Goal: Task Accomplishment & Management: Use online tool/utility

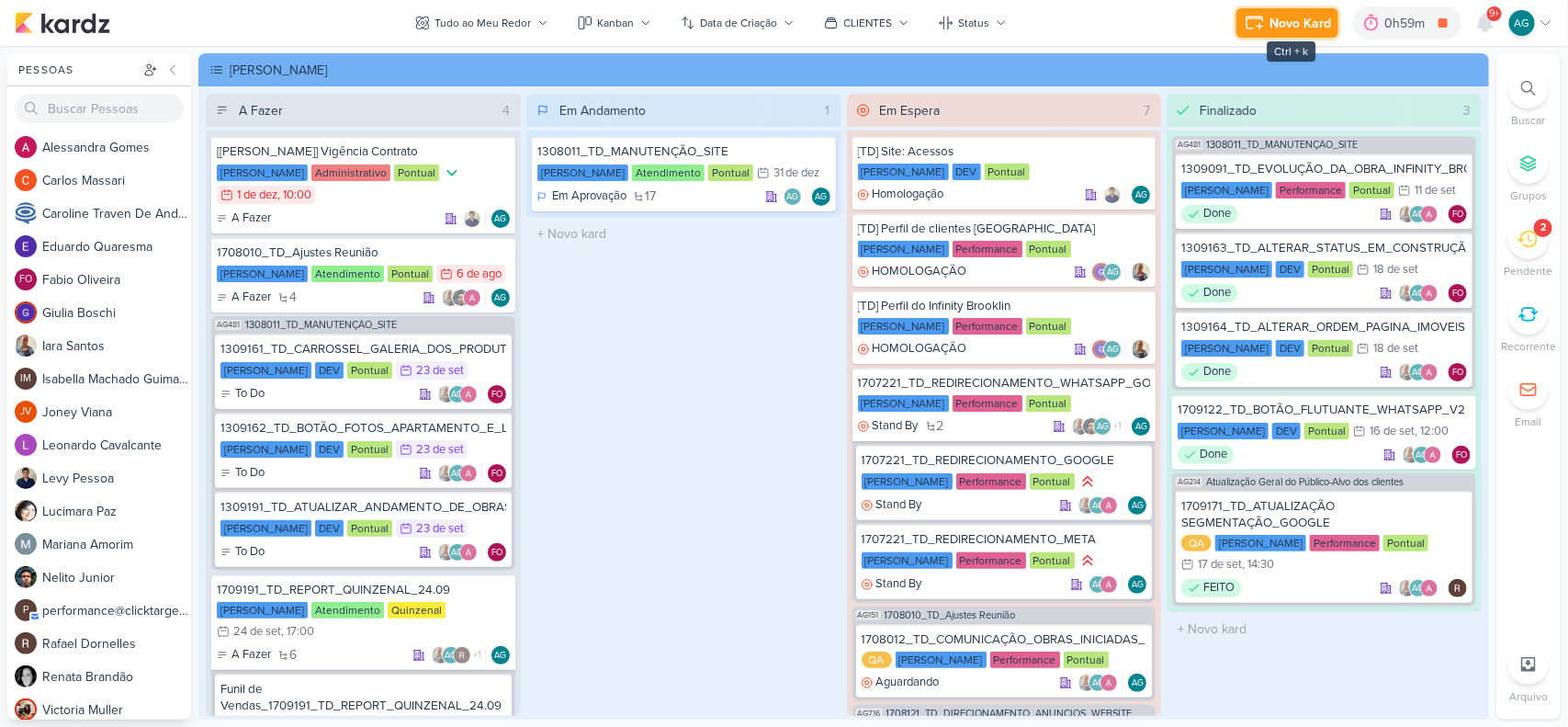
click at [1306, 16] on div "Novo Kard" at bounding box center [1301, 23] width 62 height 19
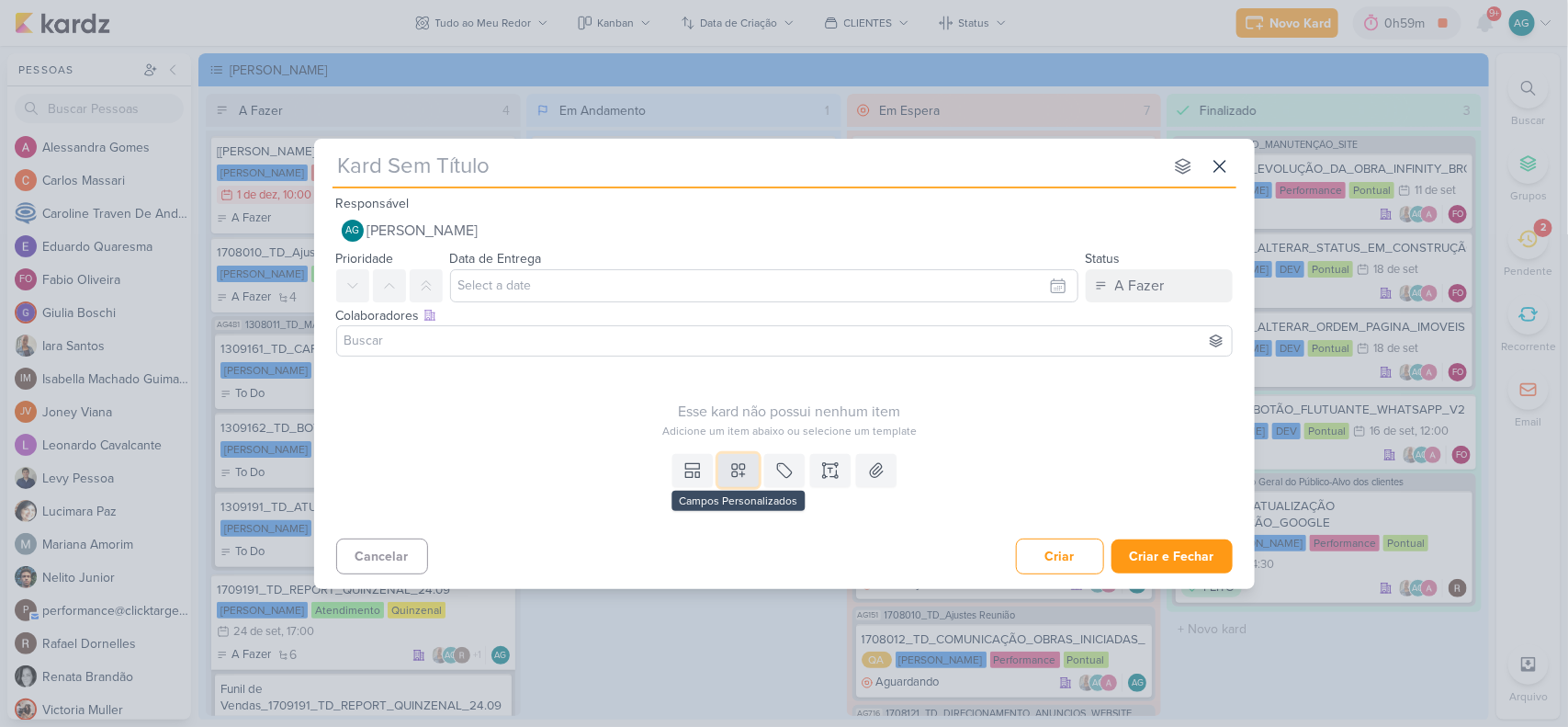
click at [733, 470] on icon at bounding box center [739, 470] width 18 height 18
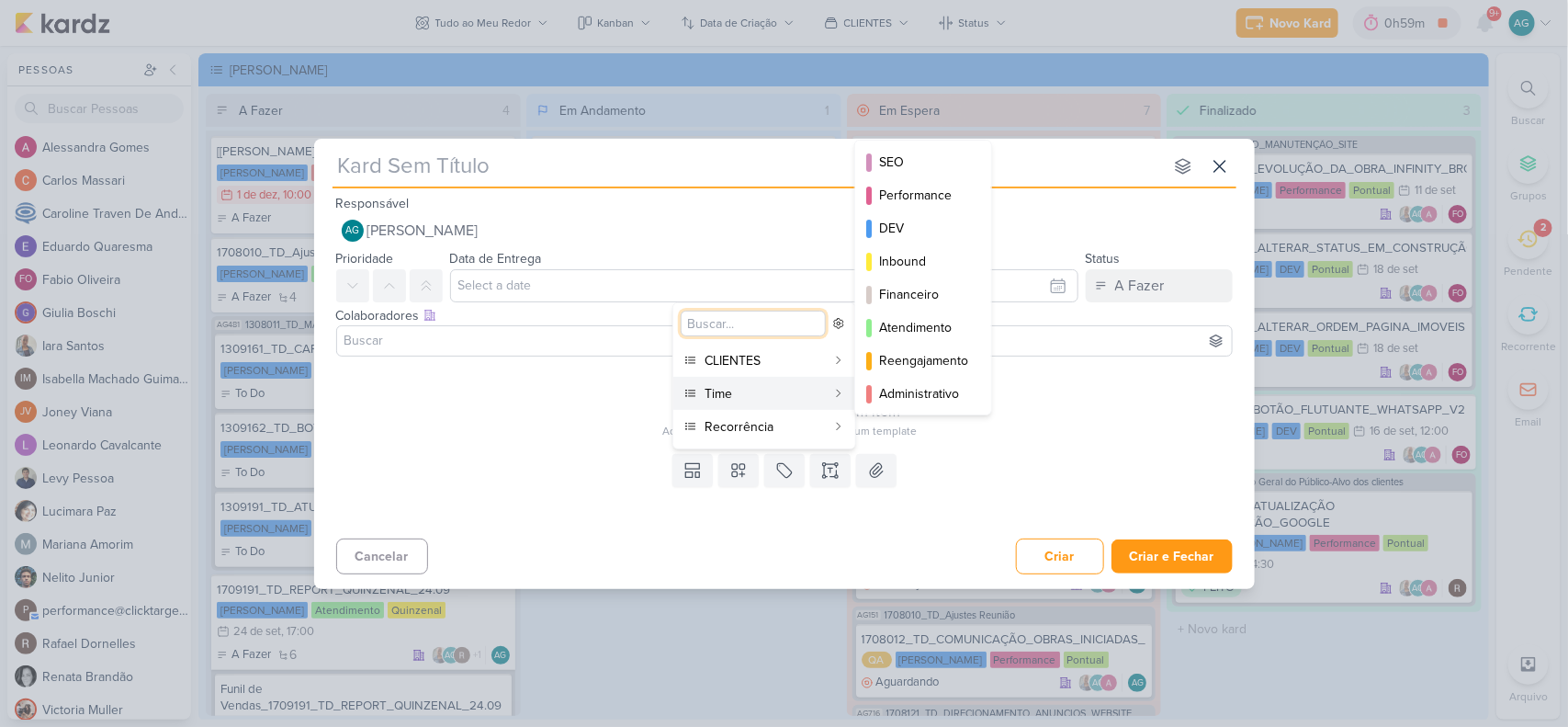
scroll to position [167, 0]
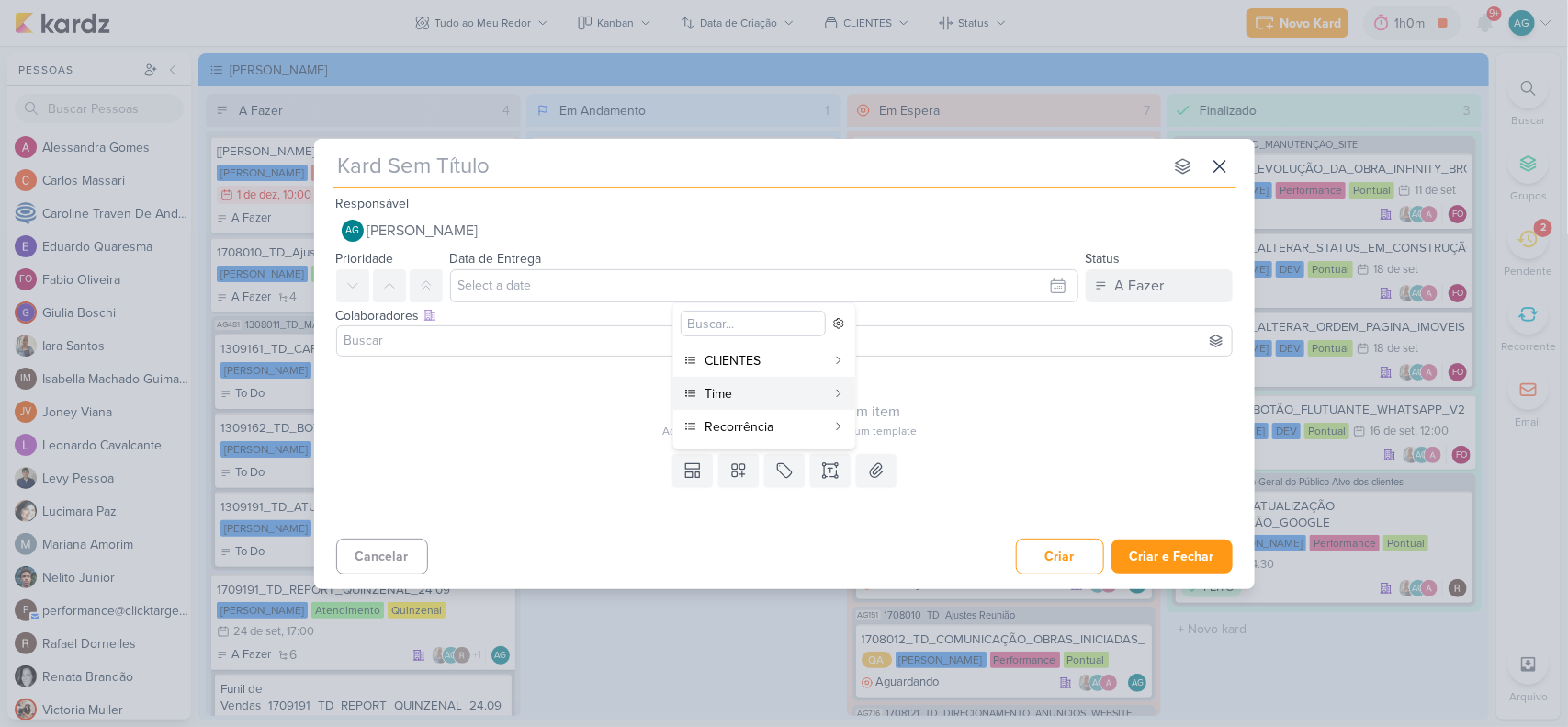
click at [875, 538] on div "Cancelar Criar Criar e Fechar Ctrl + Enter" at bounding box center [785, 555] width 941 height 46
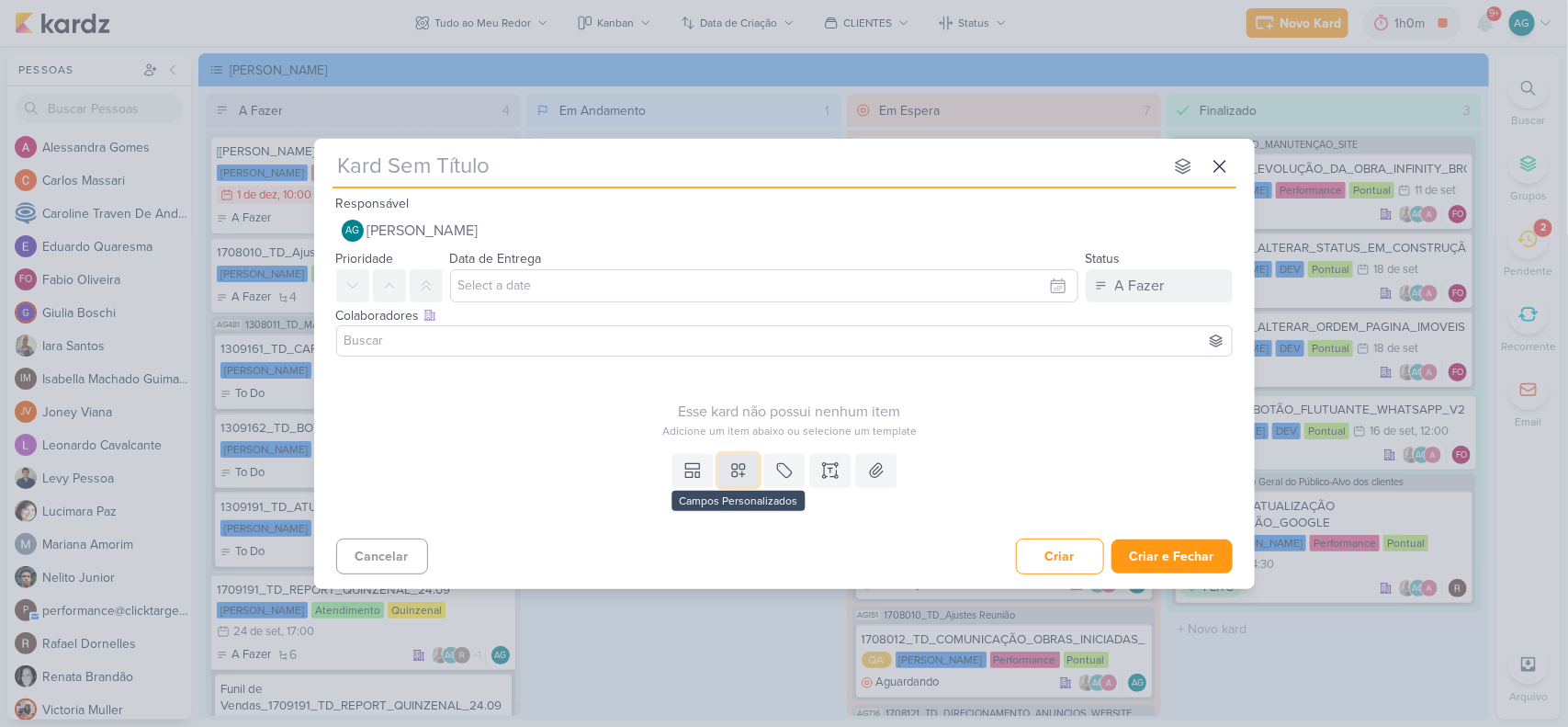
click at [739, 470] on icon at bounding box center [739, 470] width 18 height 18
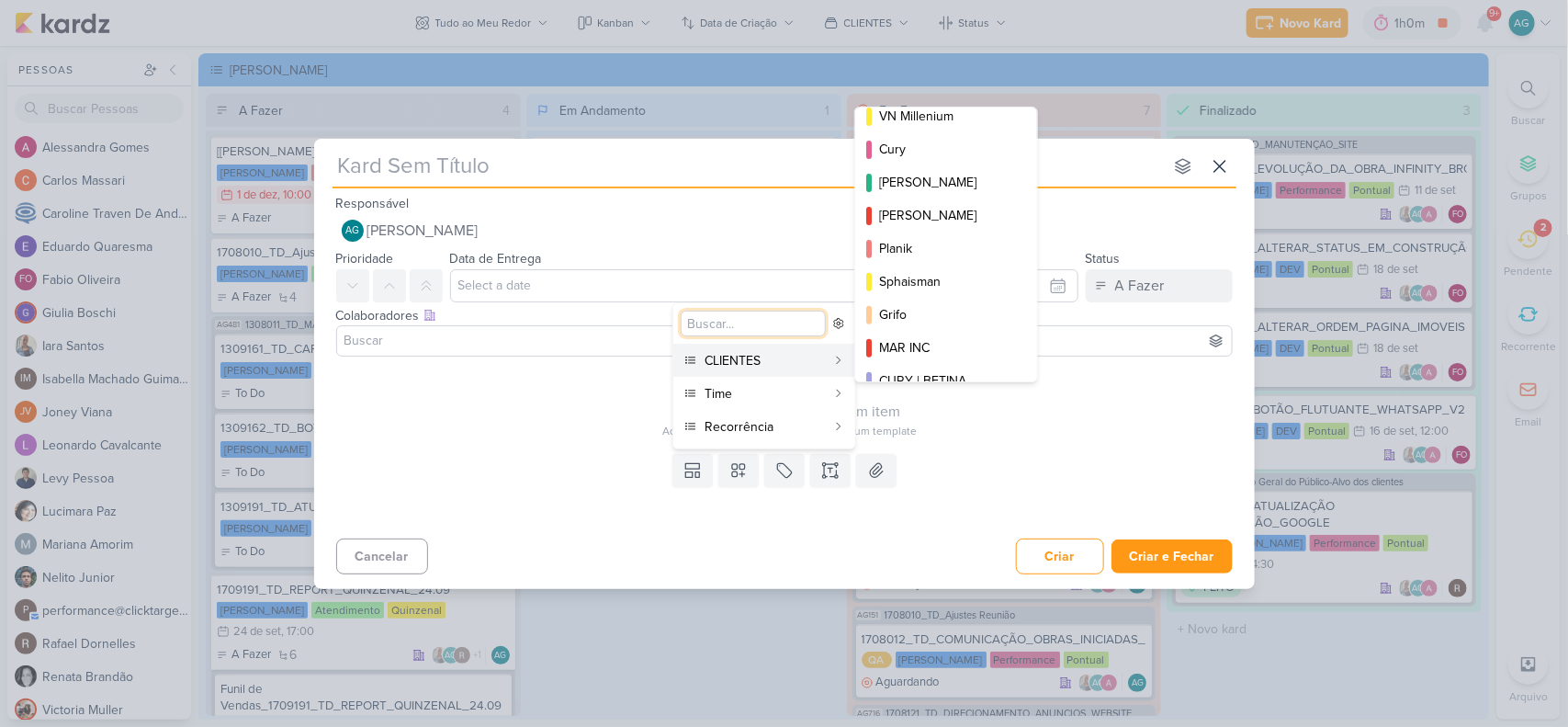
scroll to position [0, 0]
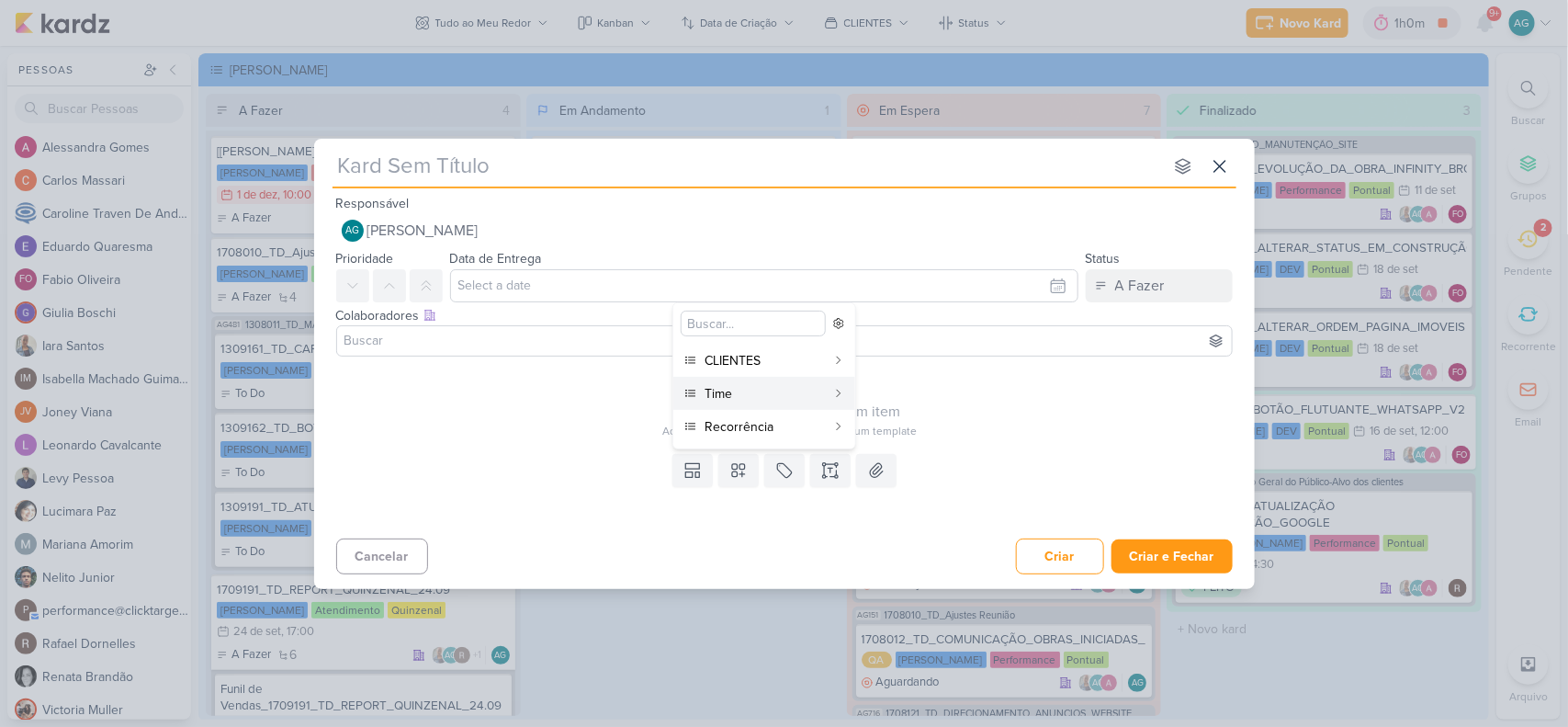
click at [961, 543] on div "Cancelar Criar Criar e Fechar Ctrl + Enter" at bounding box center [785, 555] width 941 height 46
click at [1224, 158] on icon at bounding box center [1220, 166] width 22 height 22
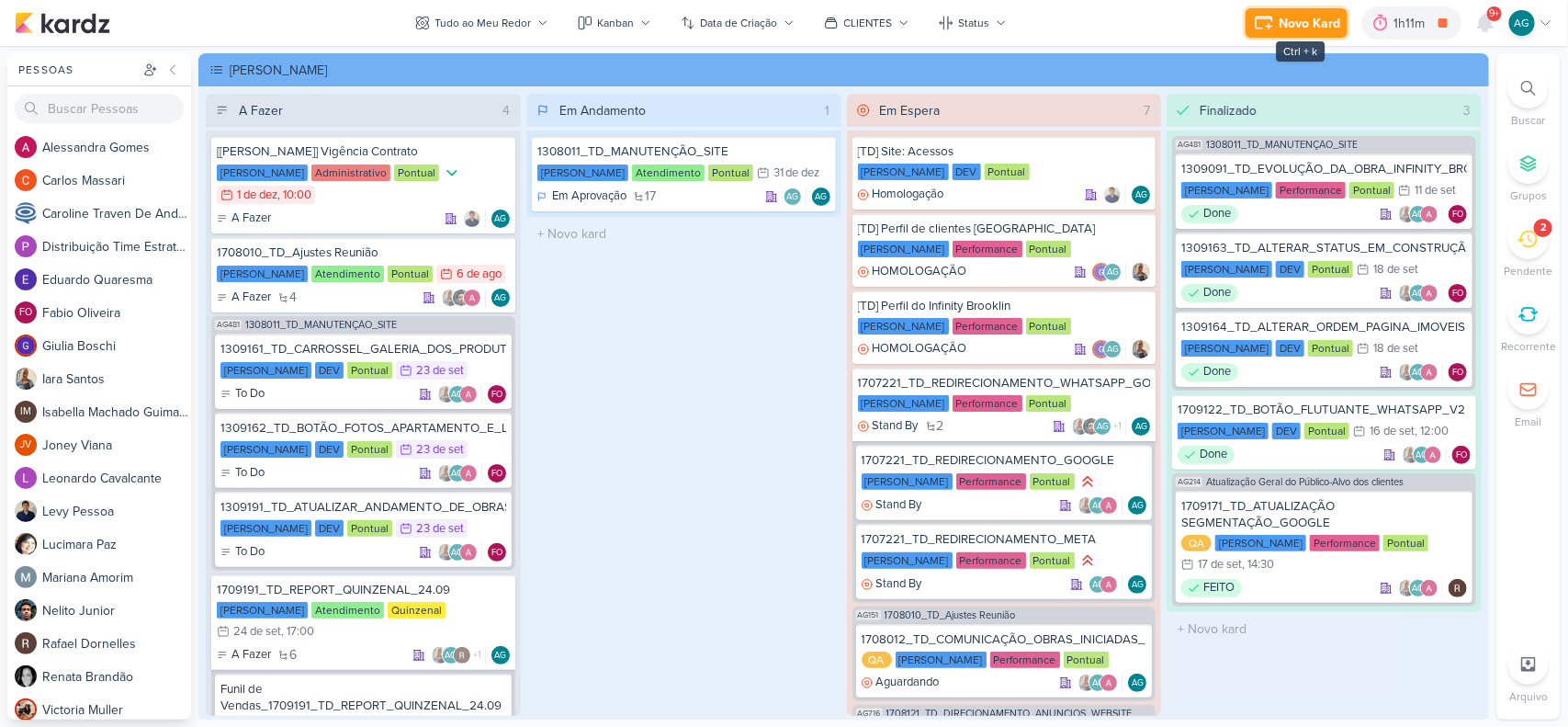
click at [1303, 24] on div "Novo Kard" at bounding box center [1310, 23] width 62 height 19
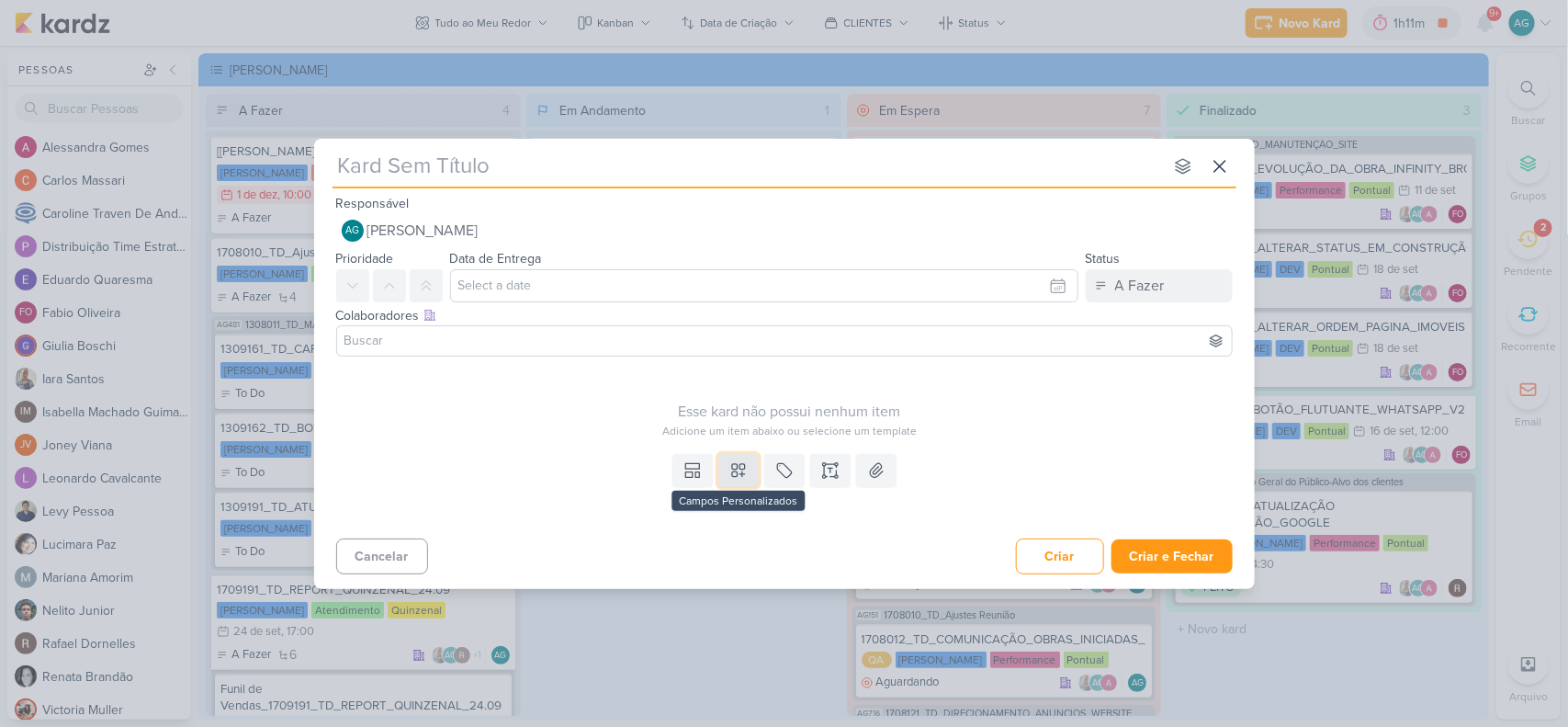
click at [733, 471] on icon at bounding box center [739, 470] width 18 height 18
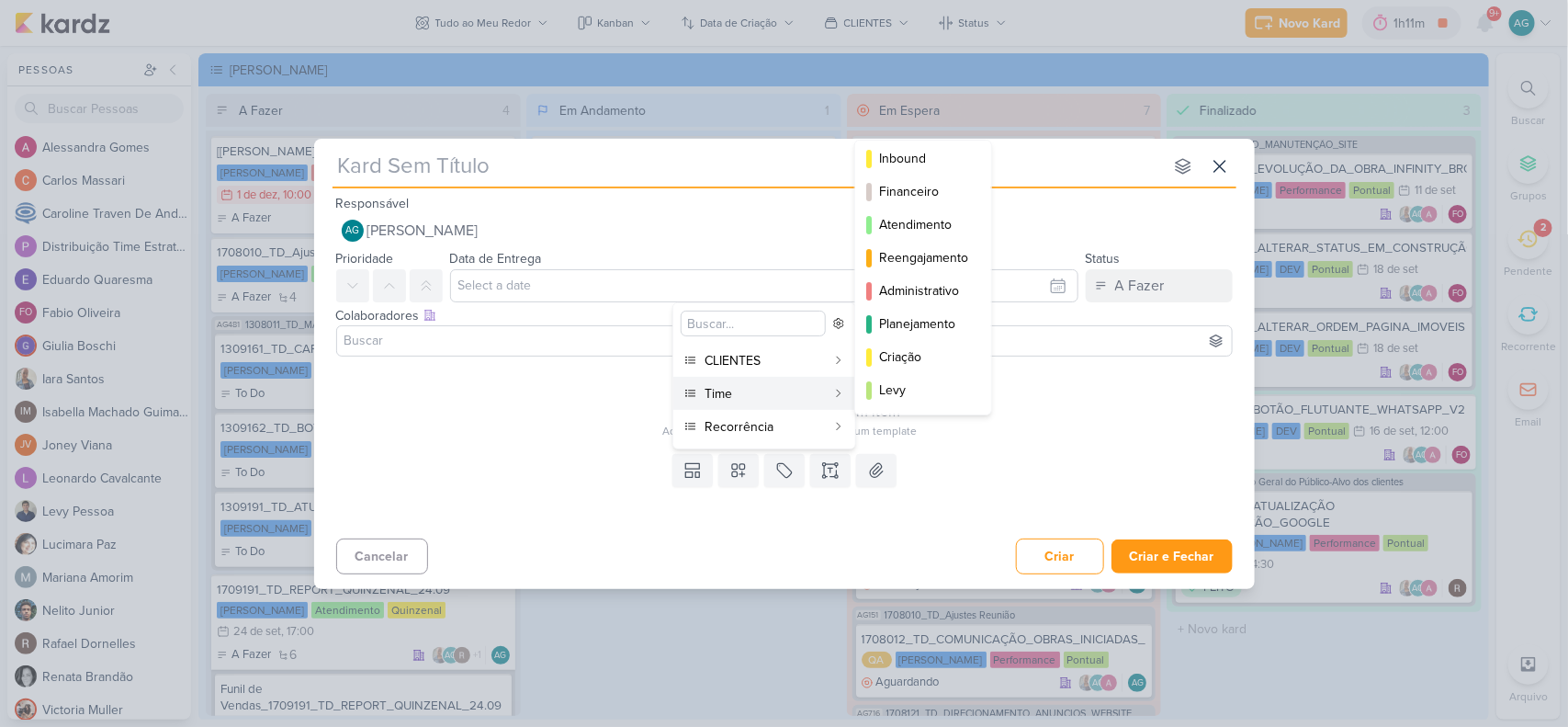
scroll to position [115, 0]
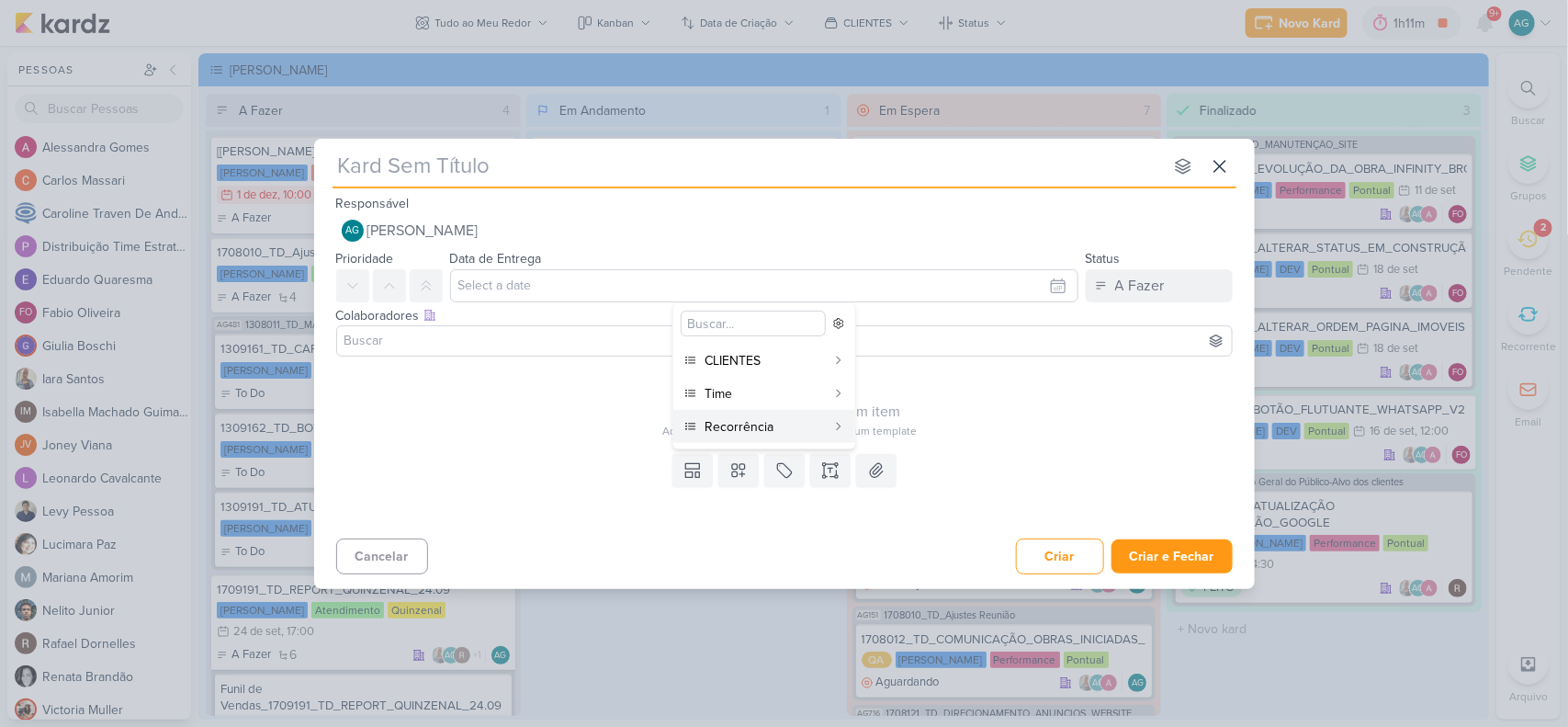
click at [758, 552] on div "Cancelar Criar Criar e Fechar Ctrl + Enter" at bounding box center [785, 555] width 941 height 46
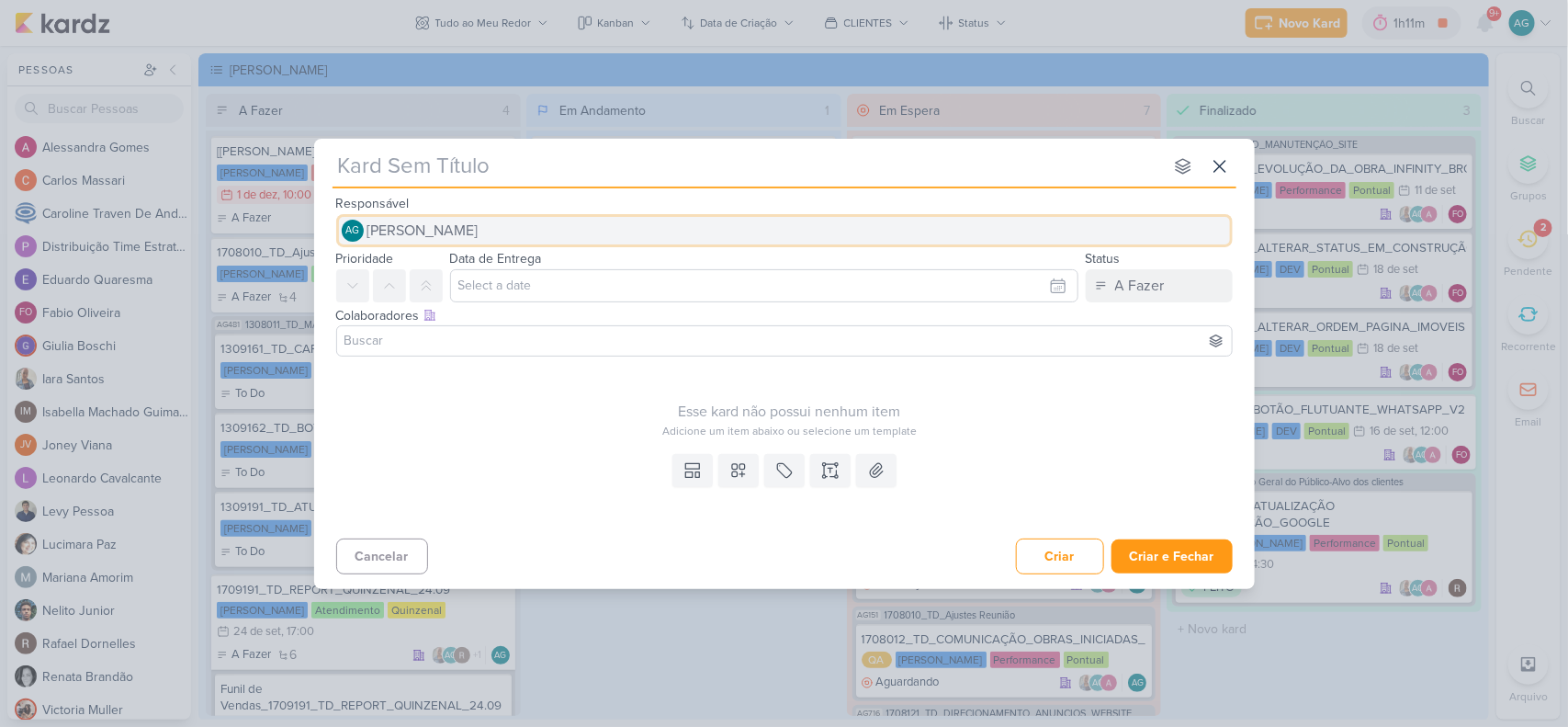
click at [556, 226] on button "AG Aline Gimenez Graciano" at bounding box center [784, 230] width 896 height 33
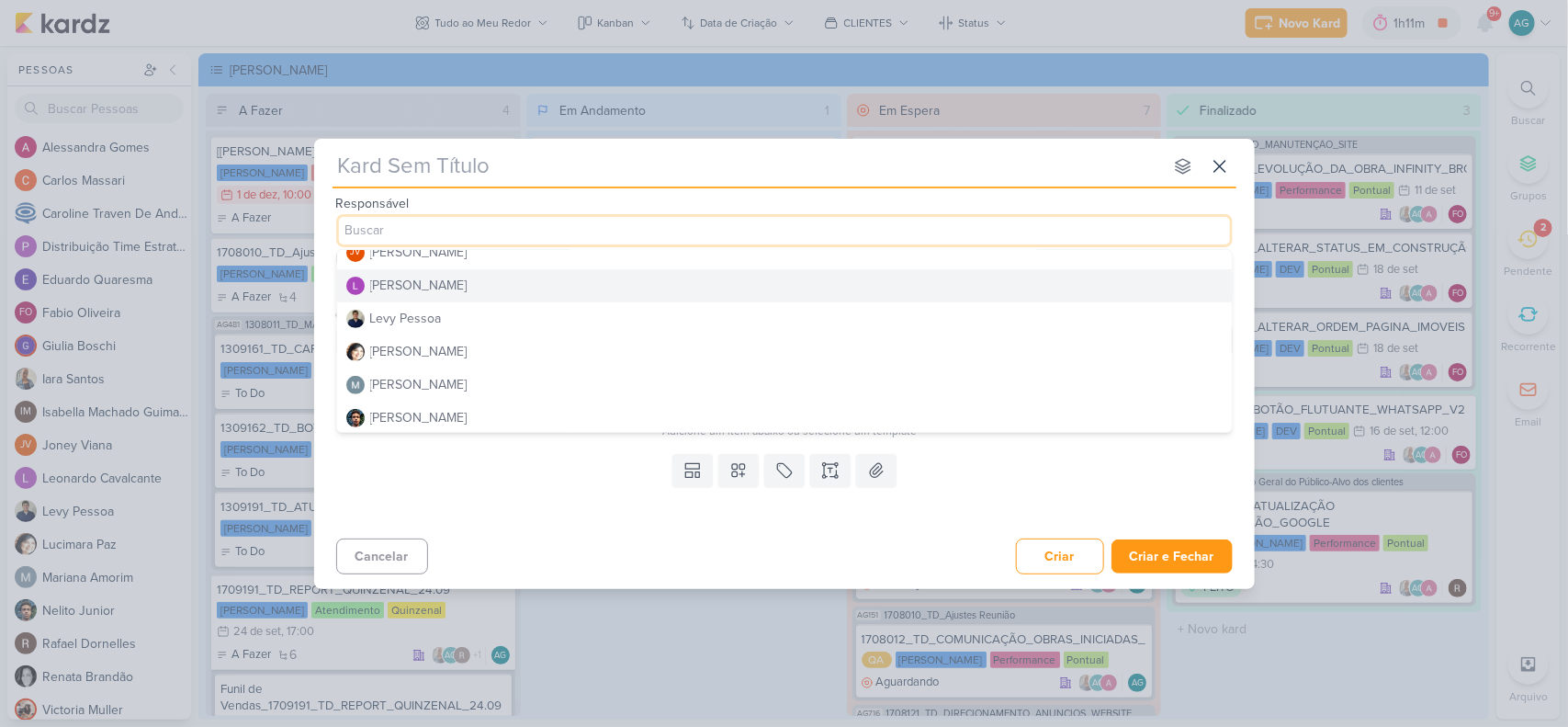
scroll to position [0, 0]
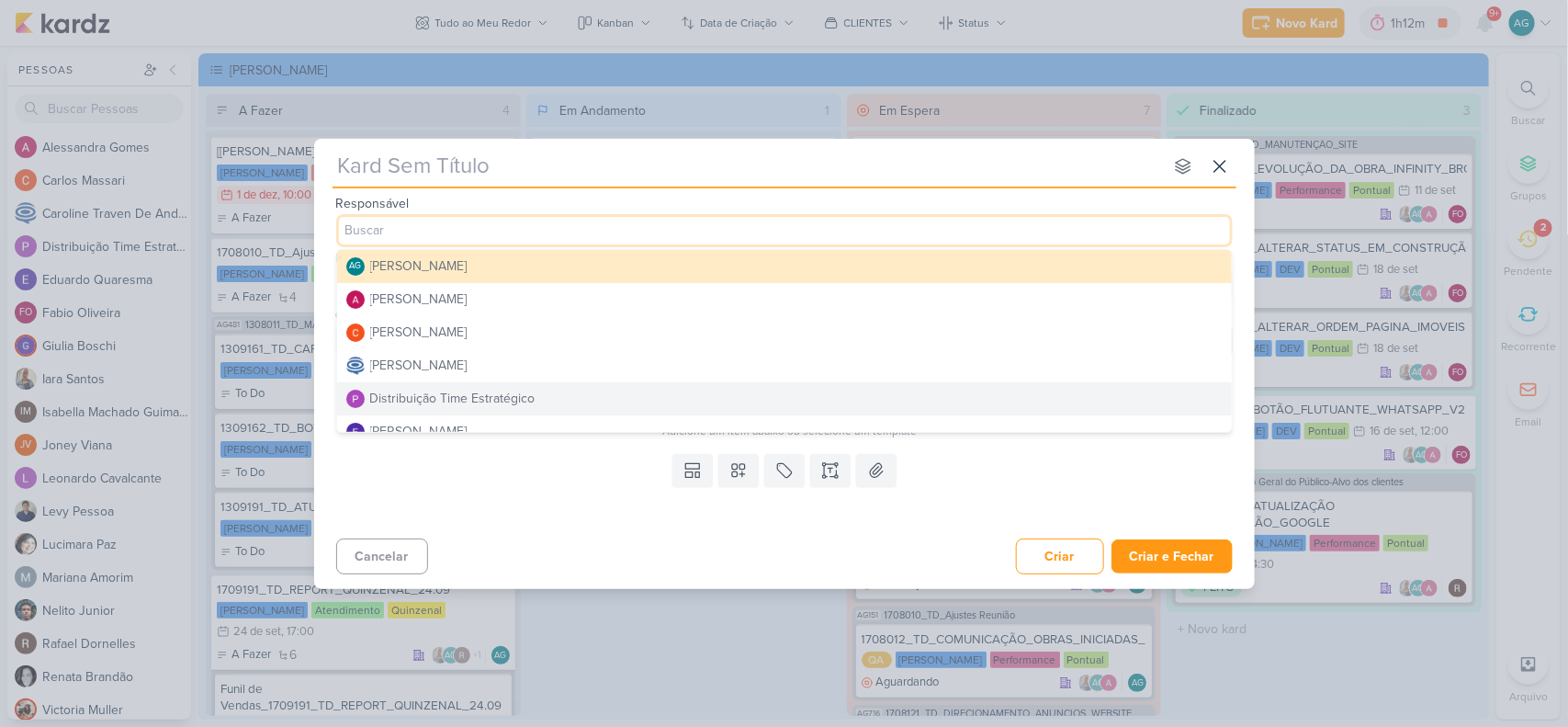
click at [565, 392] on button "Distribuição Time Estratégico" at bounding box center [784, 399] width 894 height 33
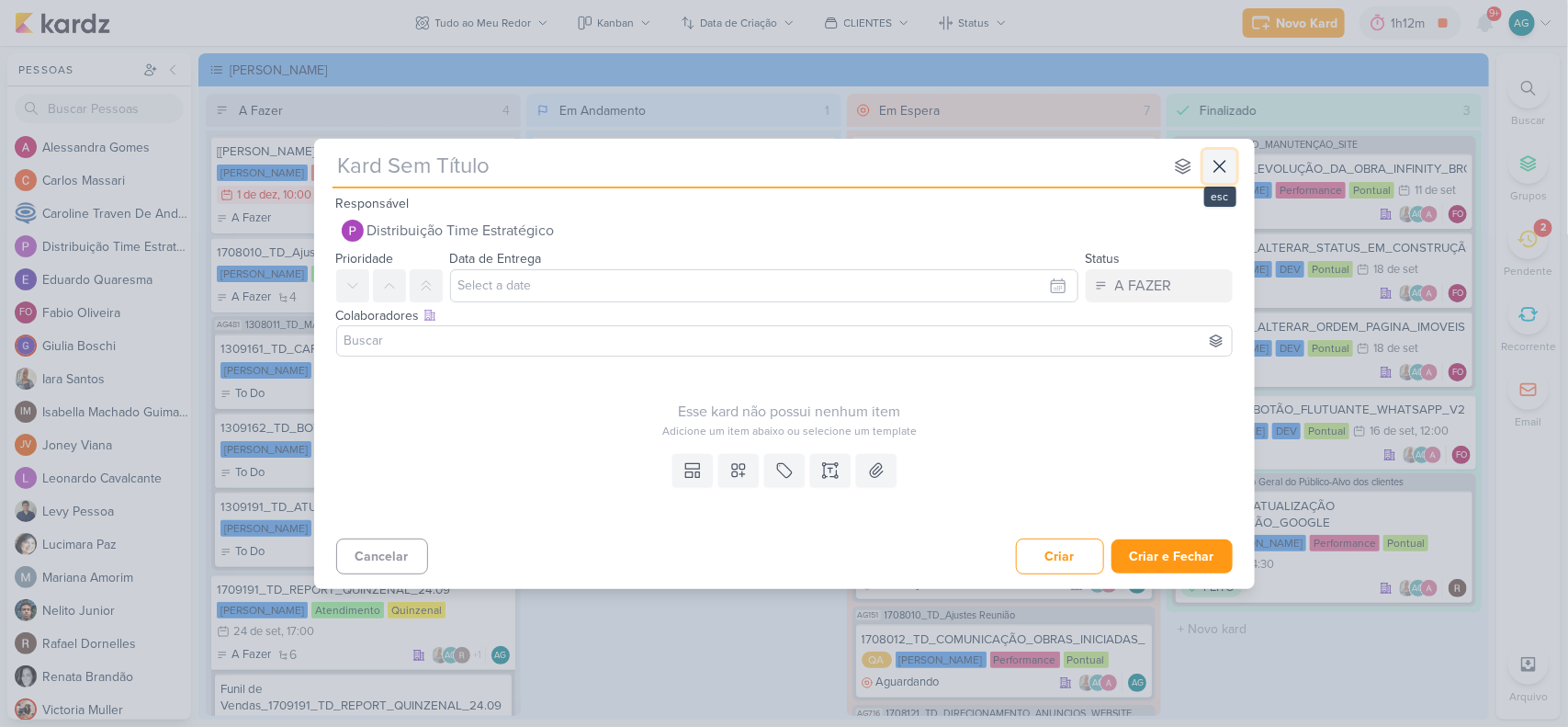
click at [1228, 166] on icon at bounding box center [1220, 166] width 22 height 22
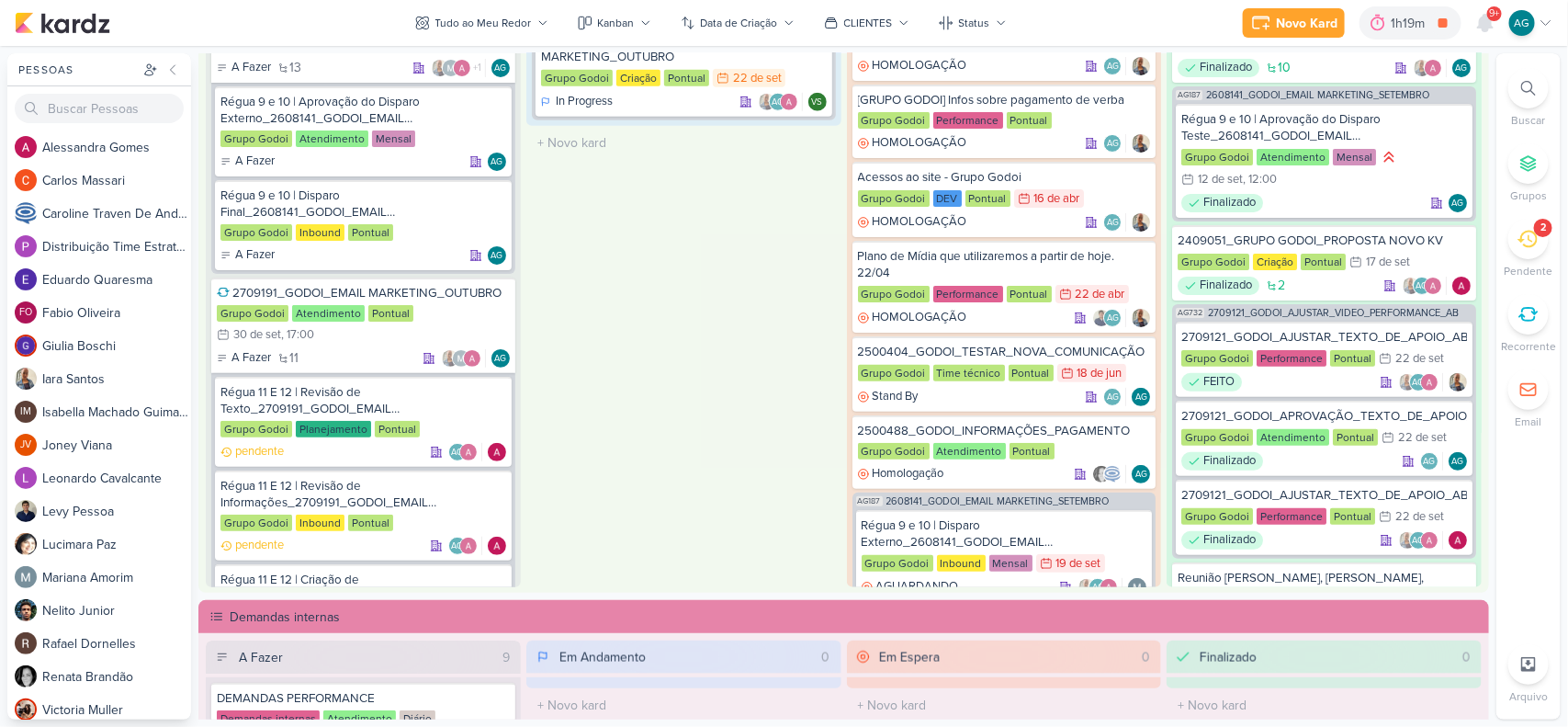
scroll to position [1493, 0]
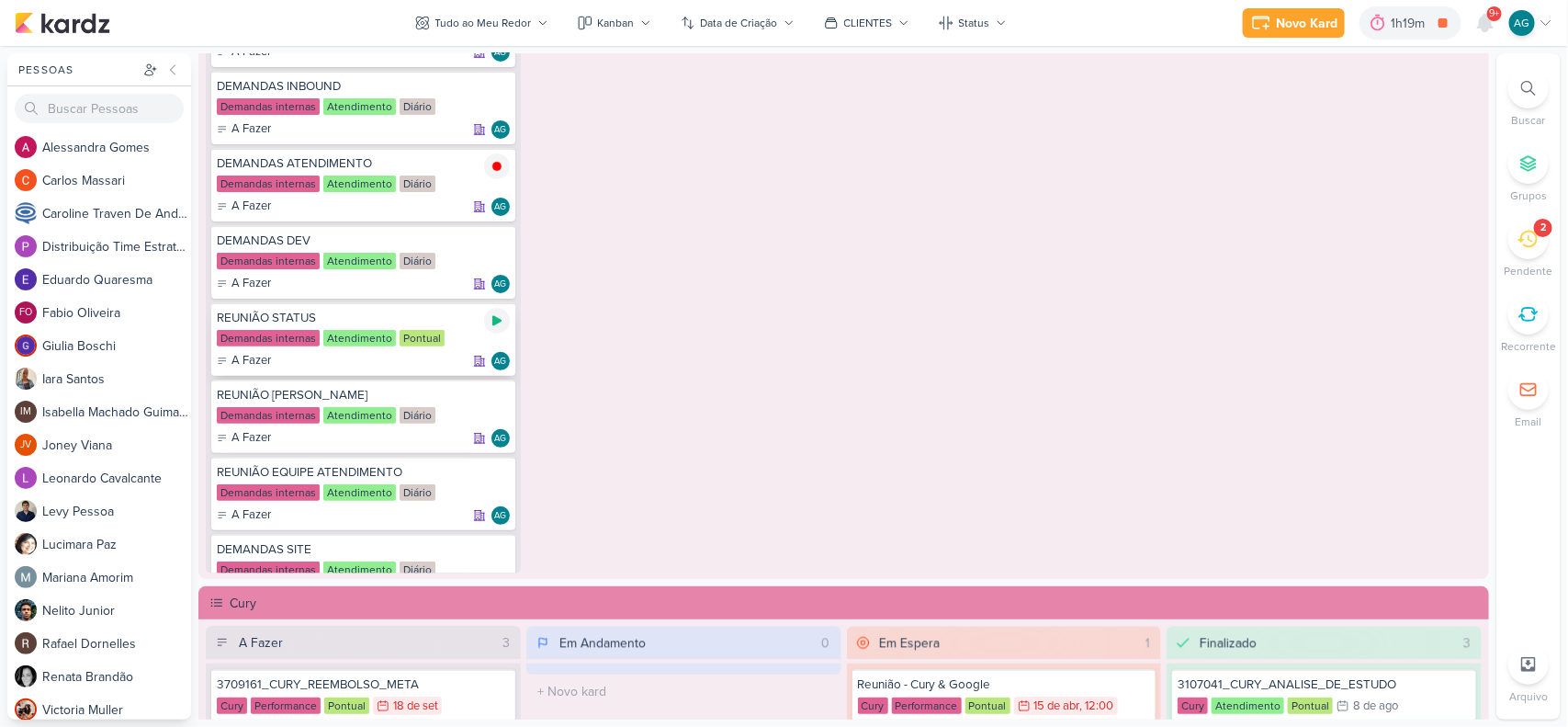
click at [494, 318] on icon at bounding box center [497, 321] width 9 height 10
click at [1529, 90] on icon at bounding box center [1528, 88] width 15 height 15
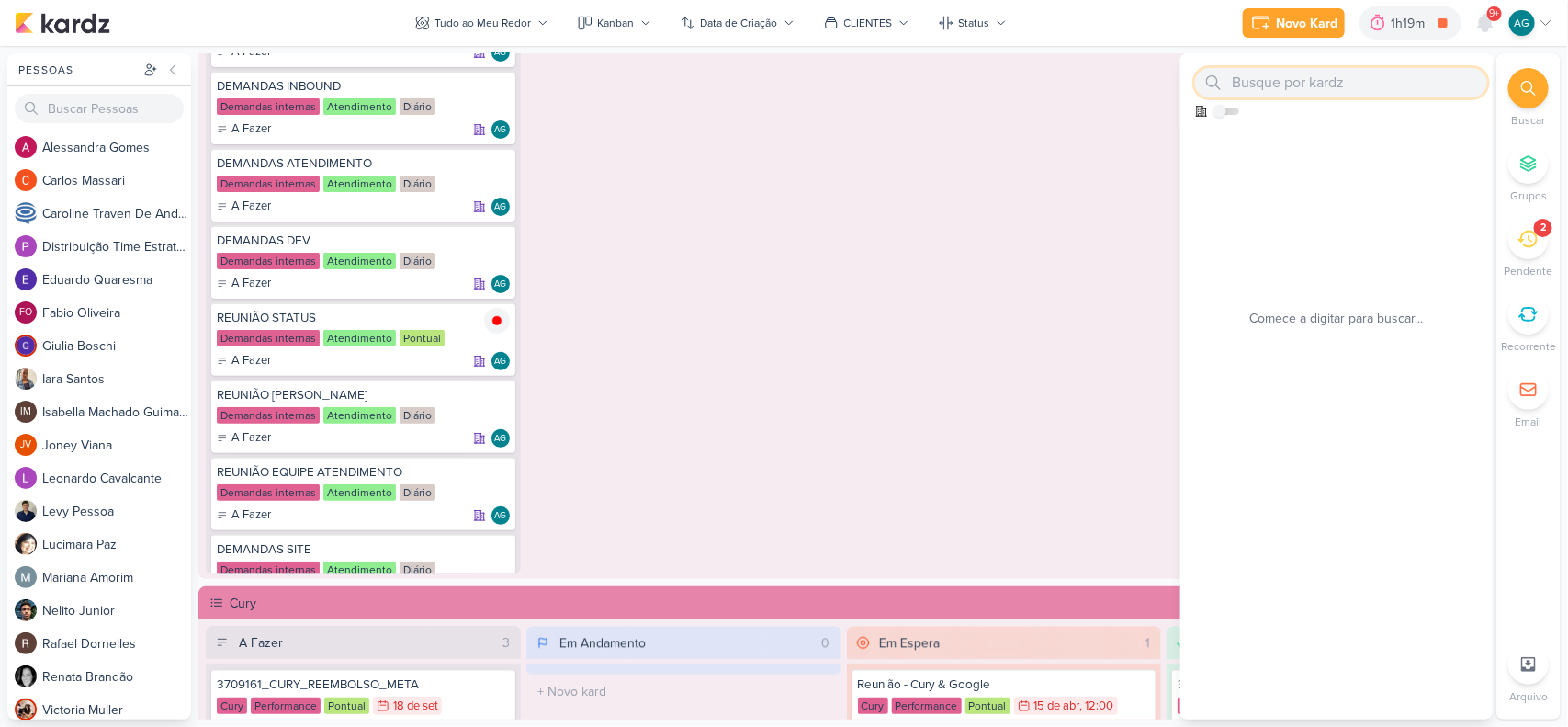
paste input "1708121"
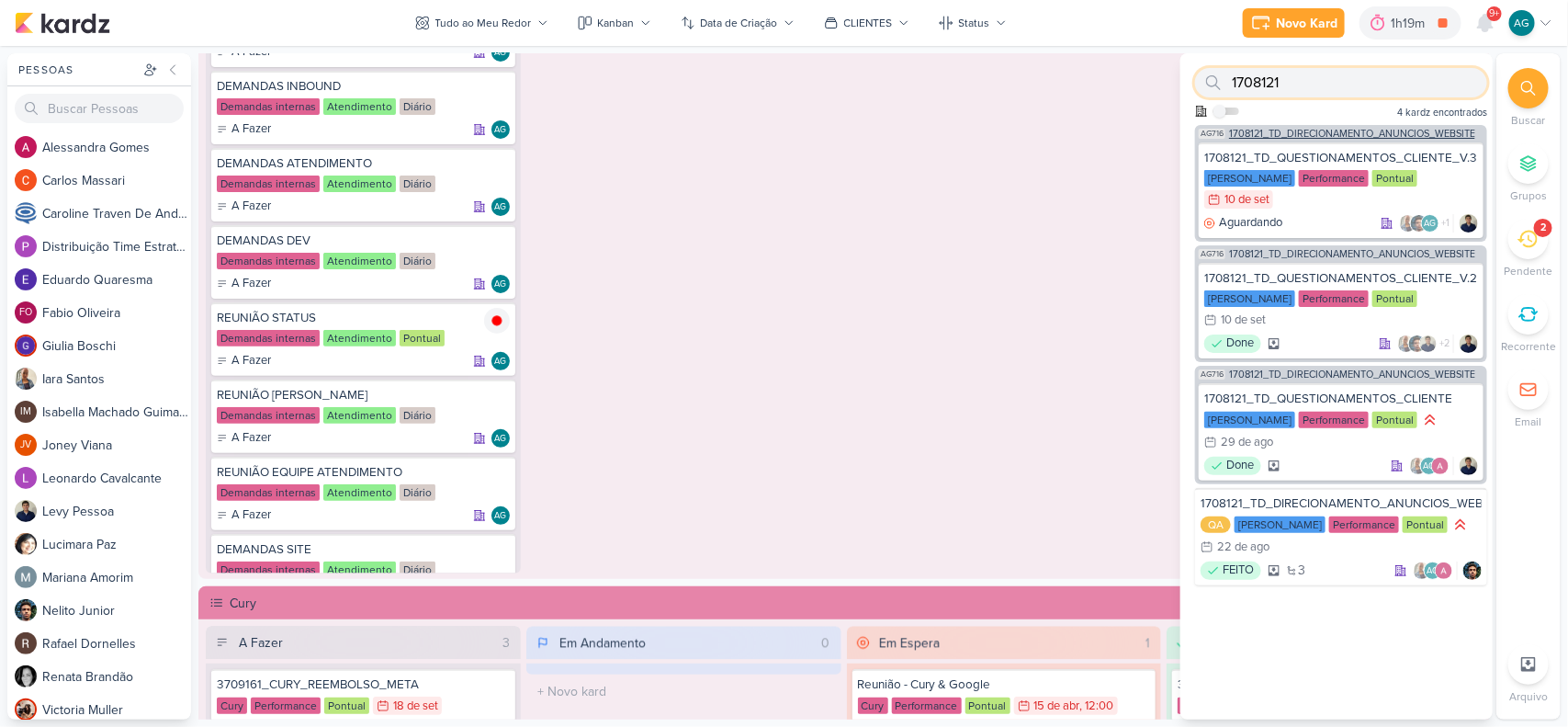
type input "1708121"
click at [1329, 135] on span "1708121_TD_DIRECIONAMENTO_ANUNCIOS_WEBSITE" at bounding box center [1352, 134] width 246 height 10
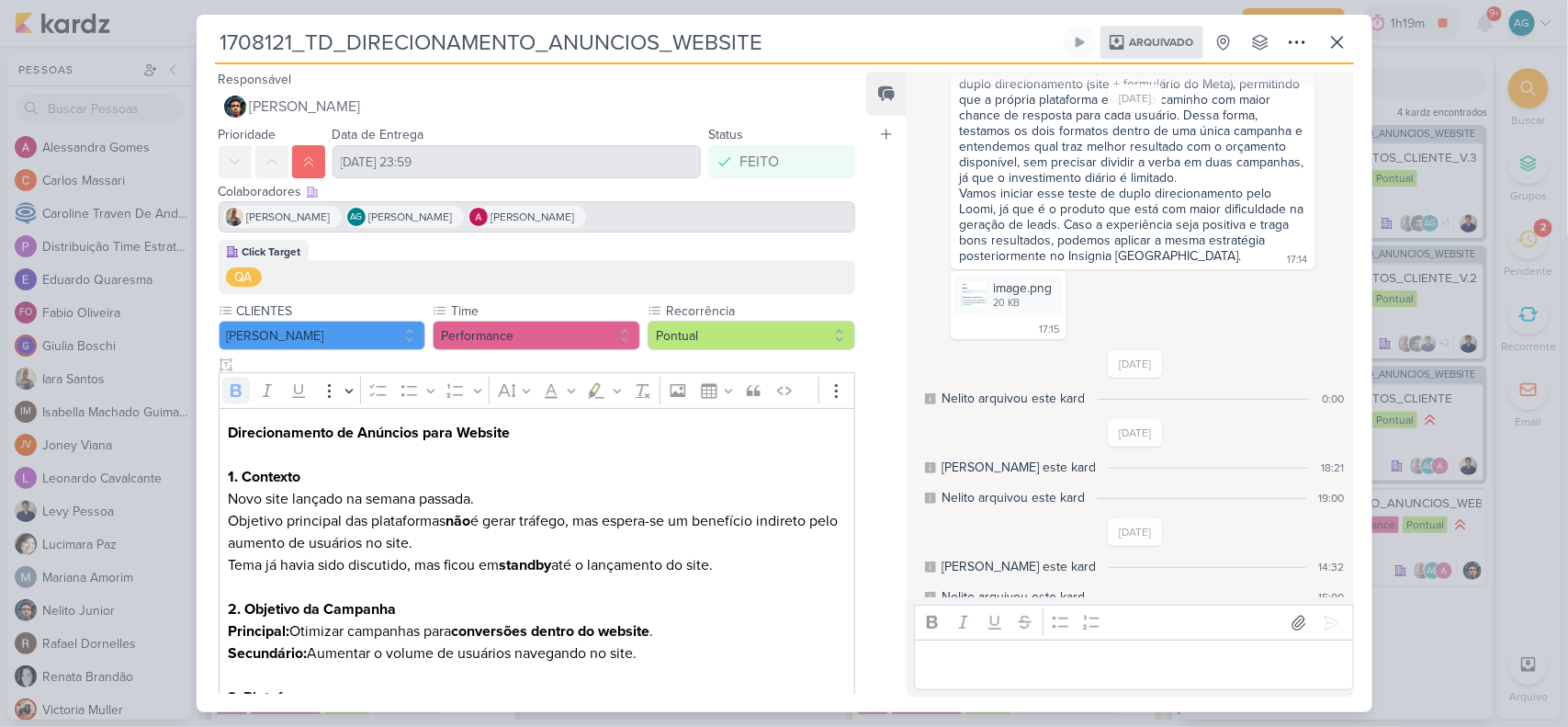
scroll to position [539, 0]
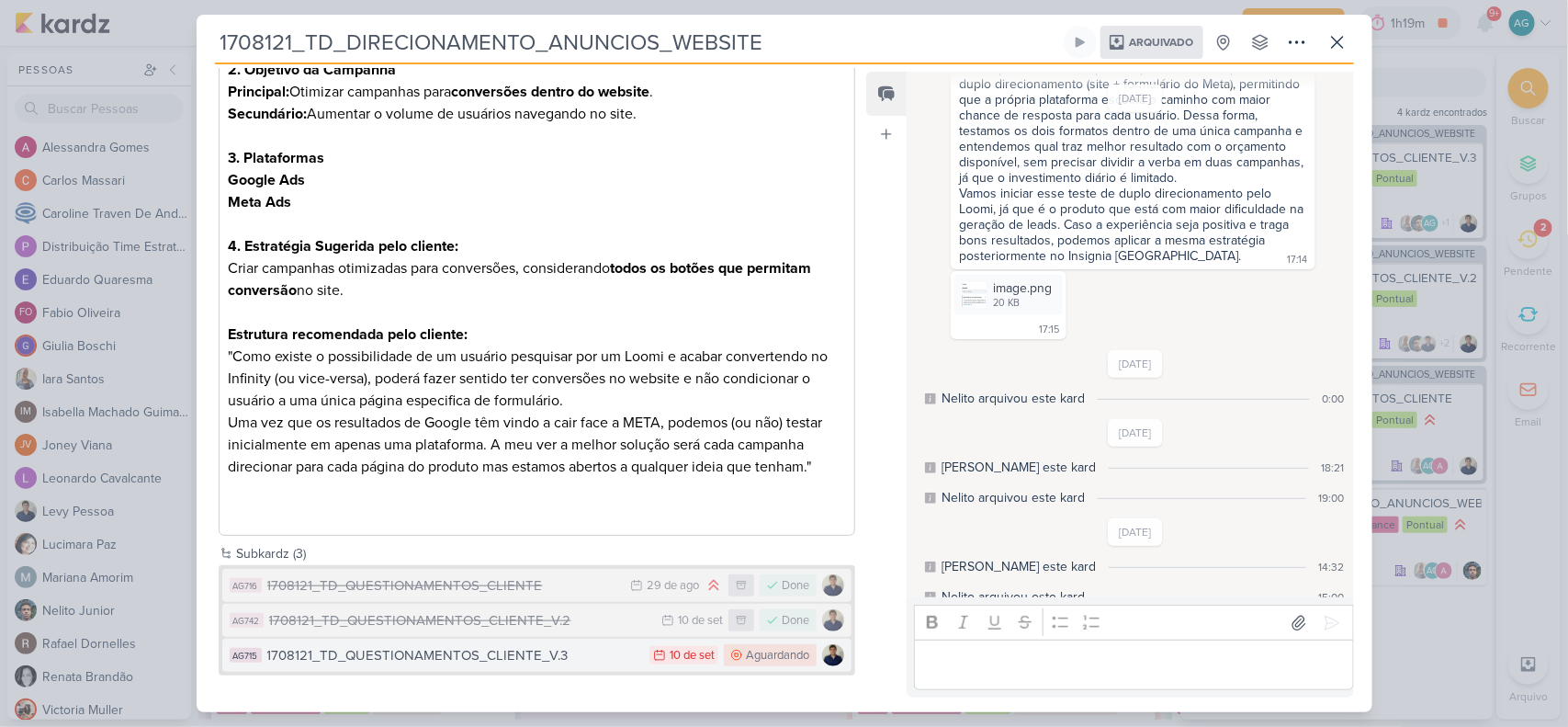
click at [451, 657] on div "1708121_TD_QUESTIONAMENTOS_CLIENTE_V.3" at bounding box center [454, 655] width 374 height 21
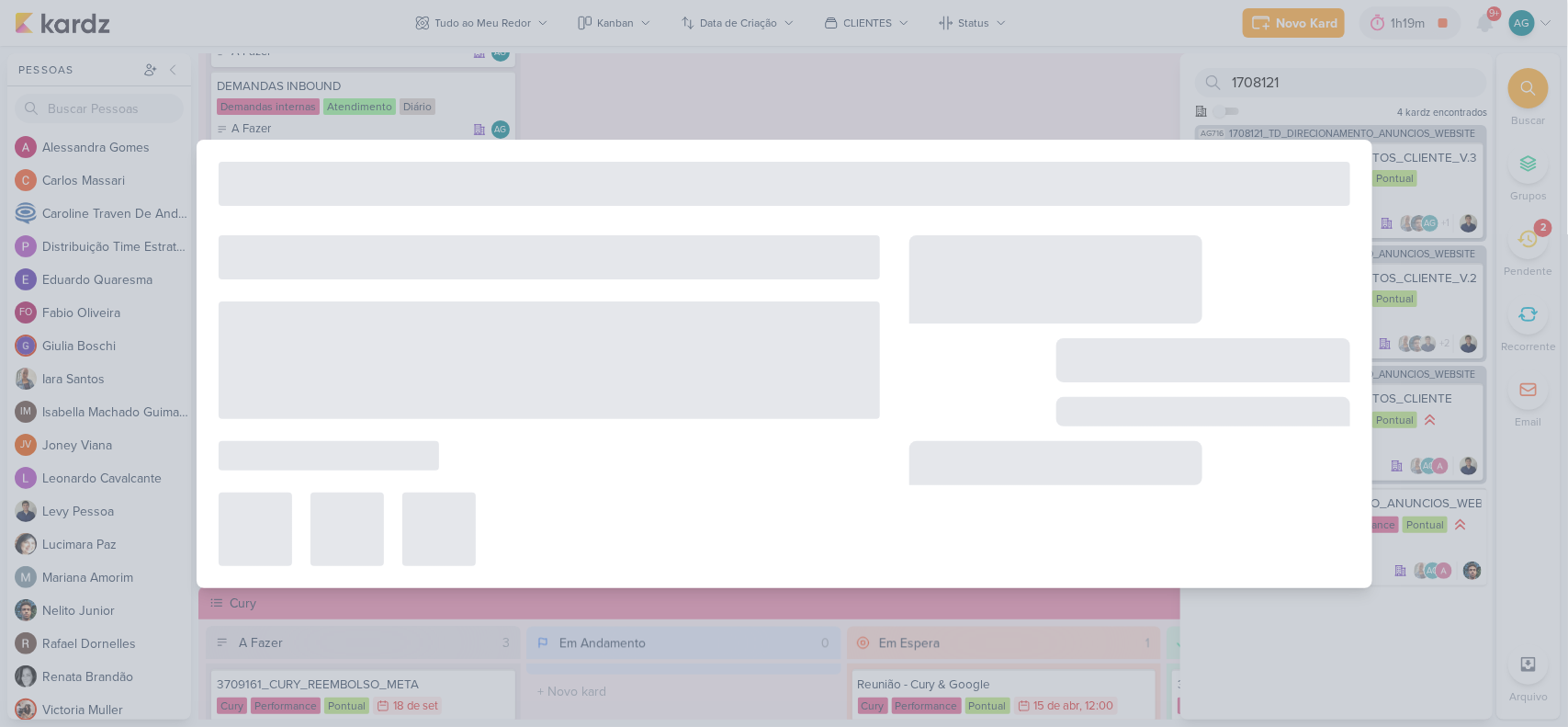
type input "1708121_TD_QUESTIONAMENTOS_CLIENTE_V.3"
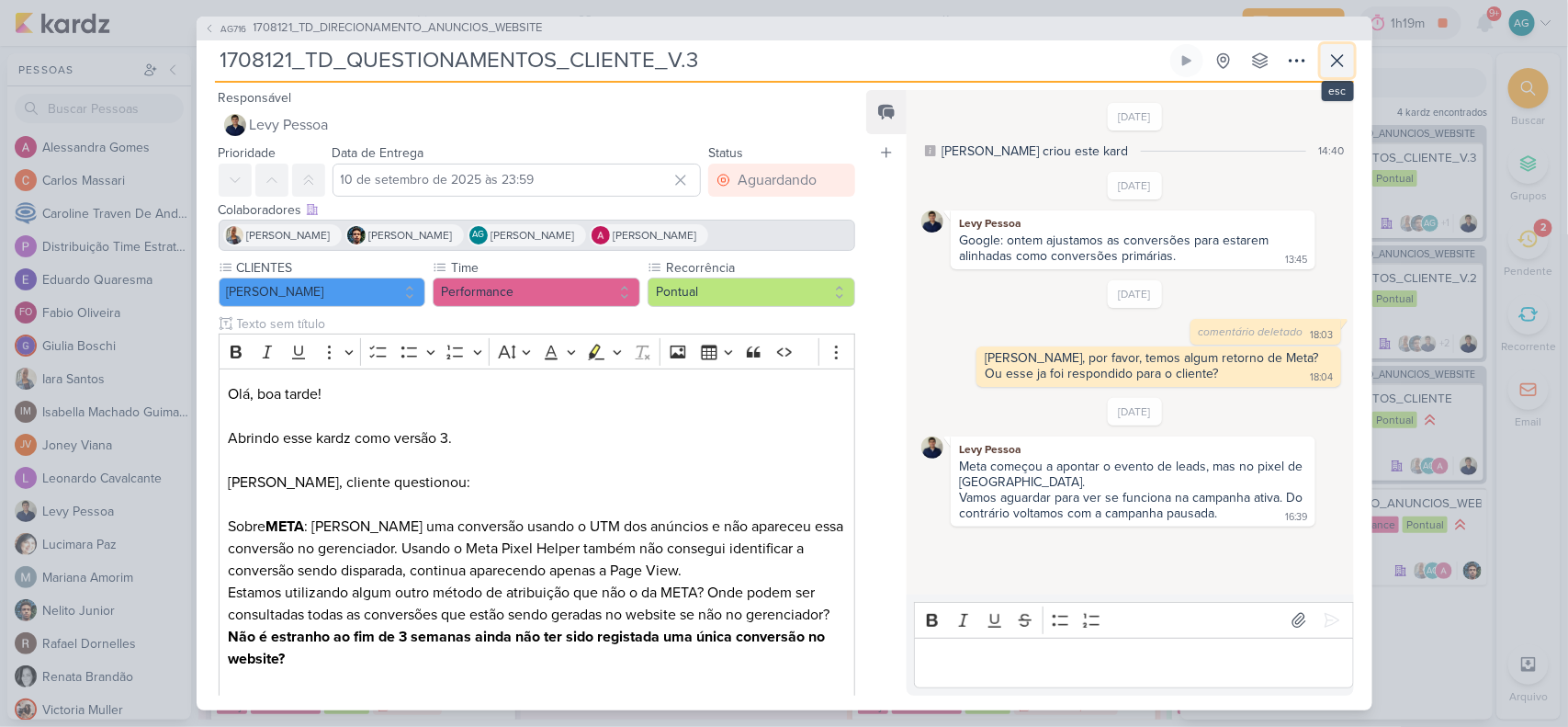
click at [1339, 61] on icon at bounding box center [1338, 60] width 22 height 22
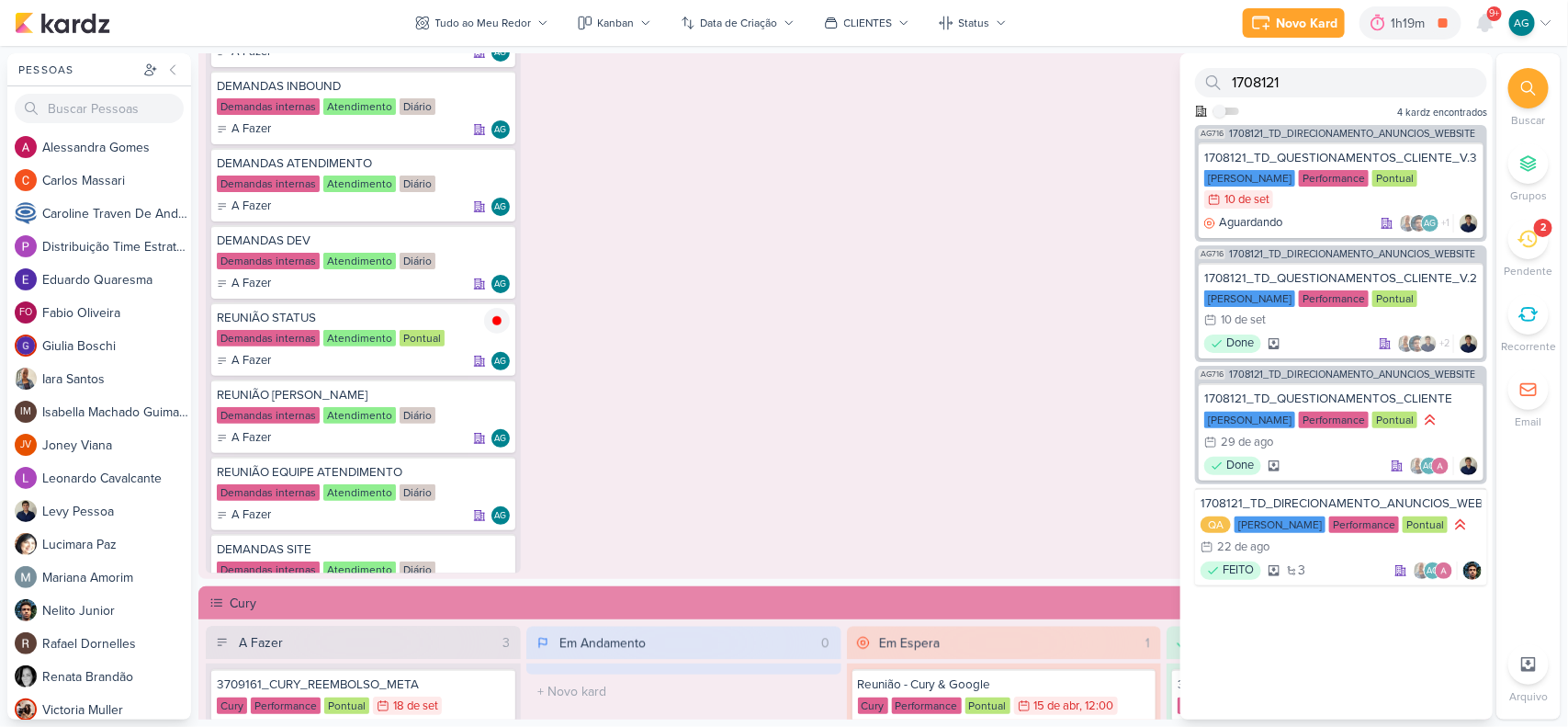
click at [1004, 350] on div "Em Espera 0 O título do kard deve ter menos que 100 caracteres" at bounding box center [1005, 262] width 316 height 622
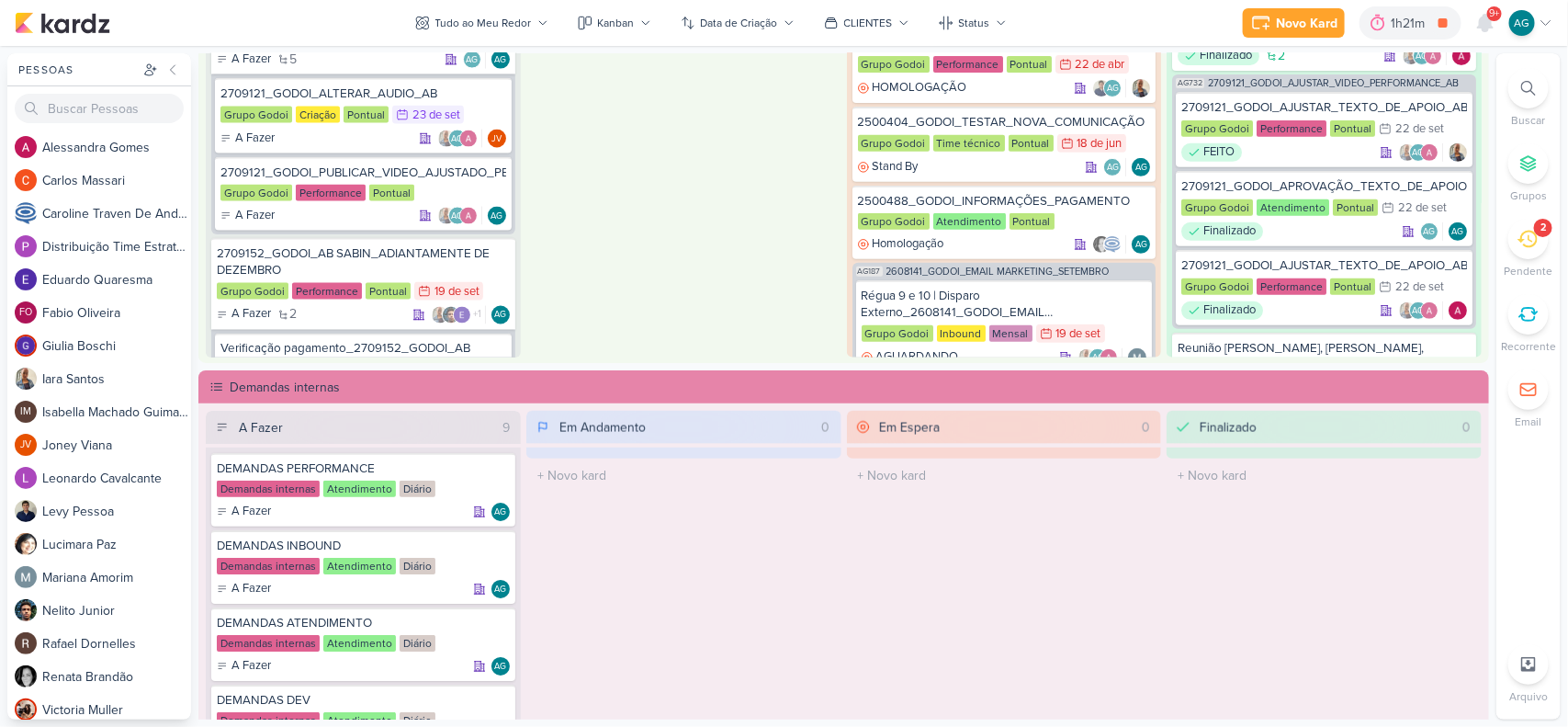
scroll to position [1034, 0]
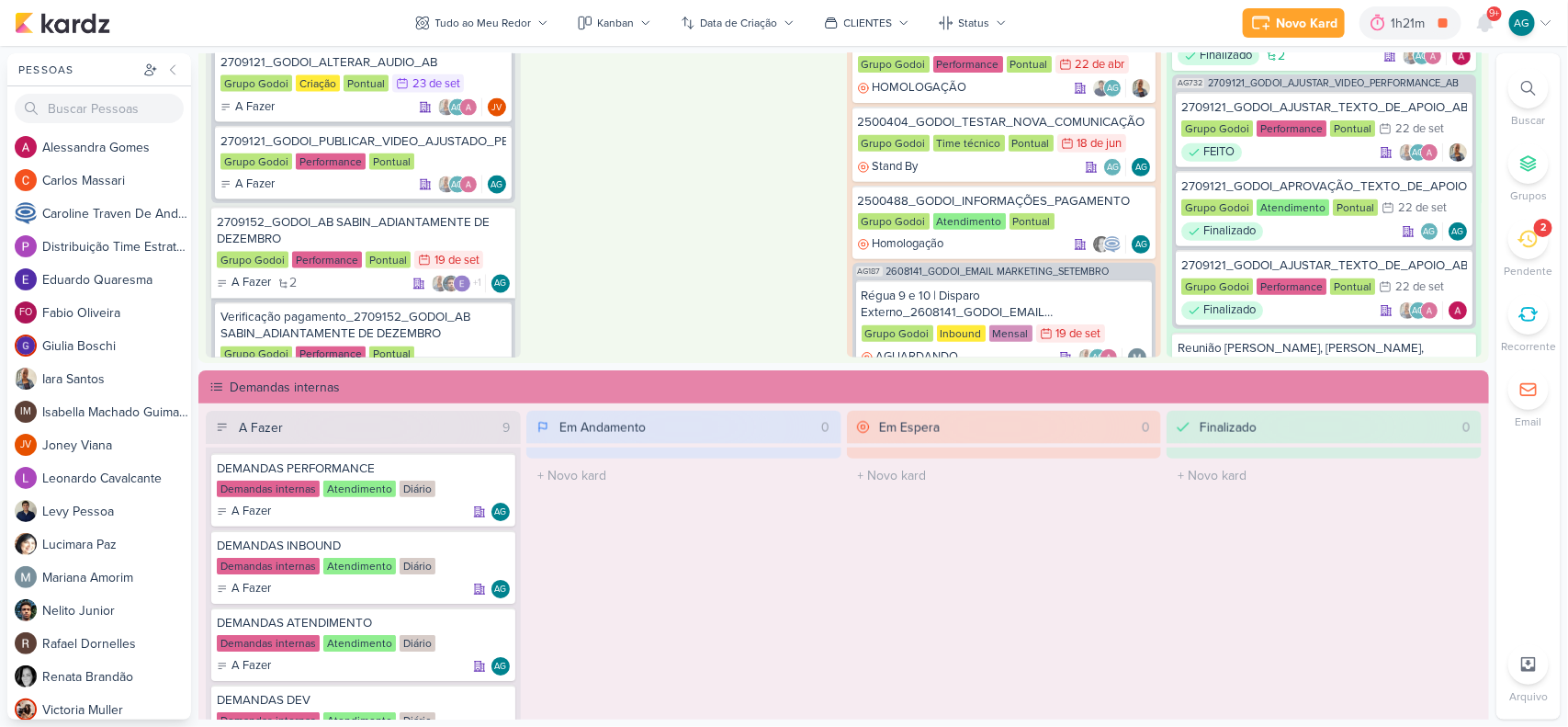
click at [1489, 15] on div "9+" at bounding box center [1494, 14] width 15 height 15
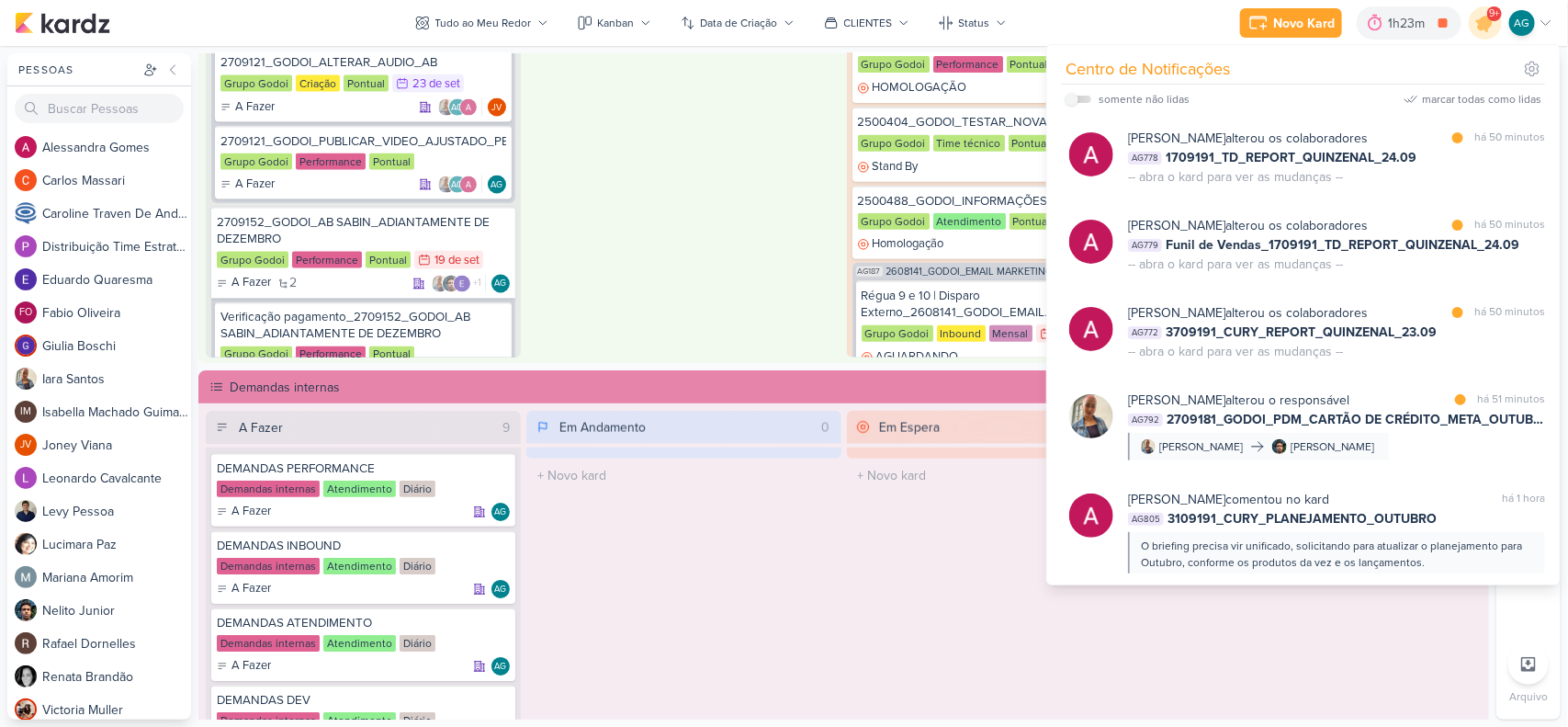
click at [704, 282] on div "Em Andamento 1 AG204 2709191_GODOI_EMAIL MARKETING_OUTUBRO Régua 11 E 12 | Cont…" at bounding box center [684, 46] width 316 height 622
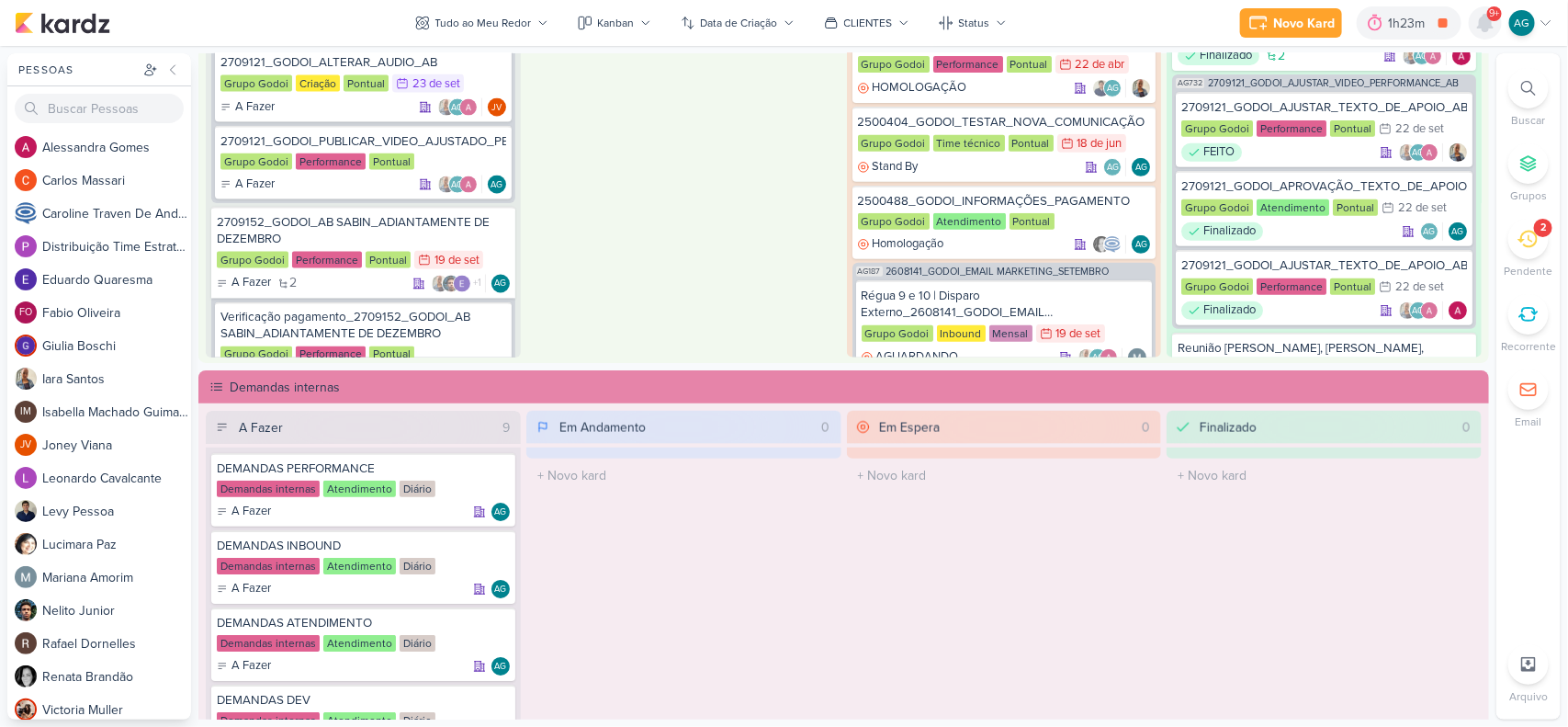
click at [1487, 24] on icon at bounding box center [1485, 22] width 15 height 16
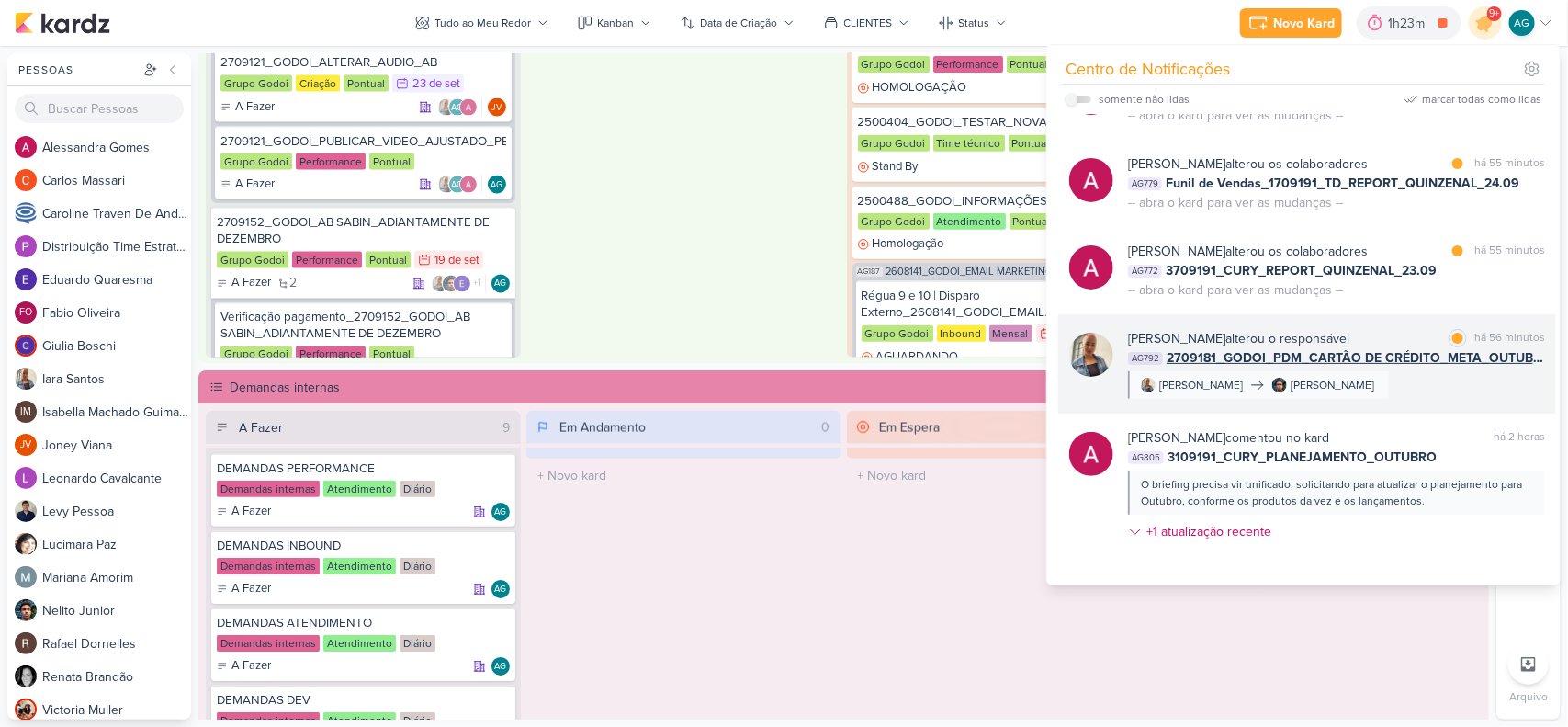
scroll to position [115, 0]
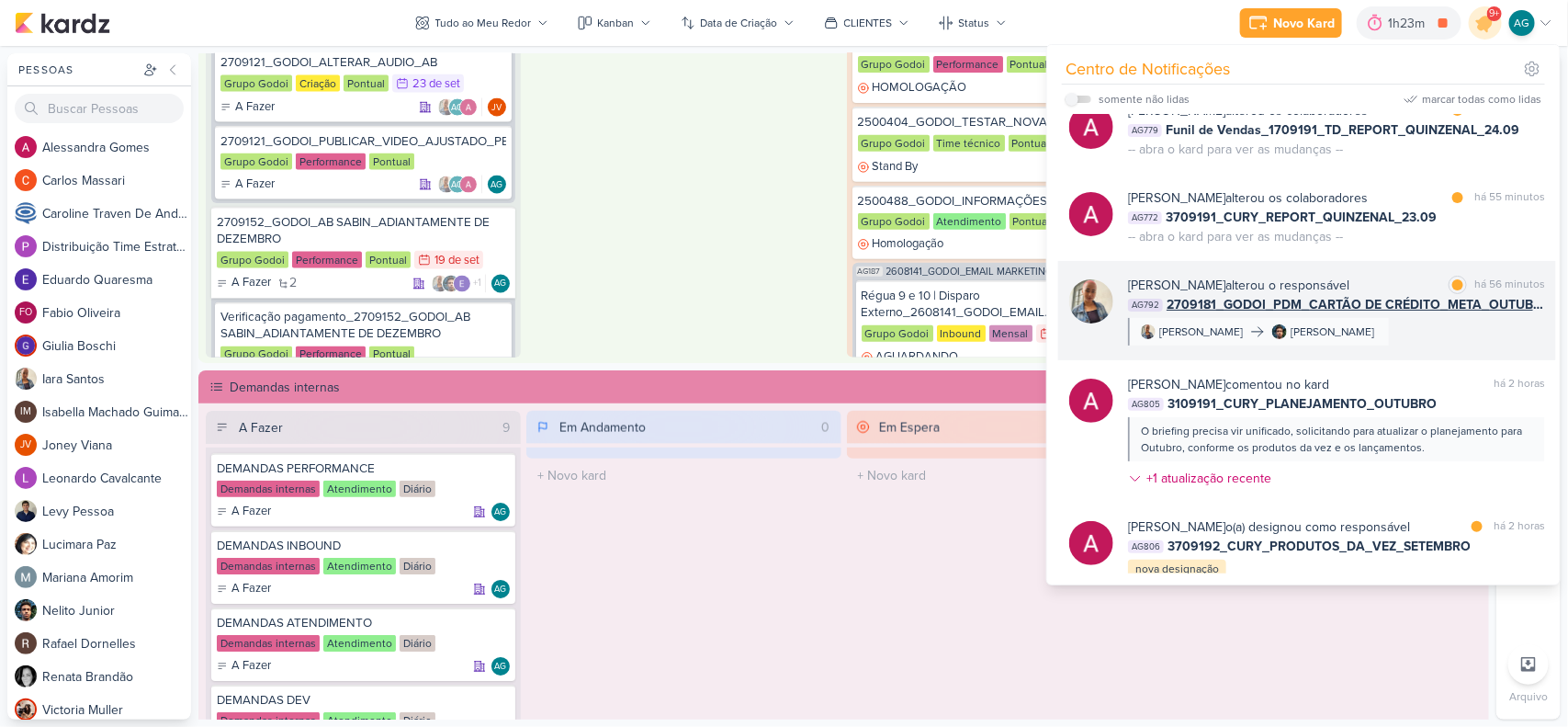
click at [1429, 334] on div "Iara Santos alterou o responsável marcar como lida há 56 minutos AG792 2709181_…" at bounding box center [1337, 311] width 417 height 70
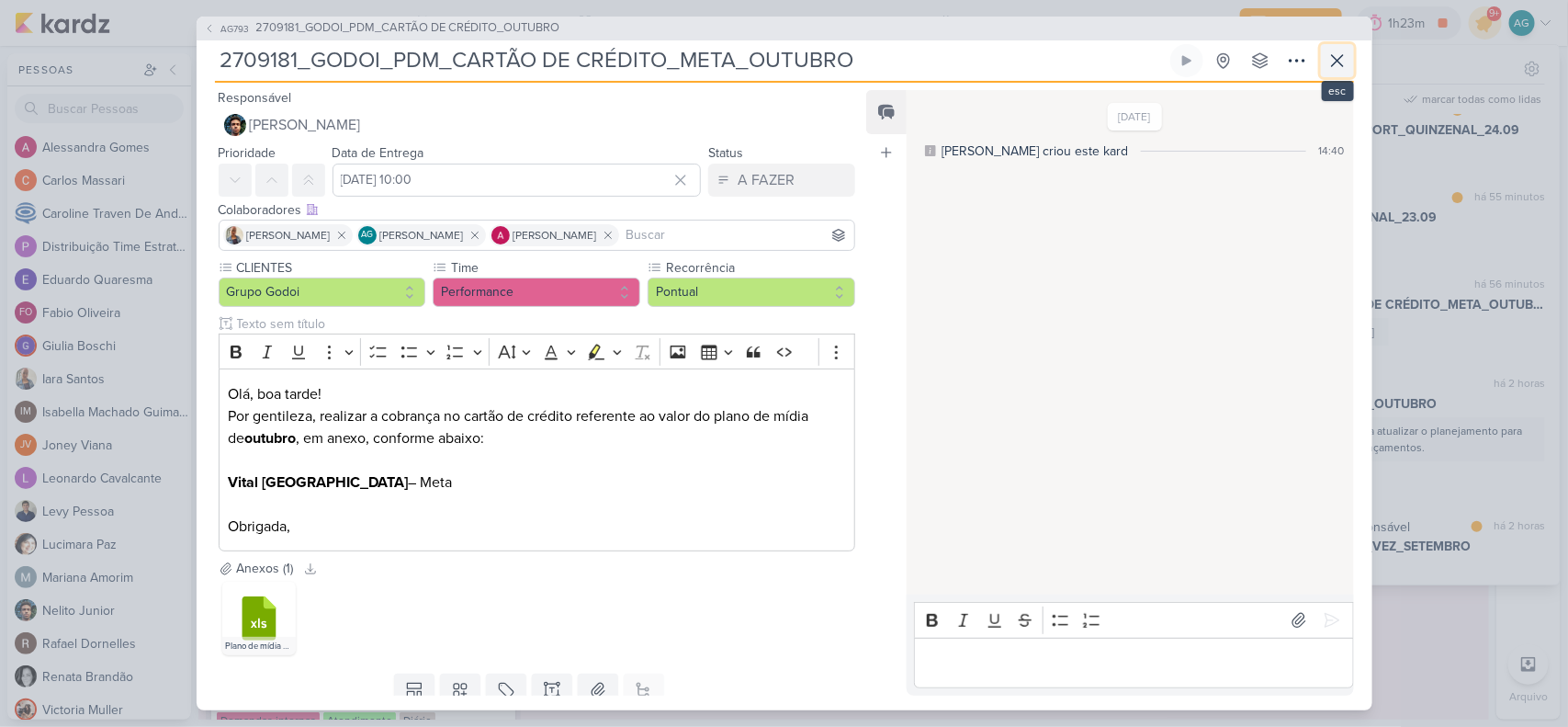
click at [1342, 71] on icon at bounding box center [1338, 60] width 22 height 22
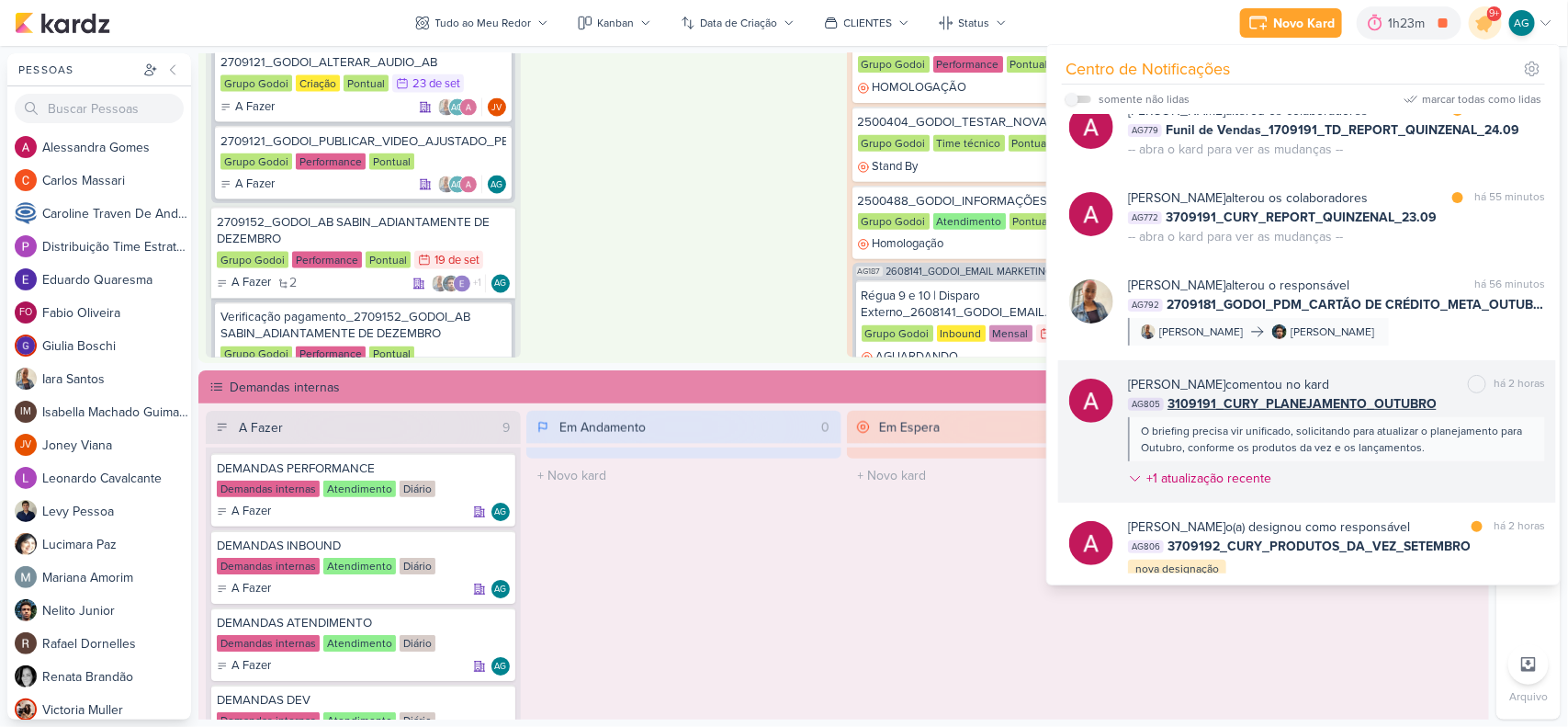
click at [1385, 442] on div "O briefing precisa vir unificado, solicitando para atualizar o planejamento par…" at bounding box center [1336, 439] width 389 height 33
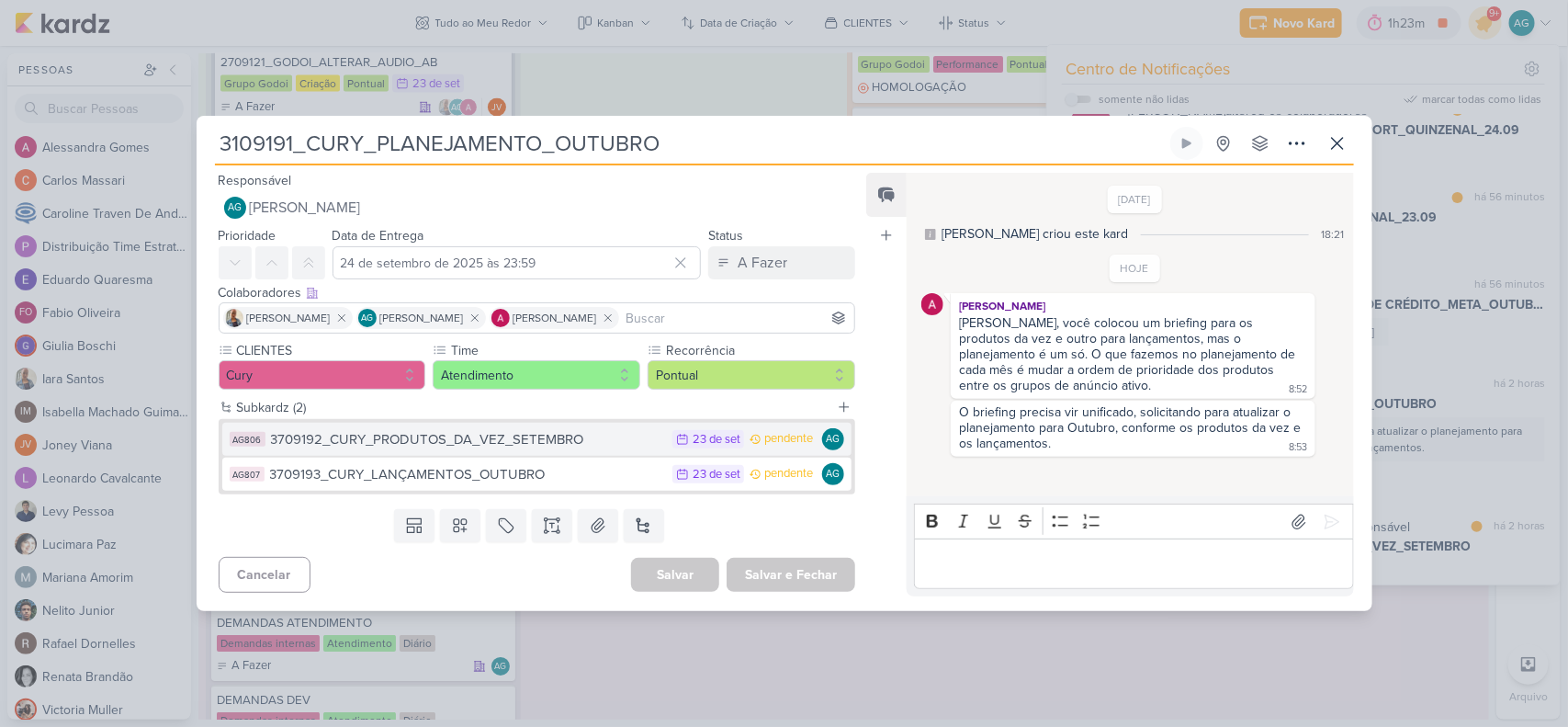
click at [516, 452] on button "AG806 3709192_CURY_PRODUTOS_DA_VEZ_SETEMBRO 23/9 23 de set pendente AG" at bounding box center [537, 439] width 630 height 33
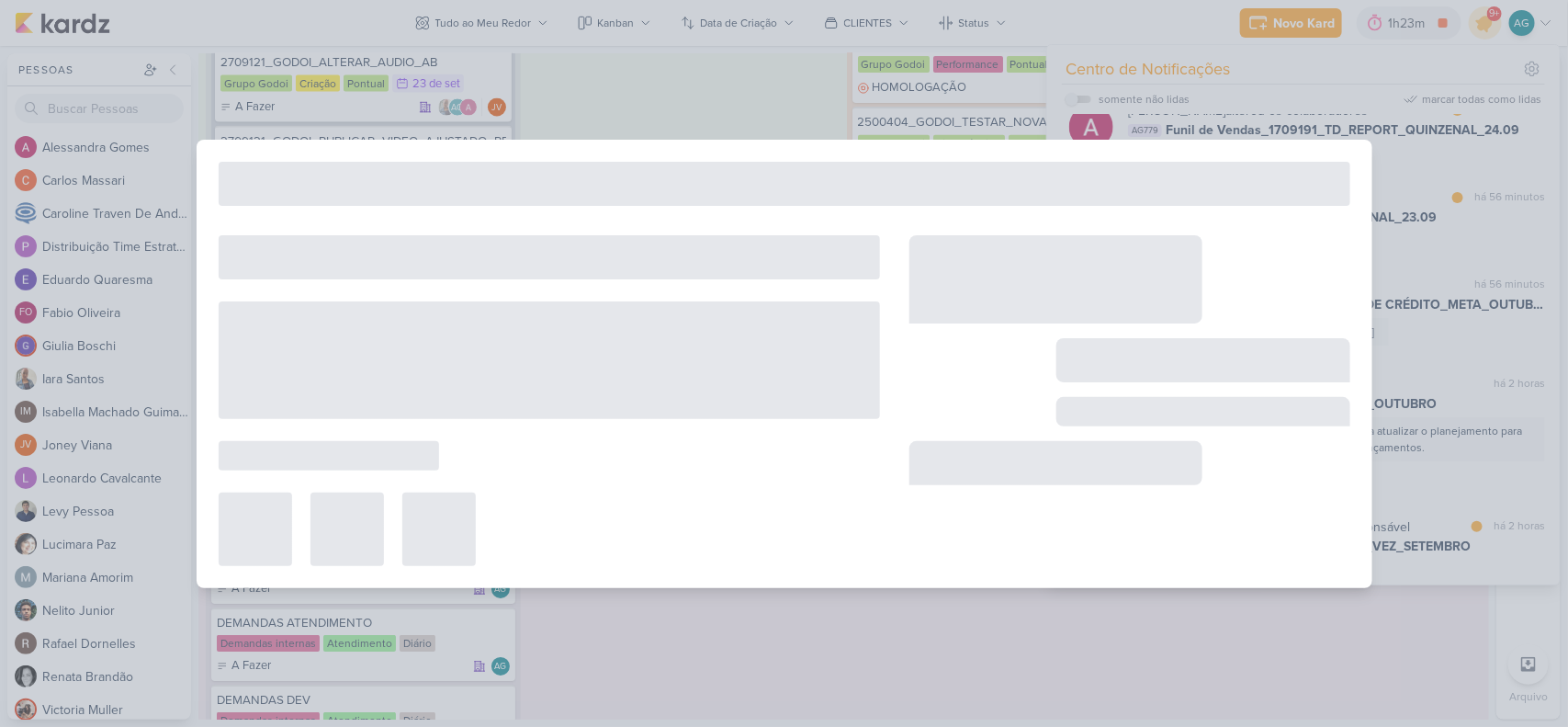
type input "3709192_CURY_PRODUTOS_DA_VEZ_SETEMBRO"
type input "23 de setembro de 2025 às 23:59"
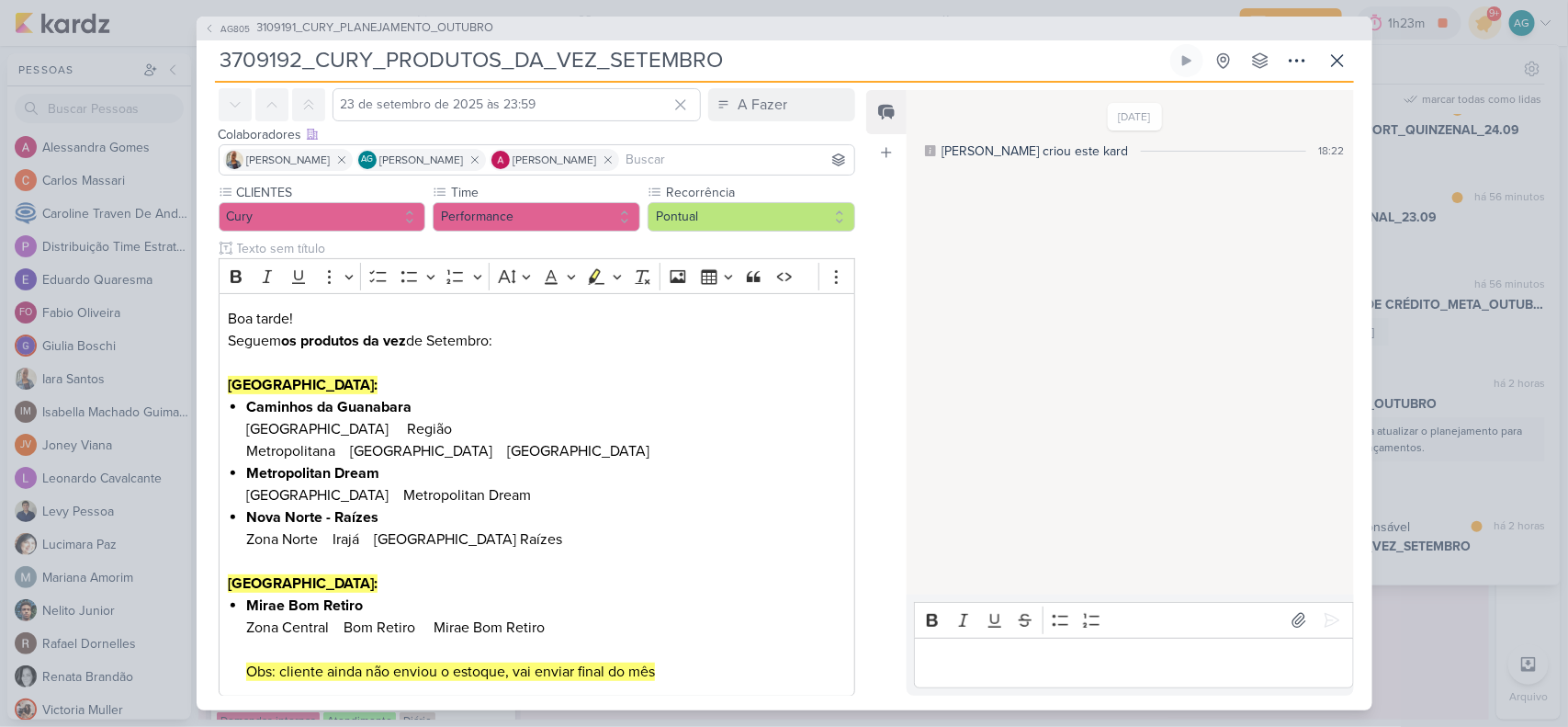
scroll to position [157, 0]
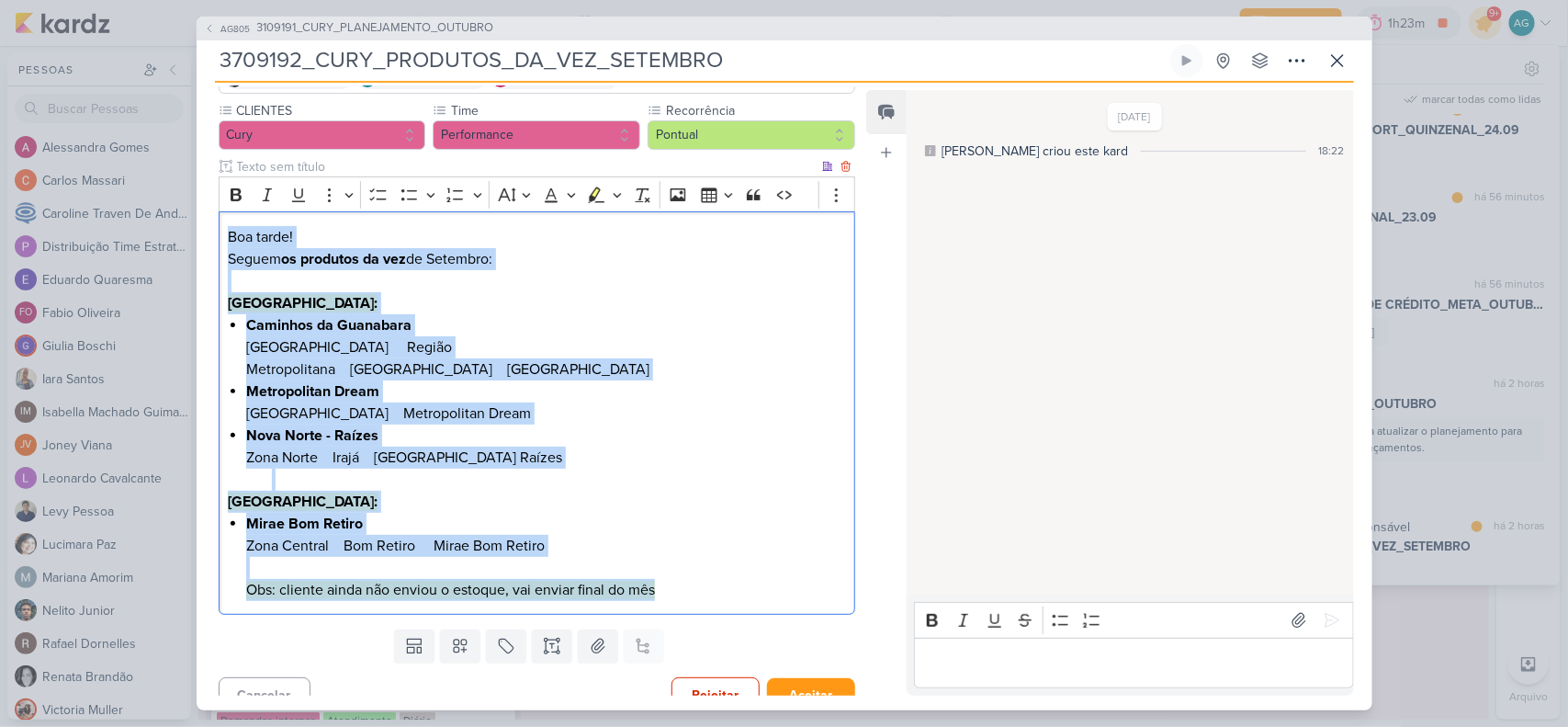
drag, startPoint x: 231, startPoint y: 227, endPoint x: 733, endPoint y: 562, distance: 603.5
click at [733, 562] on div "Boa tarde! Seguem os produtos da vez de Setembro: Rio de Janeiro: Caminhos da G…" at bounding box center [537, 412] width 638 height 404
copy div "Boa tarde! Seguem os produtos da vez de Setembro: Rio de Janeiro: Caminhos da G…"
click at [442, 32] on span "3109191_CURY_PLANEJAMENTO_OUTUBRO" at bounding box center [376, 28] width 237 height 18
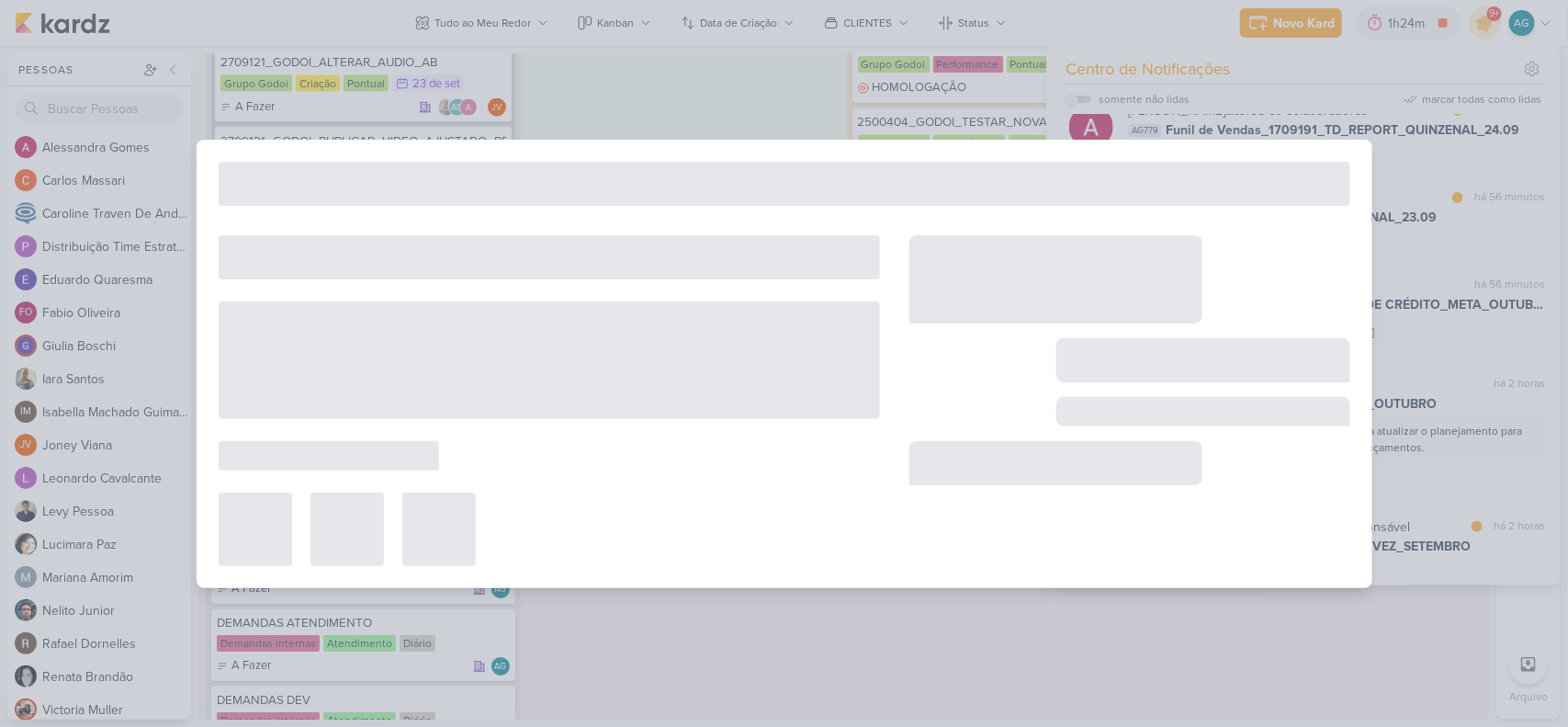
type input "3109191_CURY_PLANEJAMENTO_OUTUBRO"
type input "24 de setembro de 2025 às 23:59"
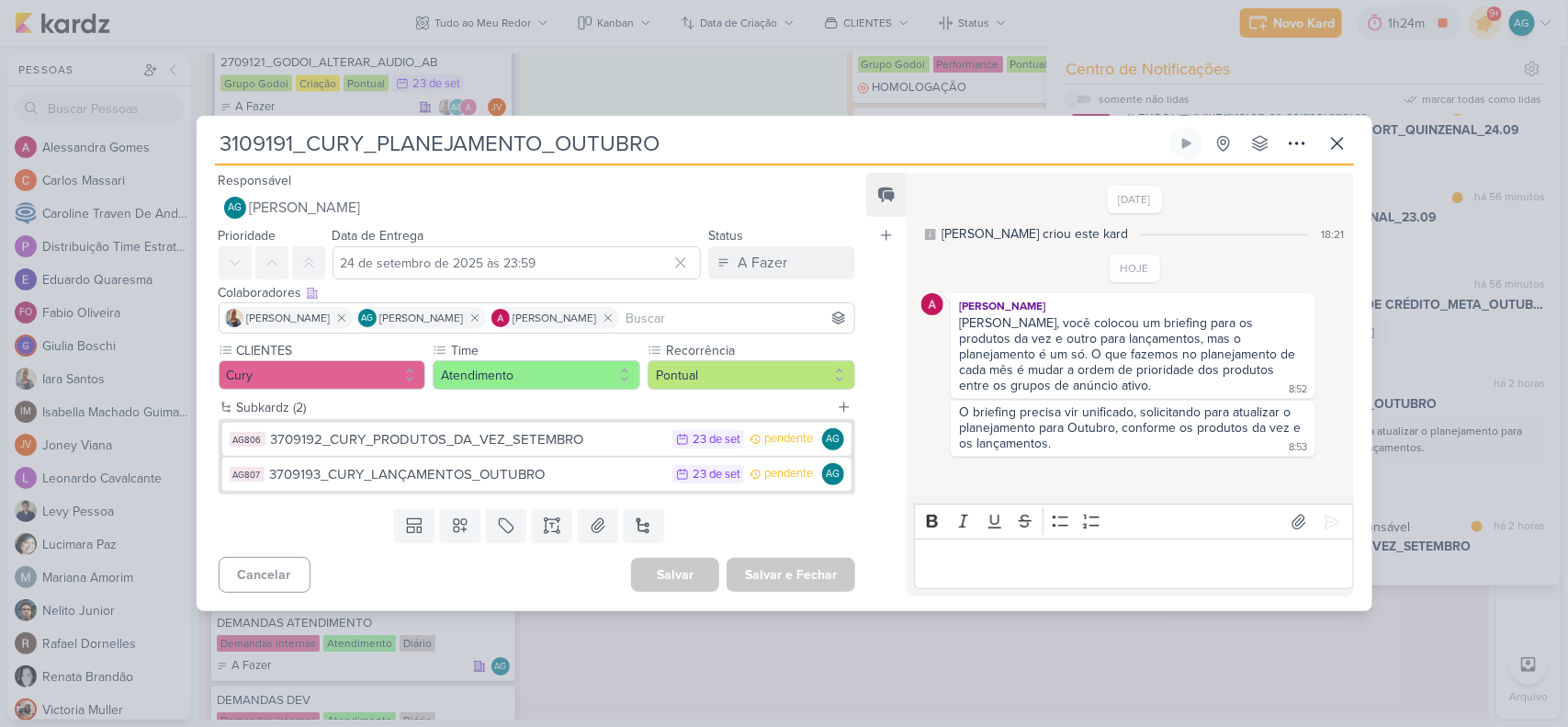
scroll to position [0, 0]
click at [1339, 145] on icon at bounding box center [1337, 142] width 11 height 11
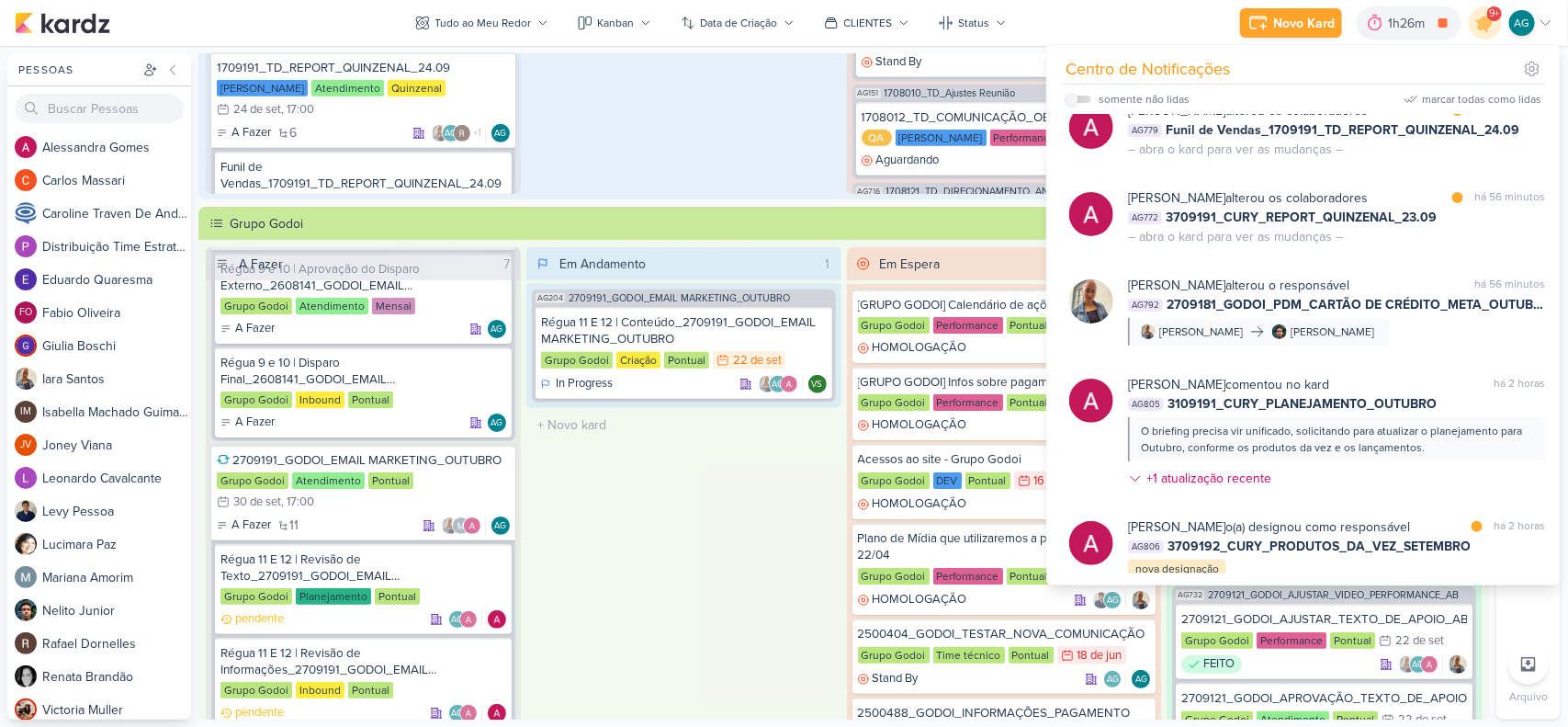
scroll to position [460, 0]
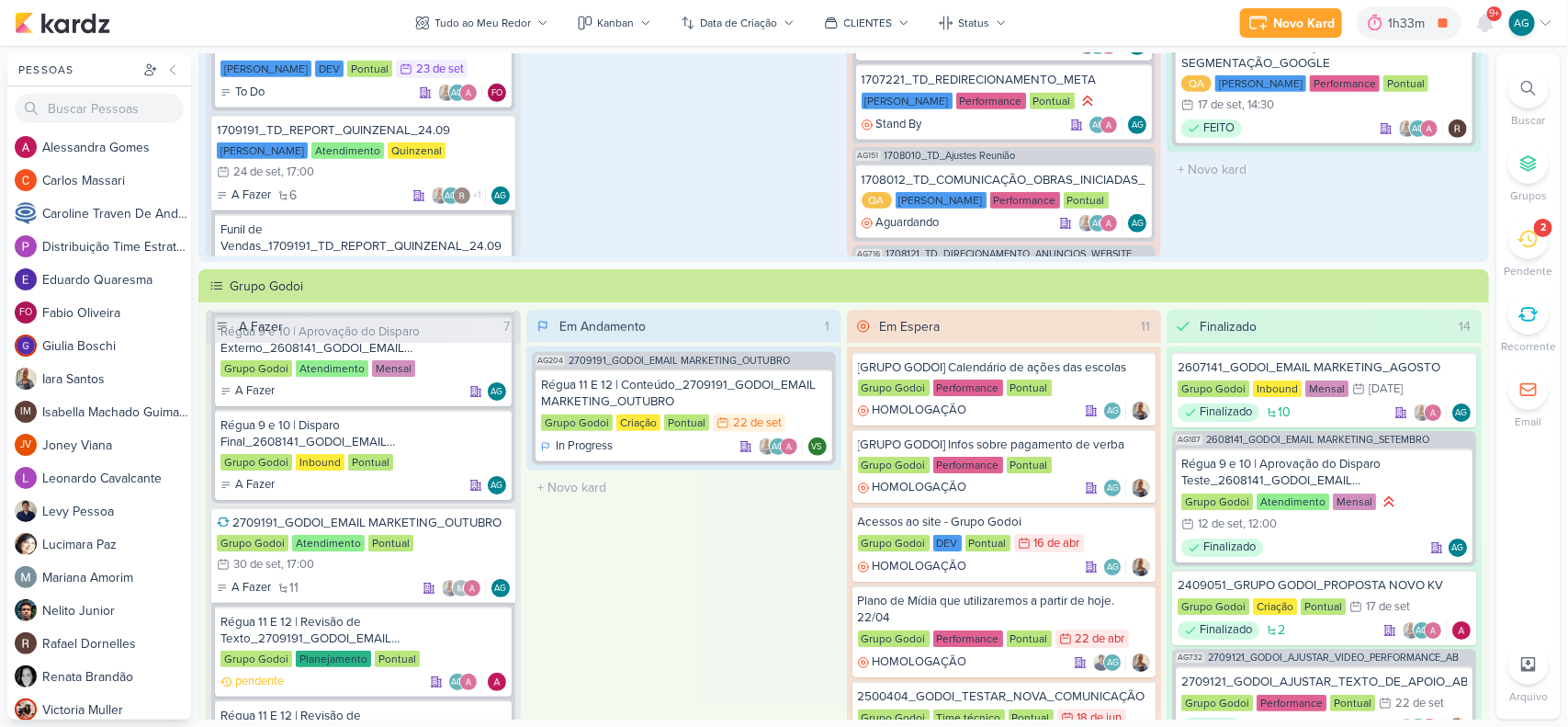
click at [1526, 90] on icon at bounding box center [1528, 88] width 15 height 15
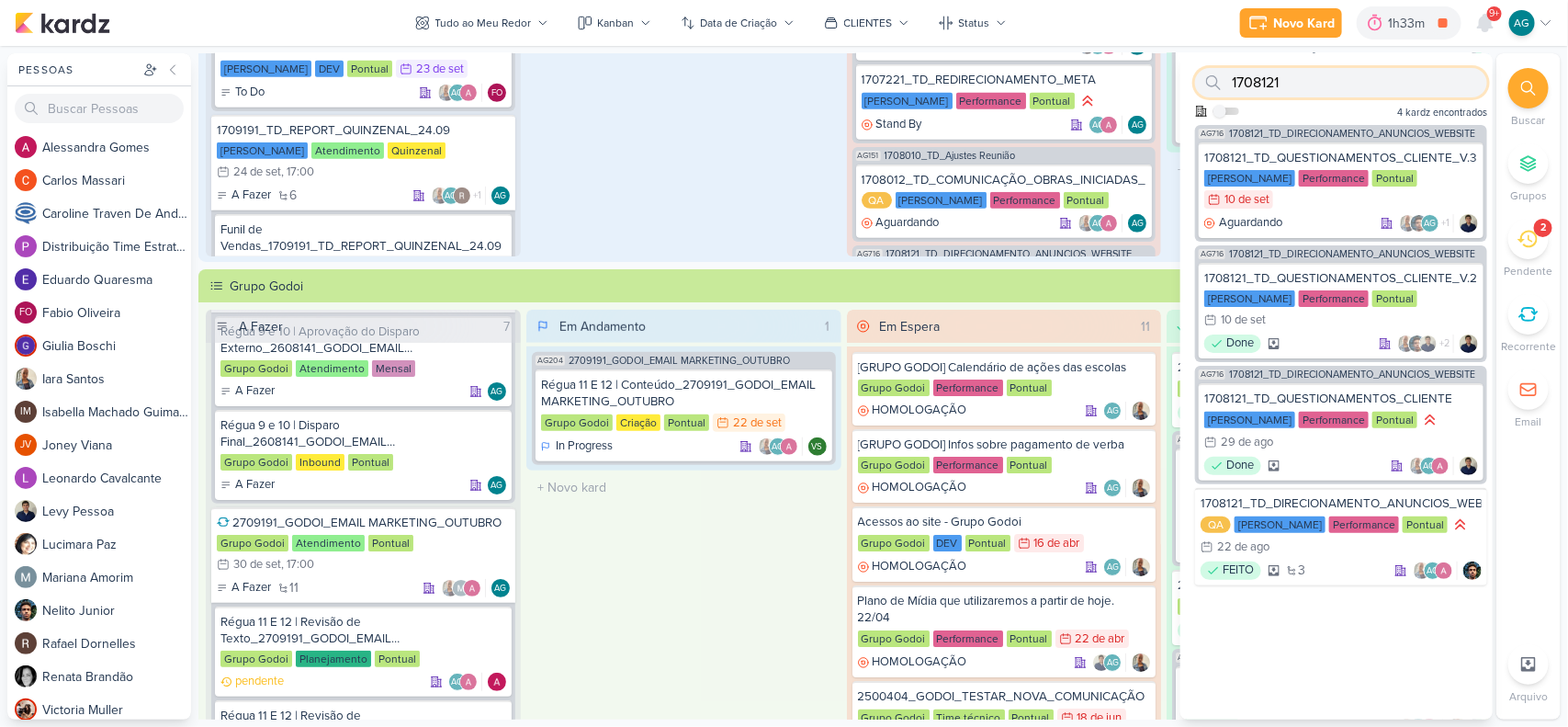
paste input "9"
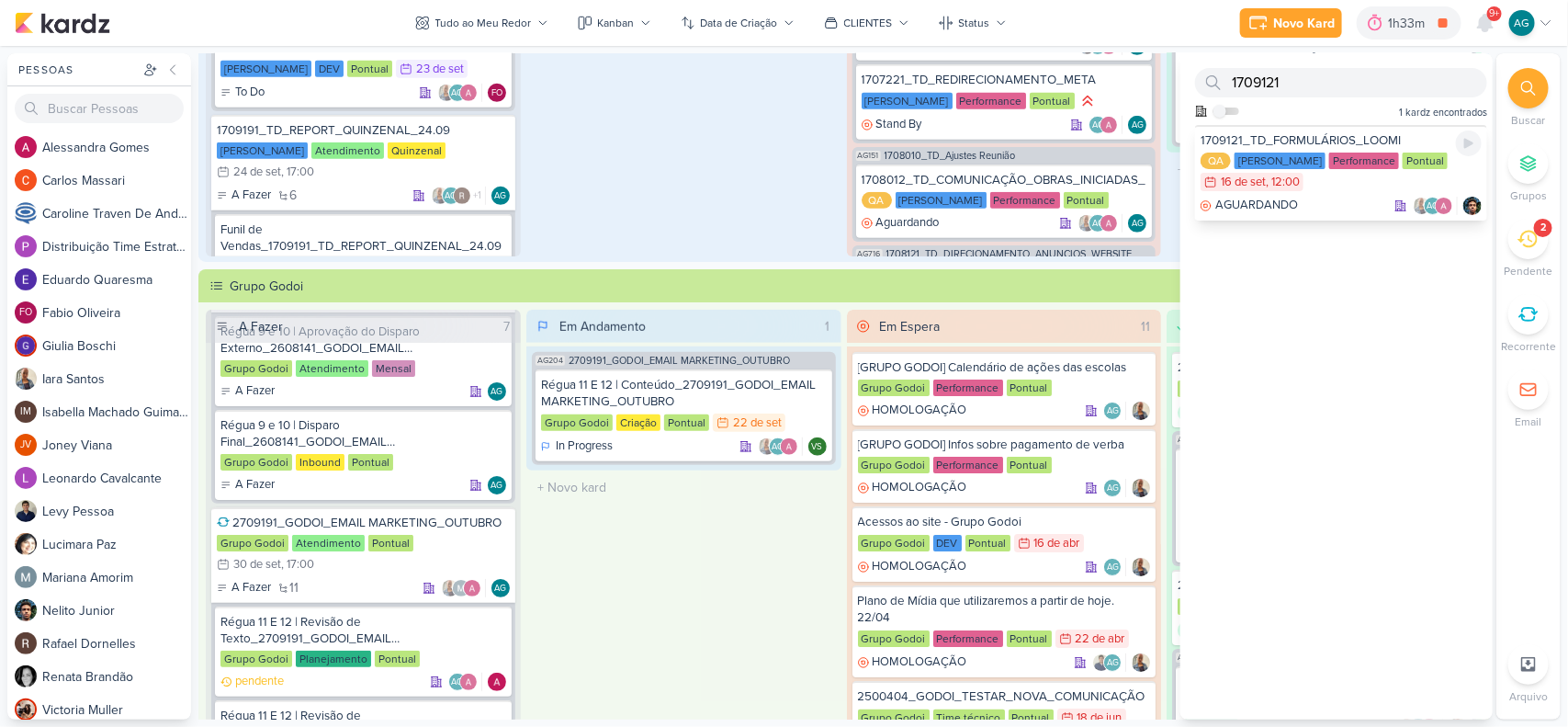
click at [1351, 197] on div "AGUARDANDO AG" at bounding box center [1342, 205] width 281 height 18
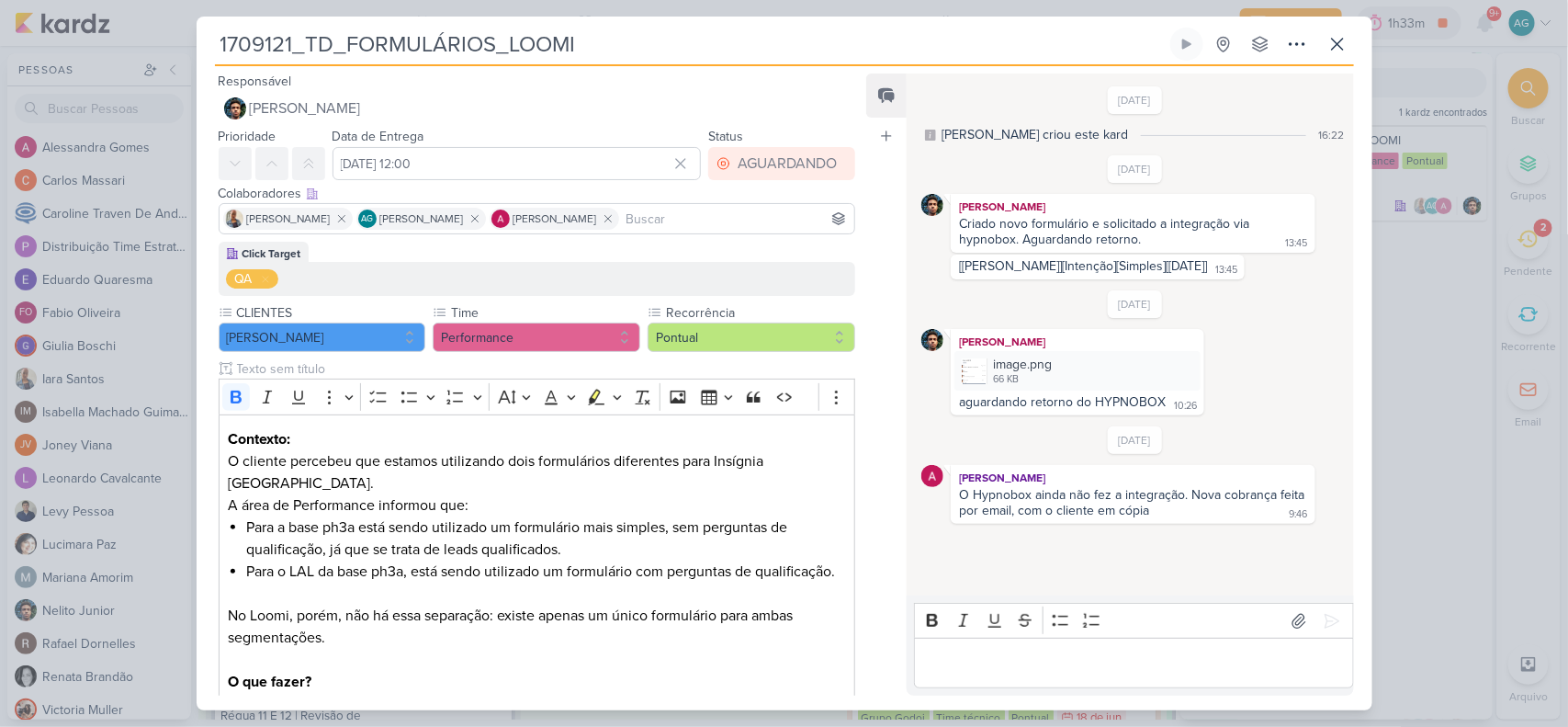
click at [1026, 566] on div "12/9/25 Aline criou este kard 16:22 15/9/25 Nelito Junior" at bounding box center [1129, 335] width 444 height 520
click at [1067, 666] on p "Editor editing area: main" at bounding box center [1134, 663] width 420 height 22
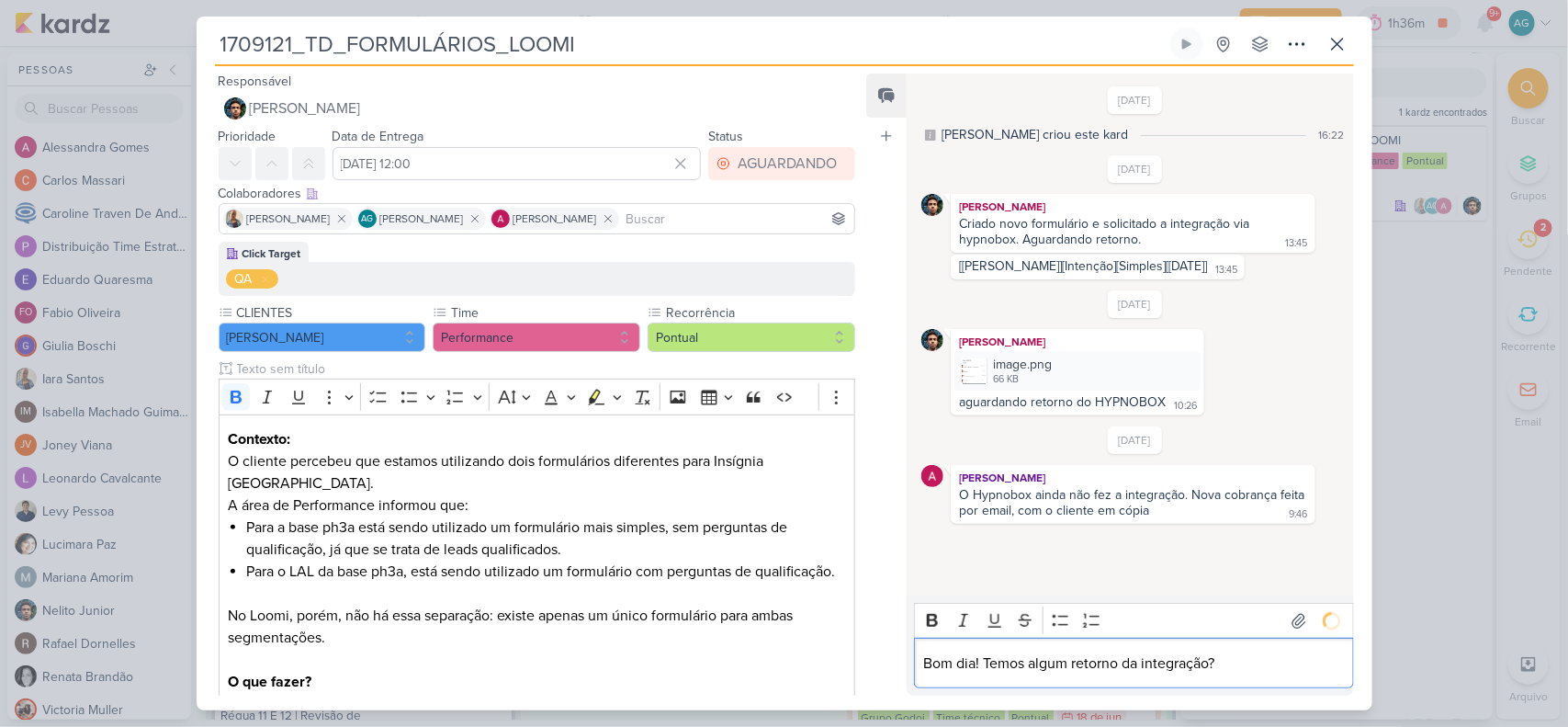
scroll to position [2, 0]
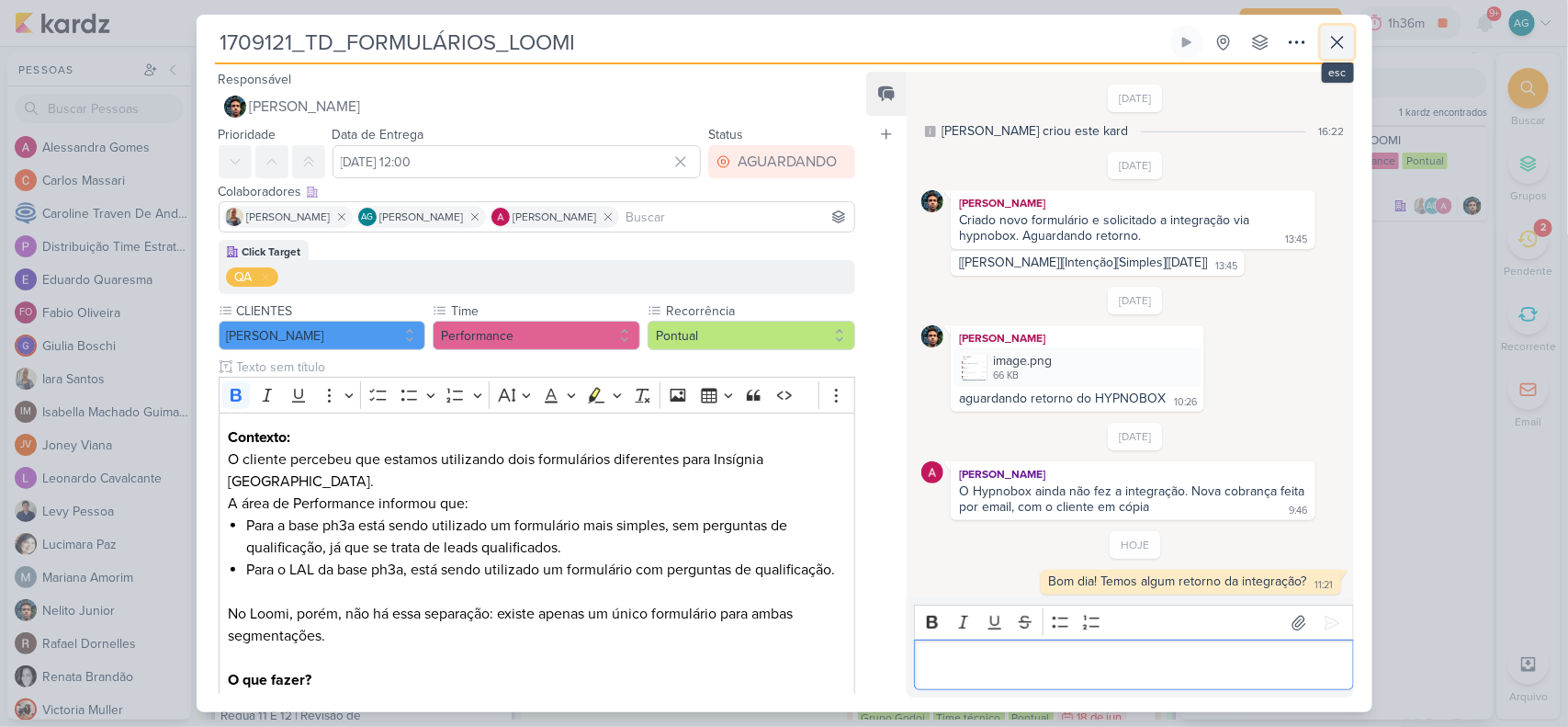
click at [1346, 42] on icon at bounding box center [1338, 42] width 22 height 22
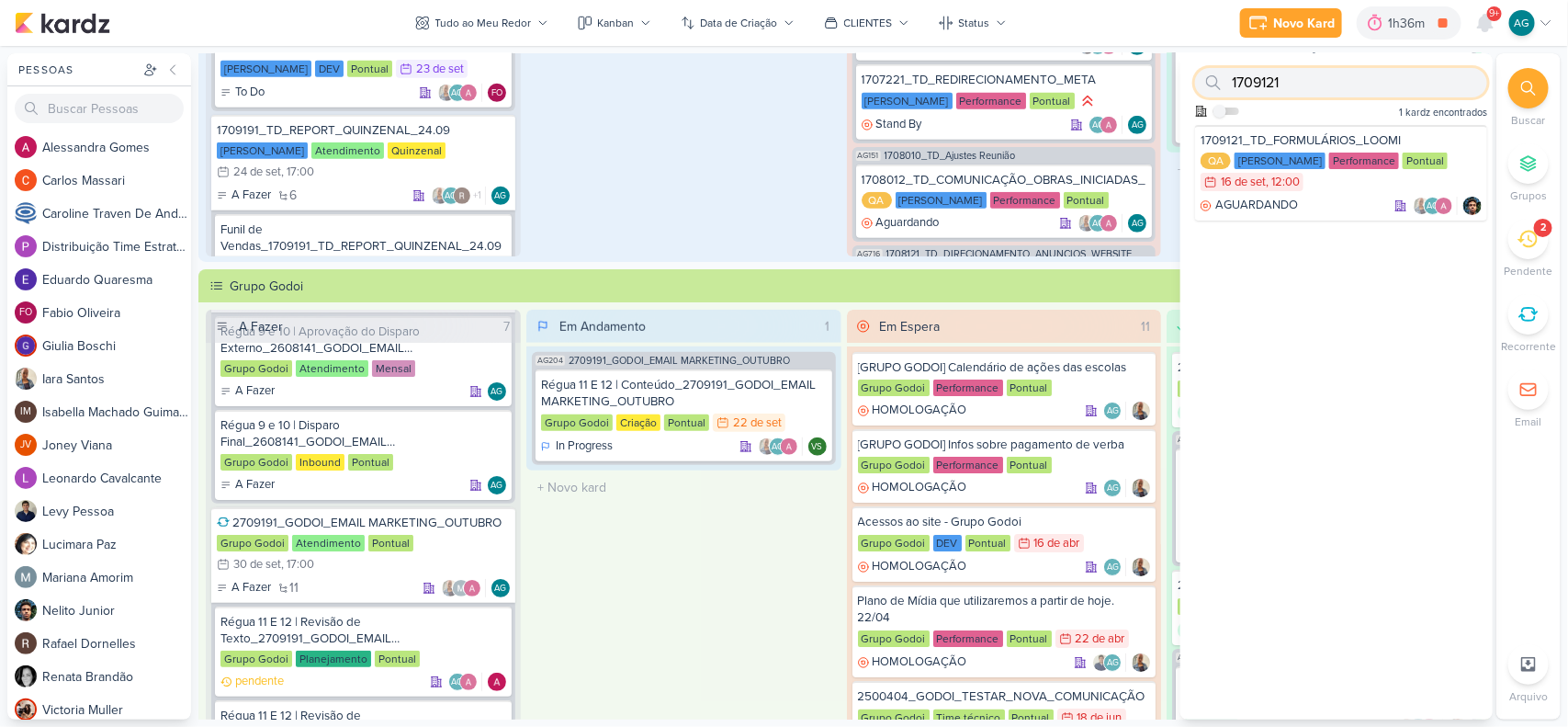
drag, startPoint x: 1222, startPoint y: 84, endPoint x: 1211, endPoint y: 84, distance: 11.0
click at [1211, 84] on div "1709121" at bounding box center [1342, 82] width 292 height 29
paste input "2"
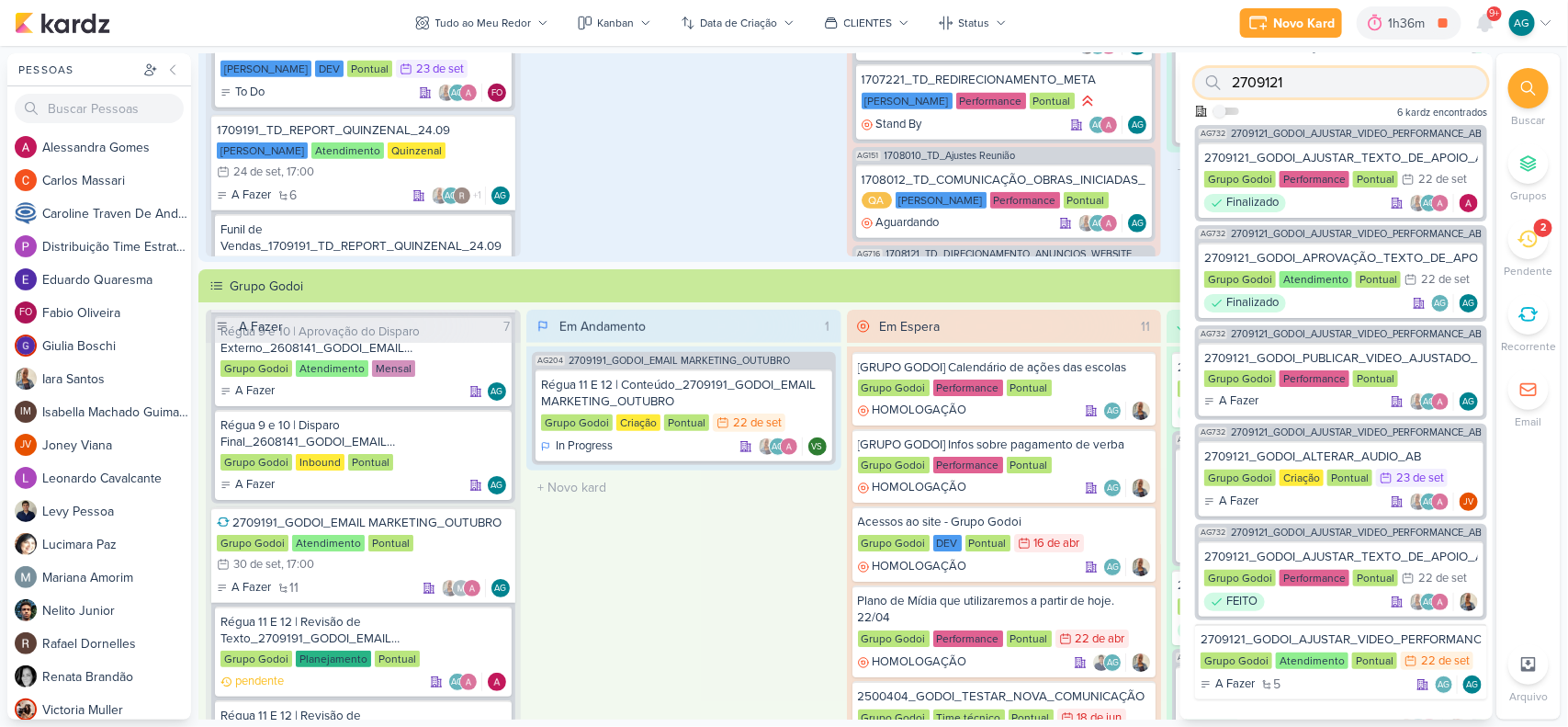
type input "2709121"
click at [1292, 134] on span "2709121_GODOI_AJUSTAR_VIDEO_PERFORMANCE_AB" at bounding box center [1356, 134] width 251 height 10
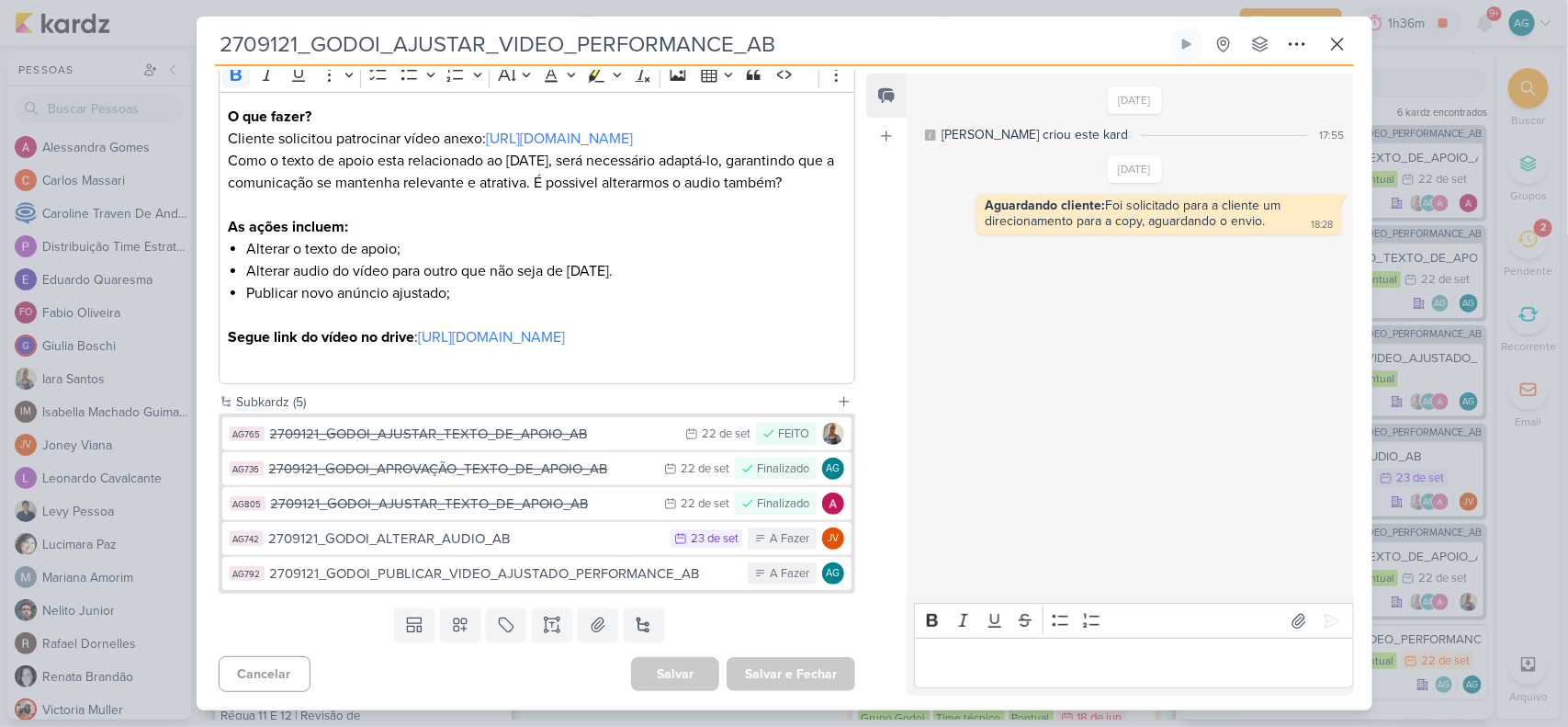
scroll to position [285, 0]
click at [489, 539] on div "2709121_GODOI_ALTERAR_AUDIO_AB" at bounding box center [466, 539] width 393 height 21
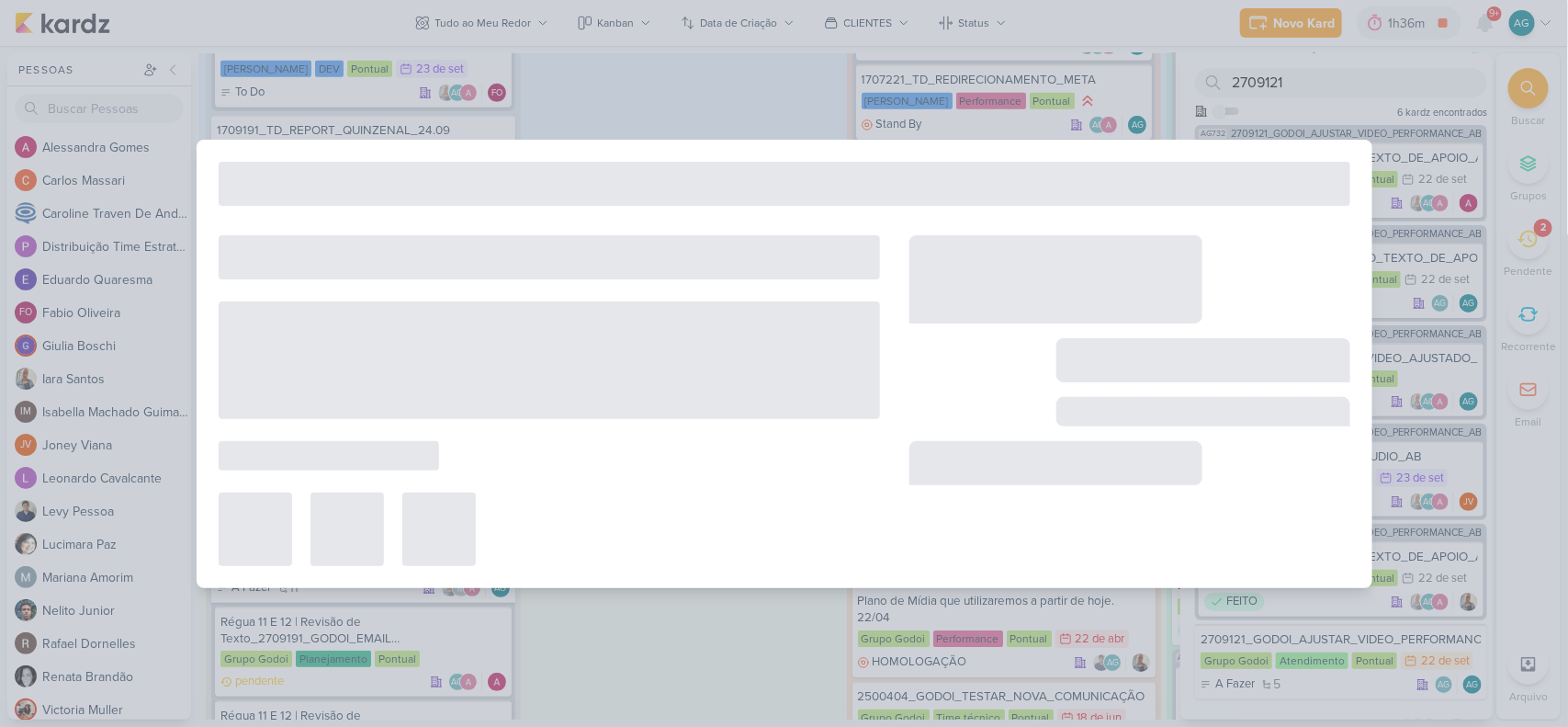
type input "2709121_GODOI_ALTERAR_AUDIO_AB"
type input "23 de setembro de 2025 às 23:59"
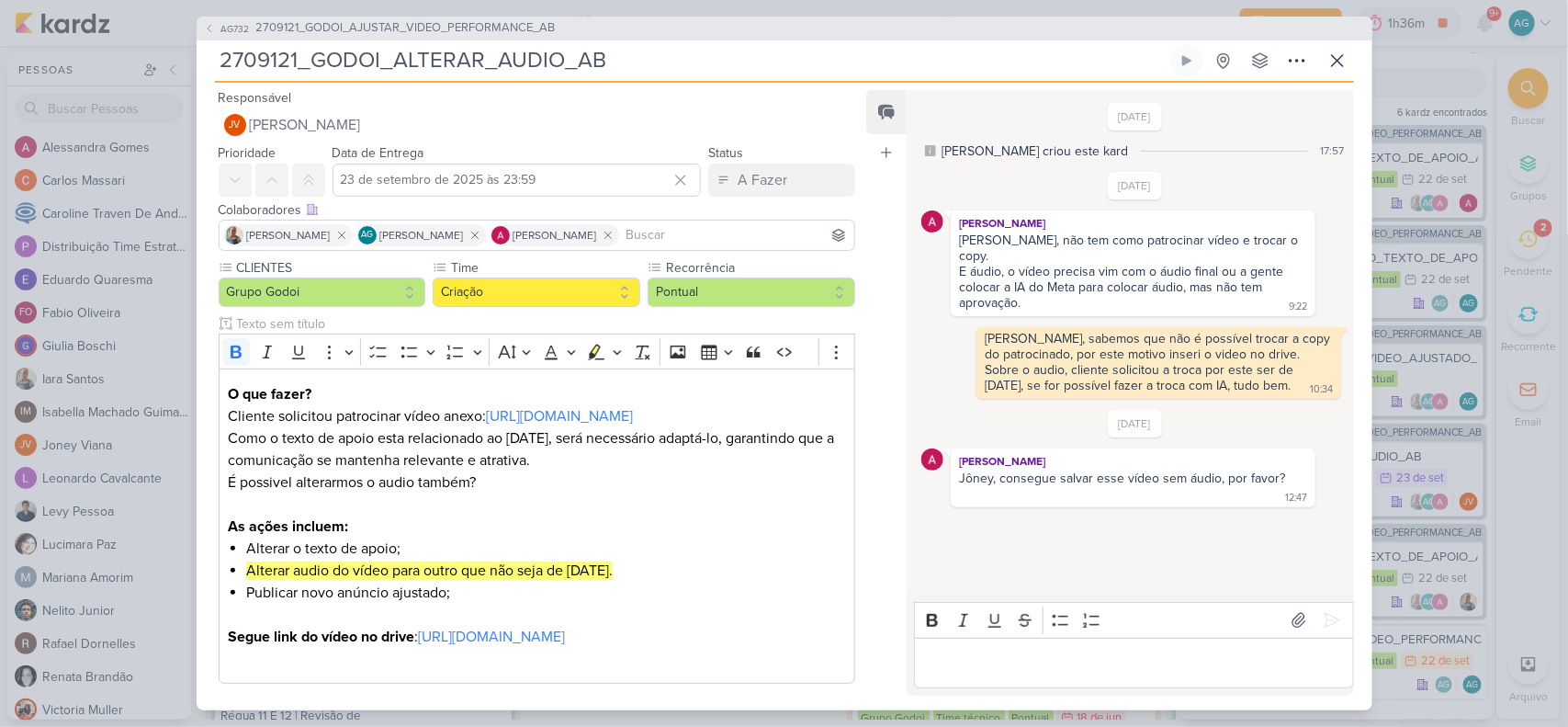
click at [989, 666] on p "Editor editing area: main" at bounding box center [1134, 662] width 420 height 22
click at [1337, 62] on icon at bounding box center [1337, 60] width 11 height 11
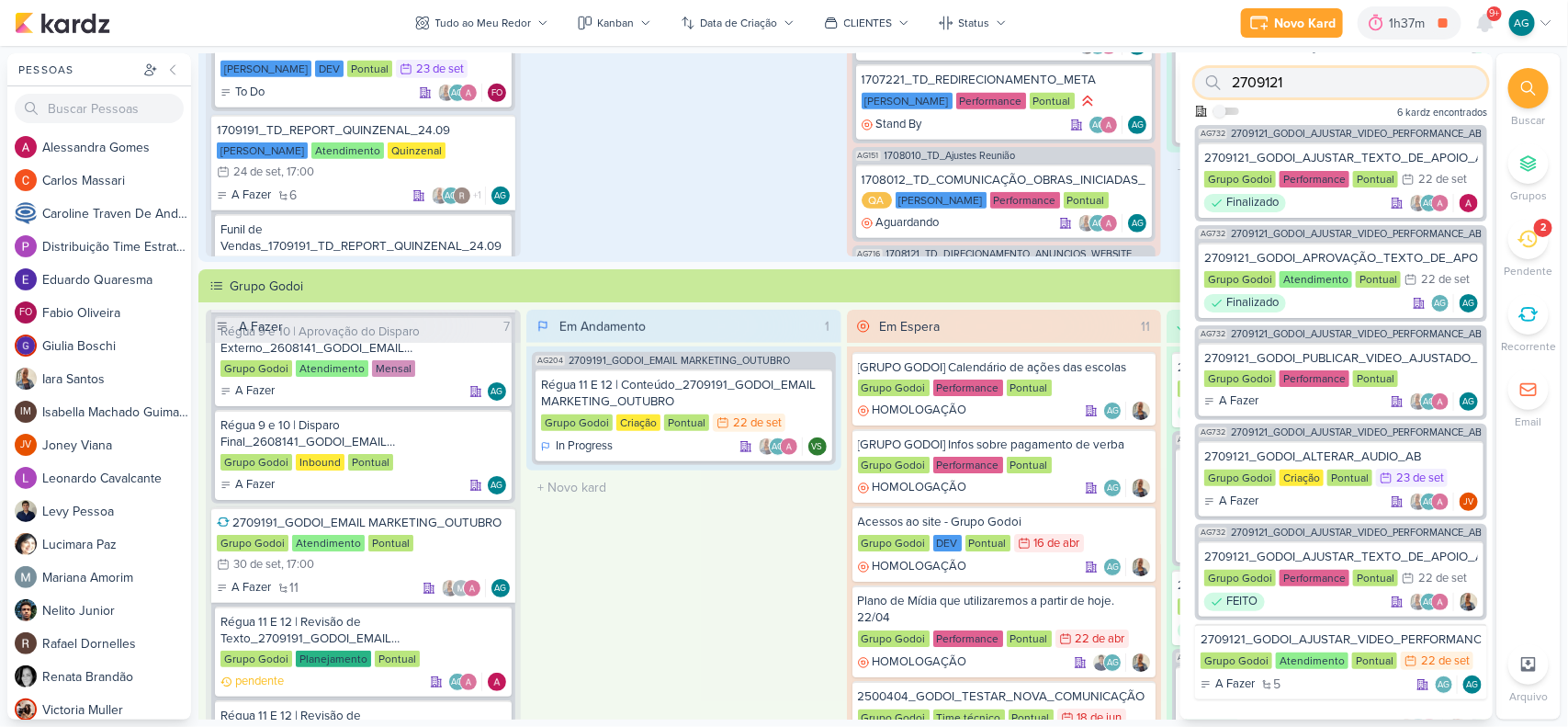
drag, startPoint x: 1321, startPoint y: 83, endPoint x: 1190, endPoint y: 81, distance: 131.0
click at [1190, 81] on div "2709121 Como admin, ative para buscar em todos os kardz da organização 6 kardz …" at bounding box center [1337, 89] width 313 height 72
paste input "370916"
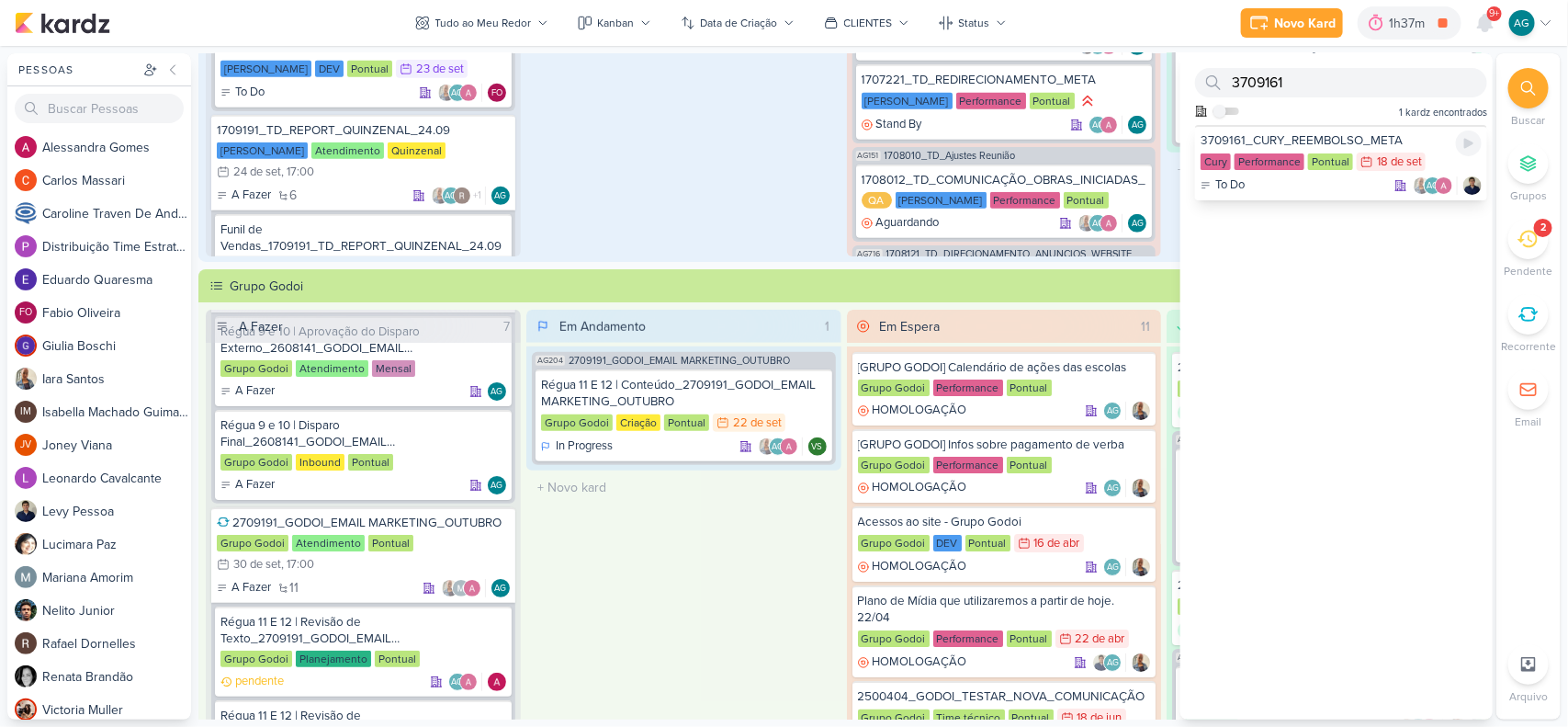
click at [1301, 186] on div "To Do AG" at bounding box center [1342, 185] width 281 height 18
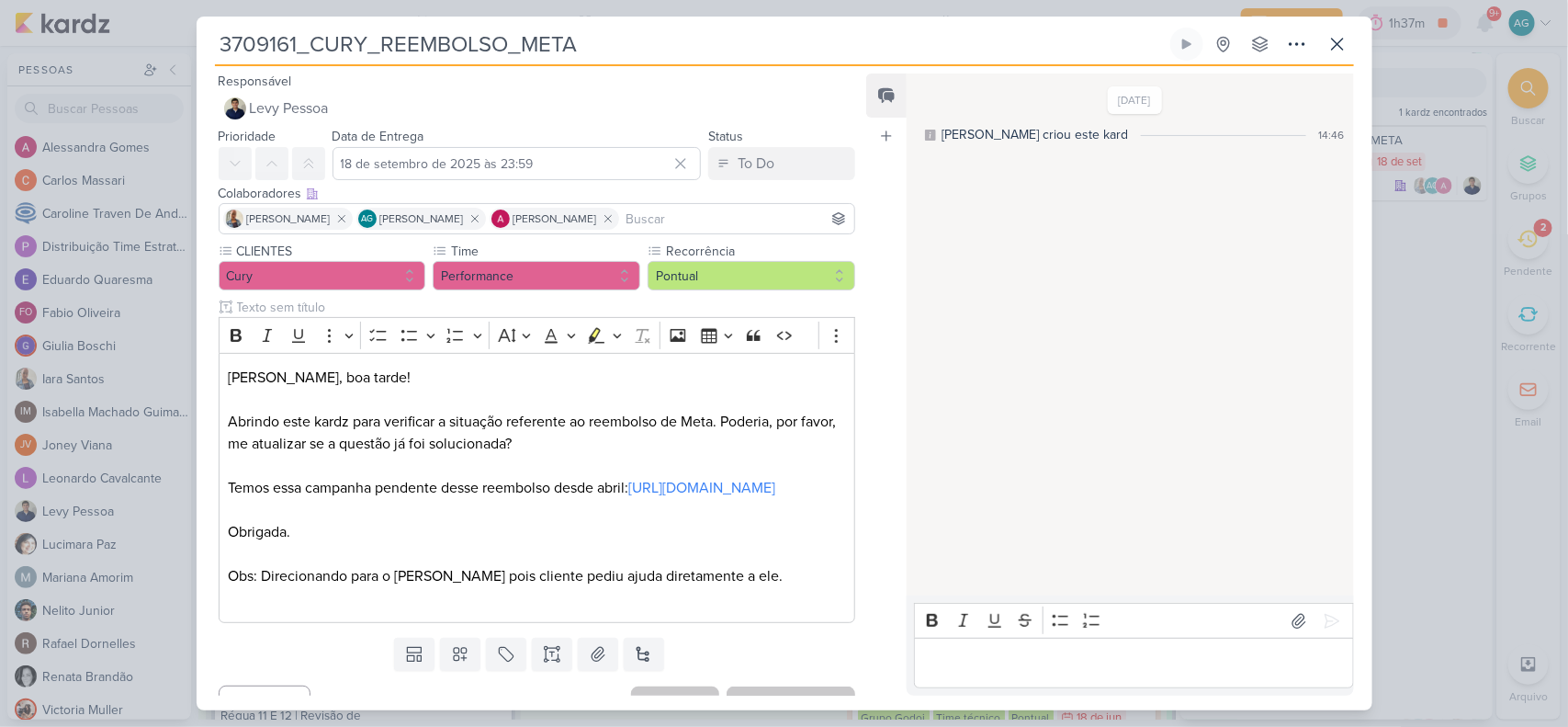
drag, startPoint x: 603, startPoint y: 44, endPoint x: 208, endPoint y: 45, distance: 395.0
click at [208, 45] on div "3709161_CURY_REEMBOLSO_META Criado por mim nenhum grupo disponível" at bounding box center [784, 368] width 1176 height 682
click at [1347, 45] on icon at bounding box center [1338, 44] width 22 height 22
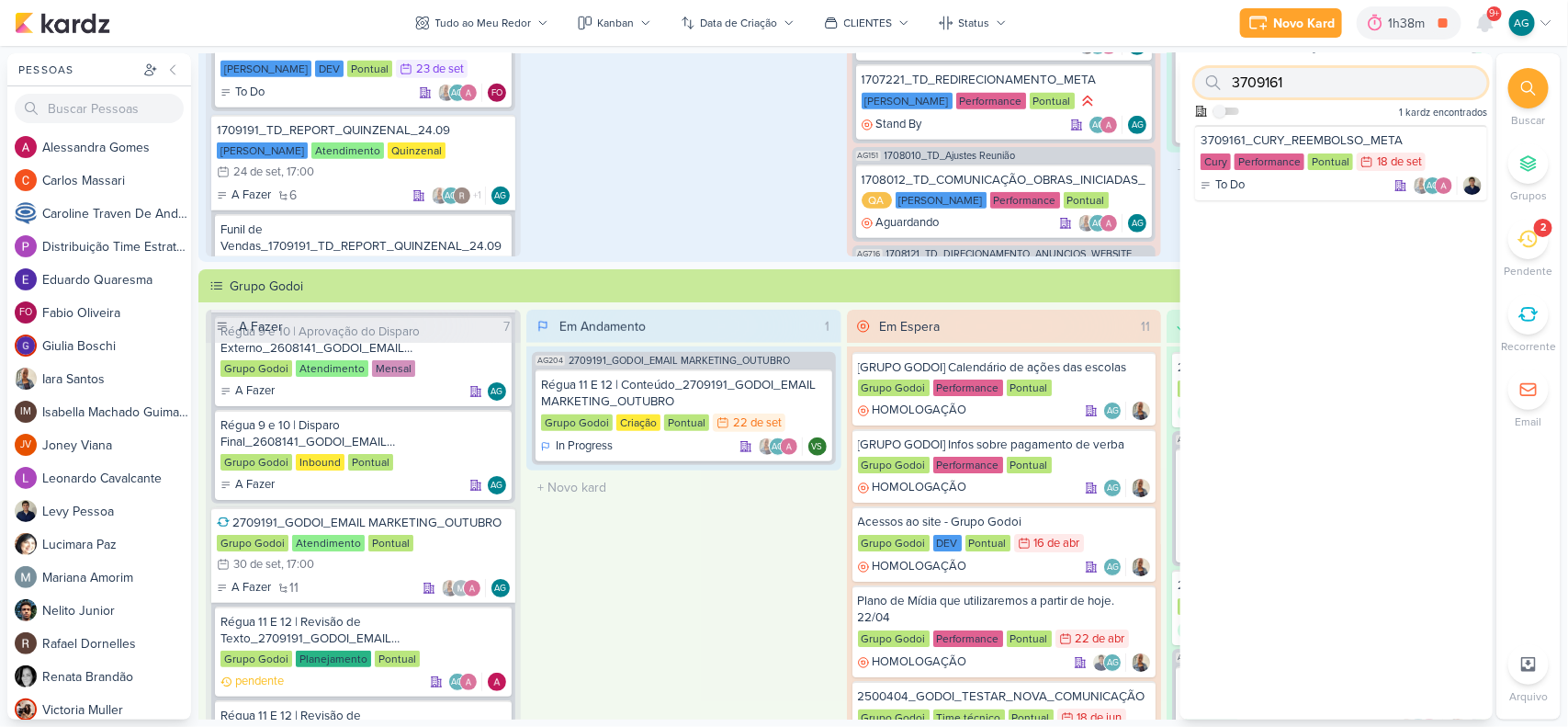
drag, startPoint x: 1316, startPoint y: 83, endPoint x: 1219, endPoint y: 80, distance: 97.0
click at [1219, 80] on div "3709161" at bounding box center [1342, 82] width 292 height 29
paste input "13"
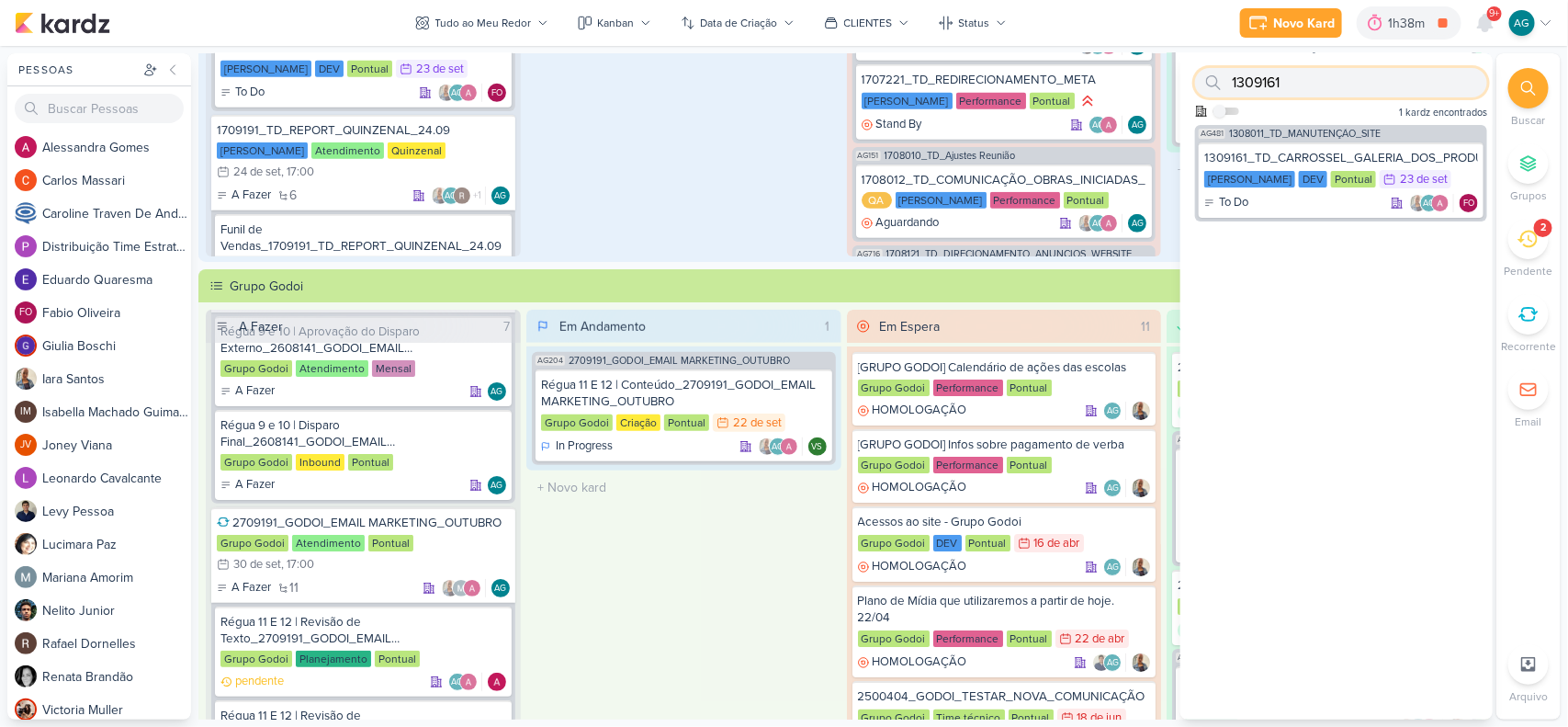
drag, startPoint x: 1302, startPoint y: 76, endPoint x: 1222, endPoint y: 79, distance: 80.1
click at [1222, 79] on div "1309161" at bounding box center [1342, 82] width 292 height 29
paste input "3709162"
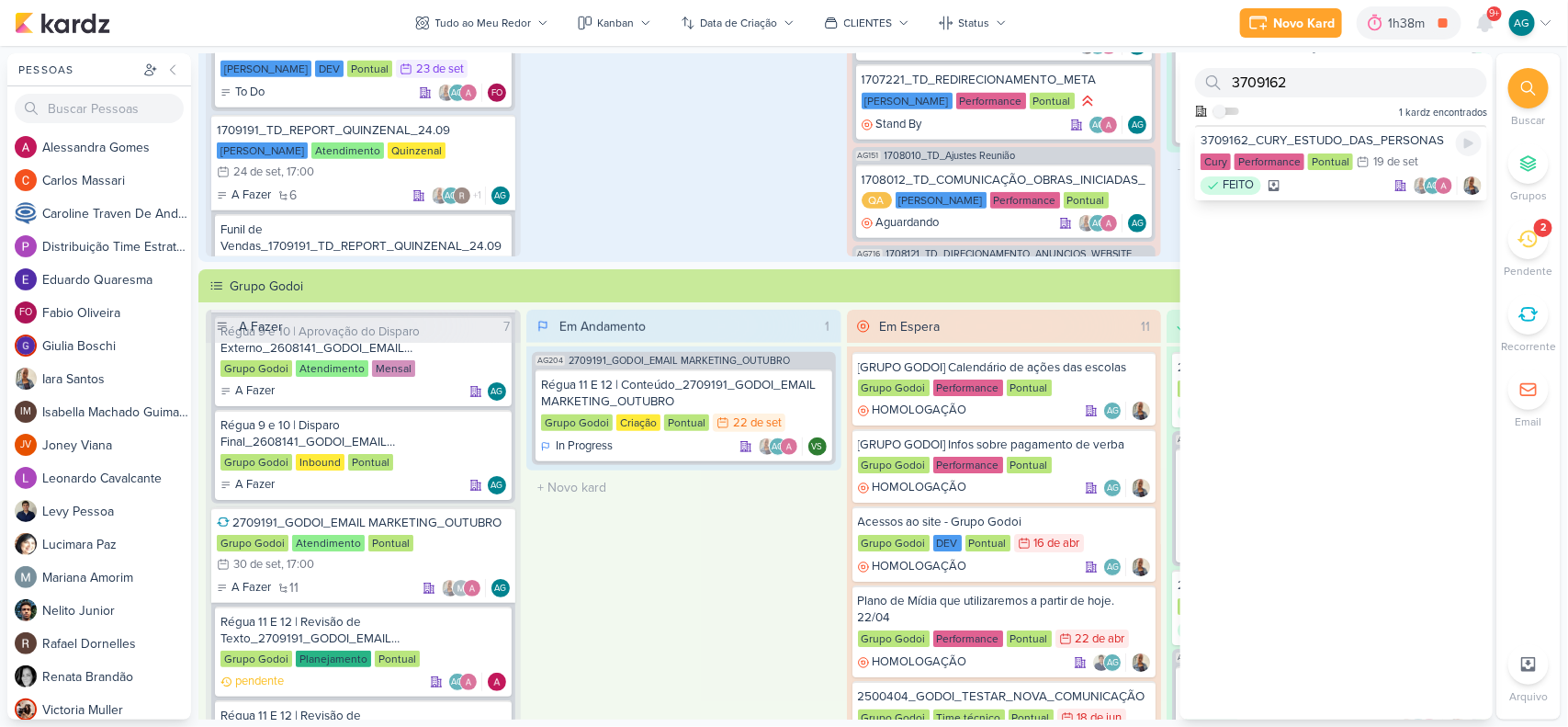
click at [1338, 187] on div "FEITO AG" at bounding box center [1342, 185] width 281 height 18
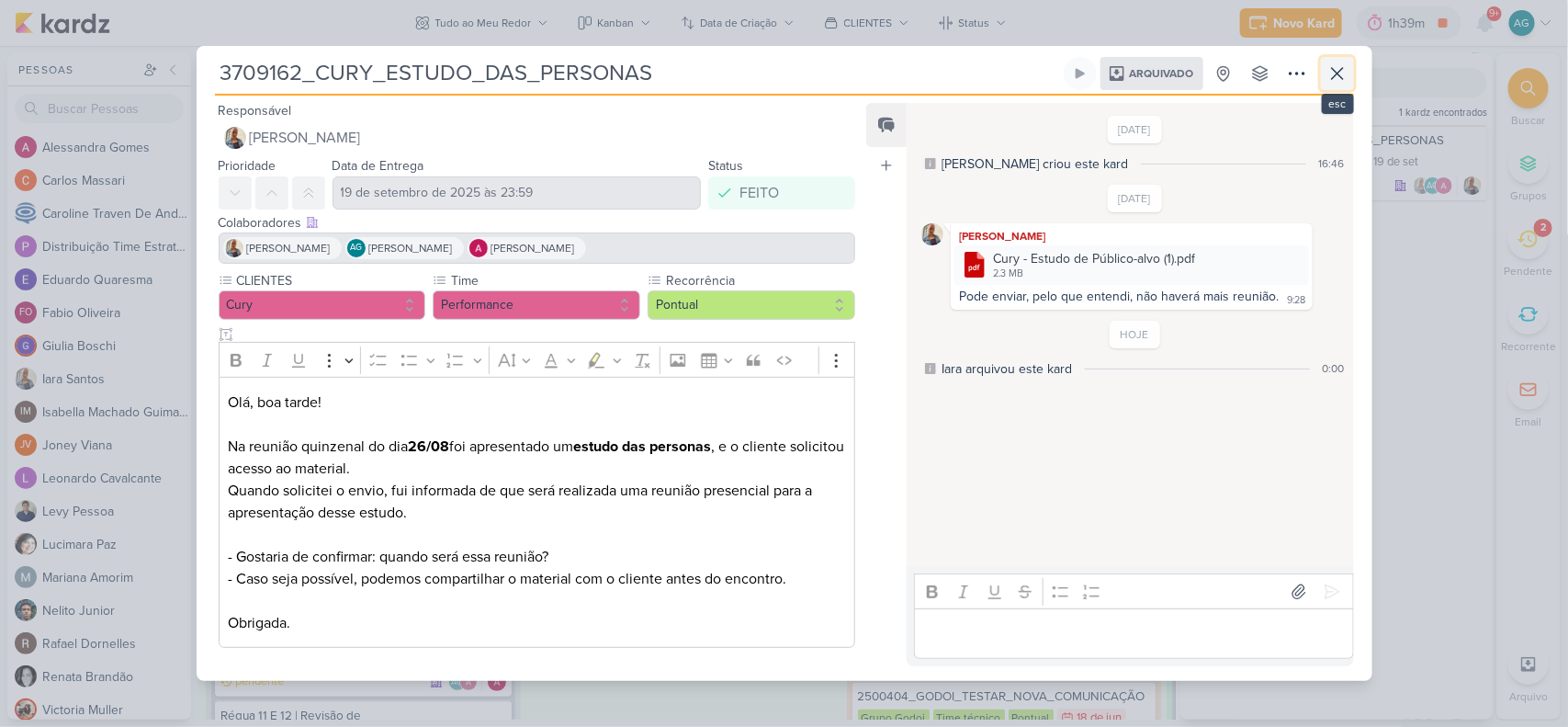
click at [1348, 63] on button at bounding box center [1338, 74] width 33 height 33
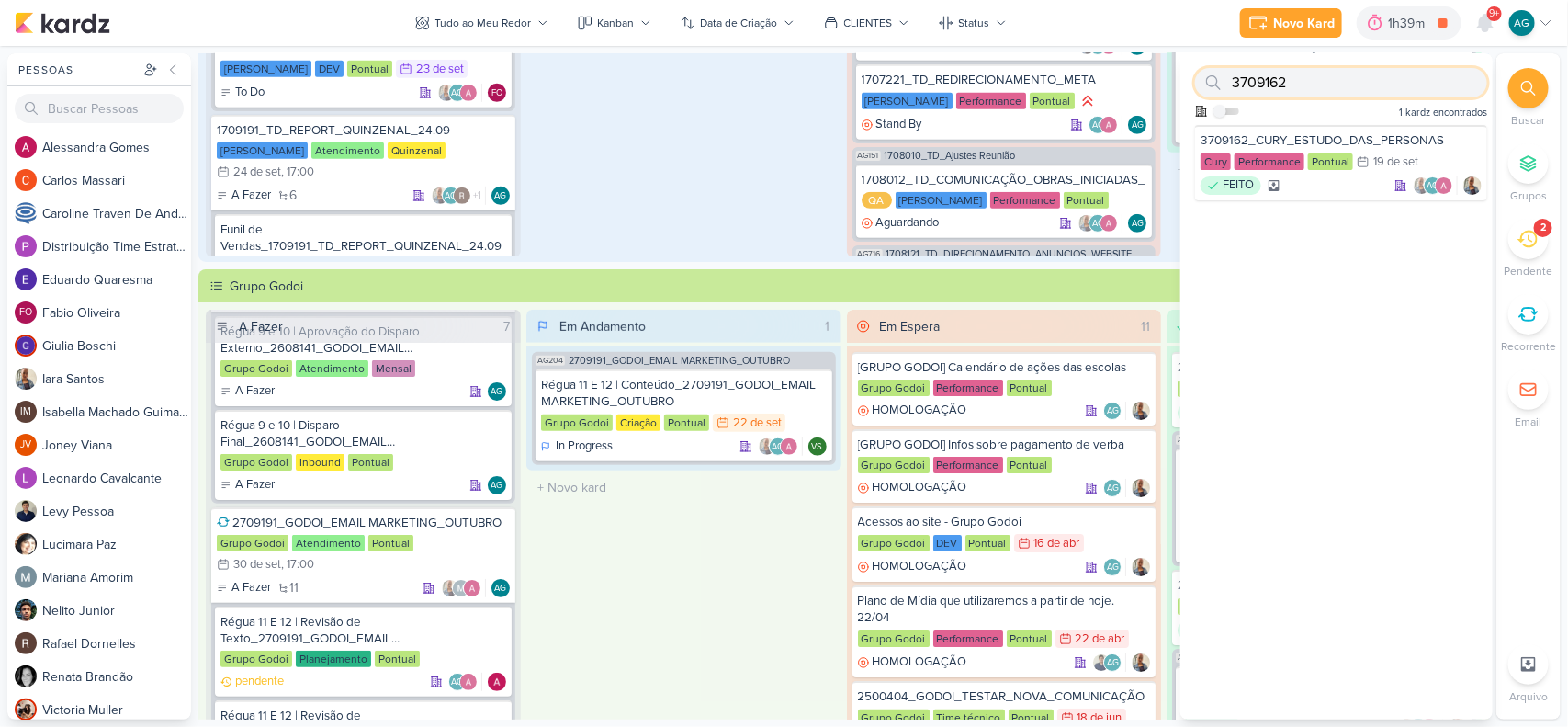
drag, startPoint x: 1307, startPoint y: 79, endPoint x: 1208, endPoint y: 70, distance: 99.4
click at [1208, 70] on div "3709162" at bounding box center [1342, 82] width 292 height 29
paste input "1309164"
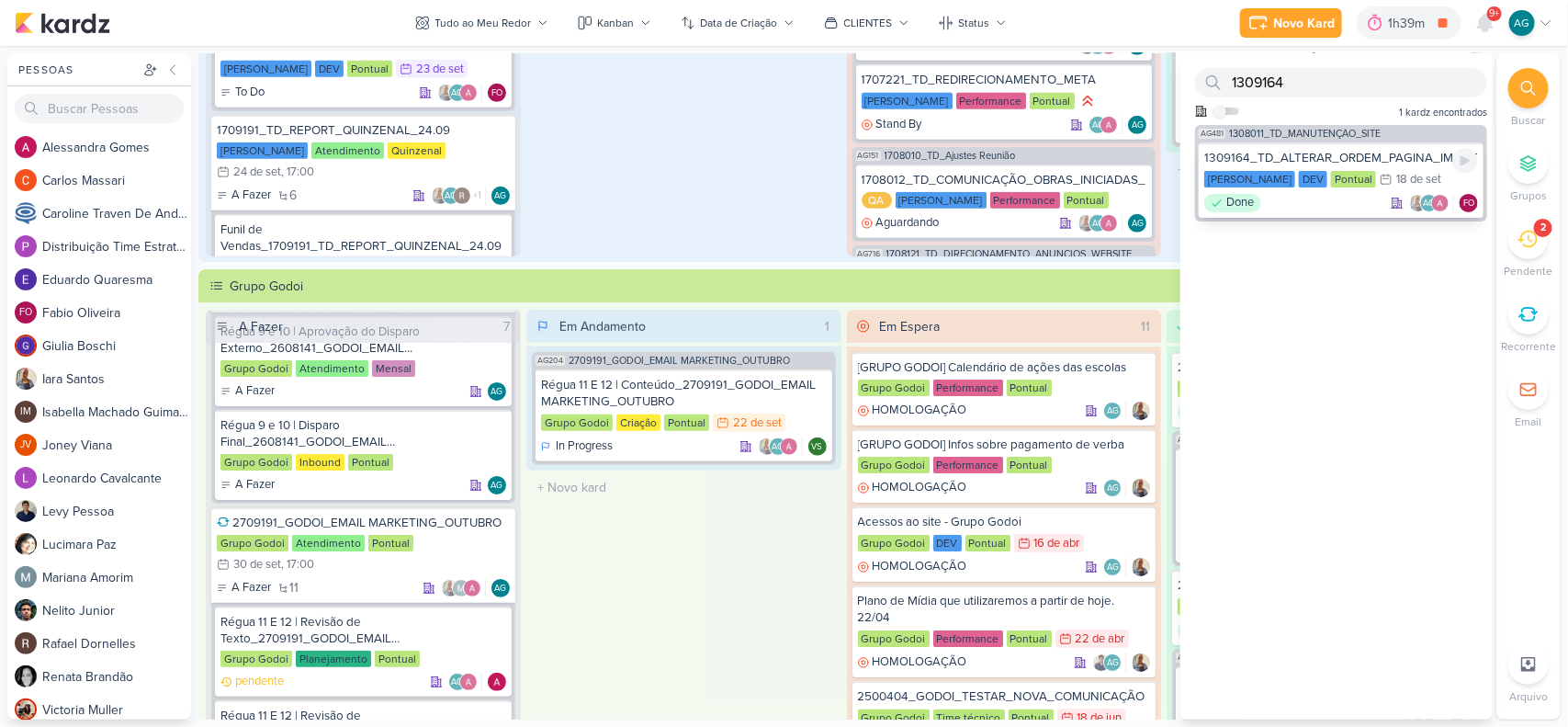
click at [1312, 209] on div "Done AG FO" at bounding box center [1341, 202] width 274 height 18
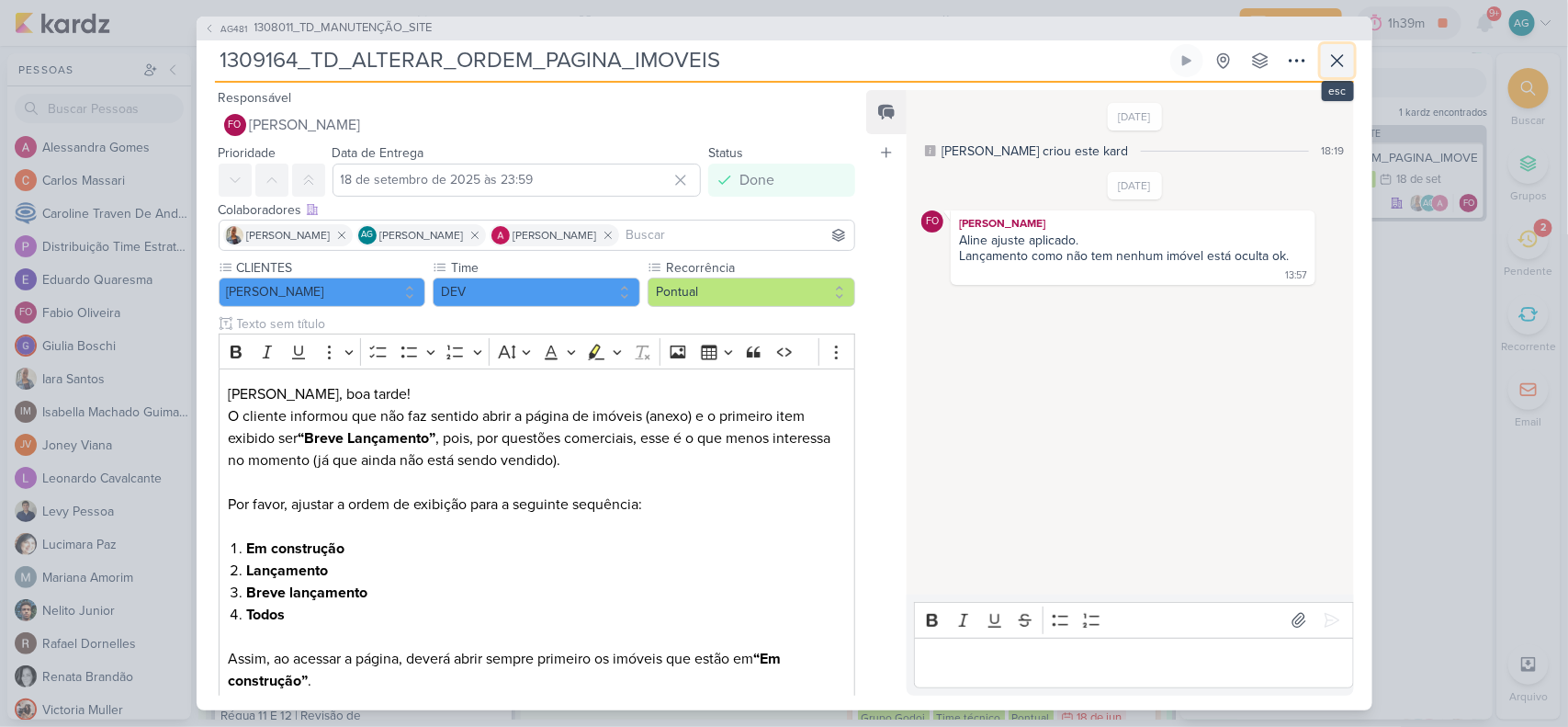
click at [1346, 61] on icon at bounding box center [1338, 60] width 22 height 22
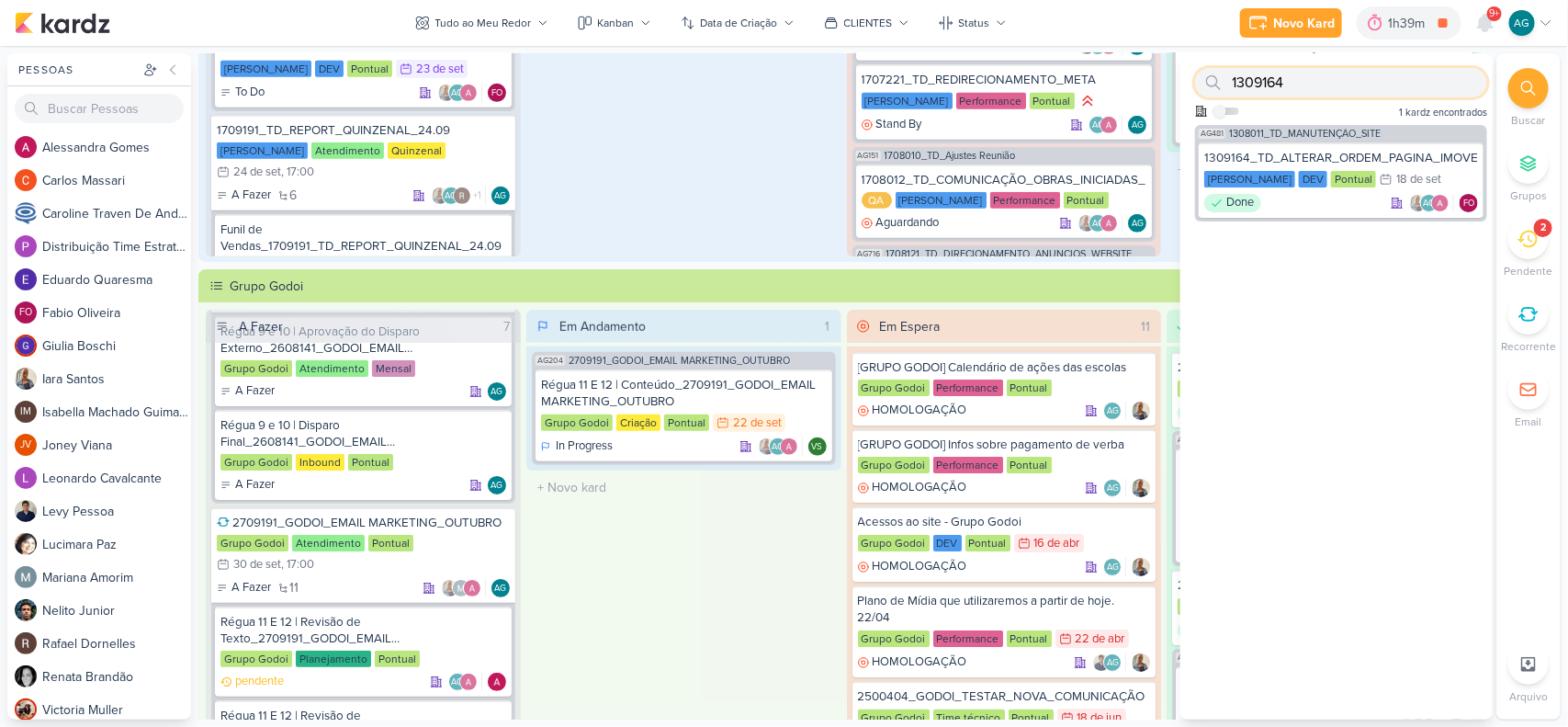
drag, startPoint x: 1307, startPoint y: 80, endPoint x: 1231, endPoint y: 78, distance: 76.0
click at [1231, 78] on div "1309164" at bounding box center [1342, 82] width 292 height 29
paste input "2709181"
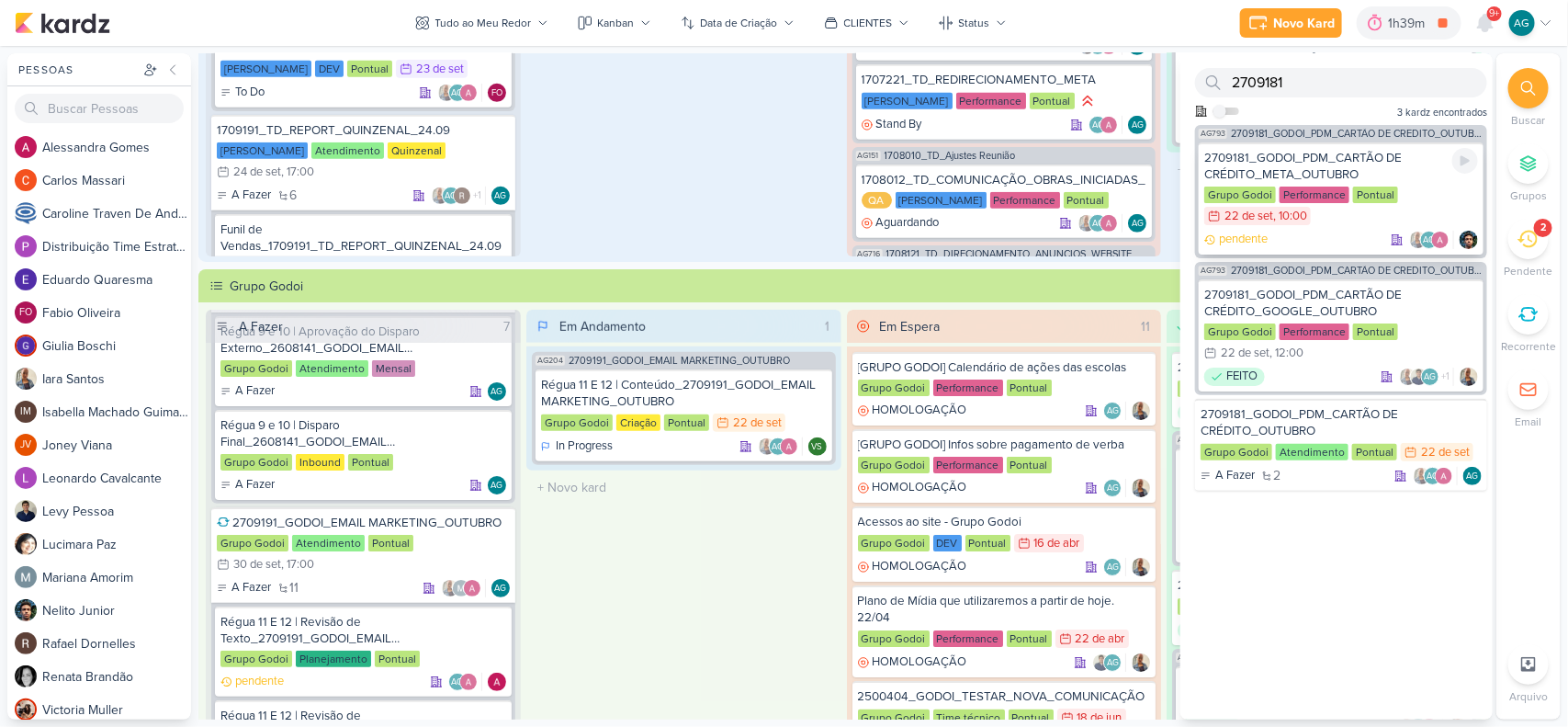
click at [1328, 239] on div "pendente AG" at bounding box center [1341, 239] width 274 height 18
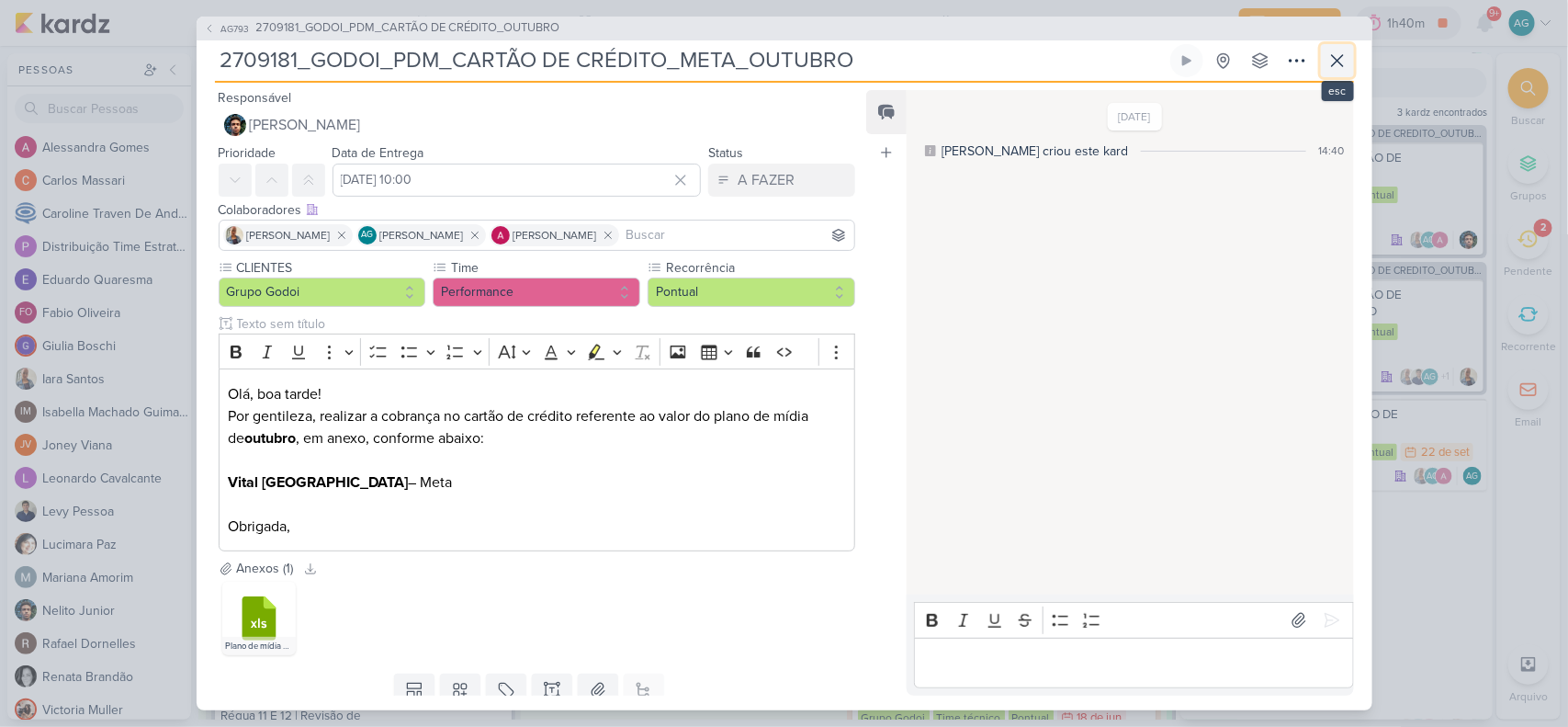
click at [1325, 63] on button at bounding box center [1338, 61] width 33 height 33
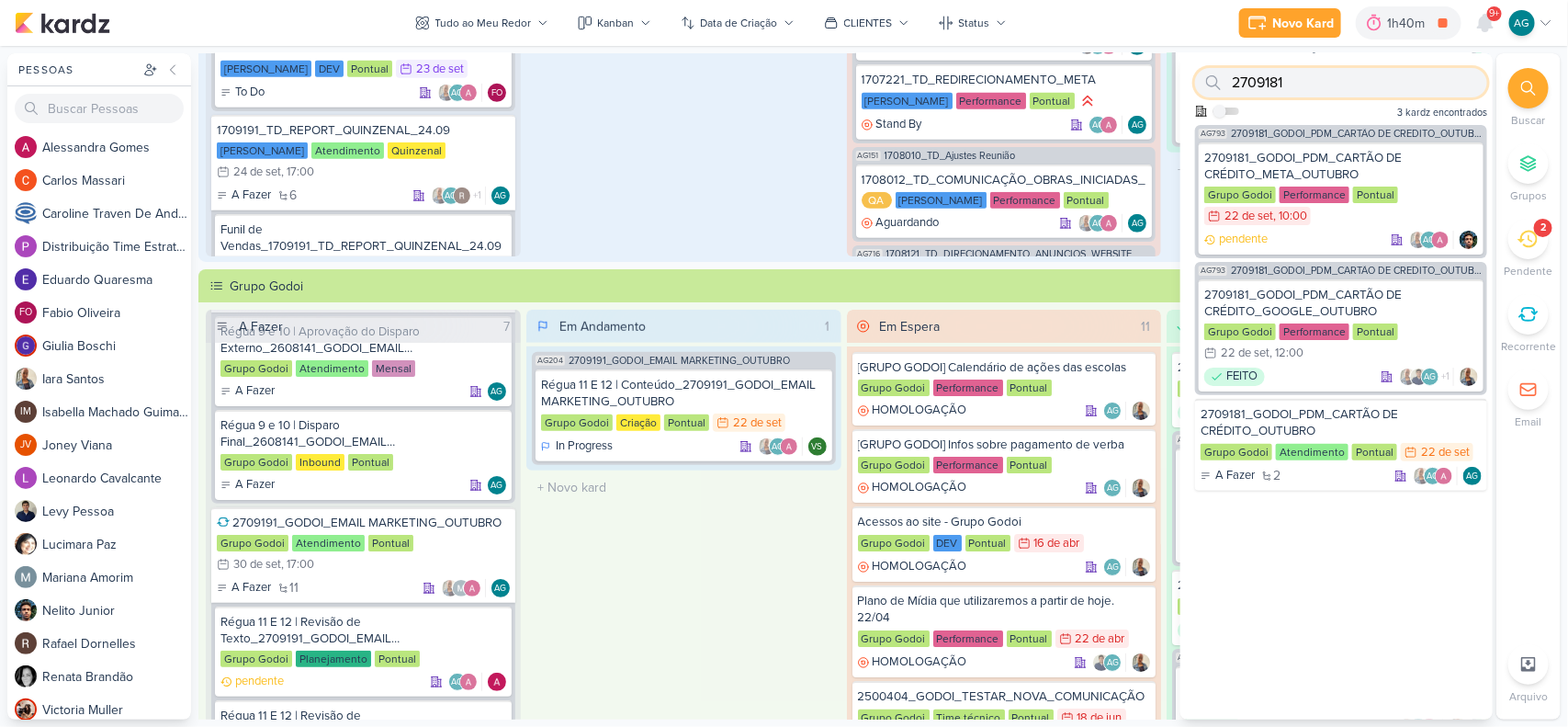
drag, startPoint x: 1266, startPoint y: 78, endPoint x: 1213, endPoint y: 78, distance: 53.0
click at [1213, 78] on div "2709181" at bounding box center [1342, 82] width 292 height 29
paste input "153"
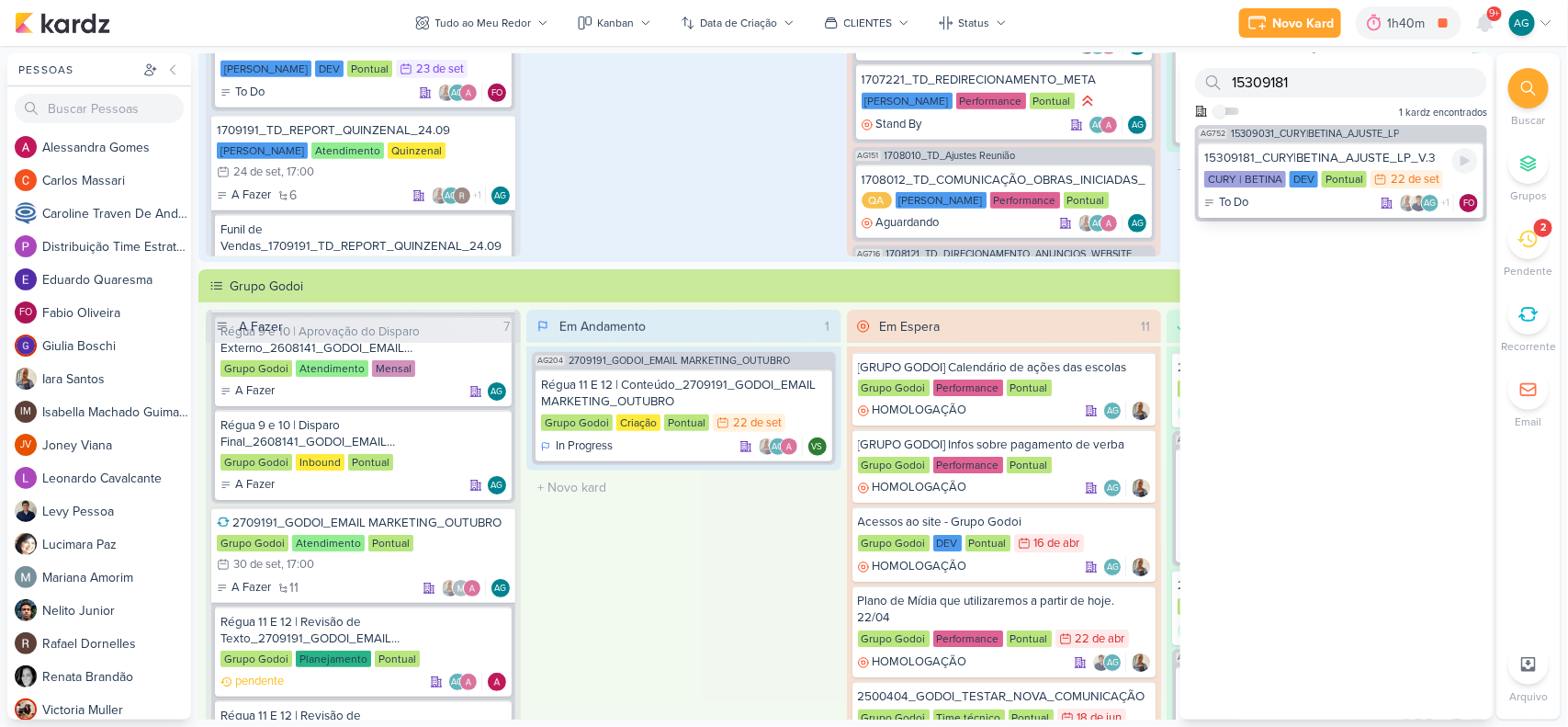
click at [1311, 216] on div "15309181_CURY|BETINA_AJUSTE_LP_V.3 CURY | BETINA DEV Pontual 22/9 22 de set To …" at bounding box center [1342, 180] width 285 height 76
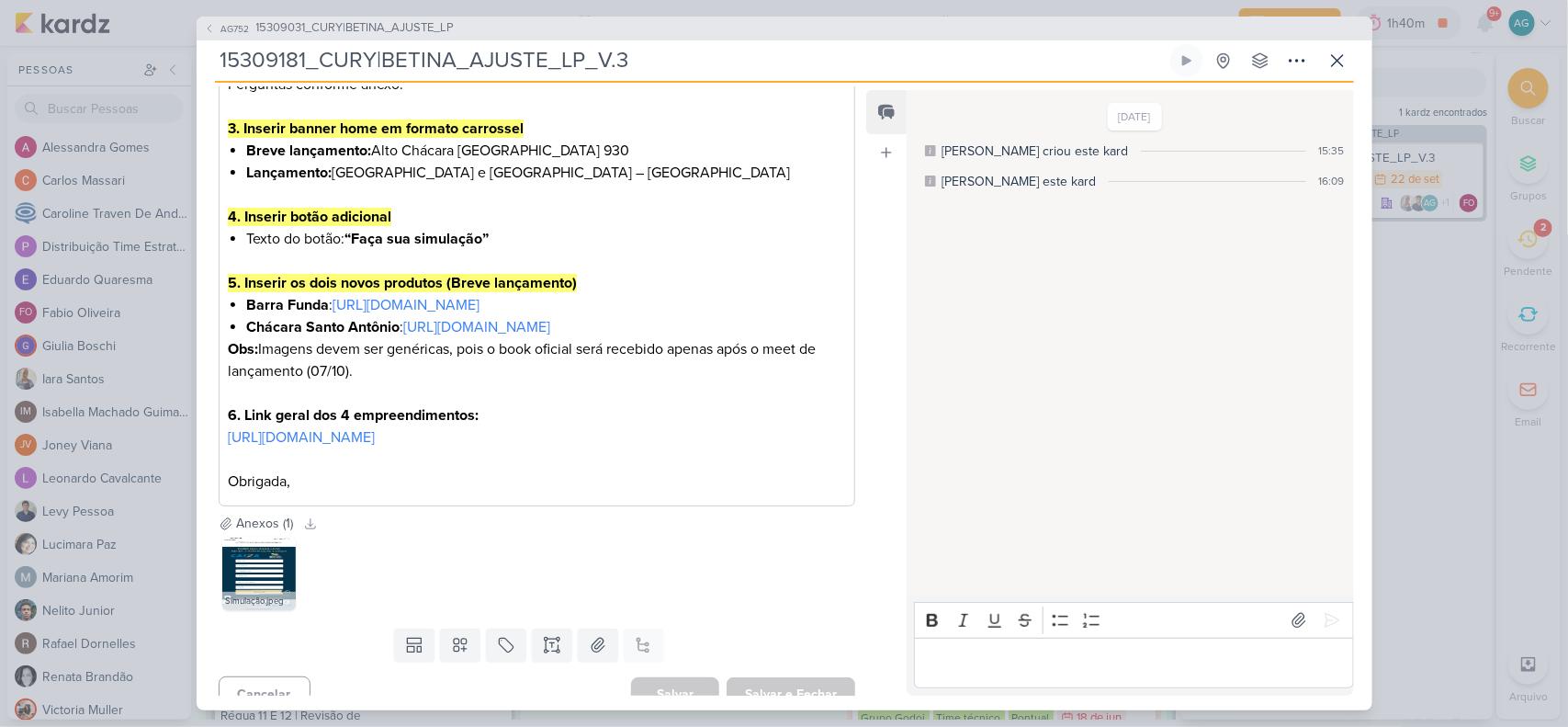
scroll to position [640, 0]
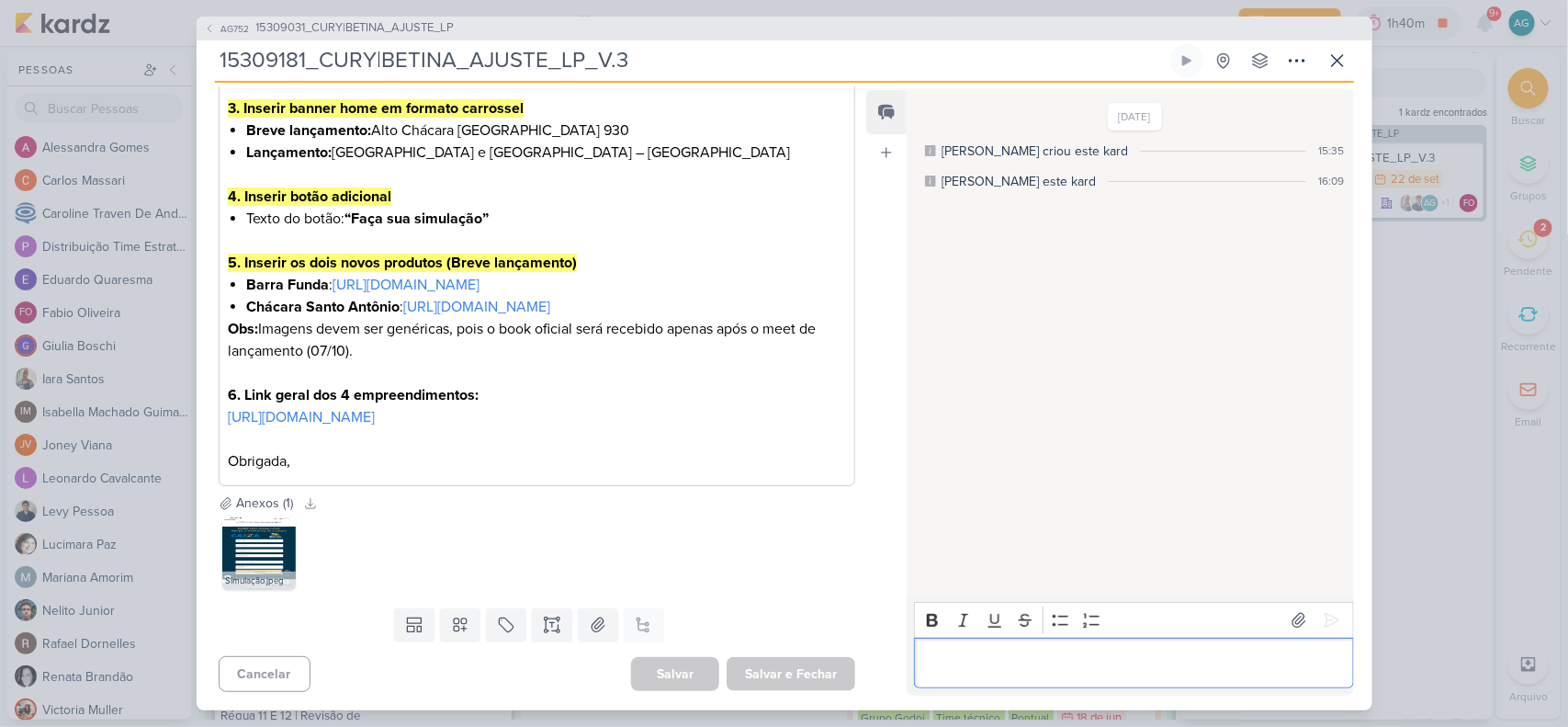
click at [979, 666] on p "Editor editing area: main" at bounding box center [1134, 662] width 420 height 22
click at [1343, 58] on icon at bounding box center [1338, 60] width 22 height 22
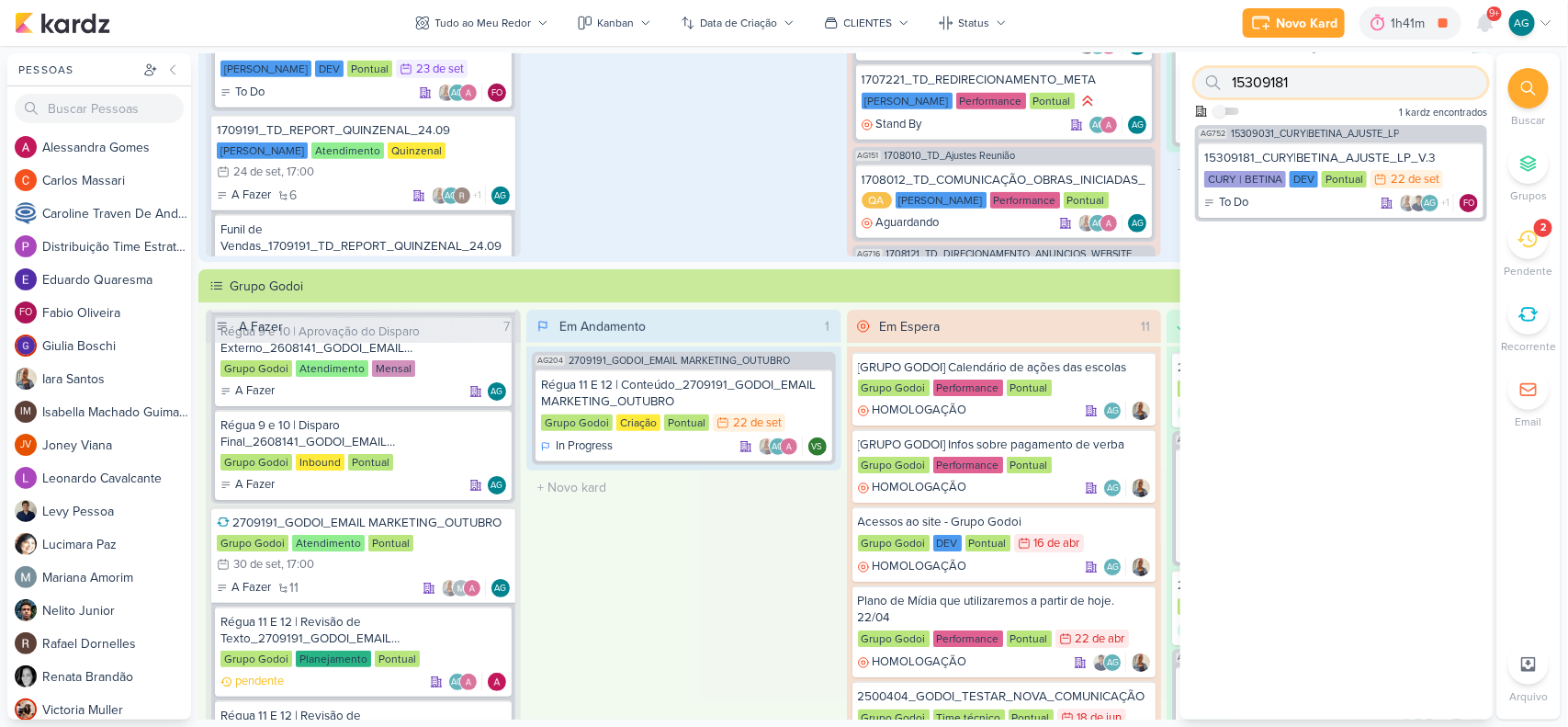
drag, startPoint x: 1306, startPoint y: 82, endPoint x: 1227, endPoint y: 81, distance: 79.0
click at [1227, 81] on div "15309181" at bounding box center [1342, 82] width 292 height 29
paste input "270919"
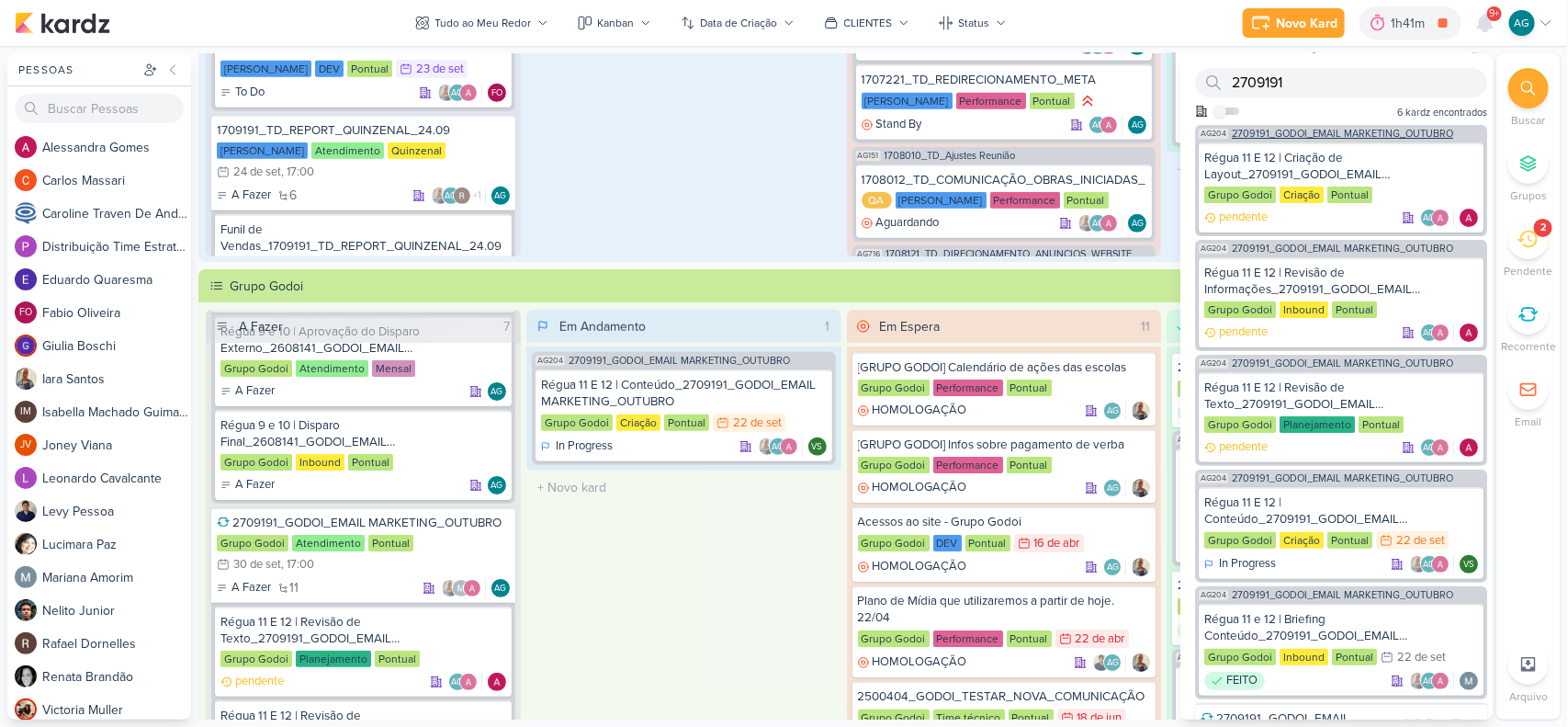
click at [1372, 134] on span "2709191_GODOI_EMAIL MARKETING_OUTUBRO" at bounding box center [1342, 134] width 222 height 10
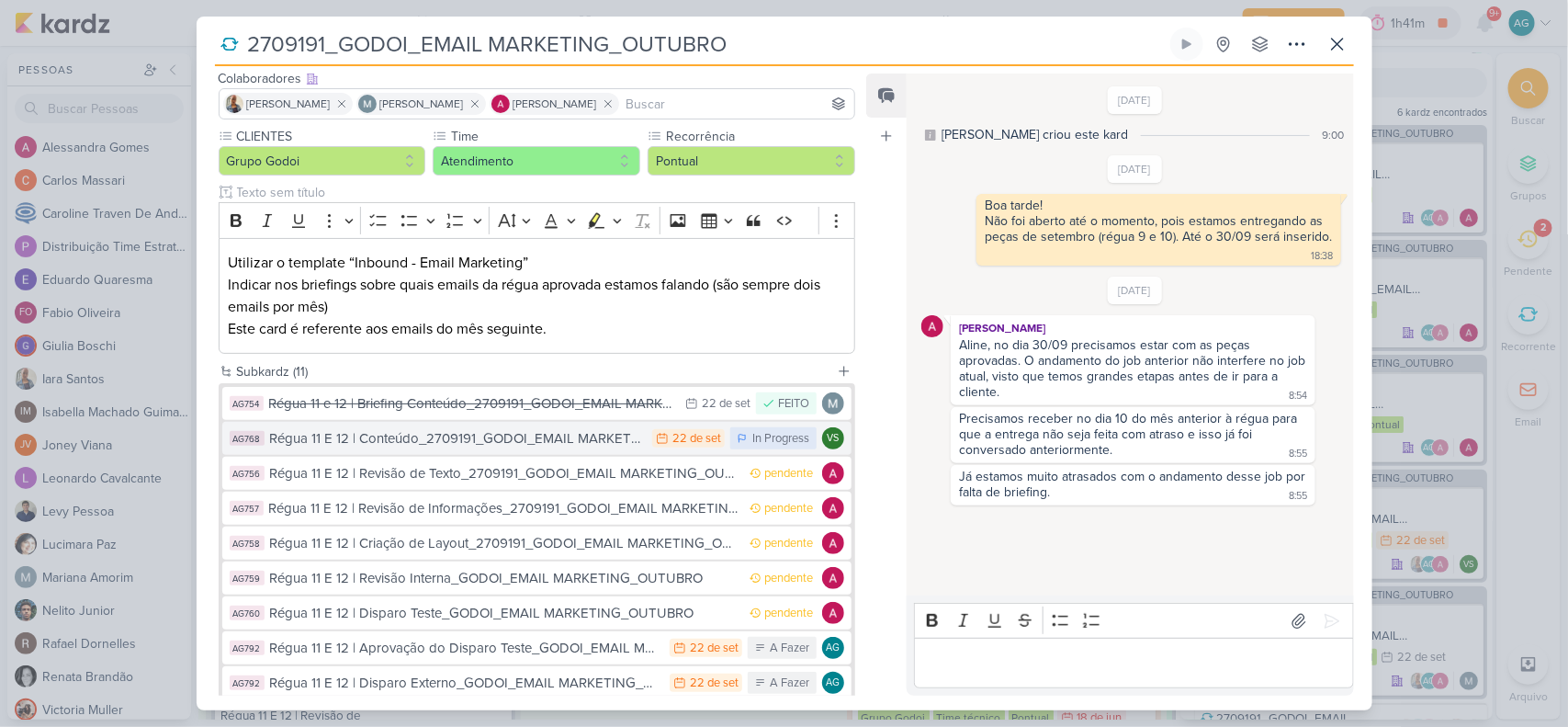
scroll to position [229, 0]
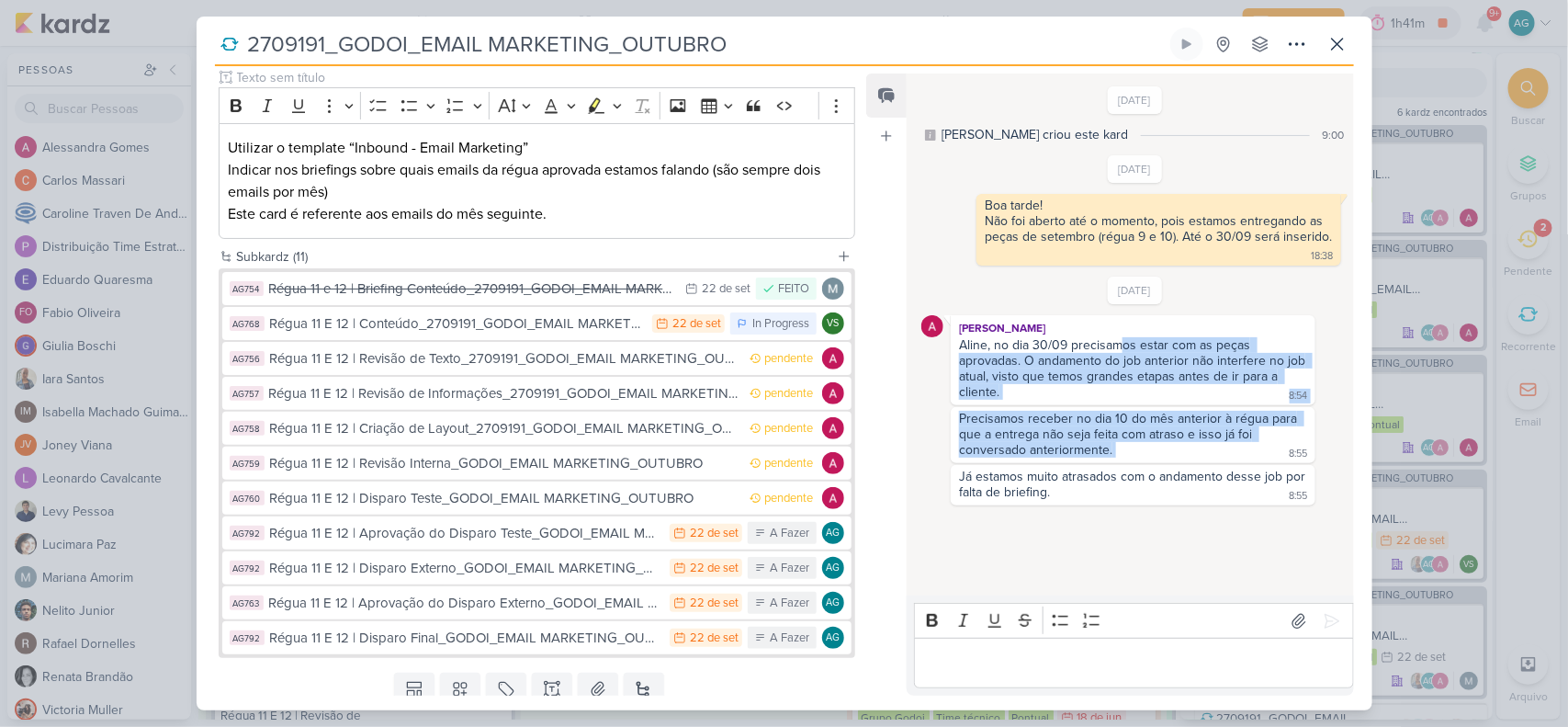
drag, startPoint x: 1124, startPoint y: 341, endPoint x: 1283, endPoint y: 439, distance: 186.8
click at [1283, 439] on div "19/9/25 Alessandra Gomes Aline, no dia 30/09 precisamos estar com as peças apro…" at bounding box center [1134, 391] width 426 height 228
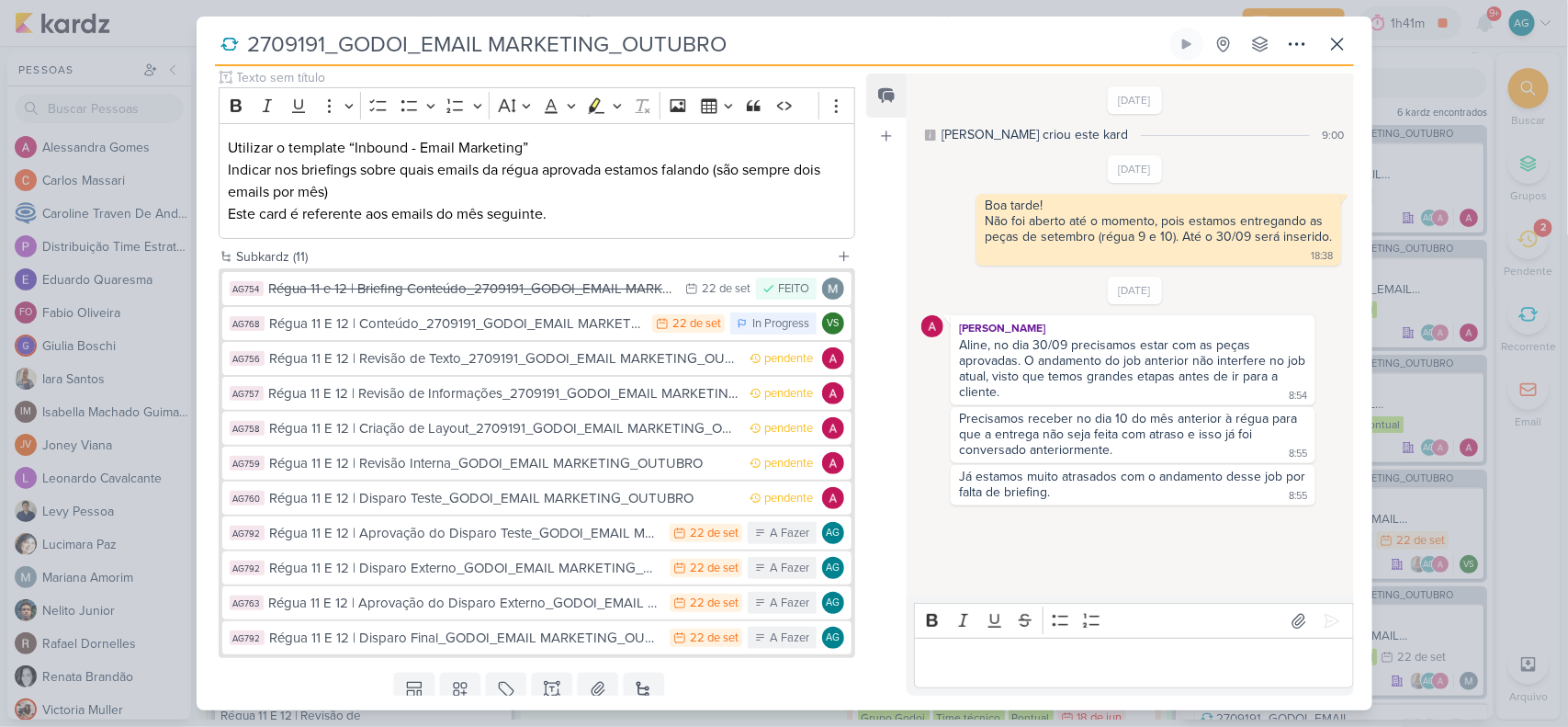
click at [1233, 530] on div "10/9/25 Alessandra criou este kard 9:00 18/9/25 Boa tarde!" at bounding box center [1129, 335] width 444 height 520
click at [1346, 43] on icon at bounding box center [1338, 44] width 22 height 22
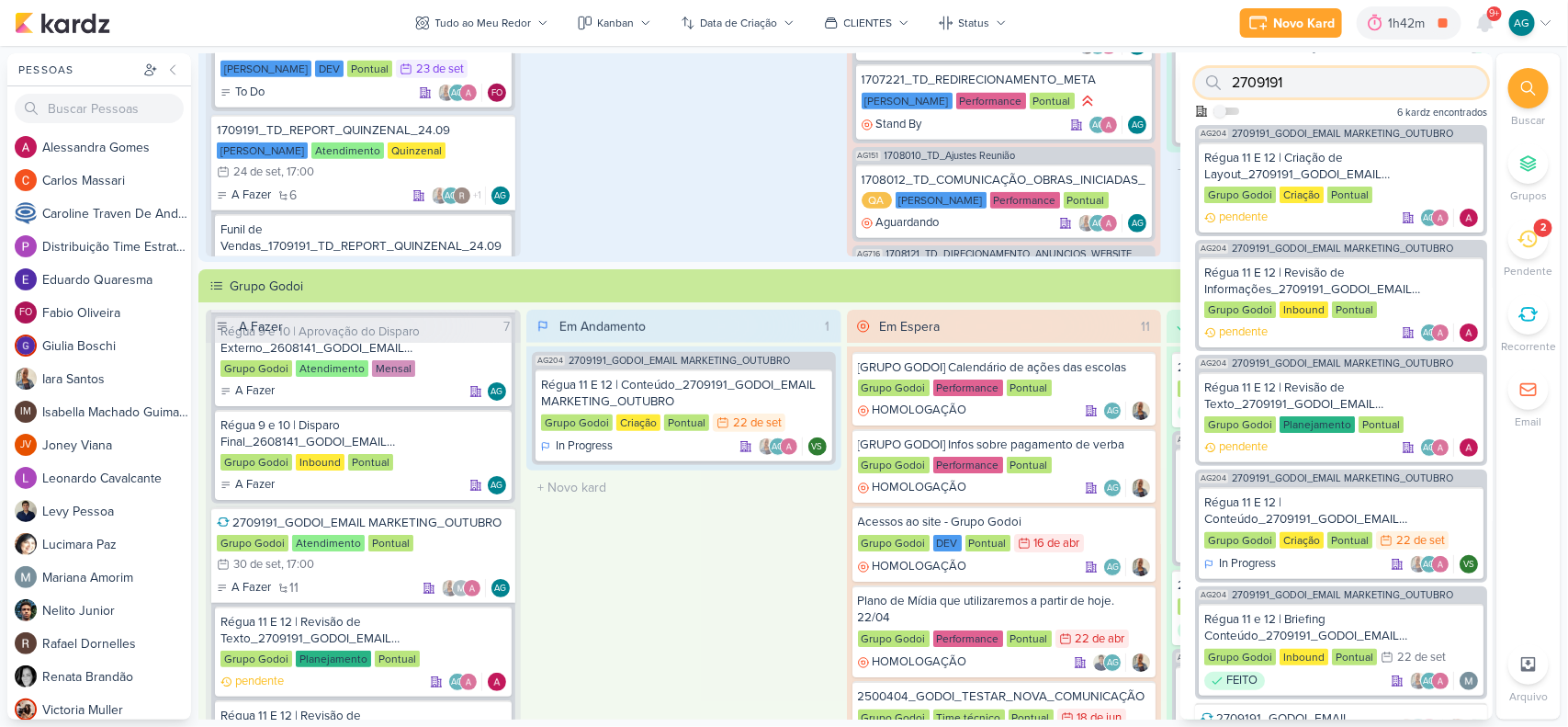
drag, startPoint x: 1315, startPoint y: 75, endPoint x: 1218, endPoint y: 83, distance: 97.3
click at [1218, 83] on div "2709191" at bounding box center [1342, 82] width 292 height 29
paste input "4"
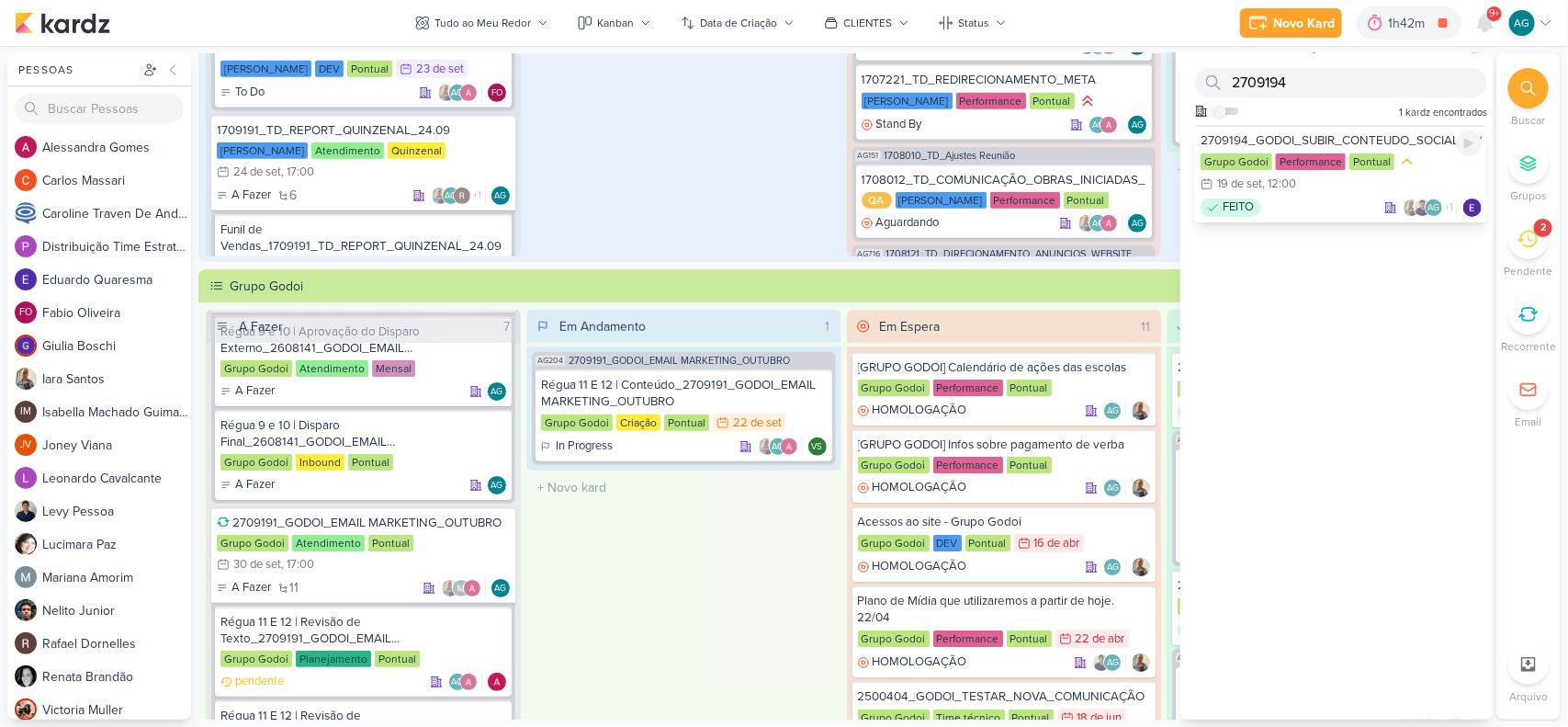
click at [1316, 207] on div "FEITO AG +1" at bounding box center [1342, 207] width 281 height 18
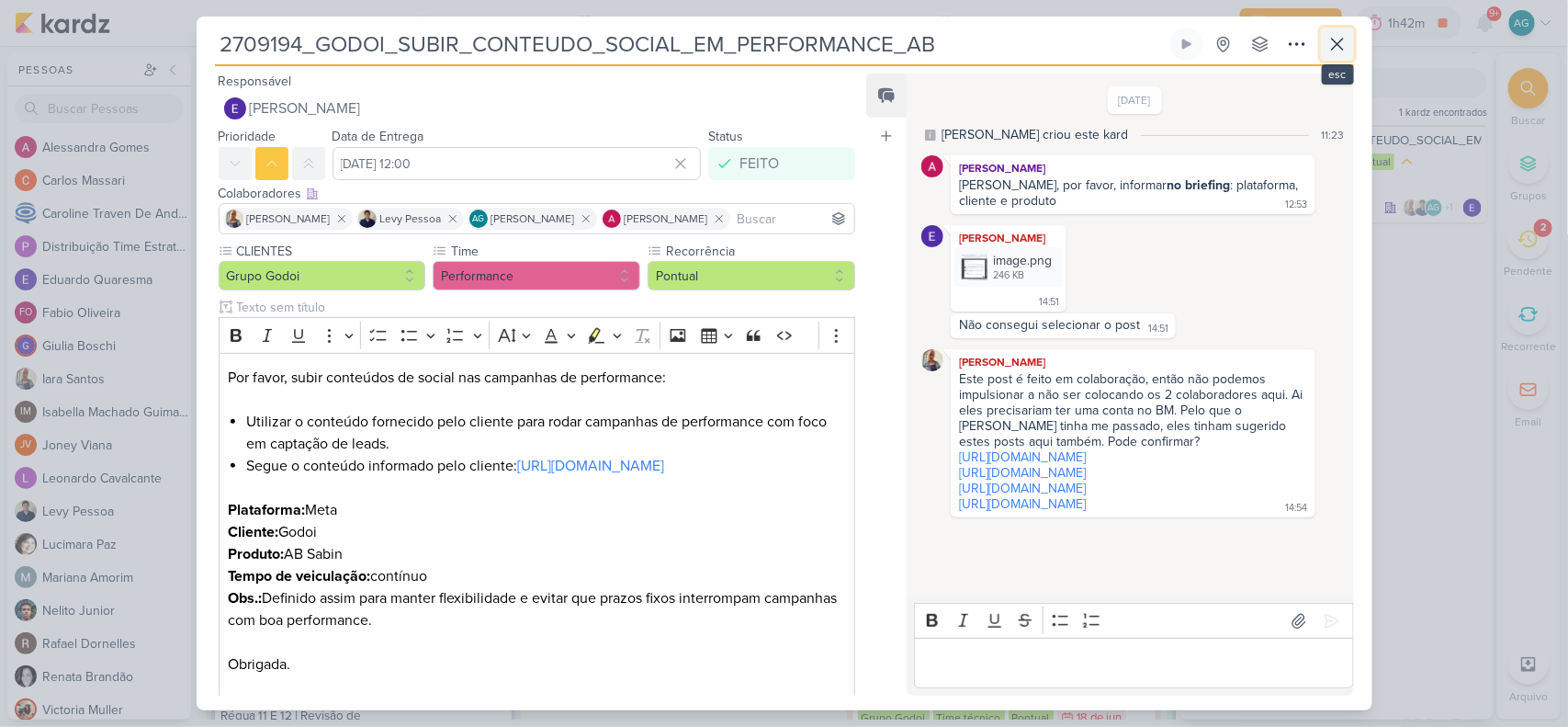
click at [1339, 45] on icon at bounding box center [1337, 44] width 11 height 11
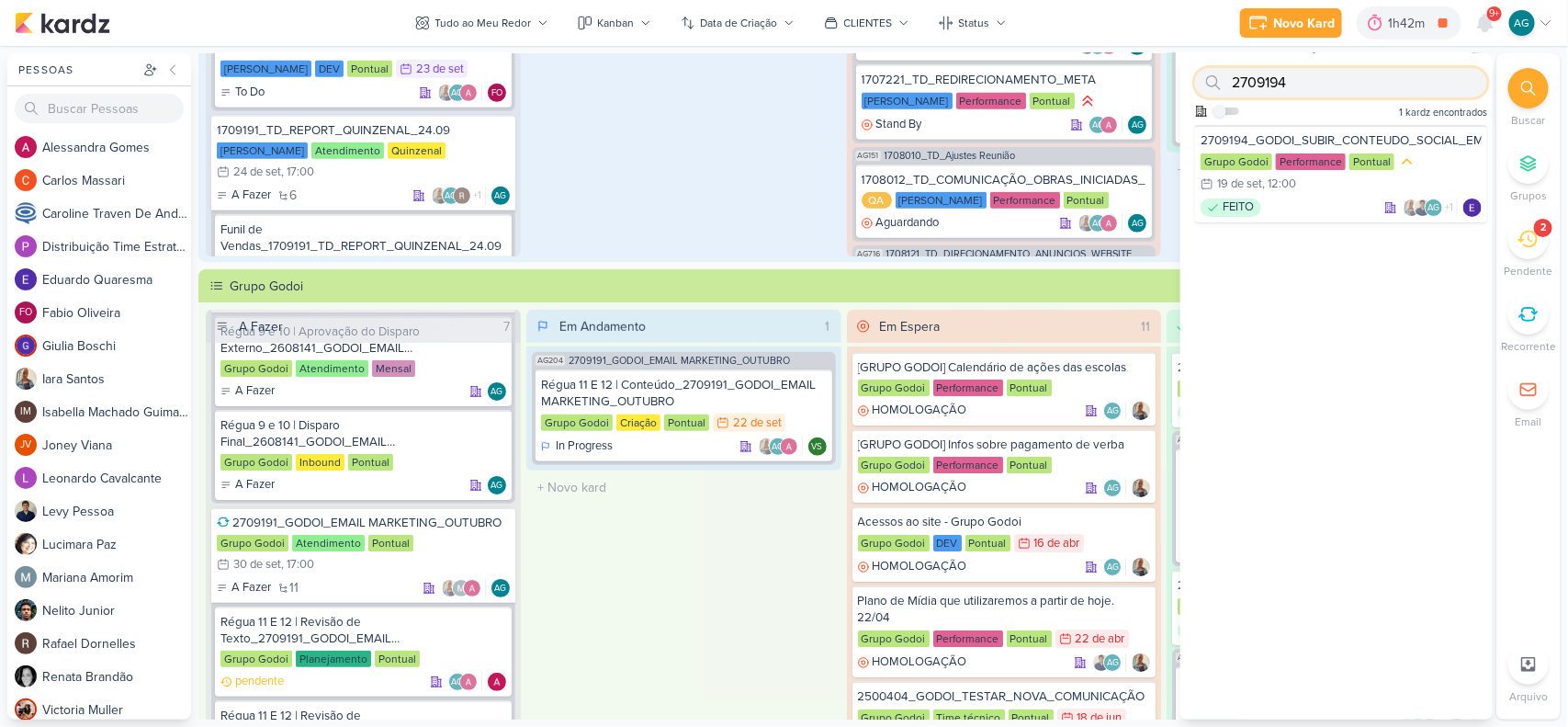
drag, startPoint x: 1296, startPoint y: 80, endPoint x: 1220, endPoint y: 83, distance: 76.1
click at [1220, 83] on div "2709194" at bounding box center [1342, 82] width 292 height 29
paste input "5"
click at [1334, 193] on div "FEITO AG +1" at bounding box center [1342, 185] width 281 height 18
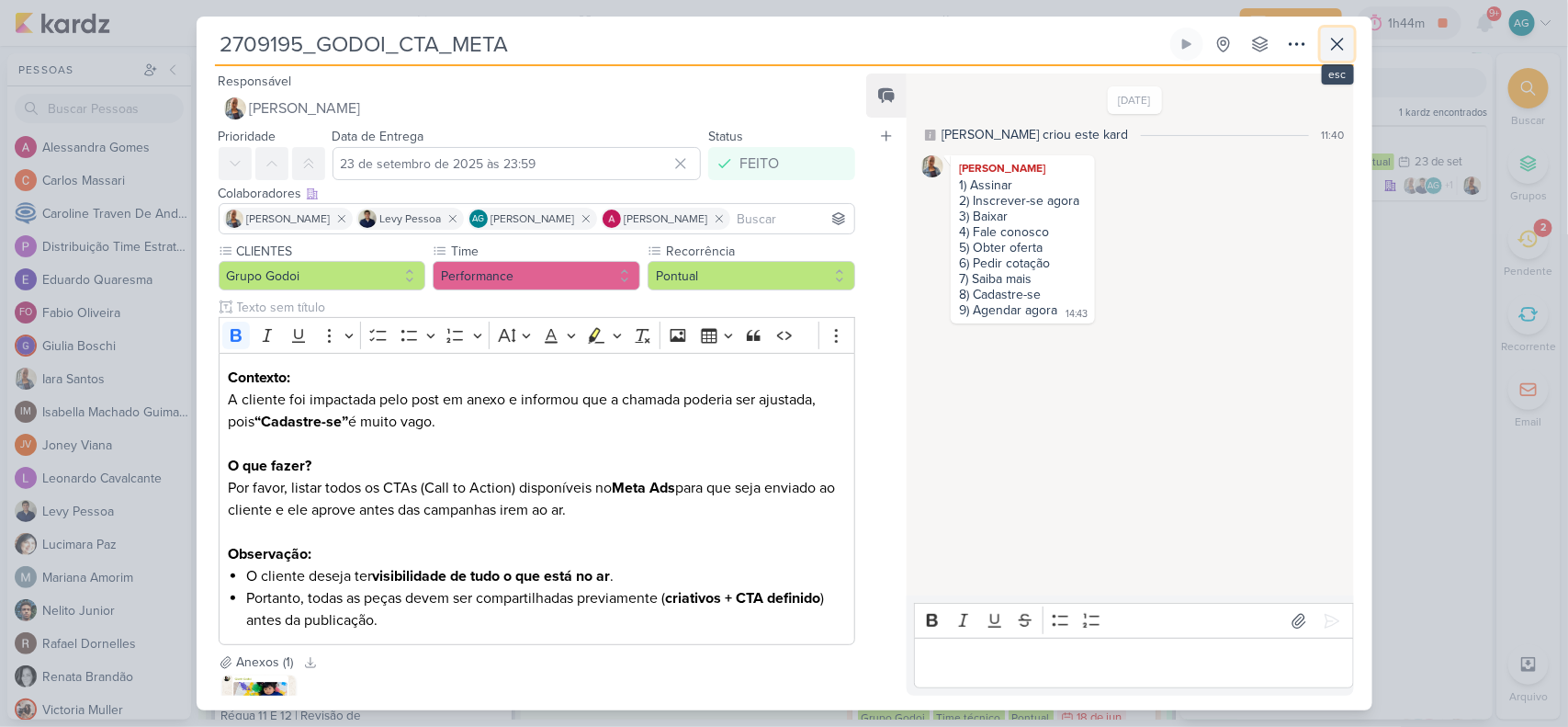
click at [1334, 48] on icon at bounding box center [1338, 44] width 22 height 22
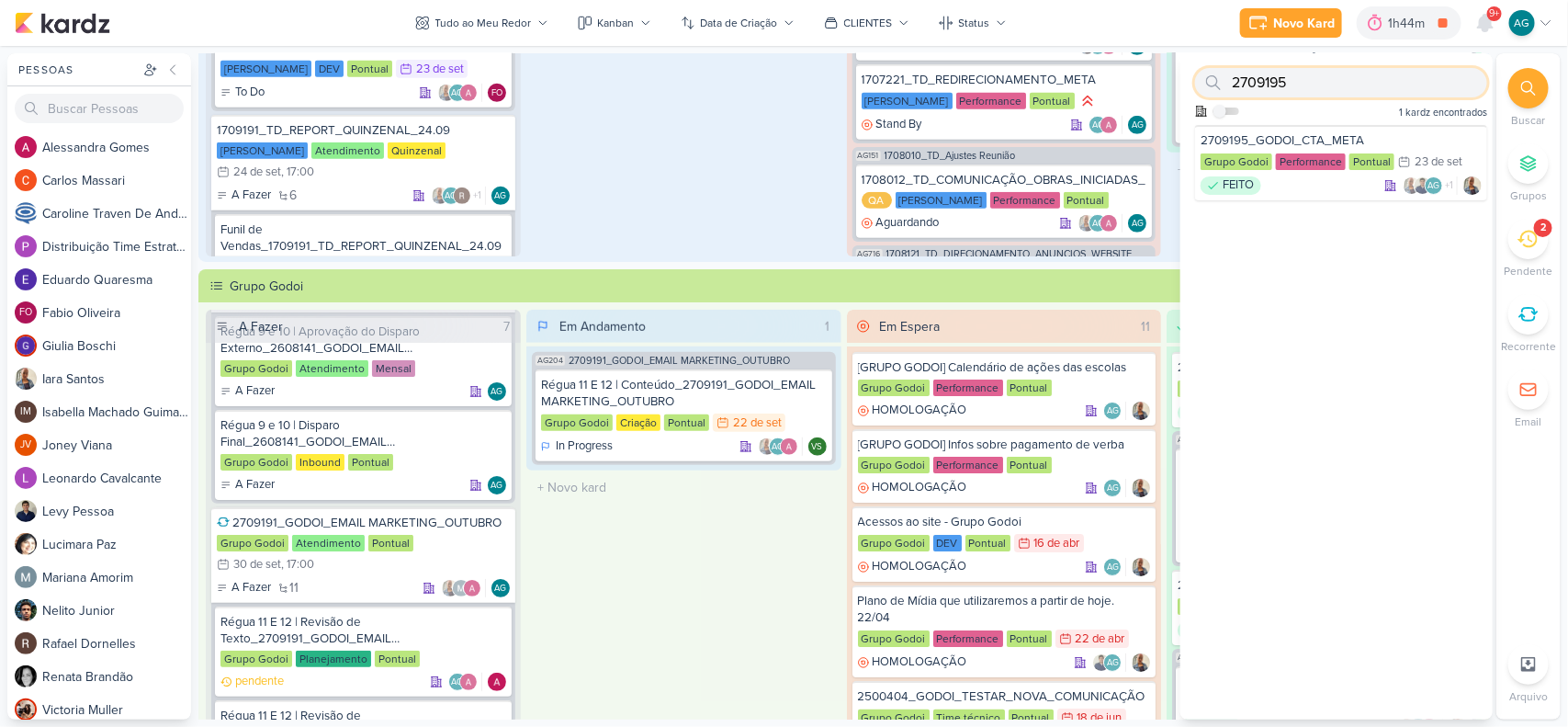
drag, startPoint x: 1365, startPoint y: 78, endPoint x: 1211, endPoint y: 78, distance: 154.0
click at [1211, 78] on div "2709195" at bounding box center [1342, 82] width 292 height 29
paste input "1309191"
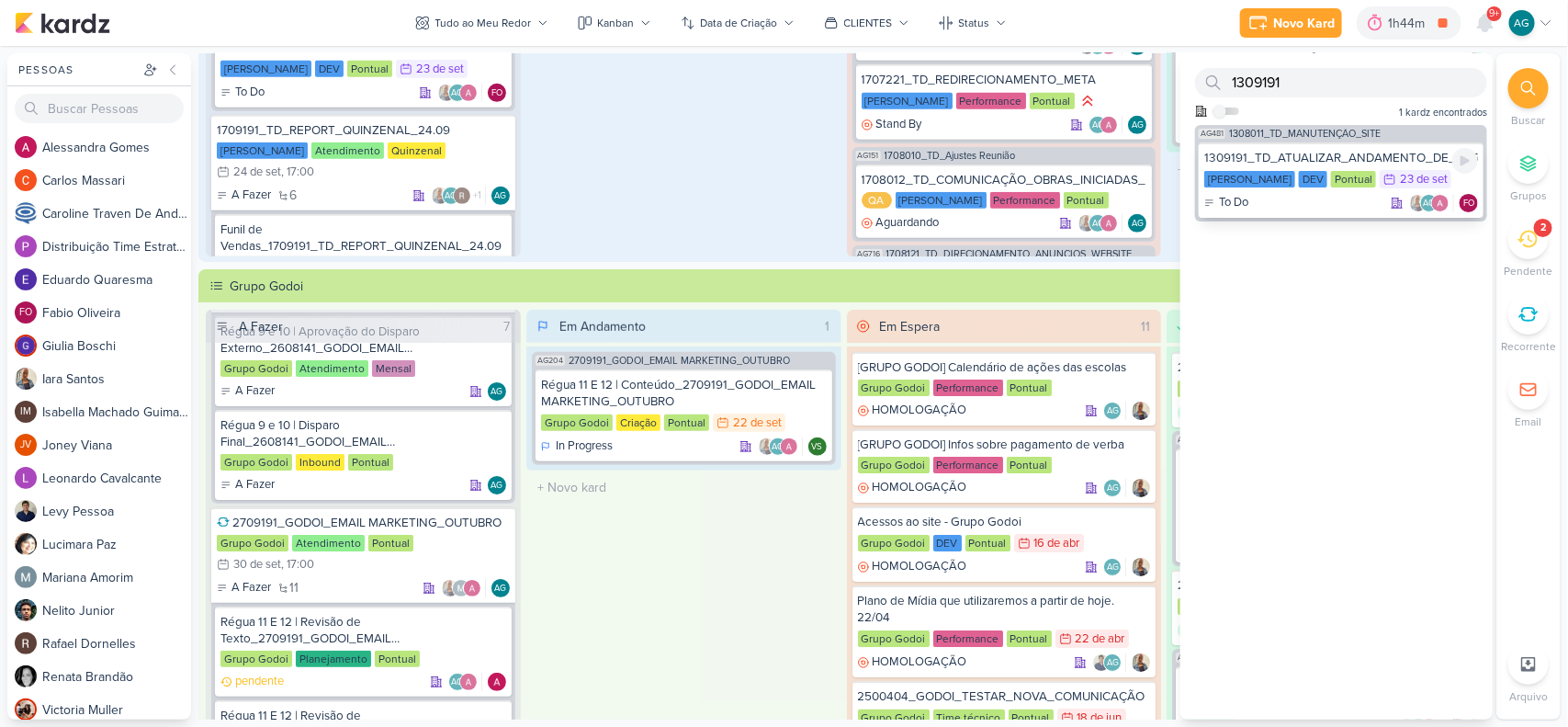
click at [1352, 153] on div "1309191_TD_ATUALIZAR_ANDAMENTO_DE_OBRAS_LCSA" at bounding box center [1341, 158] width 274 height 16
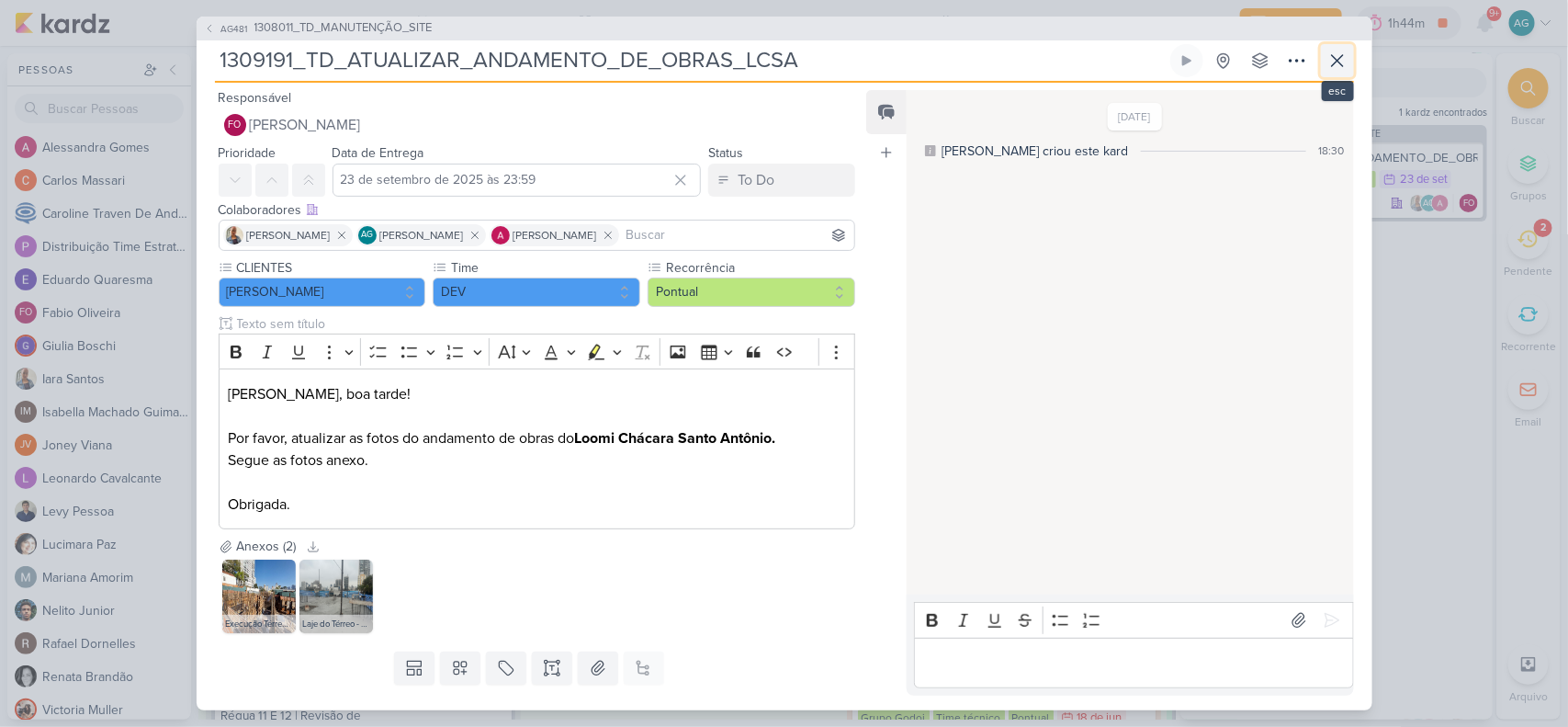
click at [1339, 62] on icon at bounding box center [1337, 60] width 11 height 11
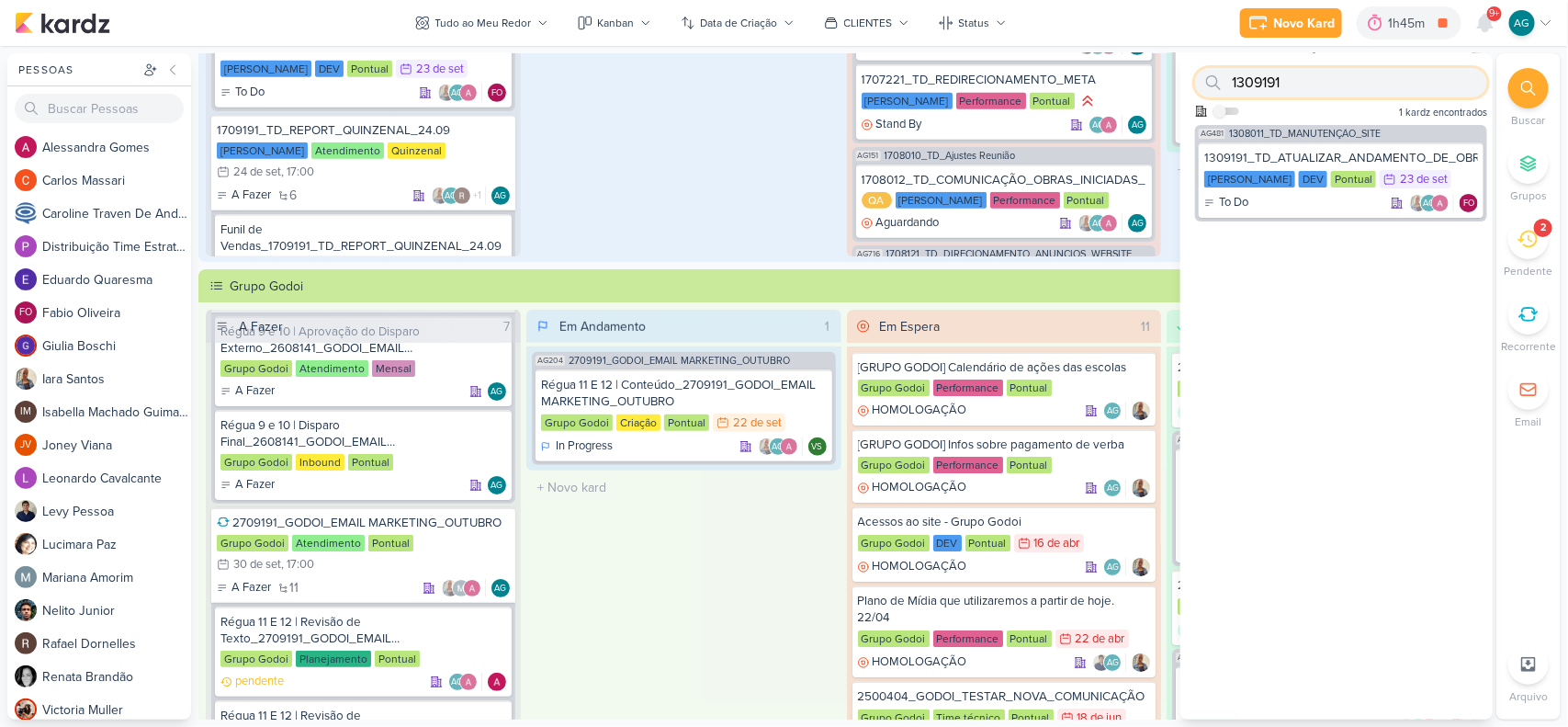
drag, startPoint x: 1247, startPoint y: 74, endPoint x: 1203, endPoint y: 66, distance: 44.7
click at [1203, 68] on div "1309191" at bounding box center [1342, 82] width 292 height 29
paste input "270731"
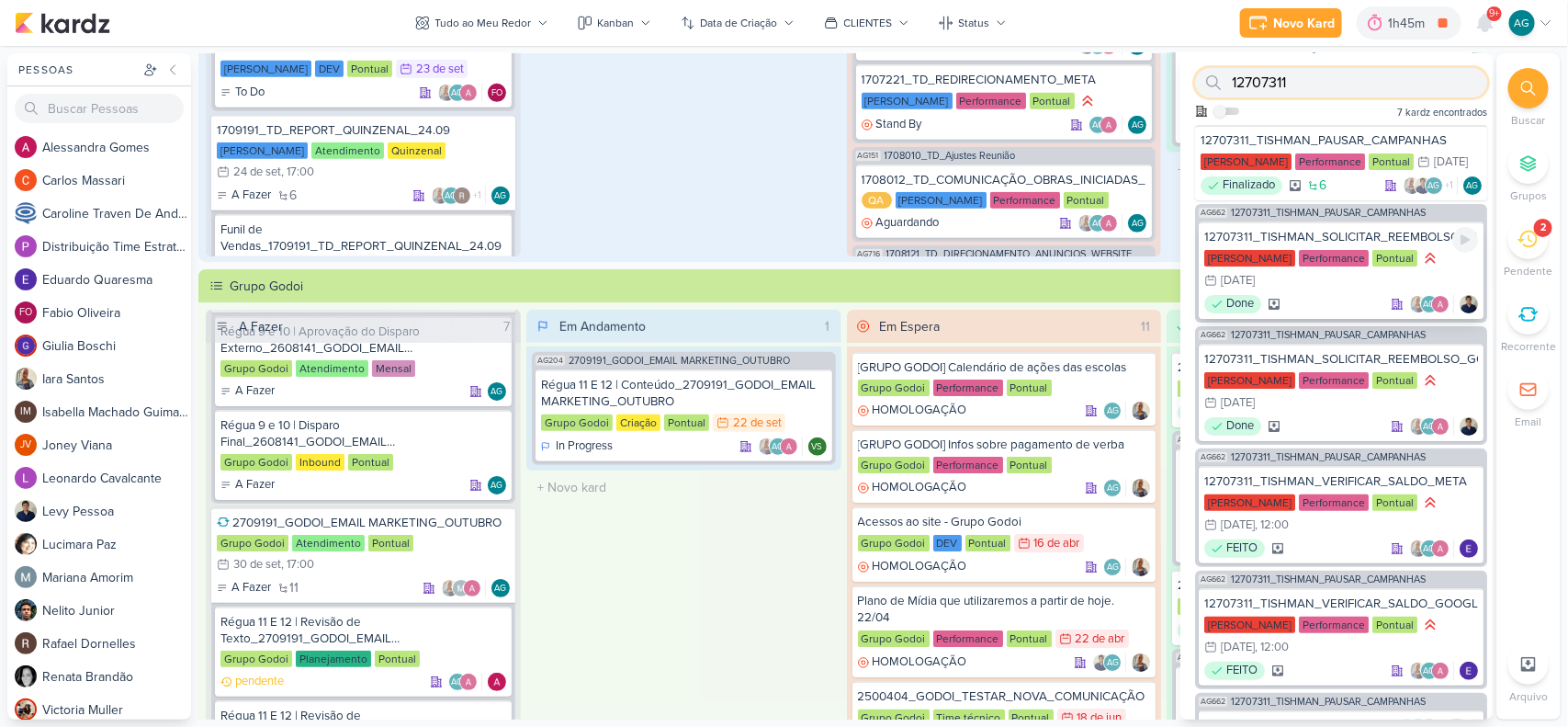
type input "12707311"
click at [1339, 232] on div "12707311_TISHMAN_SOLICITAR_REEMBOLSO_META" at bounding box center [1341, 236] width 274 height 16
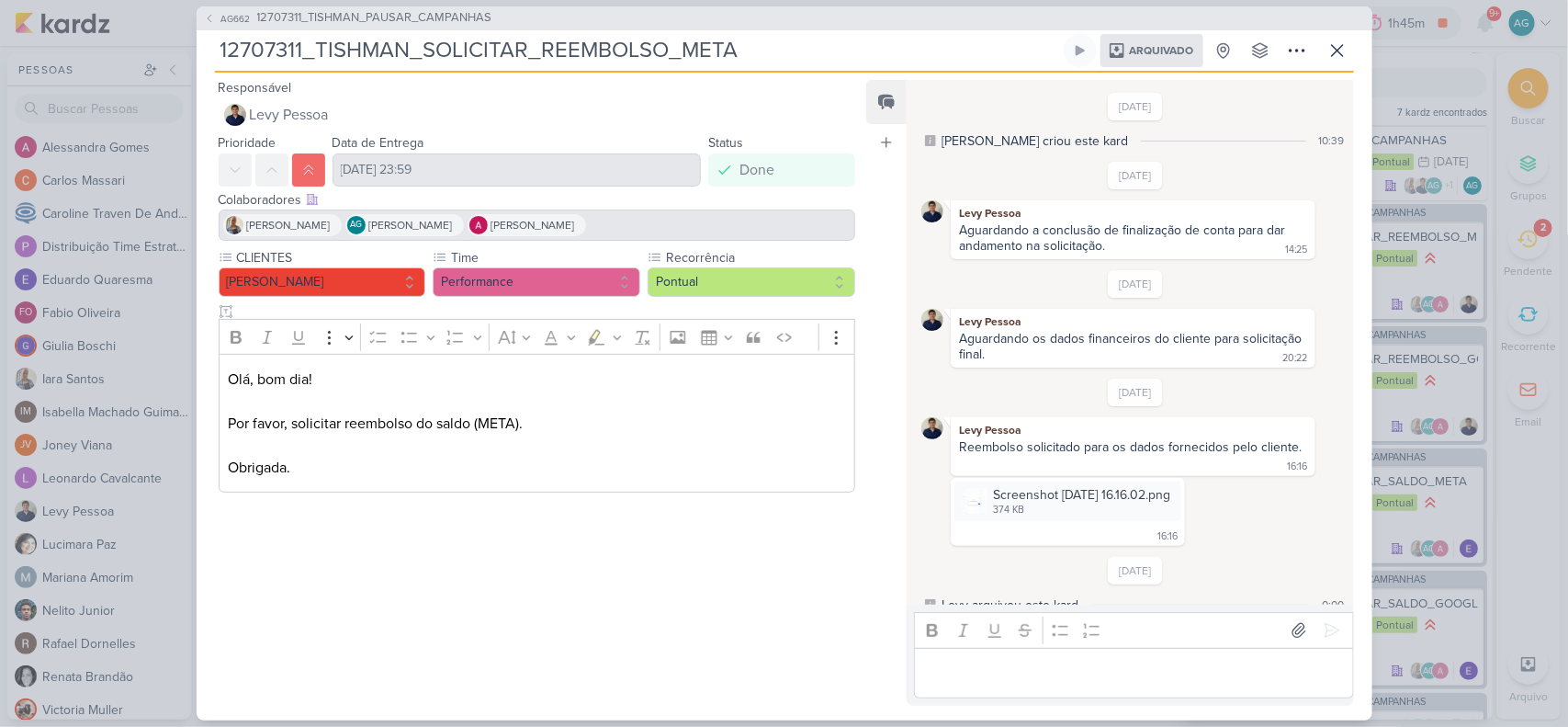
scroll to position [12, 0]
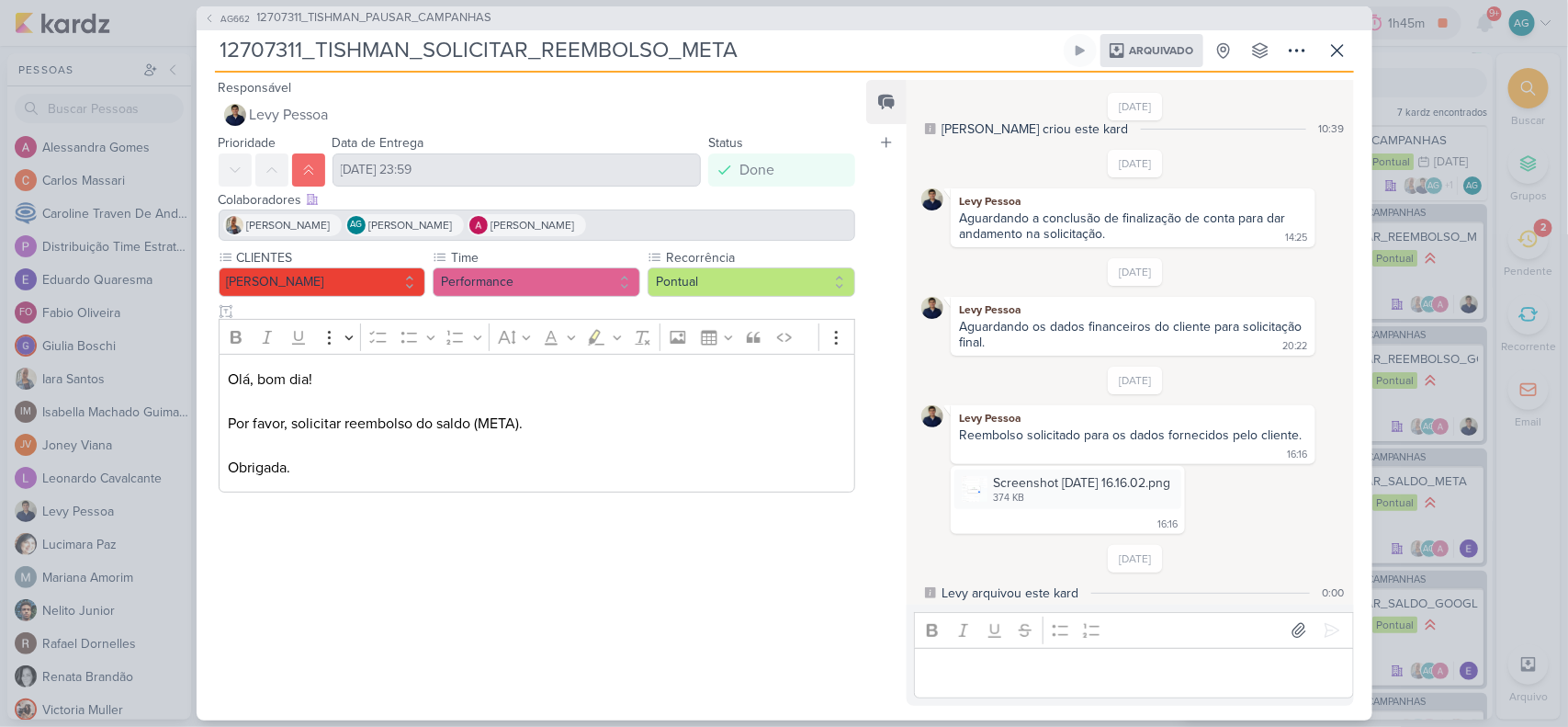
click at [171, 81] on div "AG662 12707311_TISHMAN_PAUSAR_CAMPANHAS 12707311_TISHMAN_SOLICITAR_REEMBOLSO_ME…" at bounding box center [784, 363] width 1568 height 727
click at [1330, 50] on icon at bounding box center [1338, 50] width 22 height 22
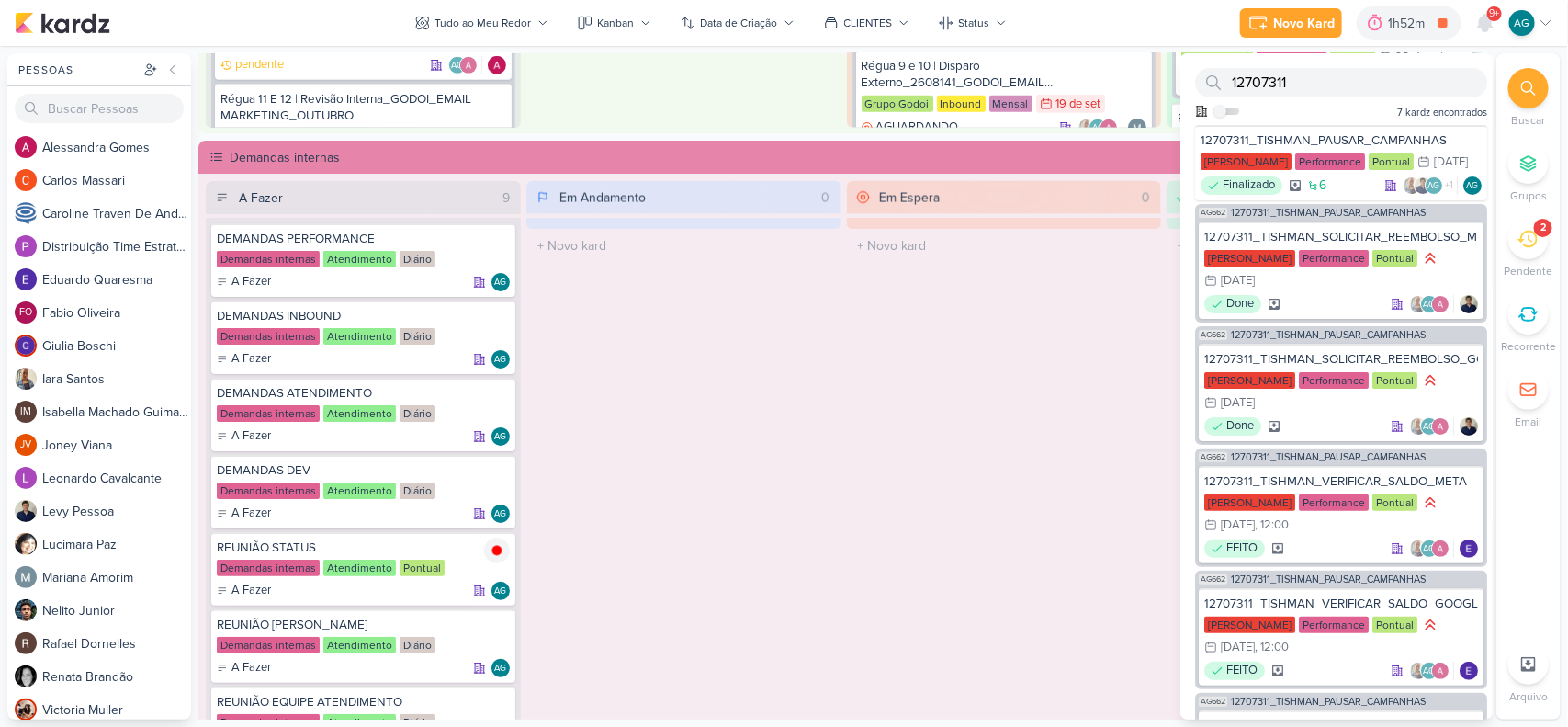
scroll to position [1378, 0]
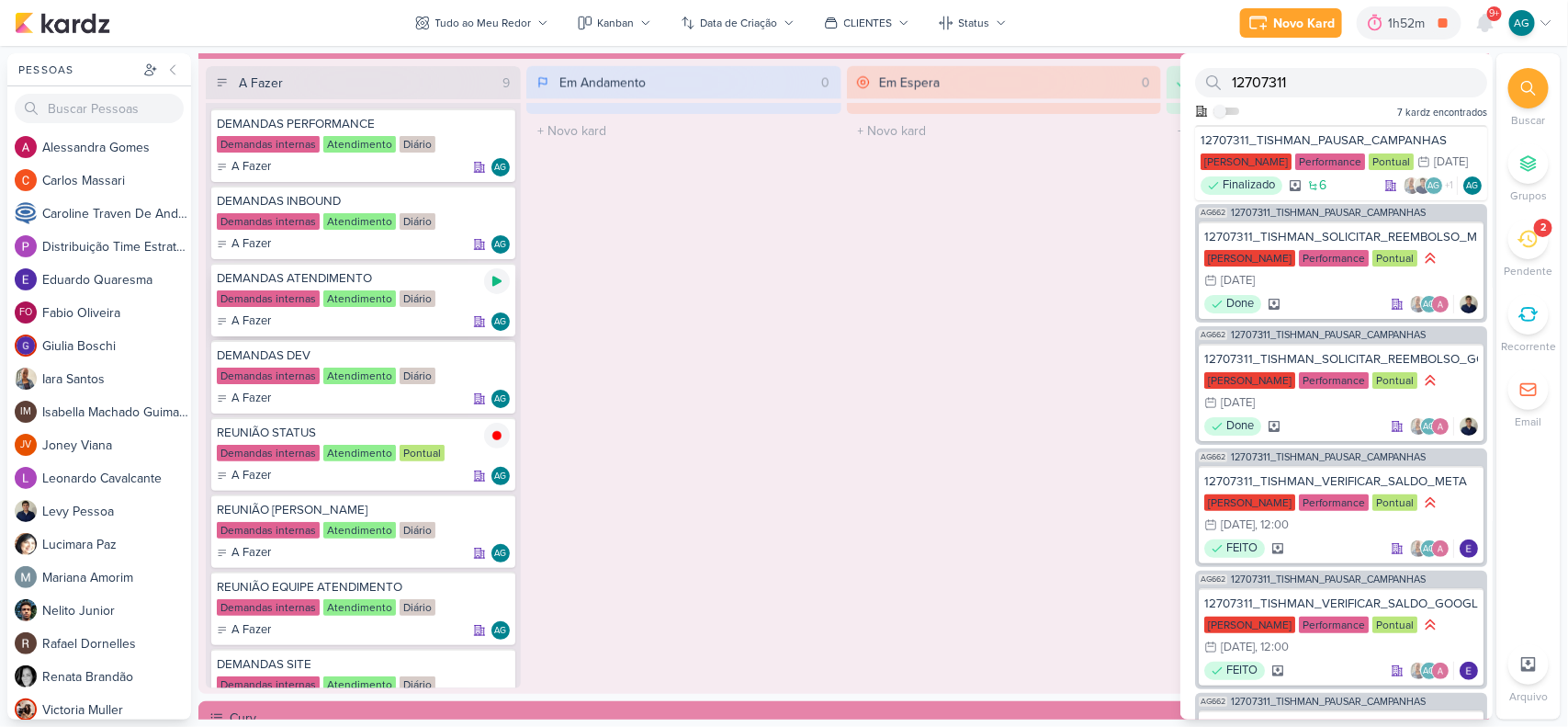
click at [497, 278] on icon at bounding box center [497, 282] width 9 height 10
click at [916, 447] on div "Em Espera 0 O título do kard deve ter menos que 100 caracteres" at bounding box center [1005, 377] width 316 height 622
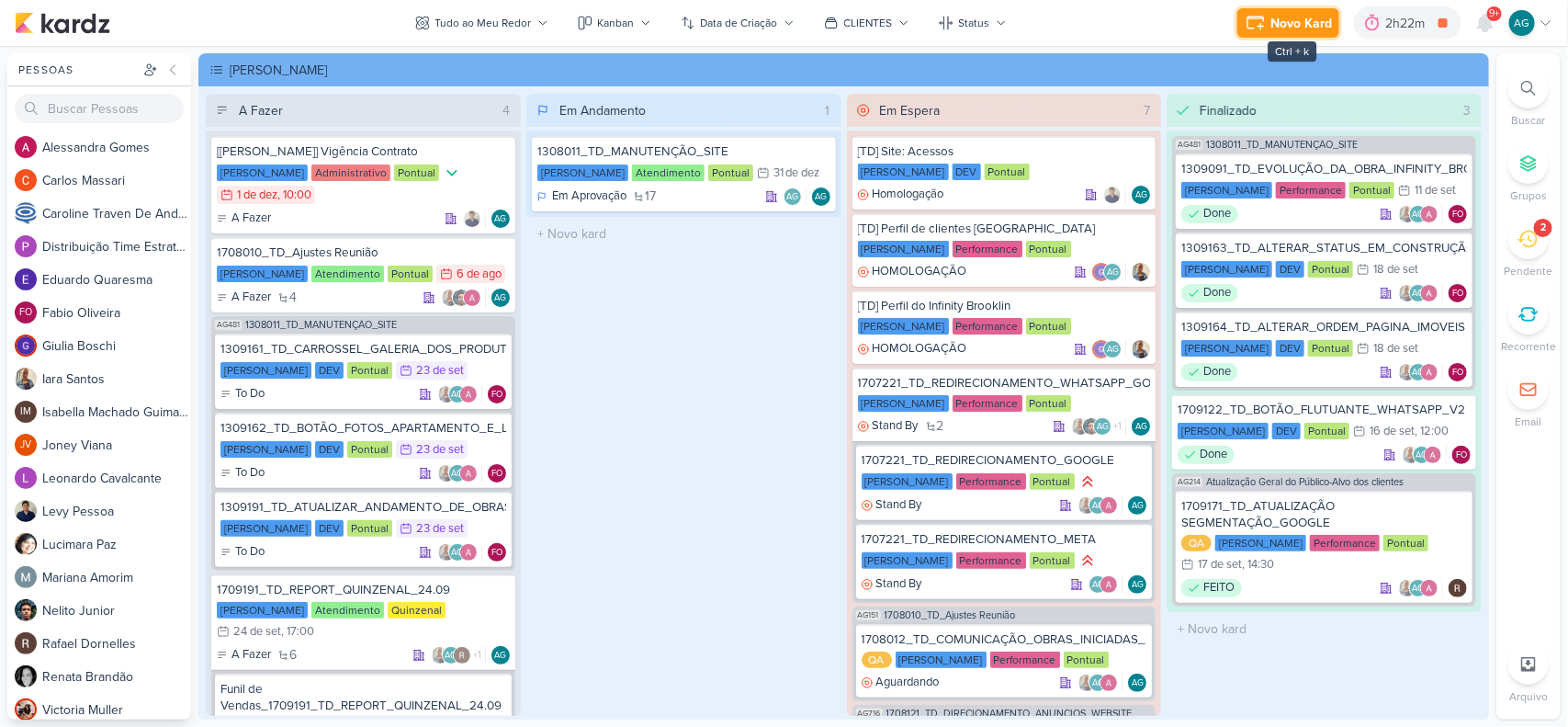
click at [1300, 33] on button "Novo Kard" at bounding box center [1288, 23] width 102 height 29
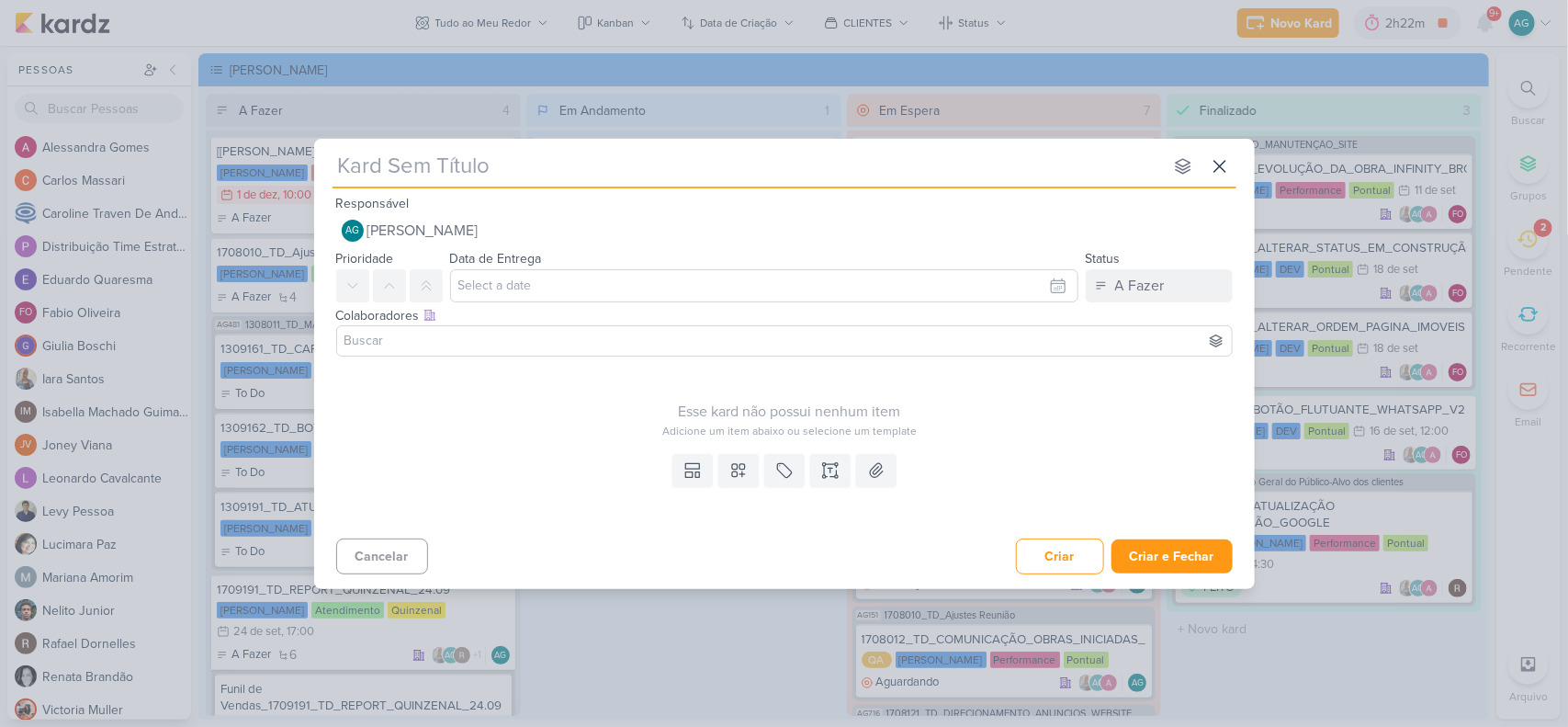
type input "12707311_TISHMAN_SOLICITAR_REEMBOLSO_META"
type input "12707311_TISHMAN_SOLICITAR_REEMBOLSO_META_"
type input "12707311_TISHMAN_SOLICITAR_REEMBOLSO_META_V"
type input "12707311_TISHMAN_SOLICITAR_REEMBOLSO_META_V2"
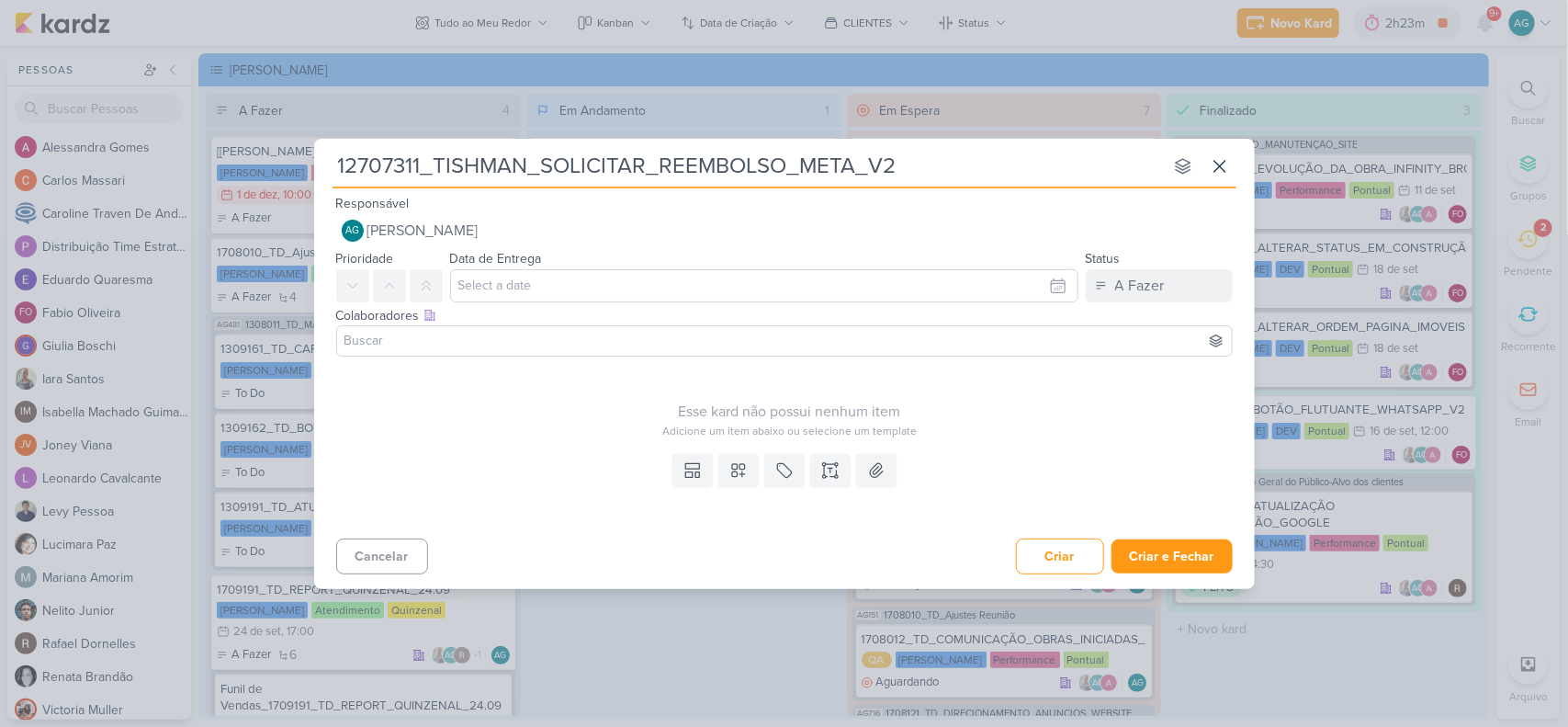
type input "12707311_TISHMAN_SOLICITAR_REEMBOLSO_META_V2"
click at [593, 283] on input "text" at bounding box center [764, 286] width 628 height 33
click at [933, 458] on div "23" at bounding box center [940, 461] width 28 height 27
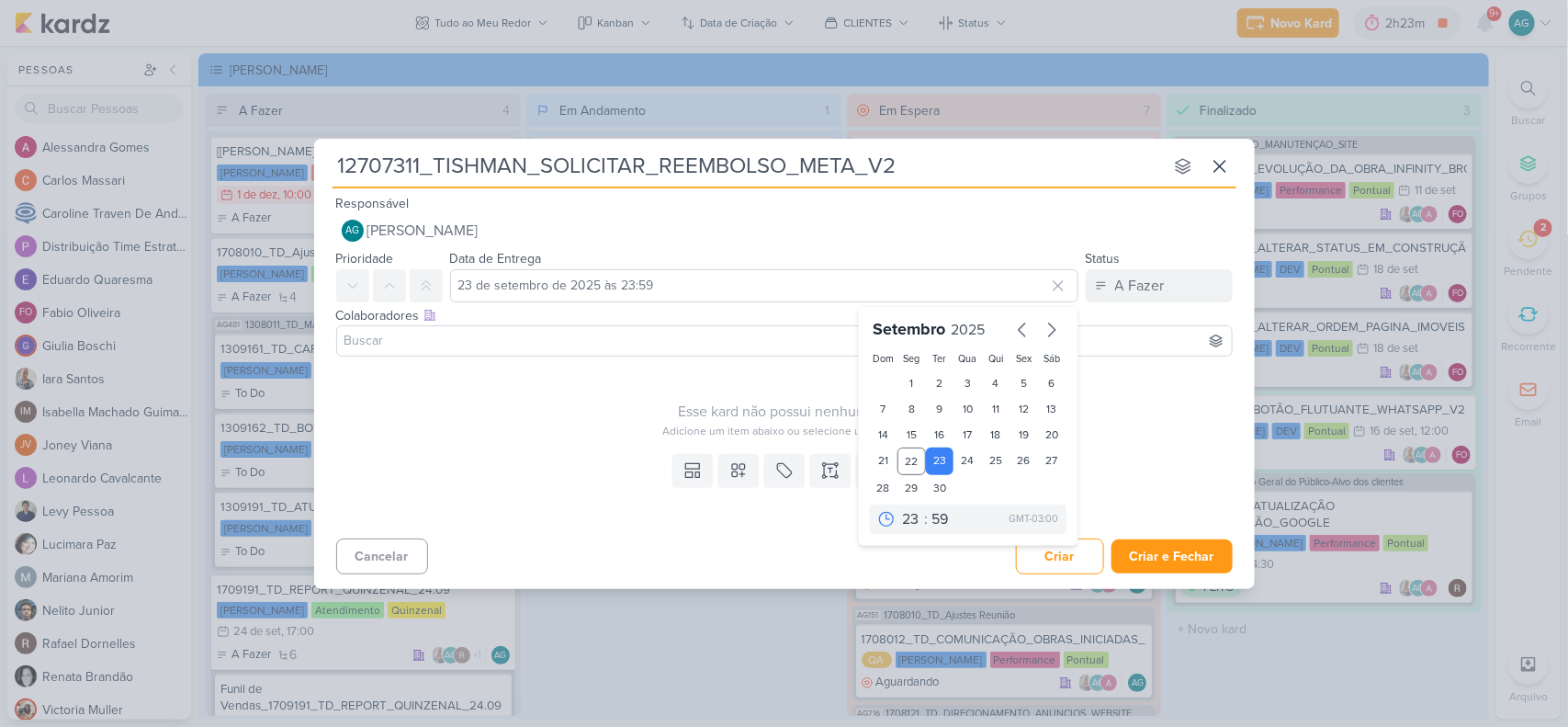
click at [448, 342] on input at bounding box center [784, 341] width 888 height 22
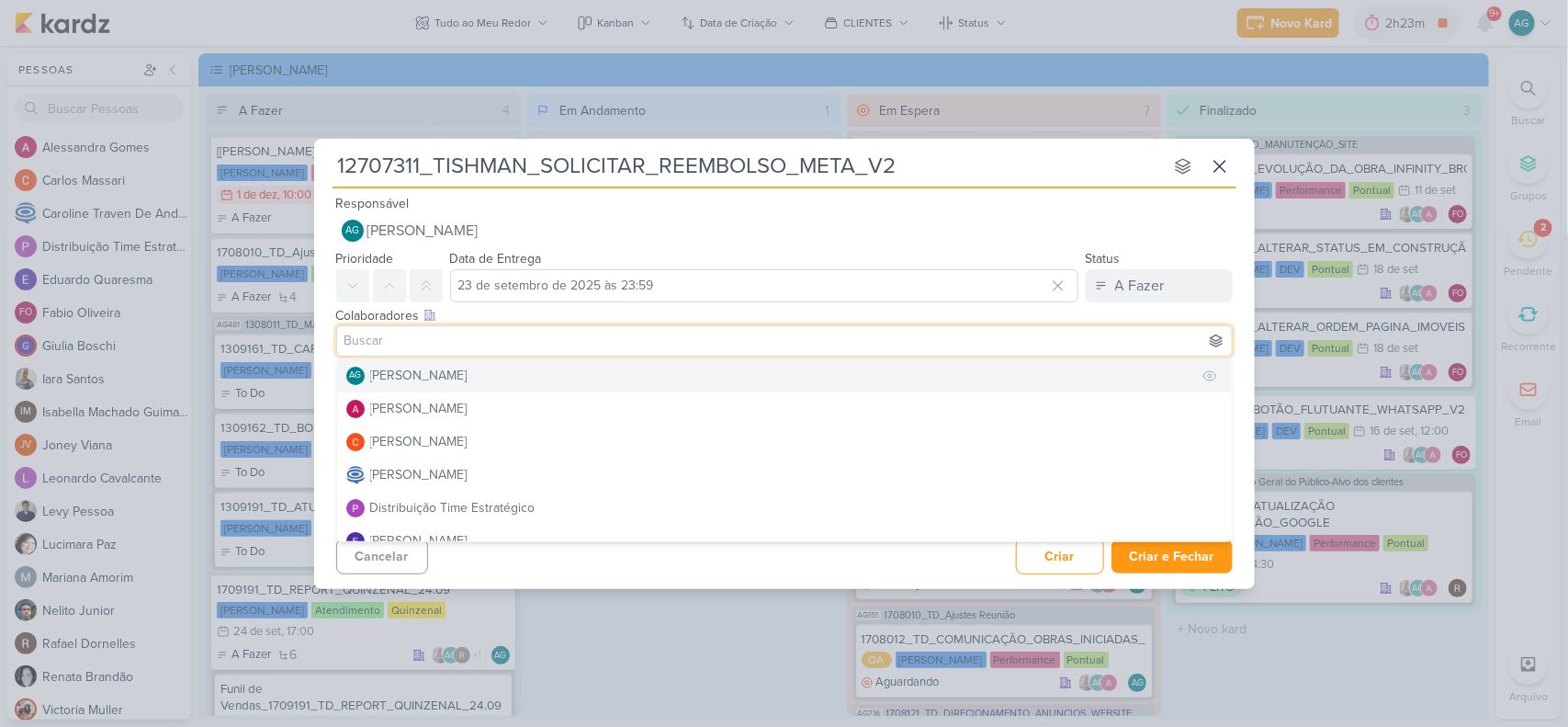
click at [467, 372] on div "[PERSON_NAME]" at bounding box center [419, 376] width 98 height 19
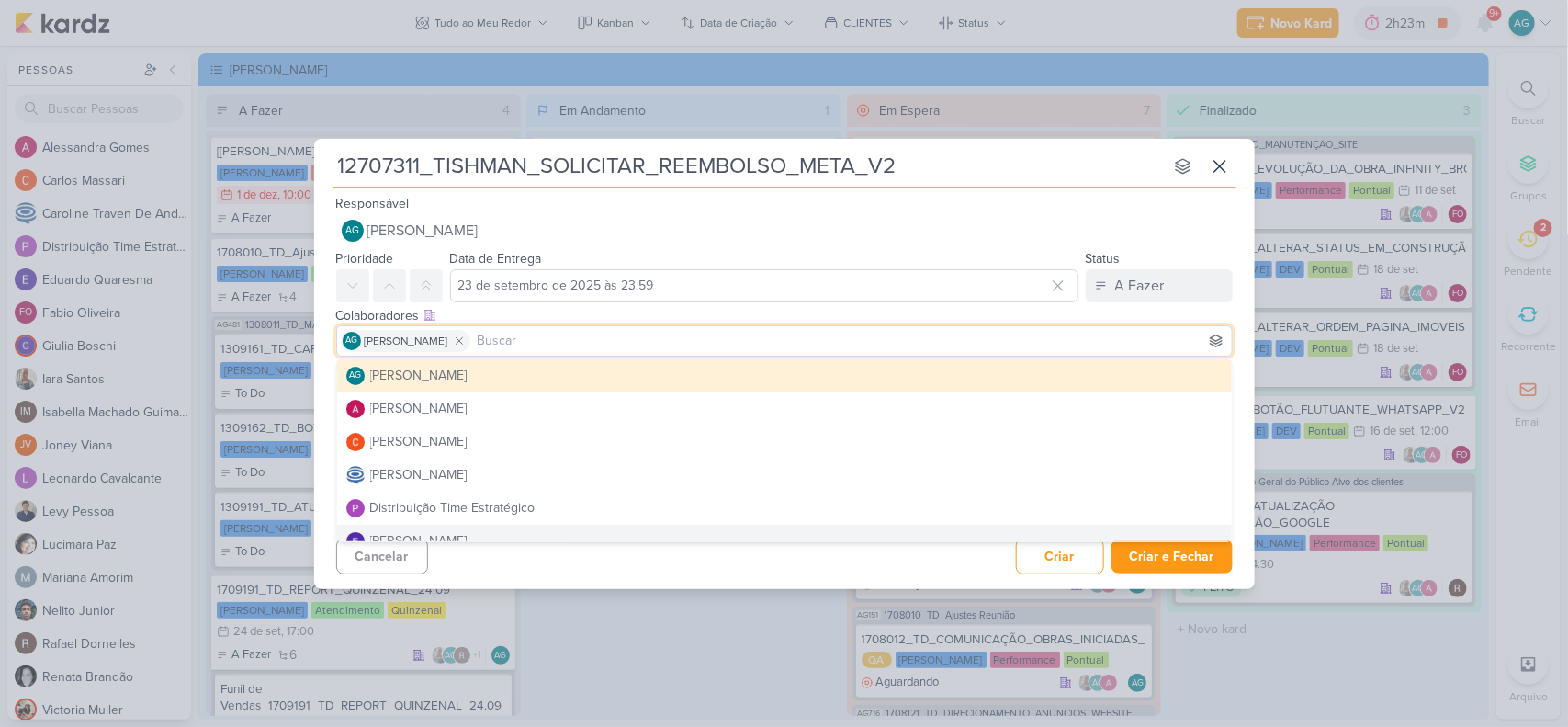
click at [609, 574] on div "Cancelar Criar Criar e Fechar Ctrl + Enter" at bounding box center [785, 555] width 941 height 46
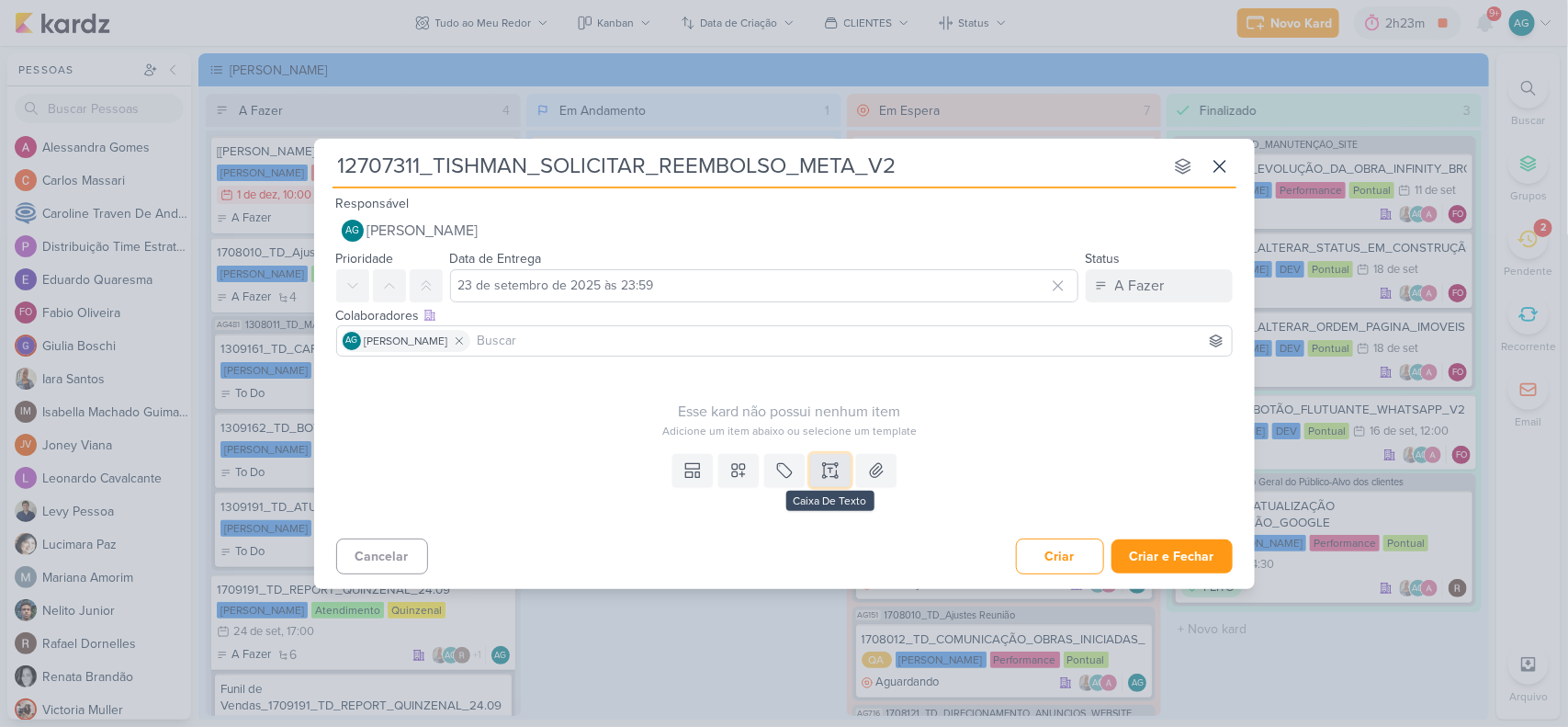
click at [837, 466] on icon at bounding box center [830, 470] width 18 height 18
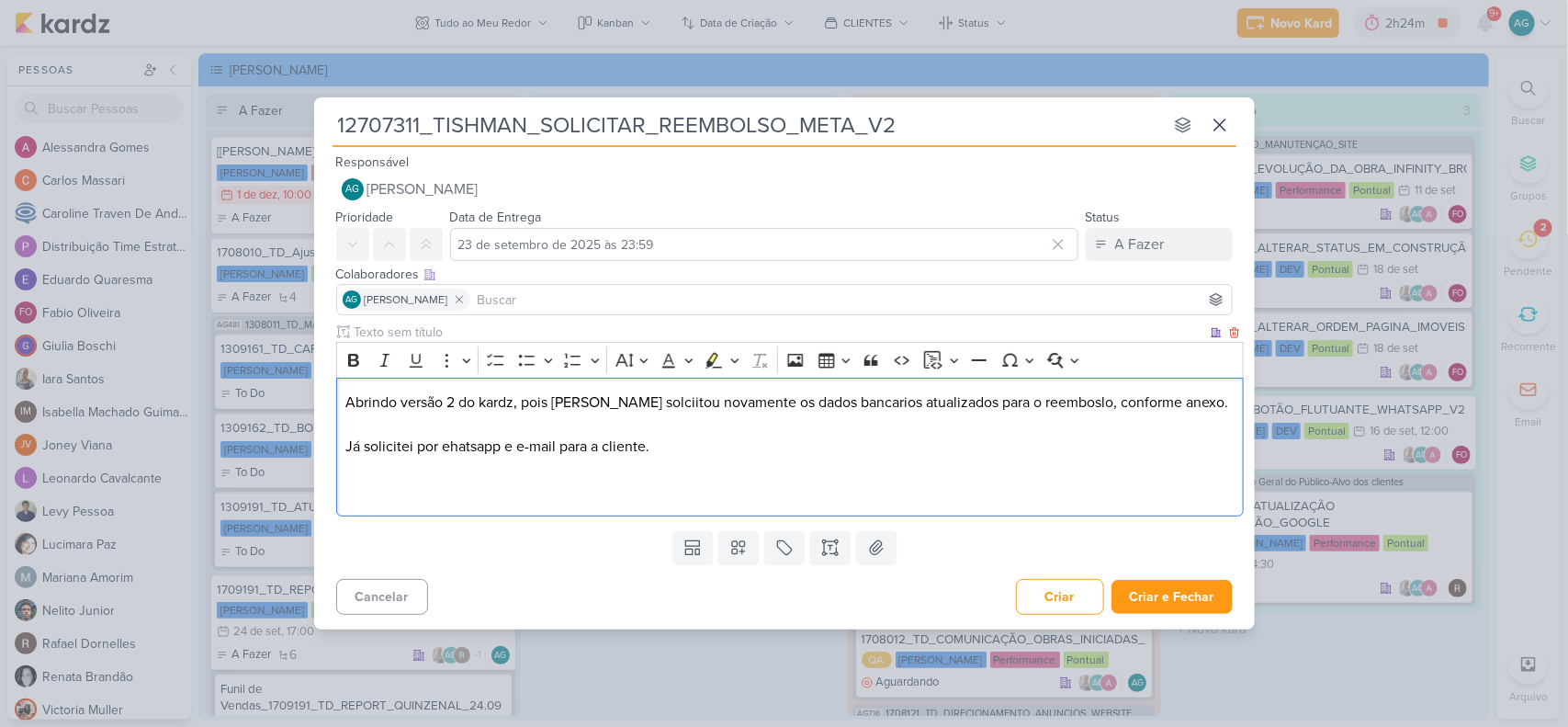
click at [768, 445] on p "Abrindo versão 2 do kardz, pois Levy solciitou novamente os dados bancarios atu…" at bounding box center [790, 446] width 889 height 110
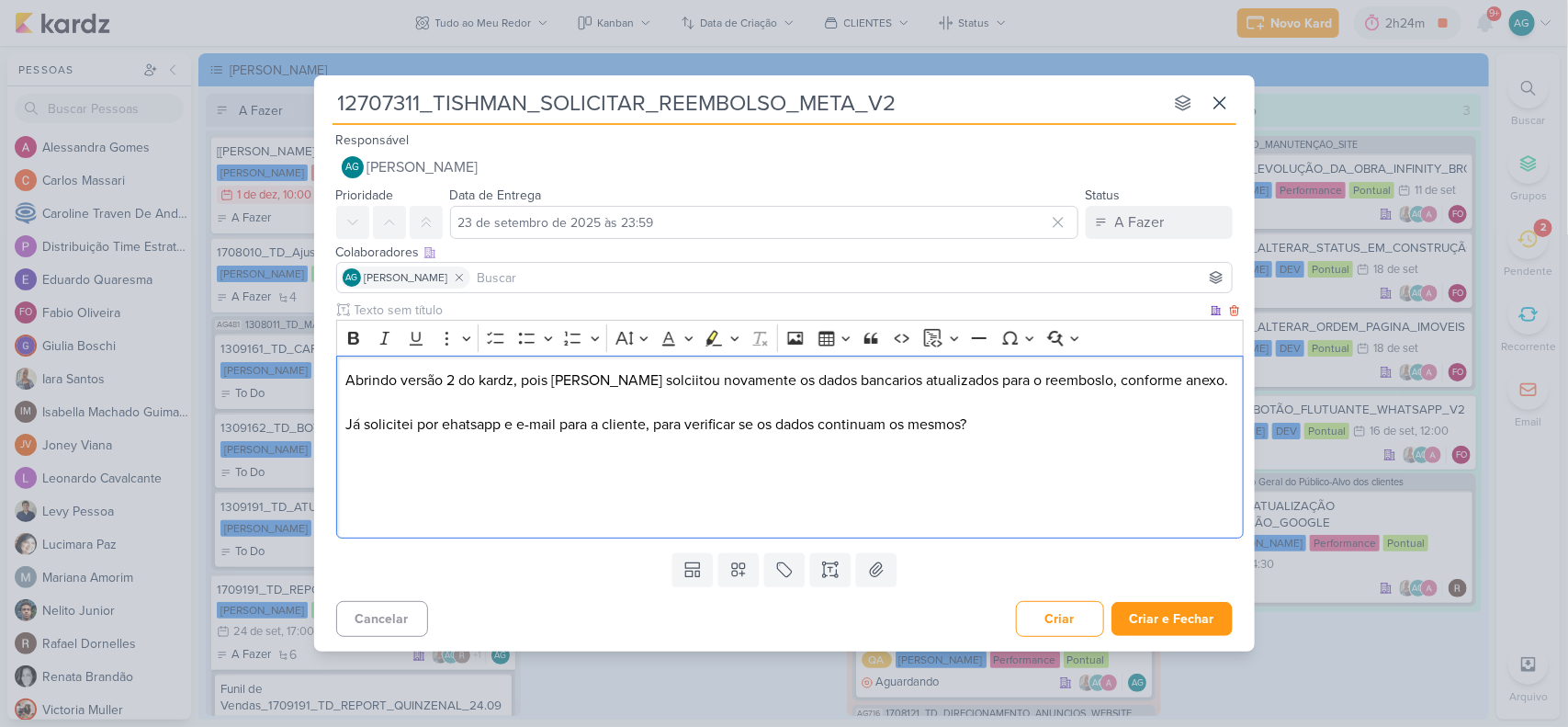
click at [349, 372] on p "Abrindo versão 2 do kardz, pois Levy solciitou novamente os dados bancarios atu…" at bounding box center [790, 446] width 889 height 154
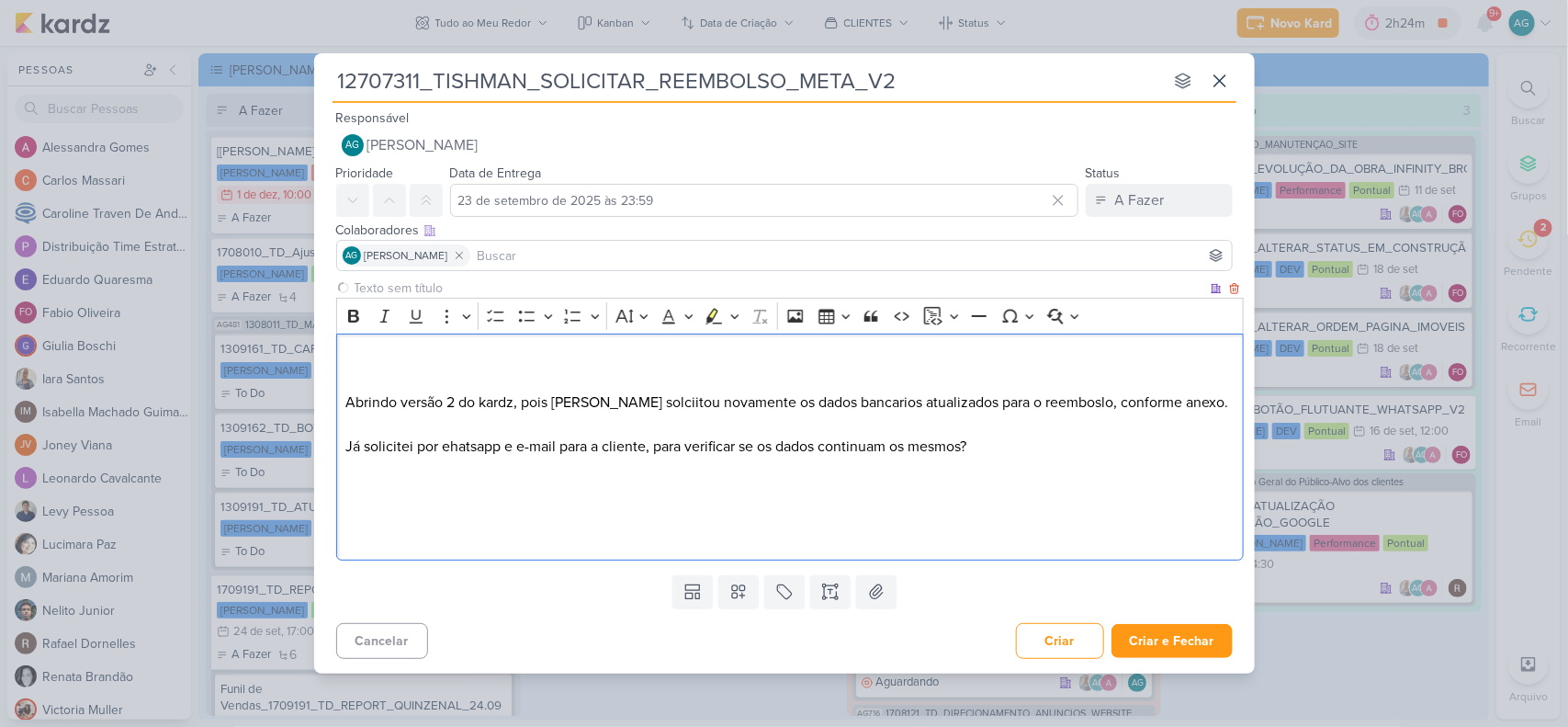
click at [352, 372] on p "Abrindo versão 2 do kardz, pois Levy solciitou novamente os dados bancarios atu…" at bounding box center [790, 446] width 889 height 198
click at [361, 354] on p "⁠⁠⁠⁠⁠⁠⁠ Abrindo versão 2 do kardz, pois Levy solciitou novamente os dados banca…" at bounding box center [790, 446] width 889 height 198
click at [1018, 447] on p "⁠⁠⁠⁠⁠⁠⁠Bom dia! Abrindo versão 2 do kardz, pois Levy solciitou novamente os dad…" at bounding box center [790, 446] width 889 height 198
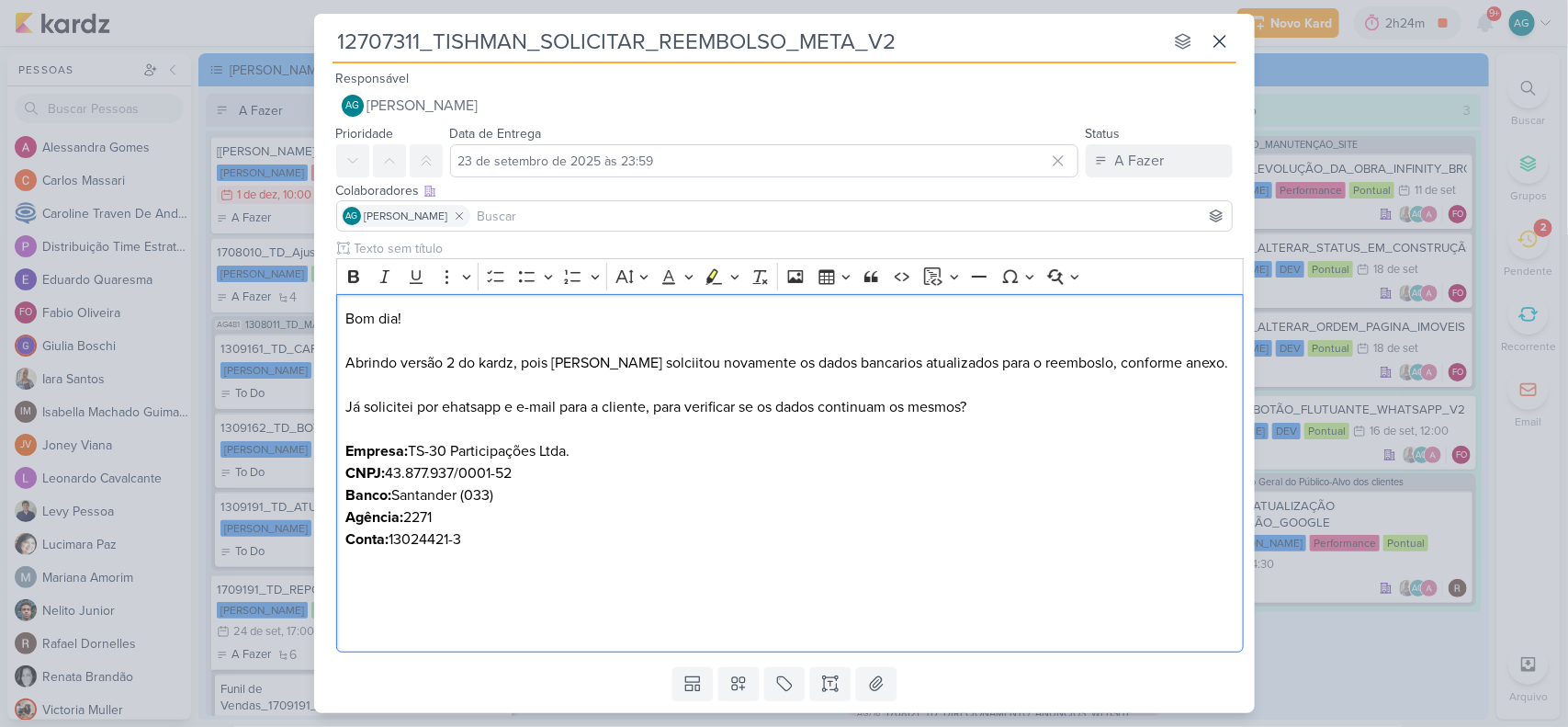
drag, startPoint x: 495, startPoint y: 544, endPoint x: 333, endPoint y: 308, distance: 286.3
click at [333, 308] on div "Clique para deixar o item visível somente à membros da sua organização Rich Tex…" at bounding box center [785, 449] width 941 height 421
copy p "Bom dia! Abrindo versão 2 do kardz, pois Levy solciitou novamente os dados banc…"
click at [699, 503] on p "Bom dia! Abrindo versão 2 do kardz, pois Levy solciitou novamente os dados banc…" at bounding box center [790, 473] width 889 height 331
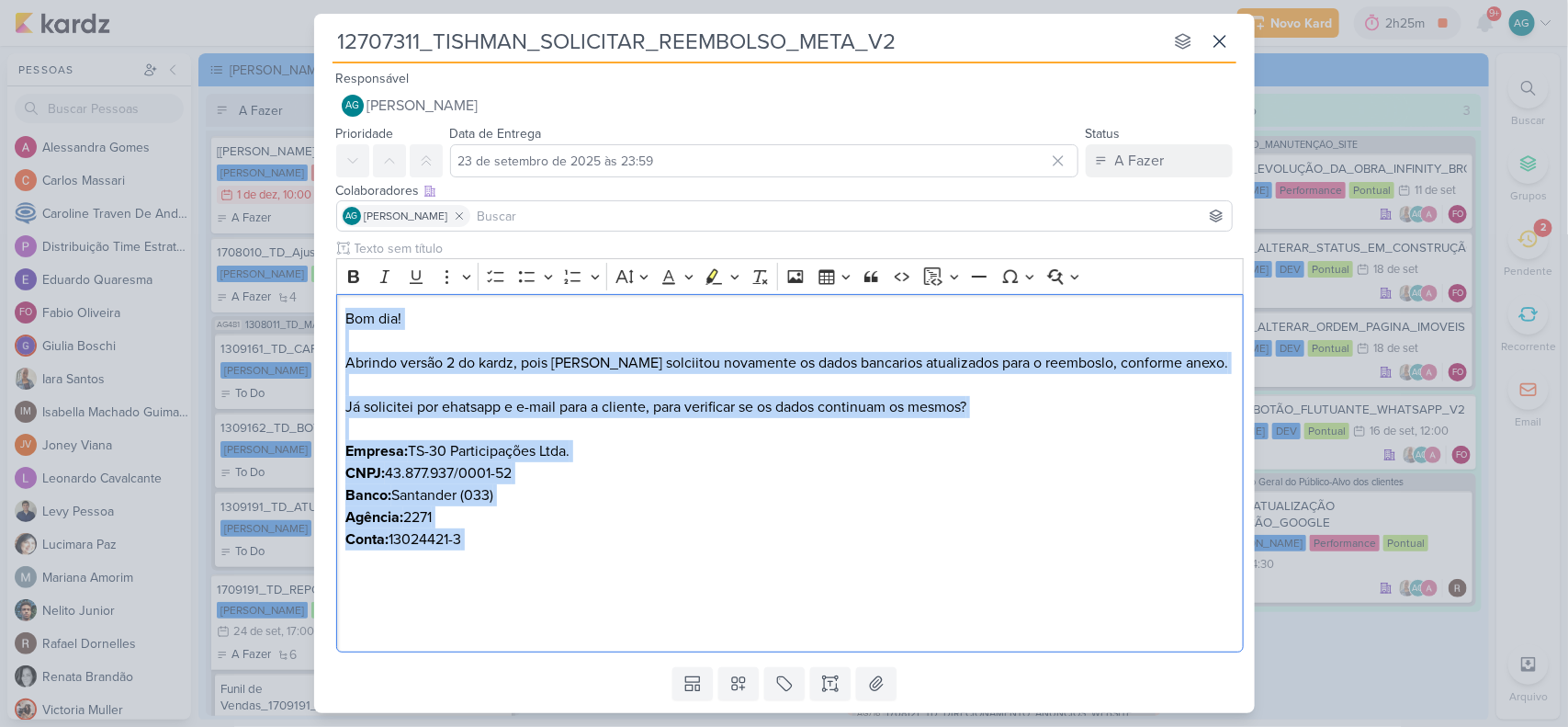
drag, startPoint x: 545, startPoint y: 554, endPoint x: 324, endPoint y: 303, distance: 334.4
click at [323, 304] on div "Clique para deixar o item visível somente à membros da sua organização Rich Tex…" at bounding box center [785, 449] width 941 height 421
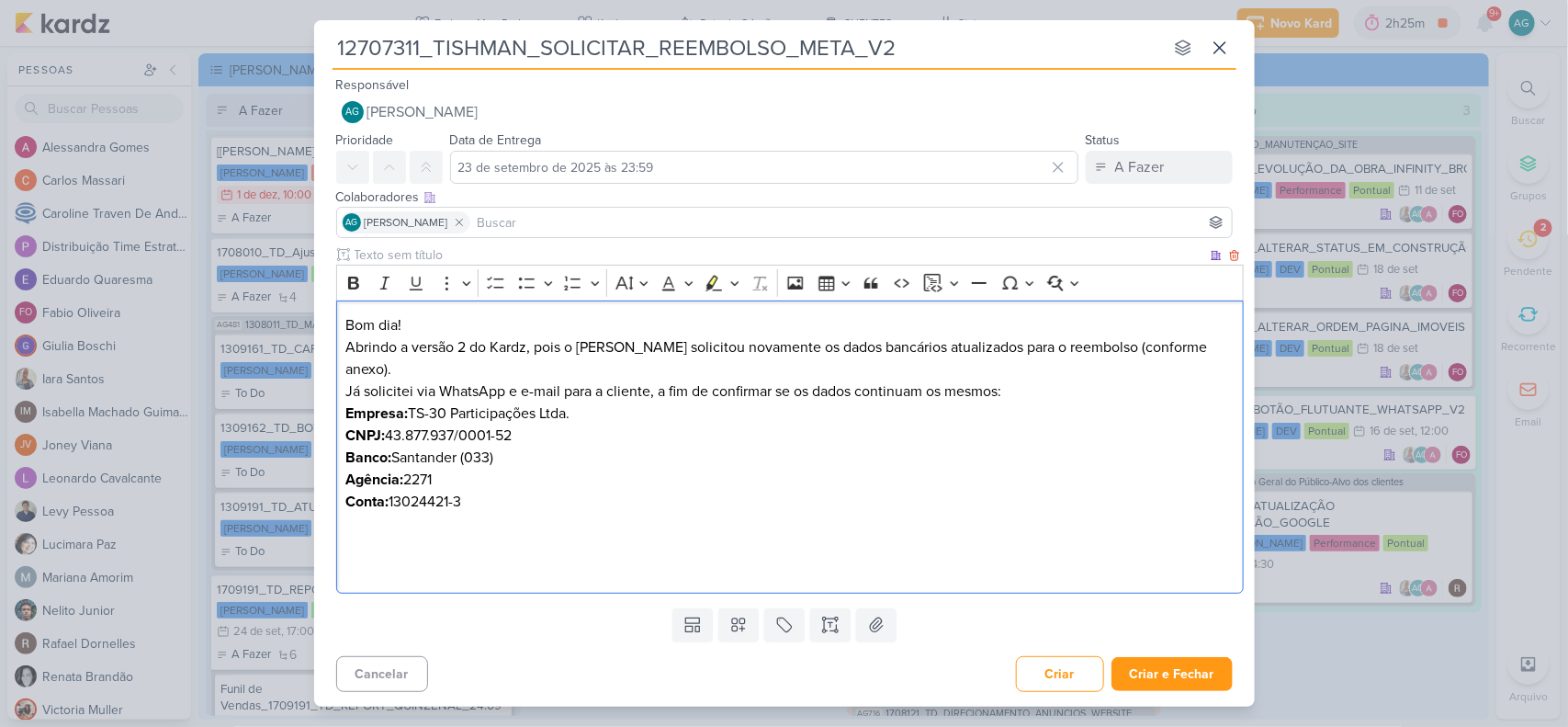
click at [1030, 380] on p "Já solicitei via WhatsApp e e-mail para a cliente, a fim de confirmar se os dad…" at bounding box center [790, 391] width 889 height 22
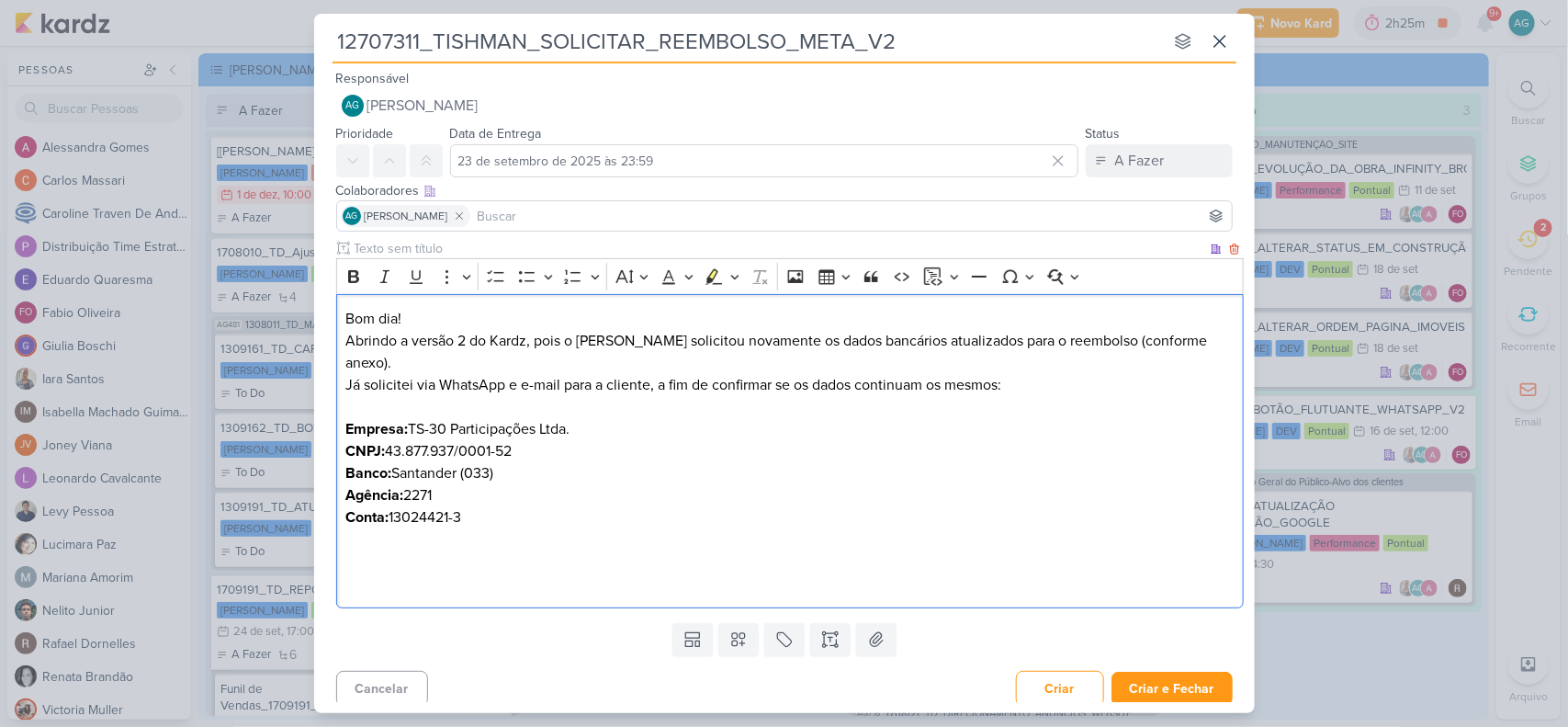
click at [390, 545] on p "Empresa: TS-30 Participações Ltda. CNPJ: 43.877.937/0001-52 Banco: Santander (0…" at bounding box center [790, 506] width 889 height 176
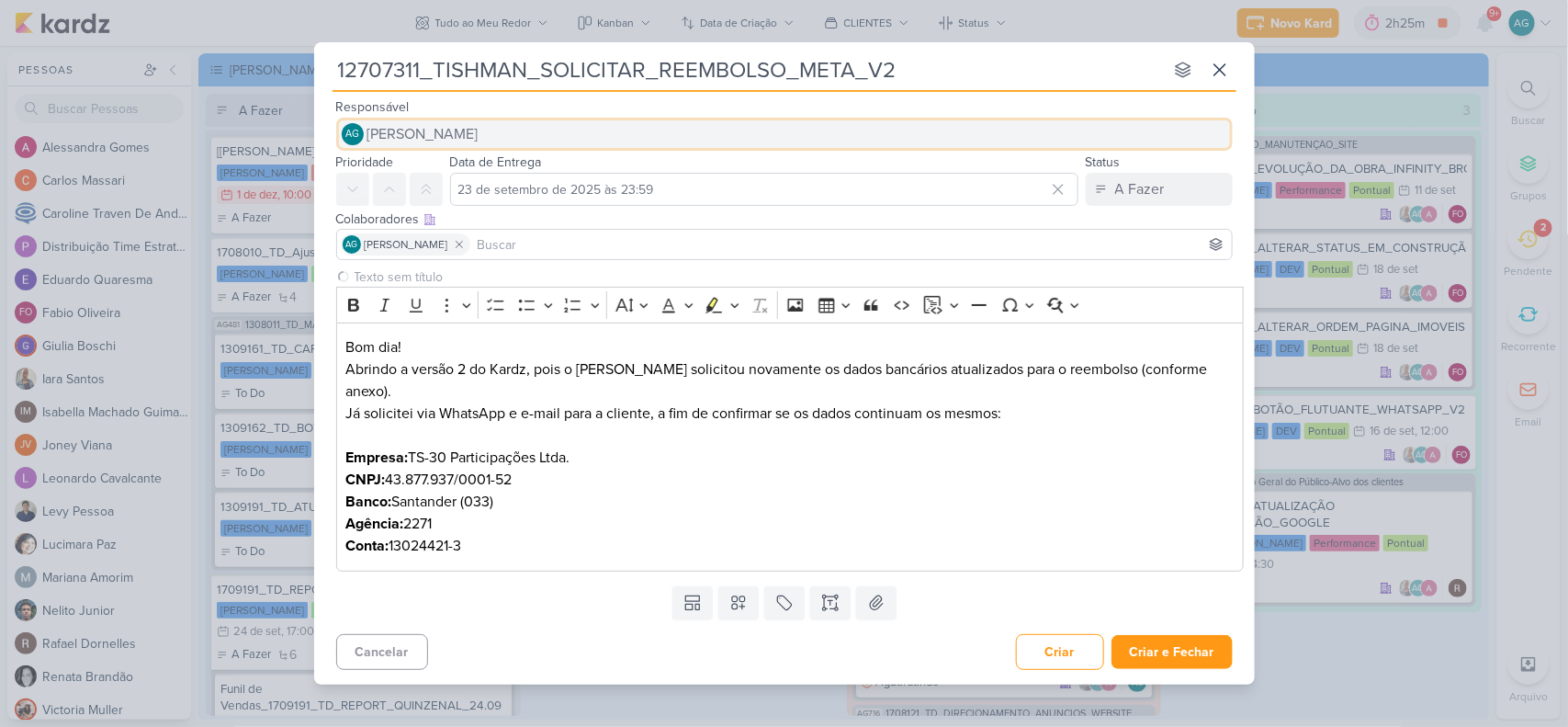
click at [479, 145] on span "[PERSON_NAME]" at bounding box center [423, 134] width 111 height 22
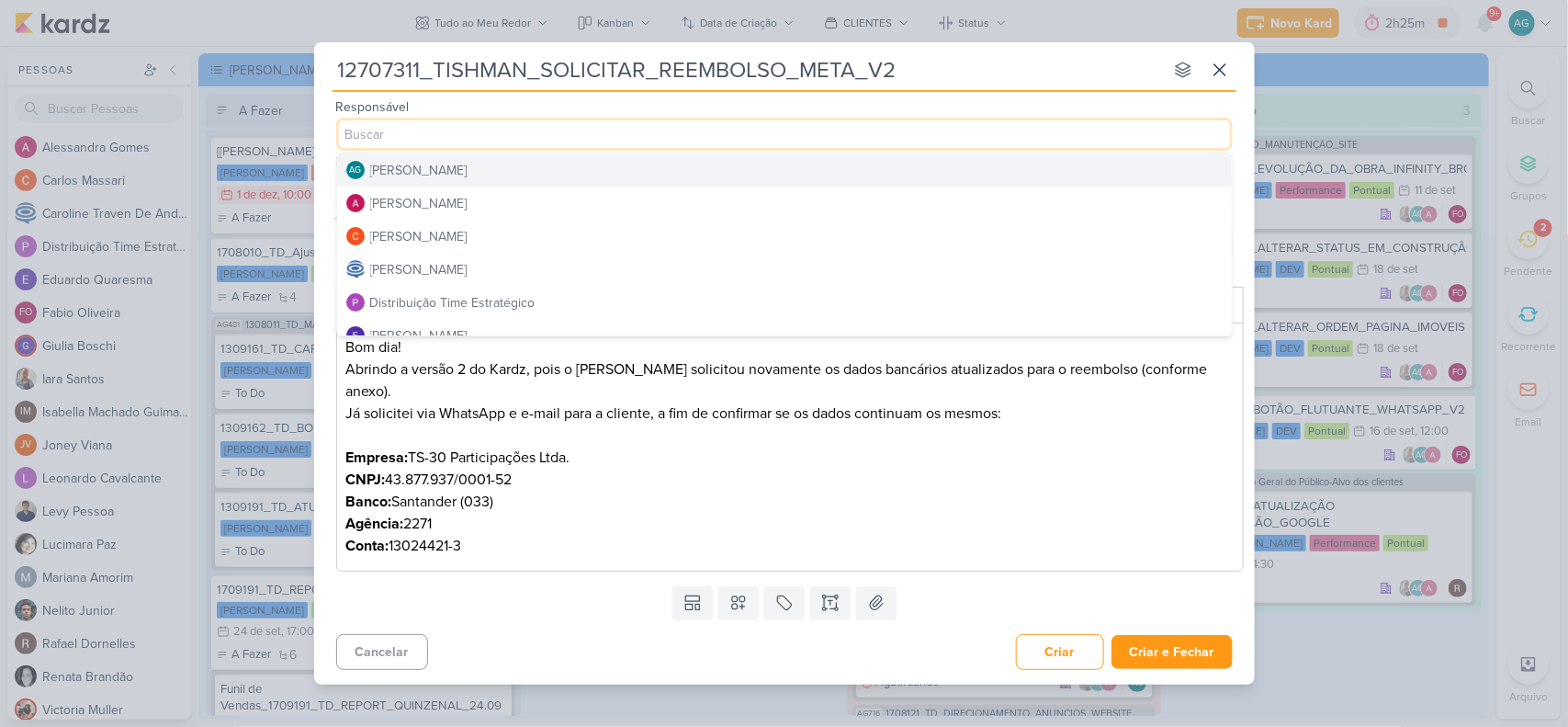
click at [915, 80] on input "12707311_TISHMAN_SOLICITAR_REEMBOLSO_META_V2" at bounding box center [748, 70] width 830 height 33
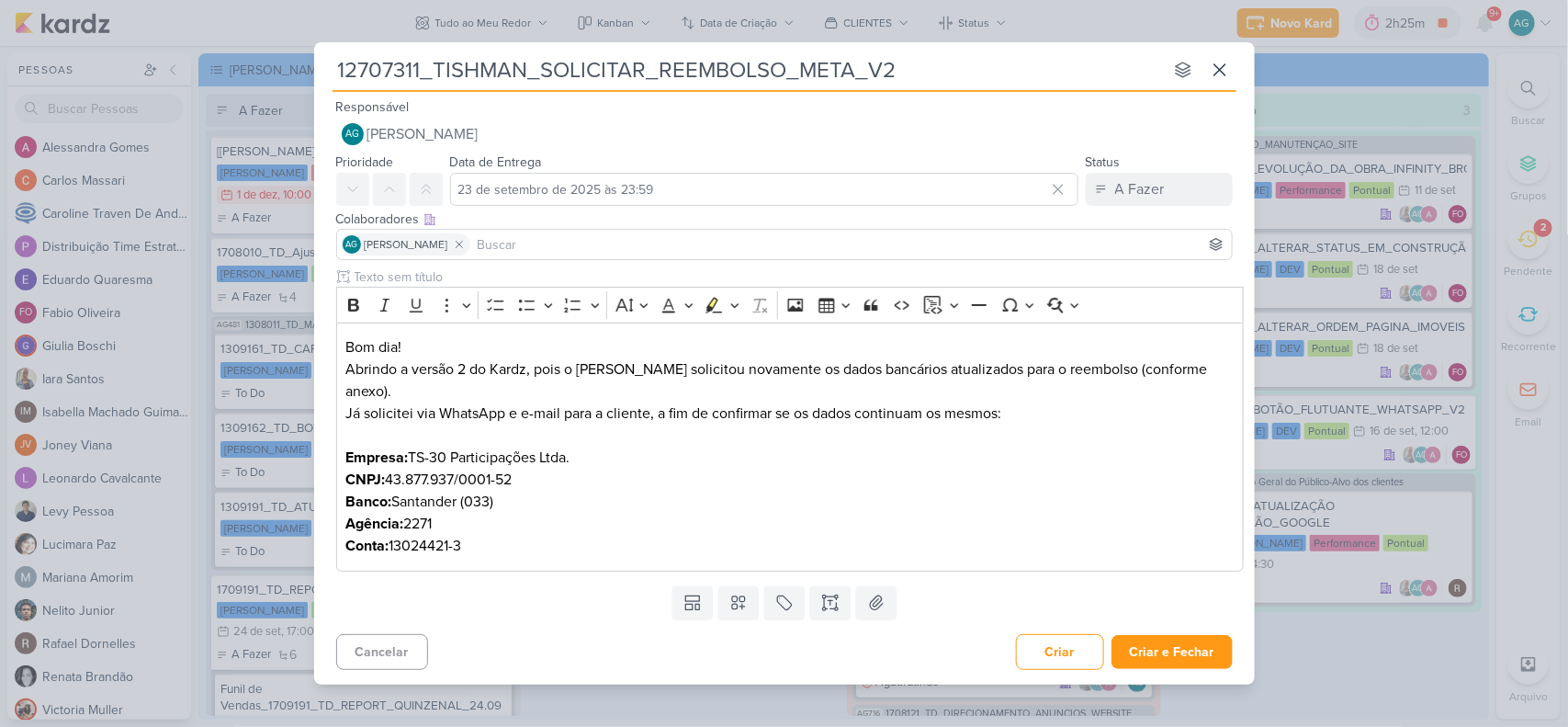
drag, startPoint x: 921, startPoint y: 79, endPoint x: 262, endPoint y: 74, distance: 659.0
click at [262, 74] on div "12707311_TISHMAN_SOLICITAR_REEMBOLSO_META_V2 nenhum grupo disponível esc Respon…" at bounding box center [784, 363] width 1568 height 727
click at [838, 539] on p "Empresa: TS-30 Participações Ltda. CNPJ: 43.877.937/0001-52 Banco: Santander (0…" at bounding box center [790, 501] width 889 height 110
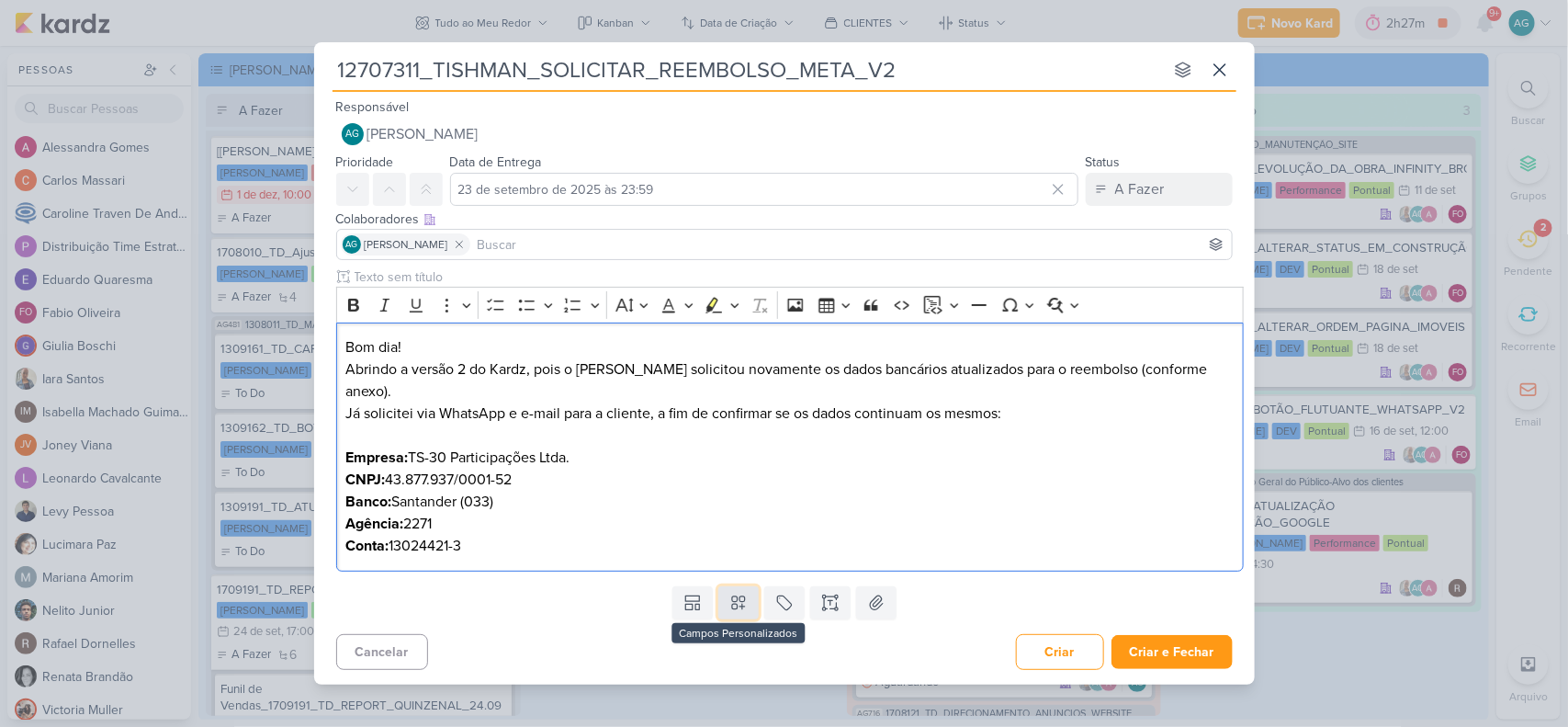
click at [733, 593] on icon at bounding box center [739, 602] width 18 height 18
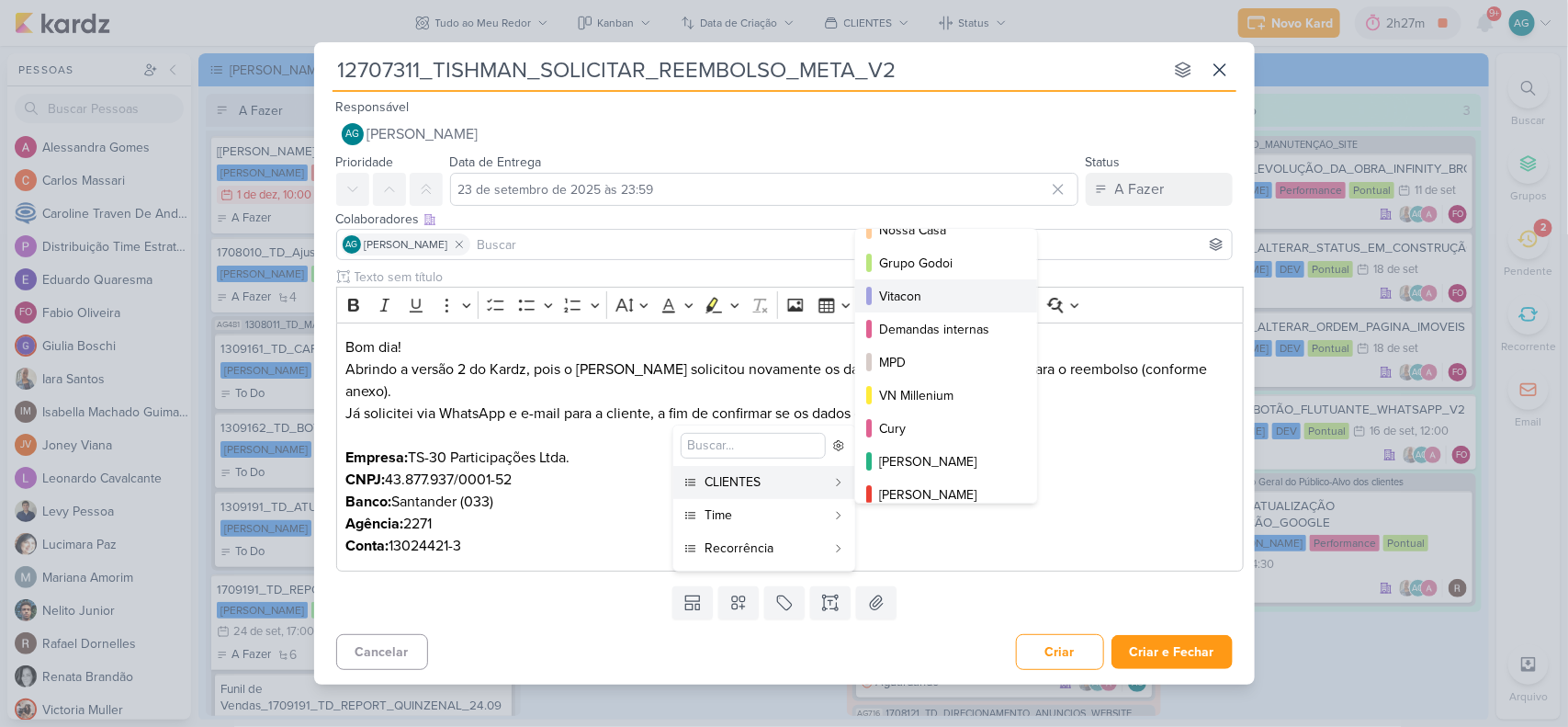
scroll to position [115, 0]
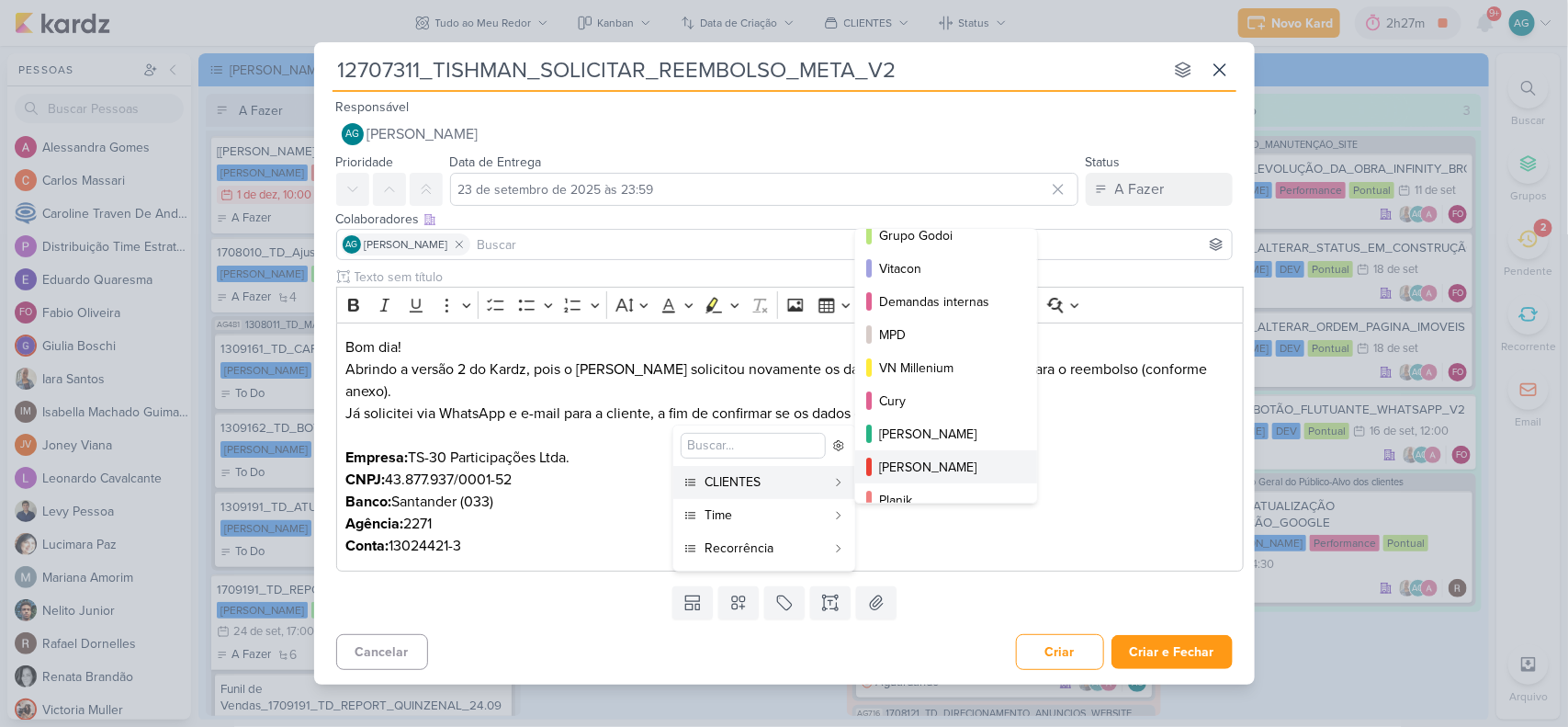
click at [958, 465] on div "[PERSON_NAME]" at bounding box center [947, 468] width 136 height 19
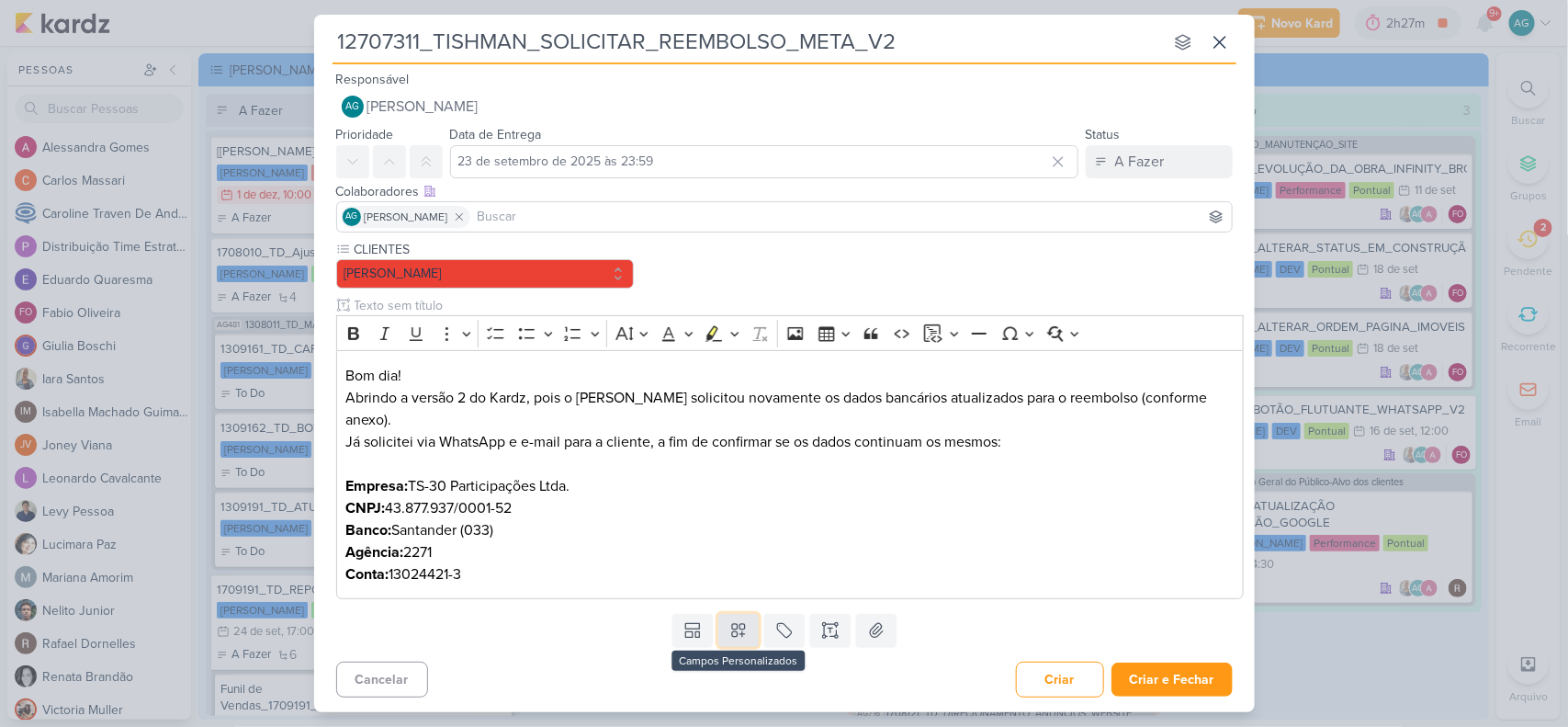
click at [740, 623] on icon at bounding box center [738, 629] width 13 height 13
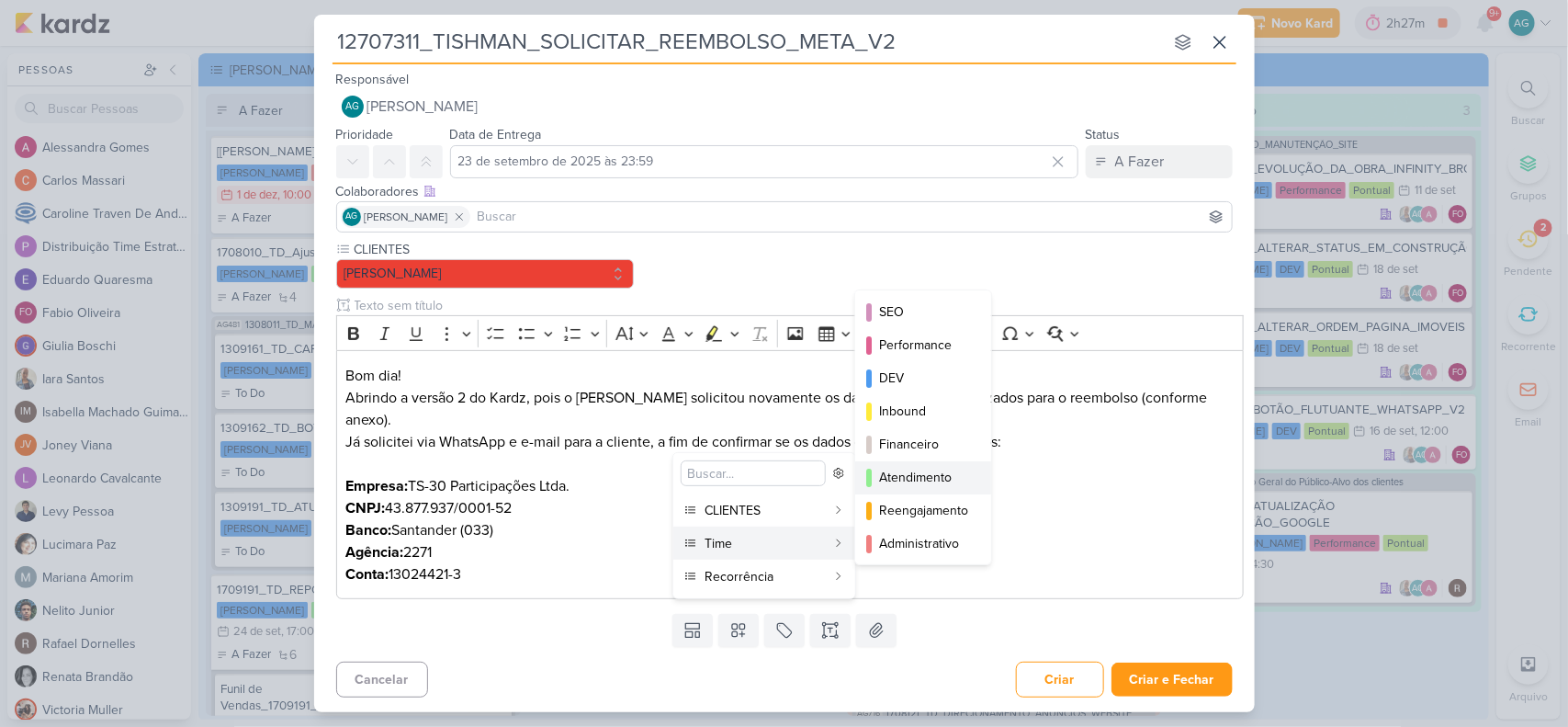
click at [935, 478] on div "Atendimento" at bounding box center [923, 477] width 90 height 19
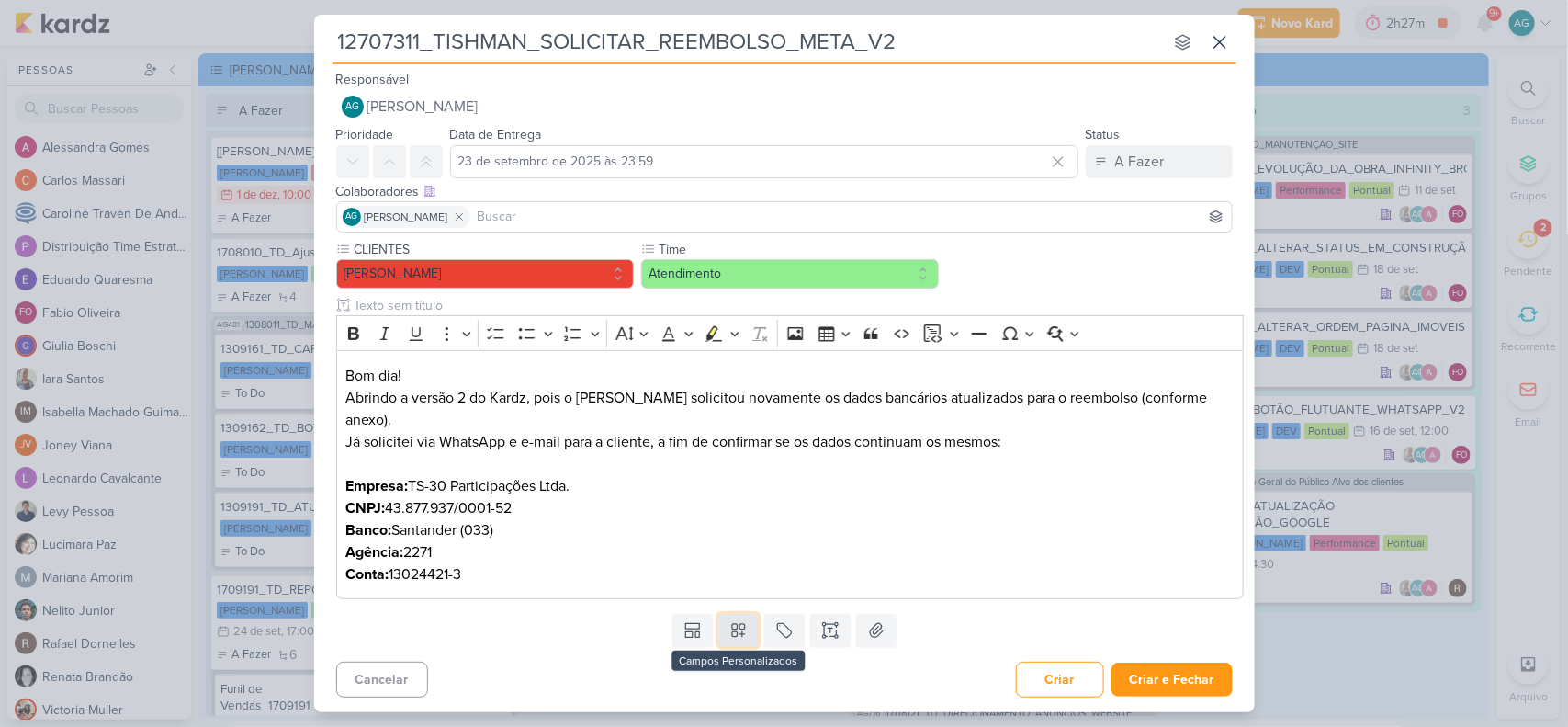
click at [739, 625] on icon at bounding box center [739, 630] width 18 height 18
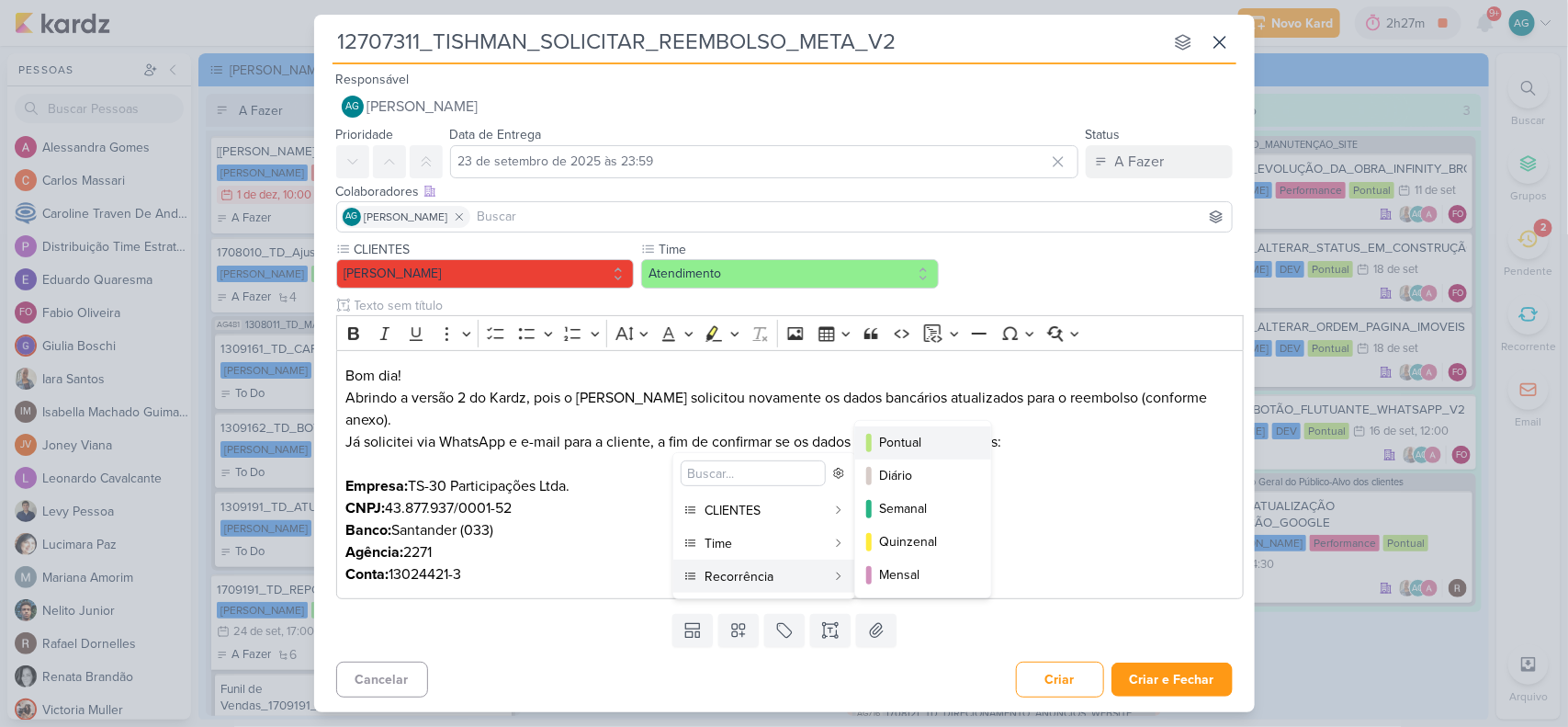
click at [917, 437] on div "Pontual" at bounding box center [923, 442] width 90 height 19
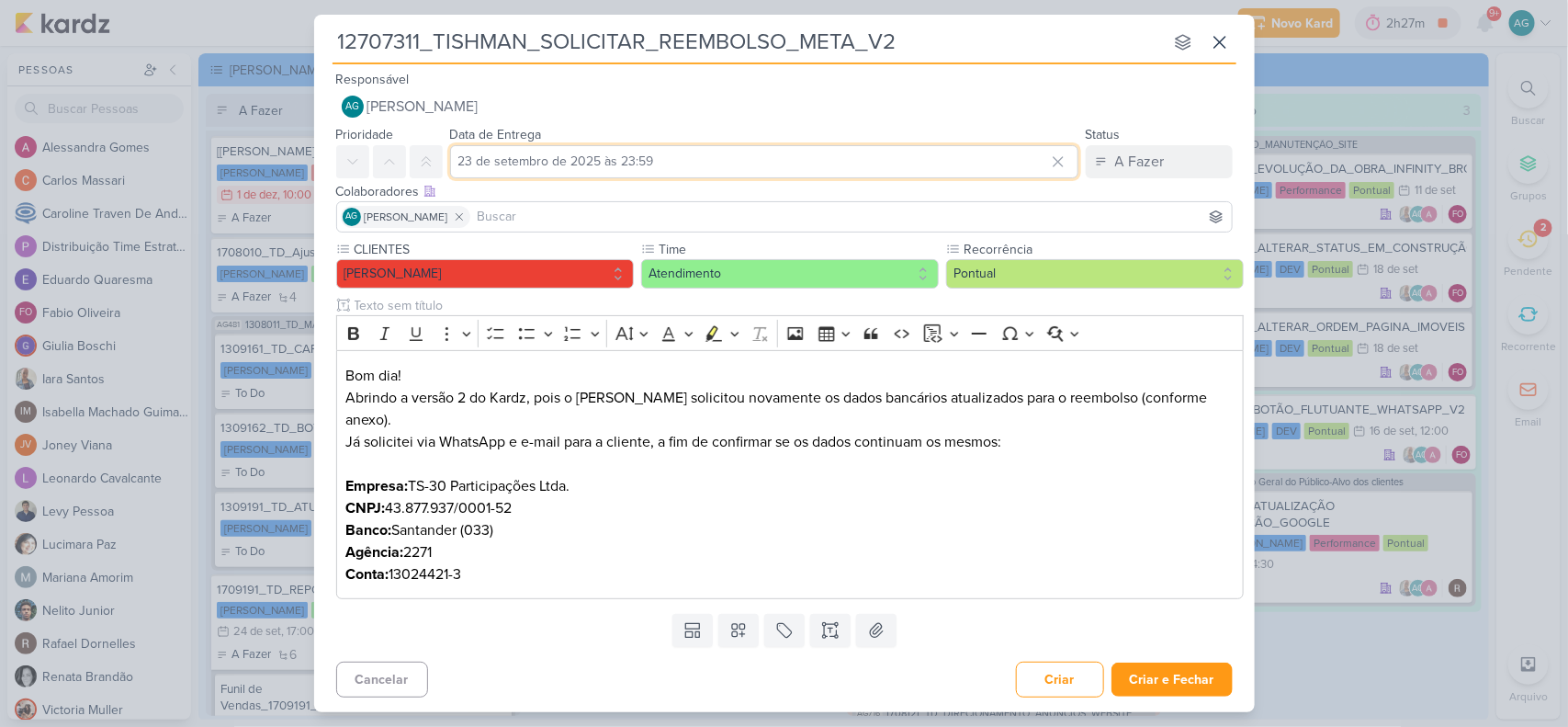
click at [696, 171] on input "23 de setembro de 2025 às 23:59" at bounding box center [764, 162] width 628 height 33
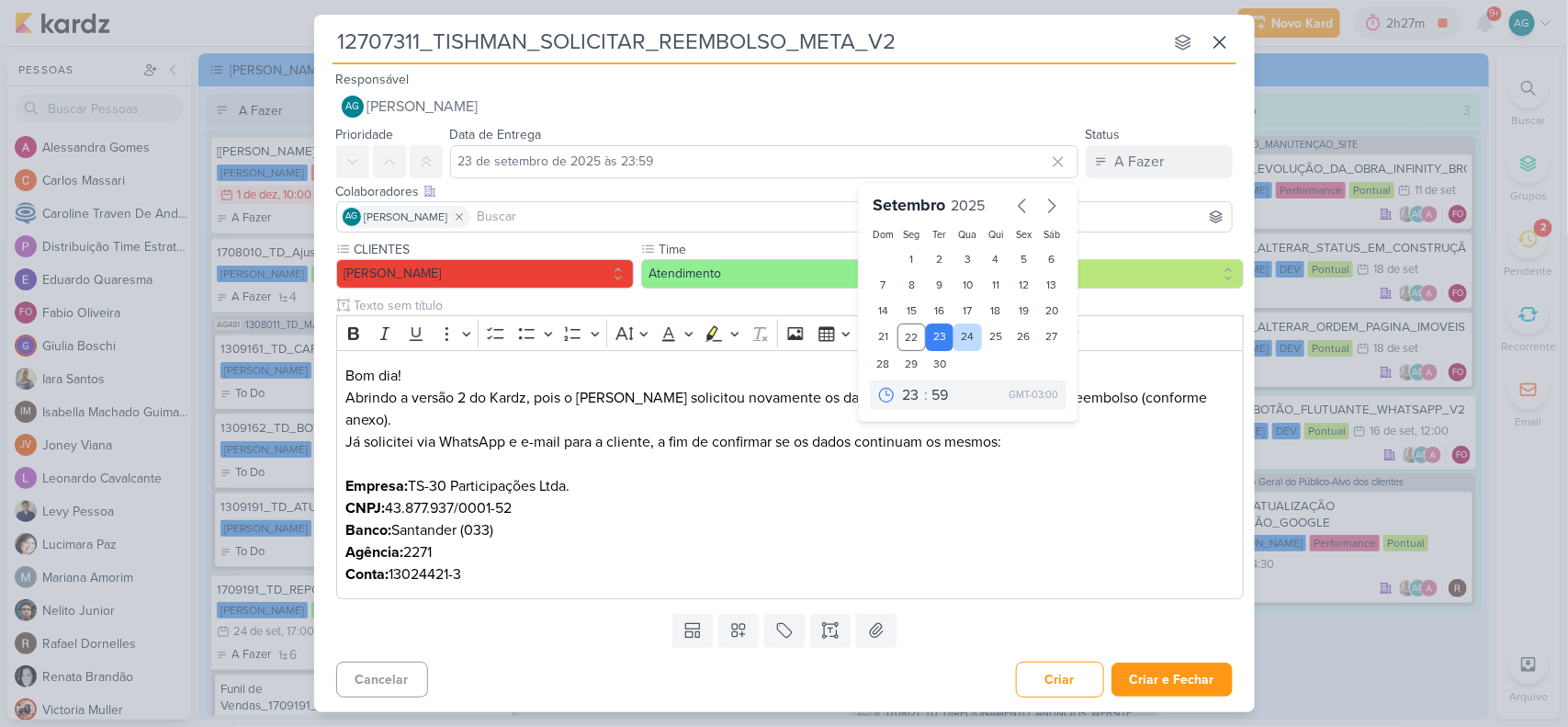
click at [979, 342] on div "24" at bounding box center [967, 337] width 28 height 27
type input "24 de setembro de 2025 às 23:59"
click at [924, 534] on p "Empresa: TS-30 Participações Ltda. CNPJ: 43.877.937/0001-52 Banco: Santander (0…" at bounding box center [790, 530] width 889 height 110
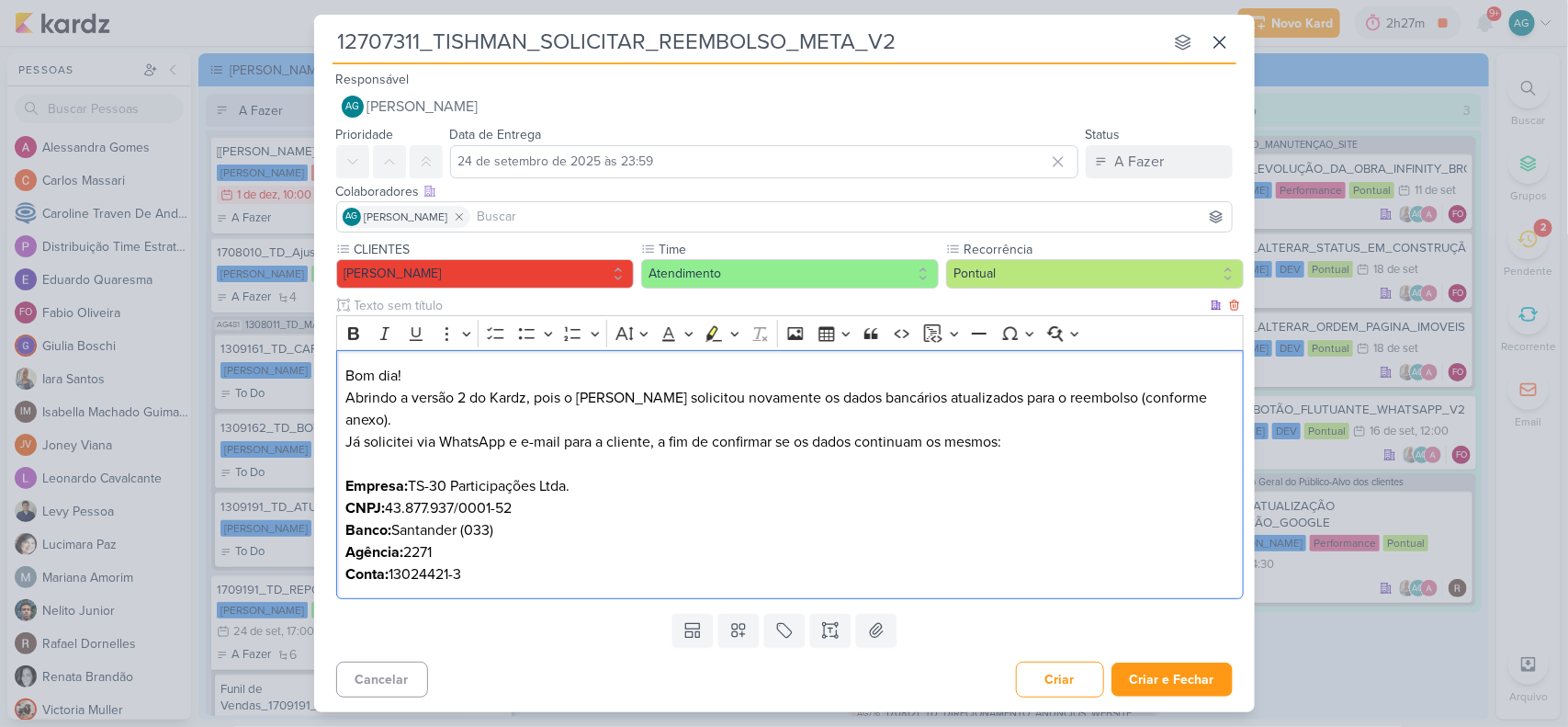
click at [668, 405] on p "Abrindo a versão 2 do Kardz, pois o Levy solicitou novamente os dados bancários…" at bounding box center [790, 409] width 889 height 45
click at [883, 630] on icon at bounding box center [876, 630] width 18 height 18
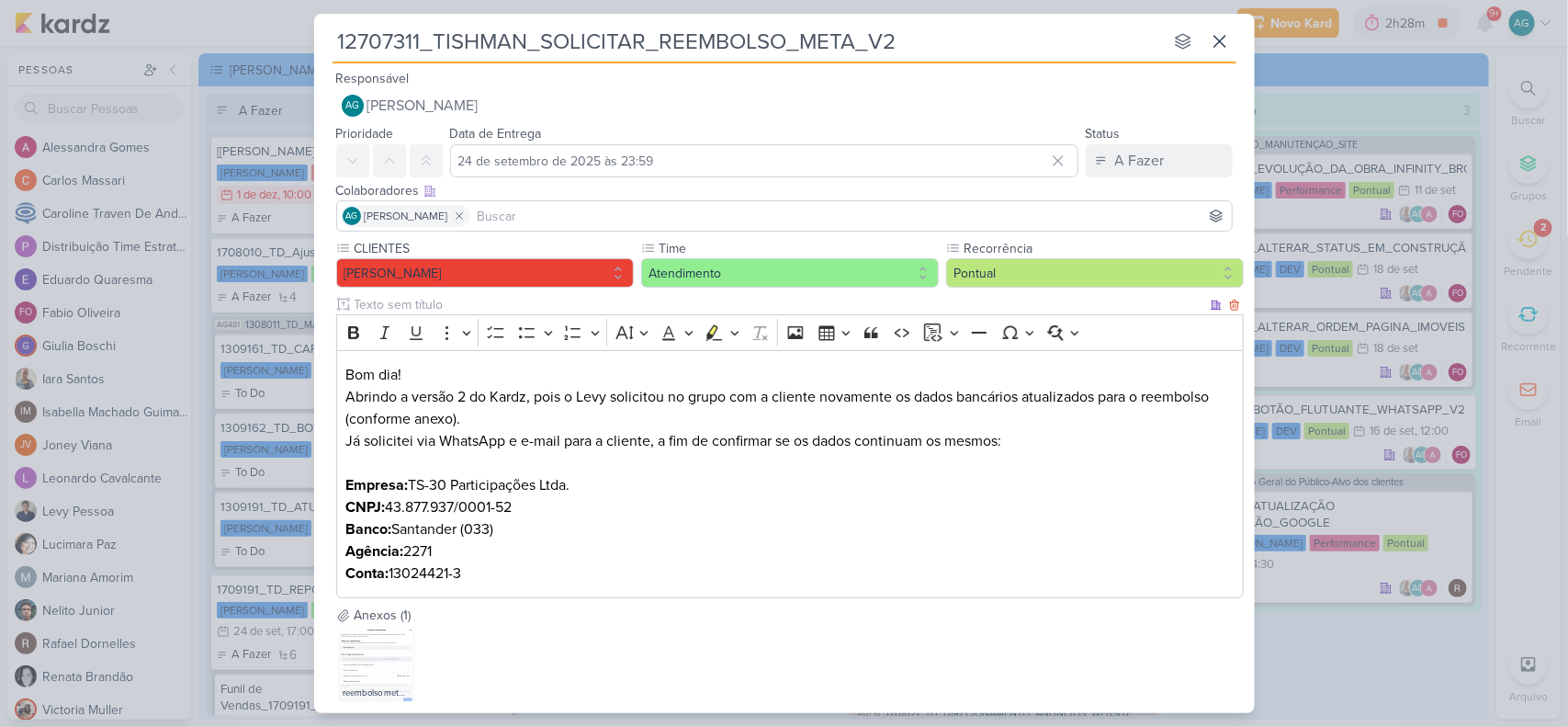
scroll to position [106, 0]
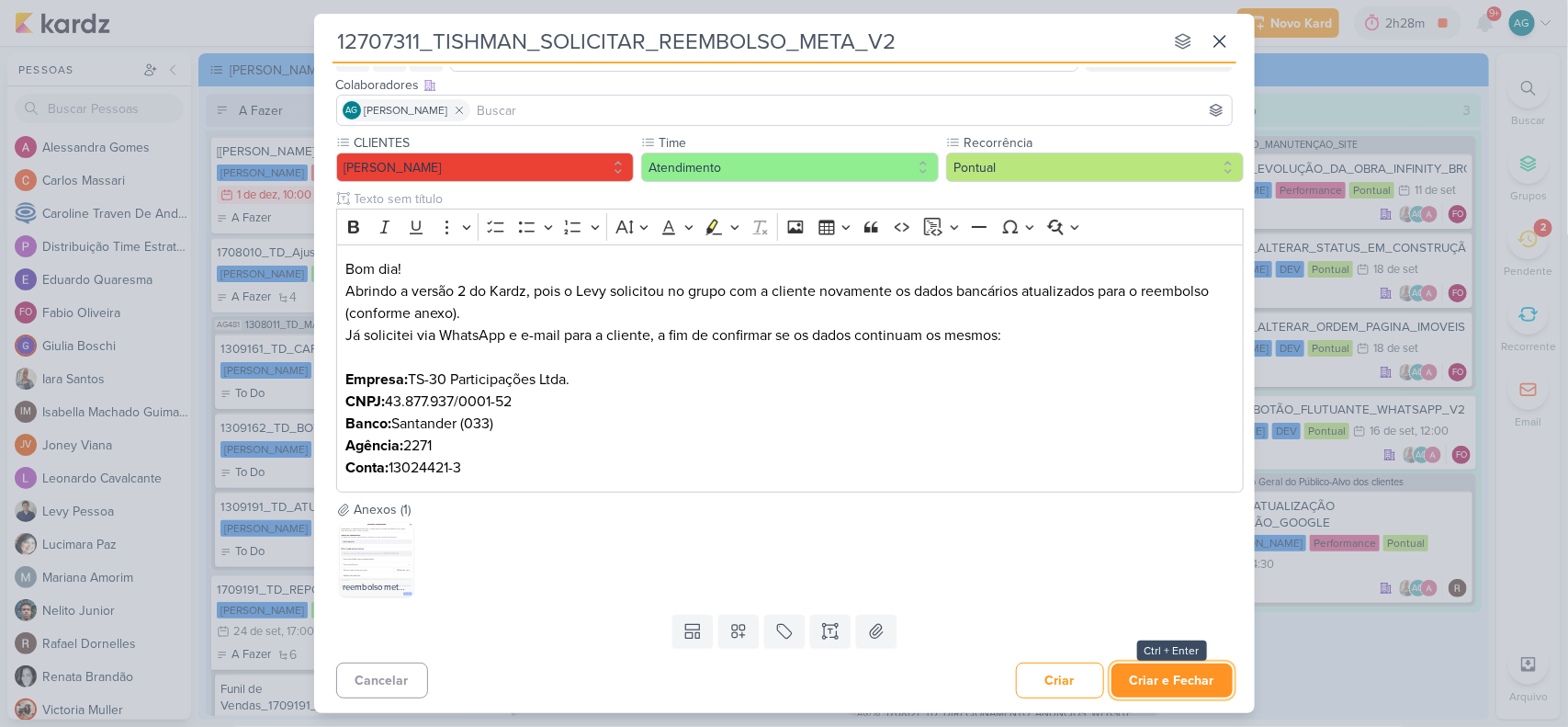
click at [1185, 673] on button "Criar e Fechar" at bounding box center [1172, 680] width 121 height 34
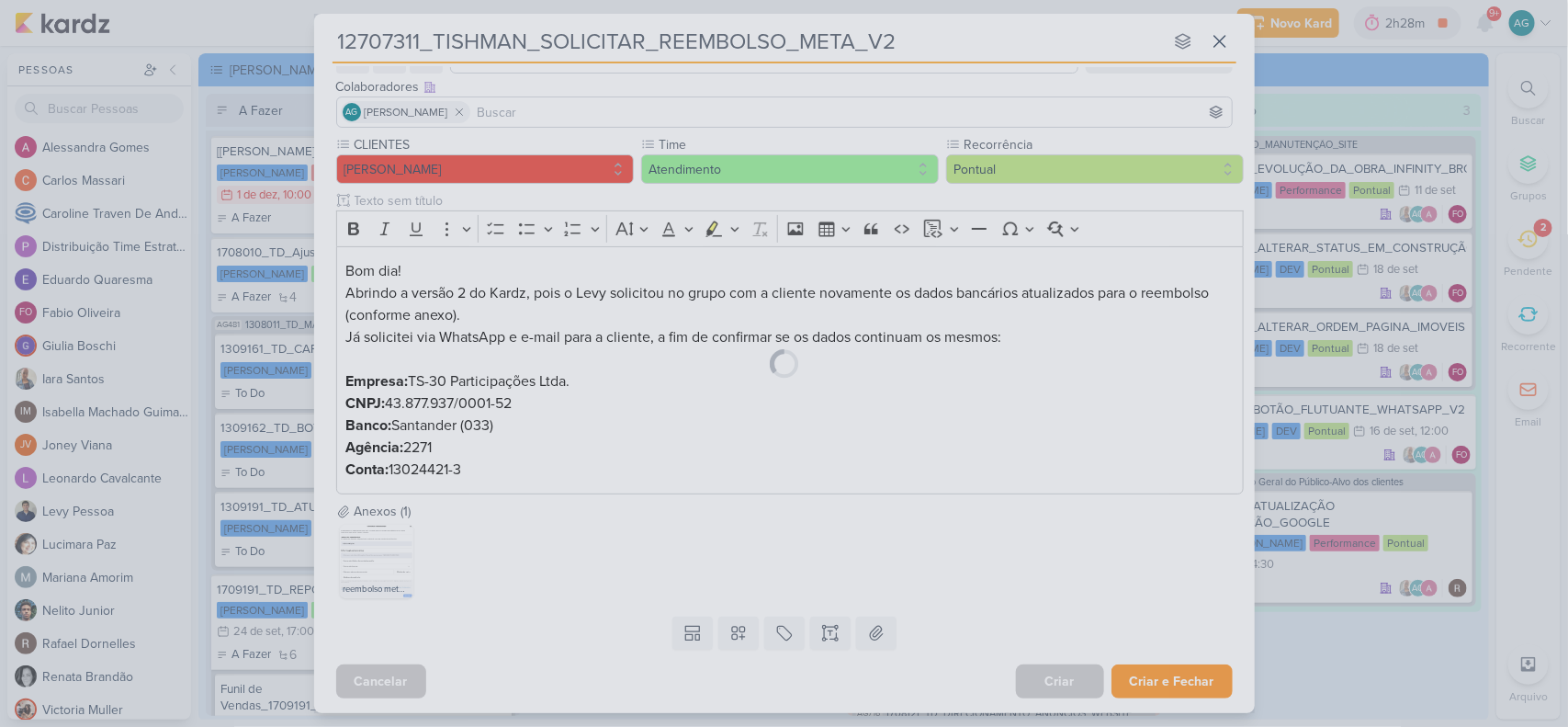
scroll to position [104, 0]
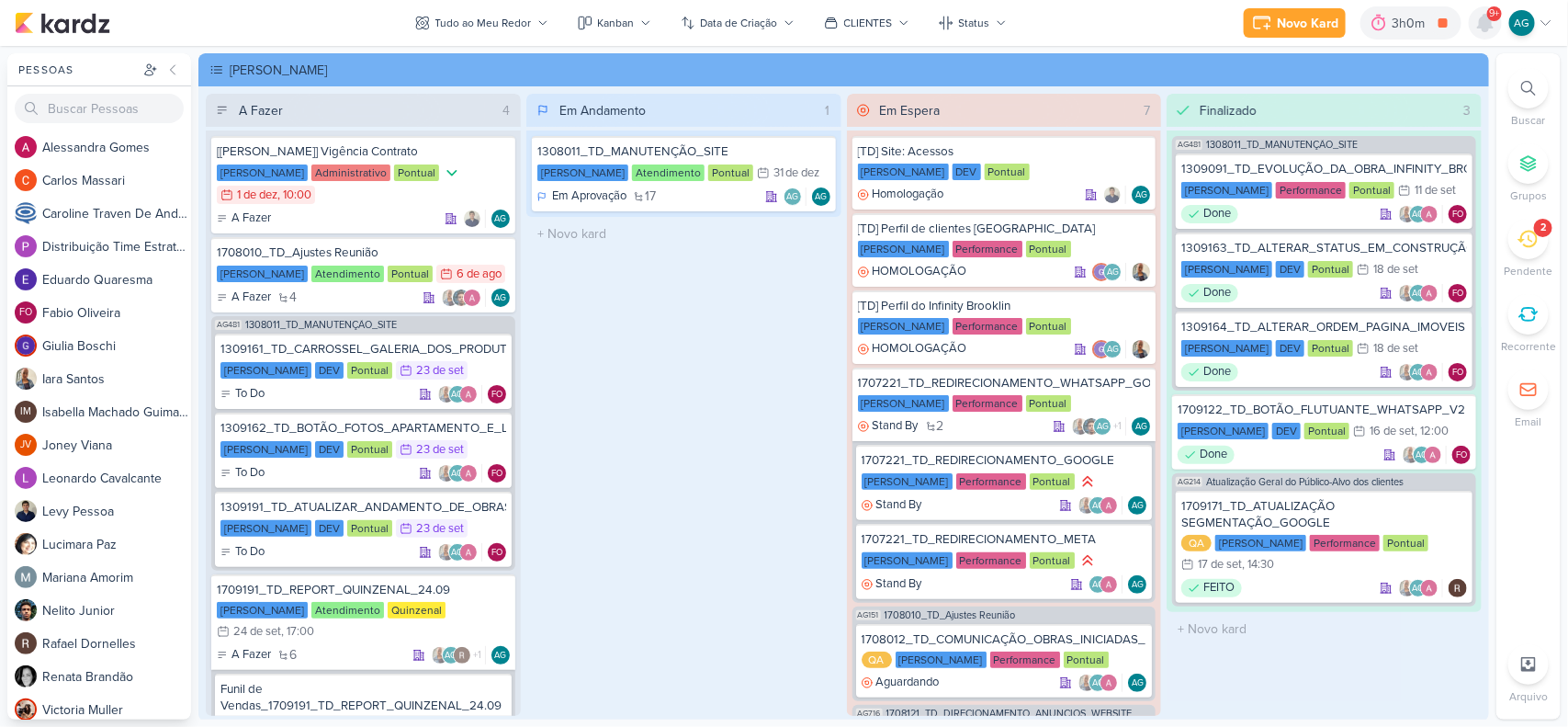
click at [1487, 29] on icon at bounding box center [1485, 22] width 15 height 16
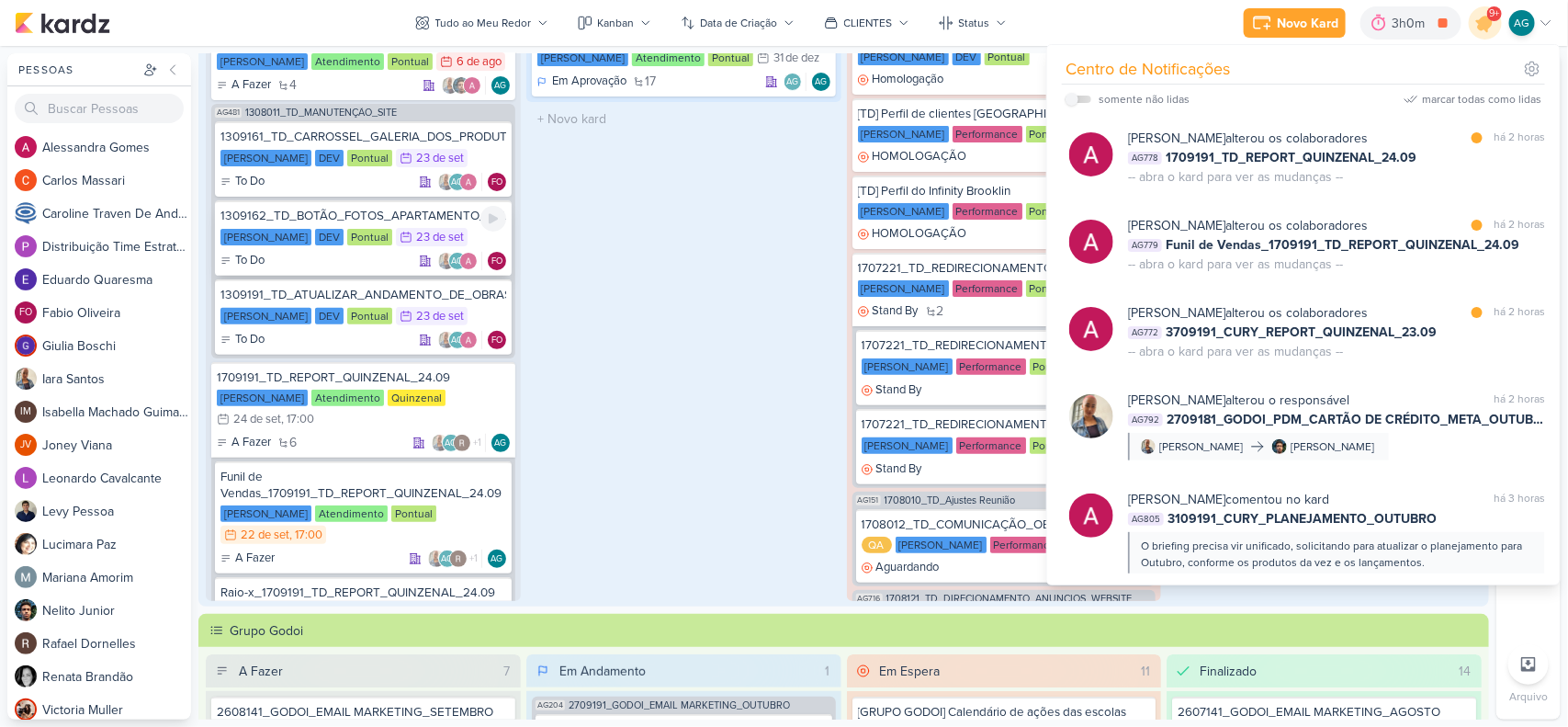
scroll to position [115, 0]
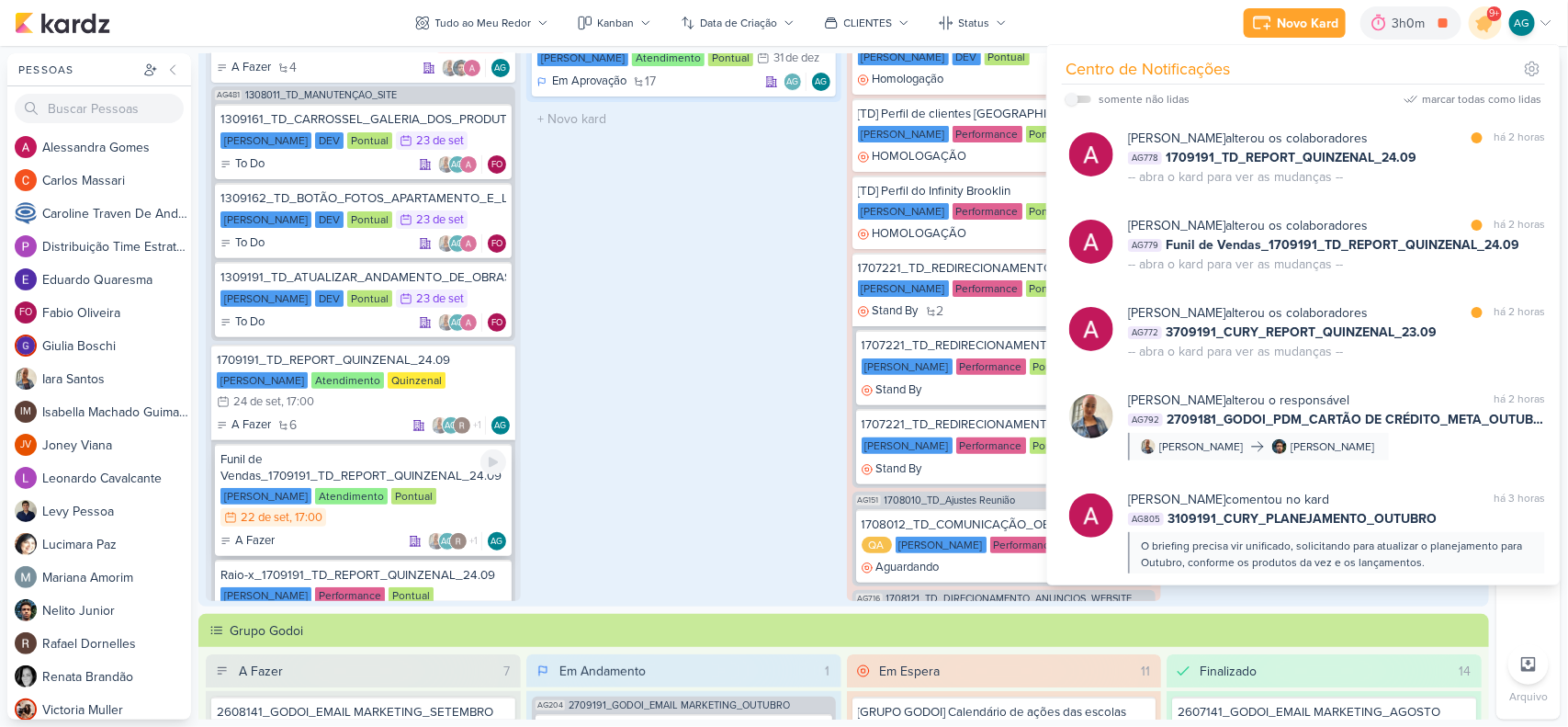
click at [379, 458] on div "Funil de Vendas_1709191_TD_REPORT_QUINZENAL_24.09" at bounding box center [363, 468] width 286 height 33
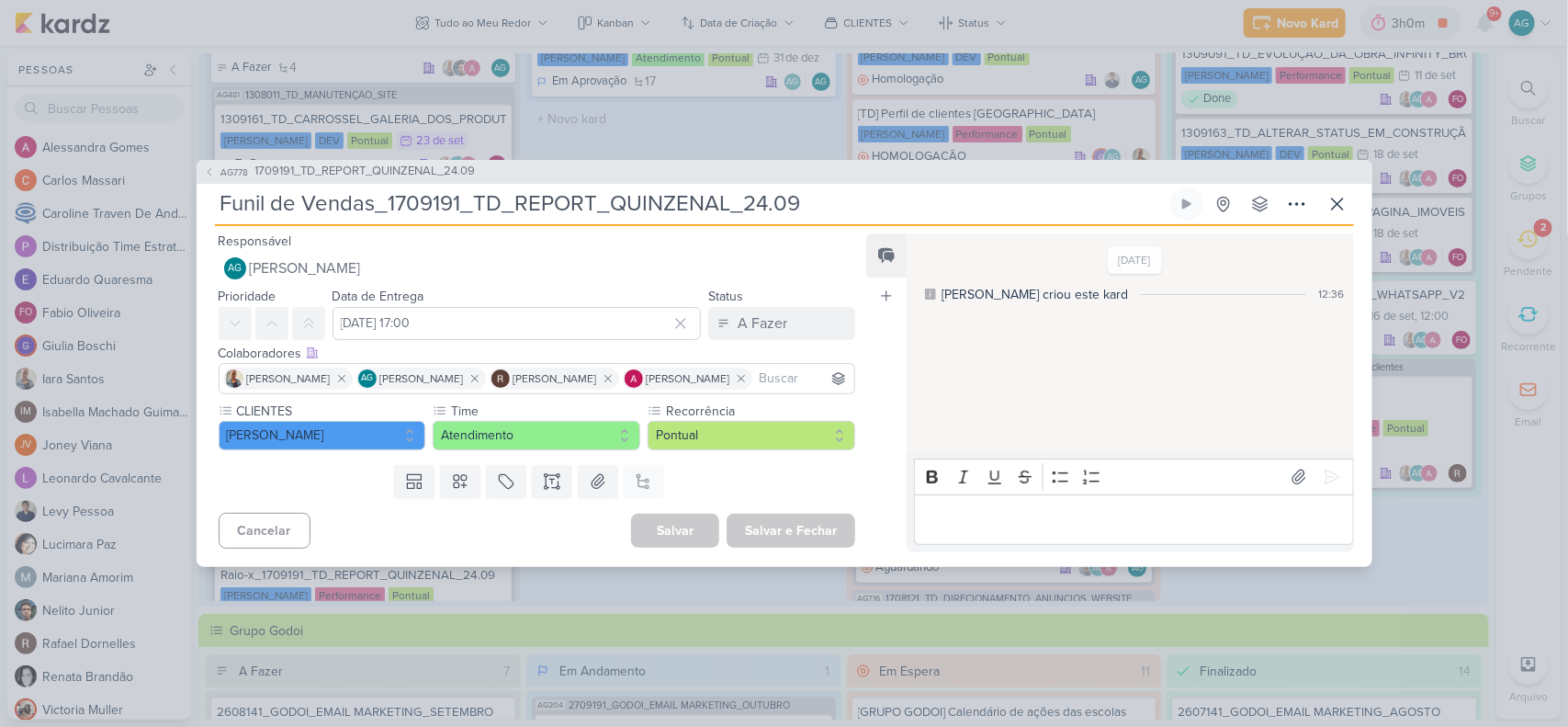
click at [939, 517] on p "Editor editing area: main" at bounding box center [1134, 519] width 420 height 22
click at [940, 513] on p "Segue em anexo o funil 08 a 21/09." at bounding box center [1134, 519] width 420 height 22
click at [975, 520] on p "Segue em anexo o funil 08 a 21/09." at bounding box center [1134, 519] width 420 height 22
click at [1292, 482] on icon at bounding box center [1298, 477] width 13 height 14
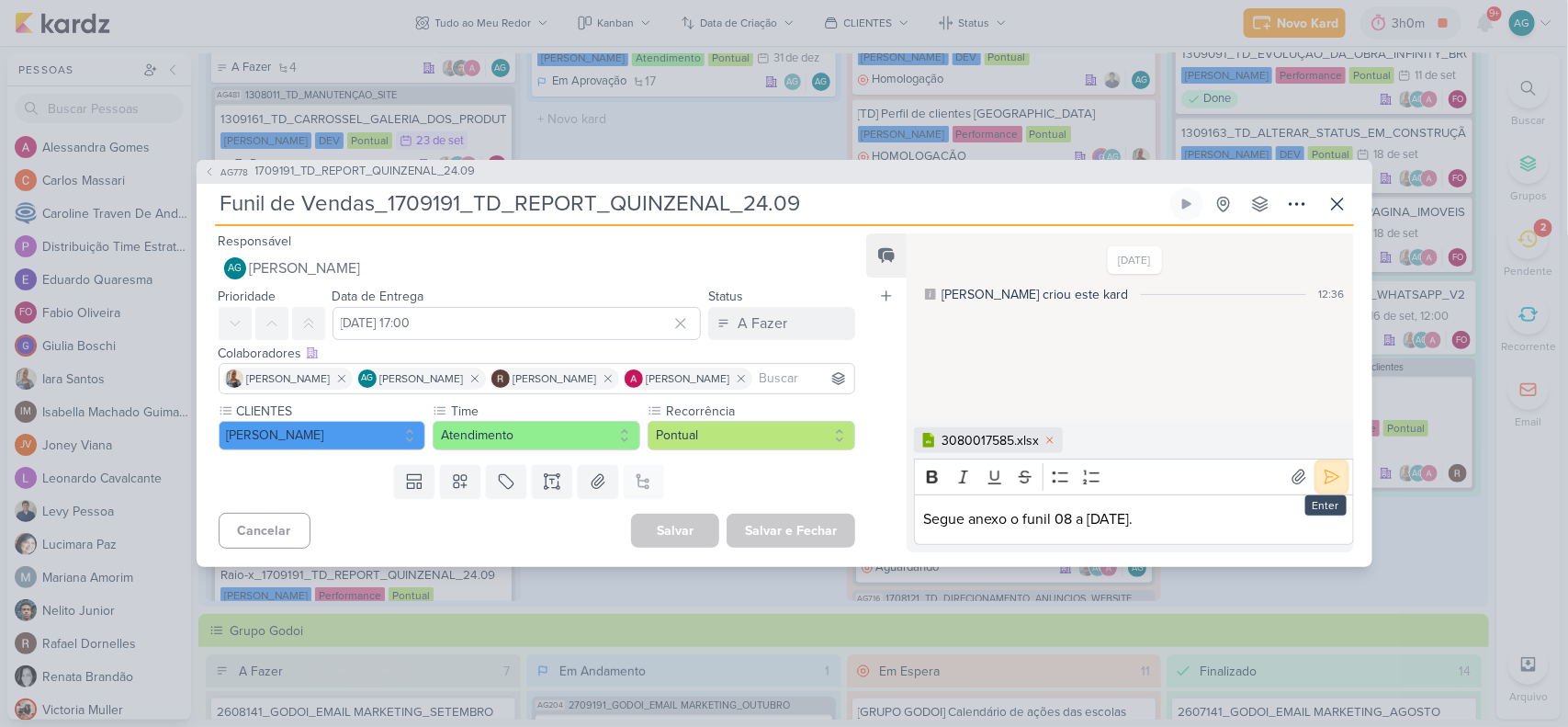
click at [1329, 475] on icon at bounding box center [1332, 476] width 18 height 18
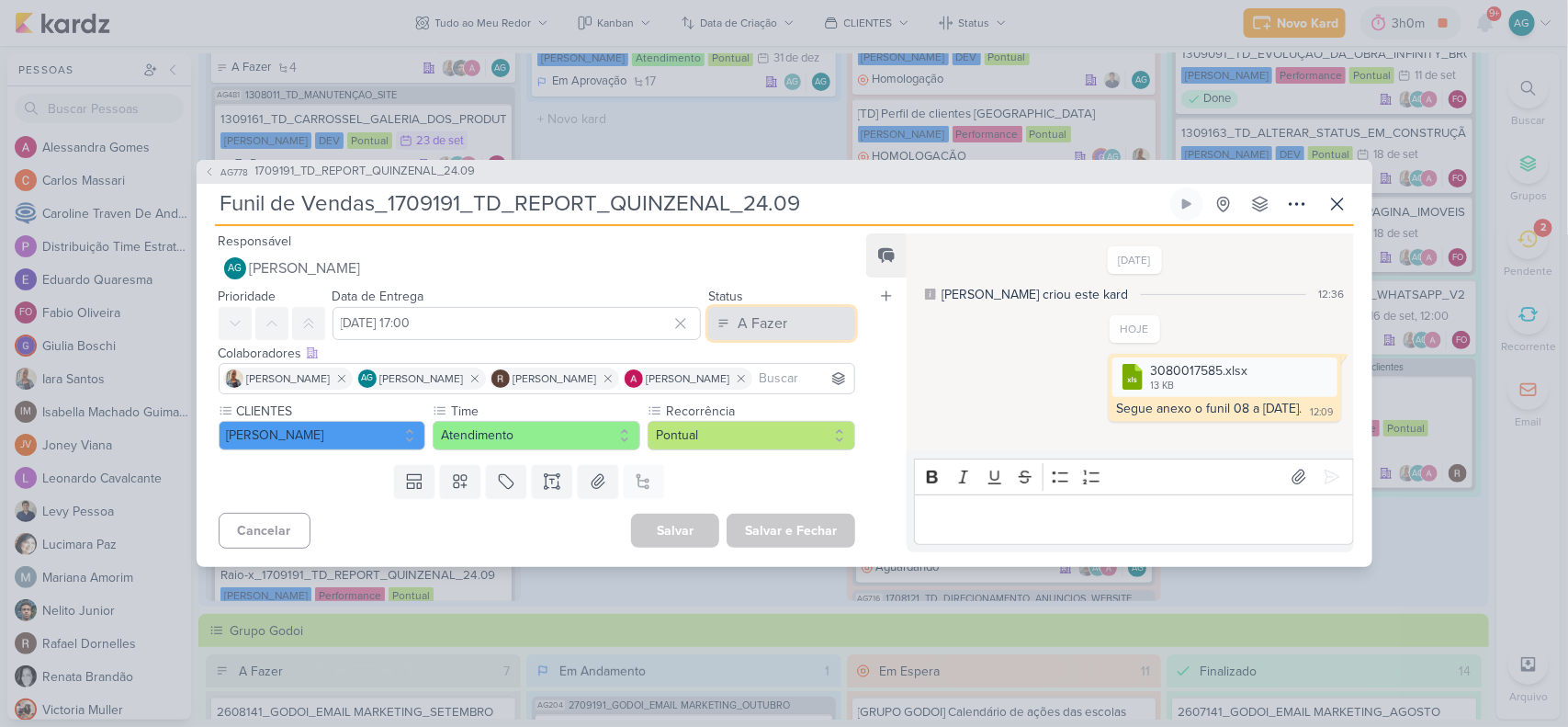
click at [741, 332] on div "A Fazer" at bounding box center [762, 323] width 49 height 22
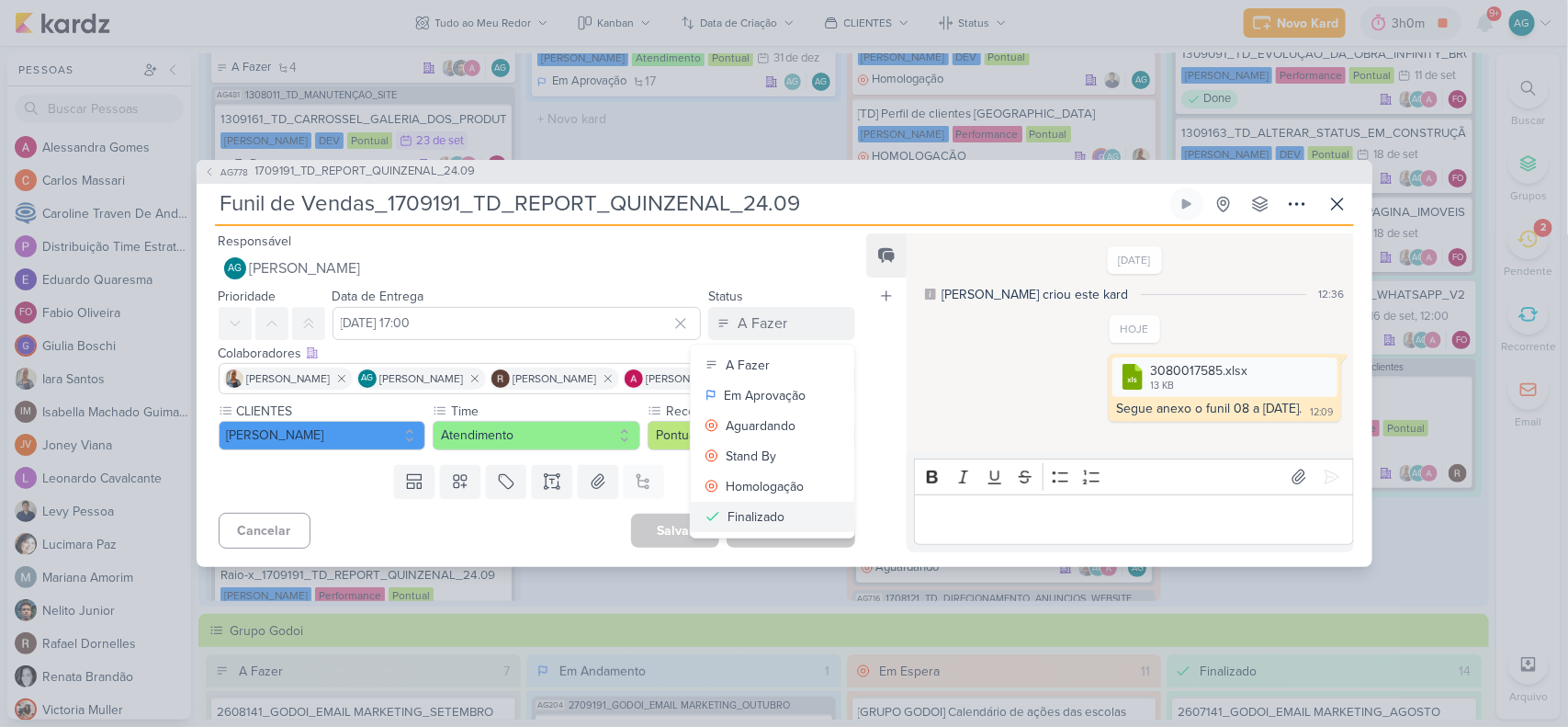
click at [750, 517] on div "Finalizado" at bounding box center [756, 517] width 57 height 19
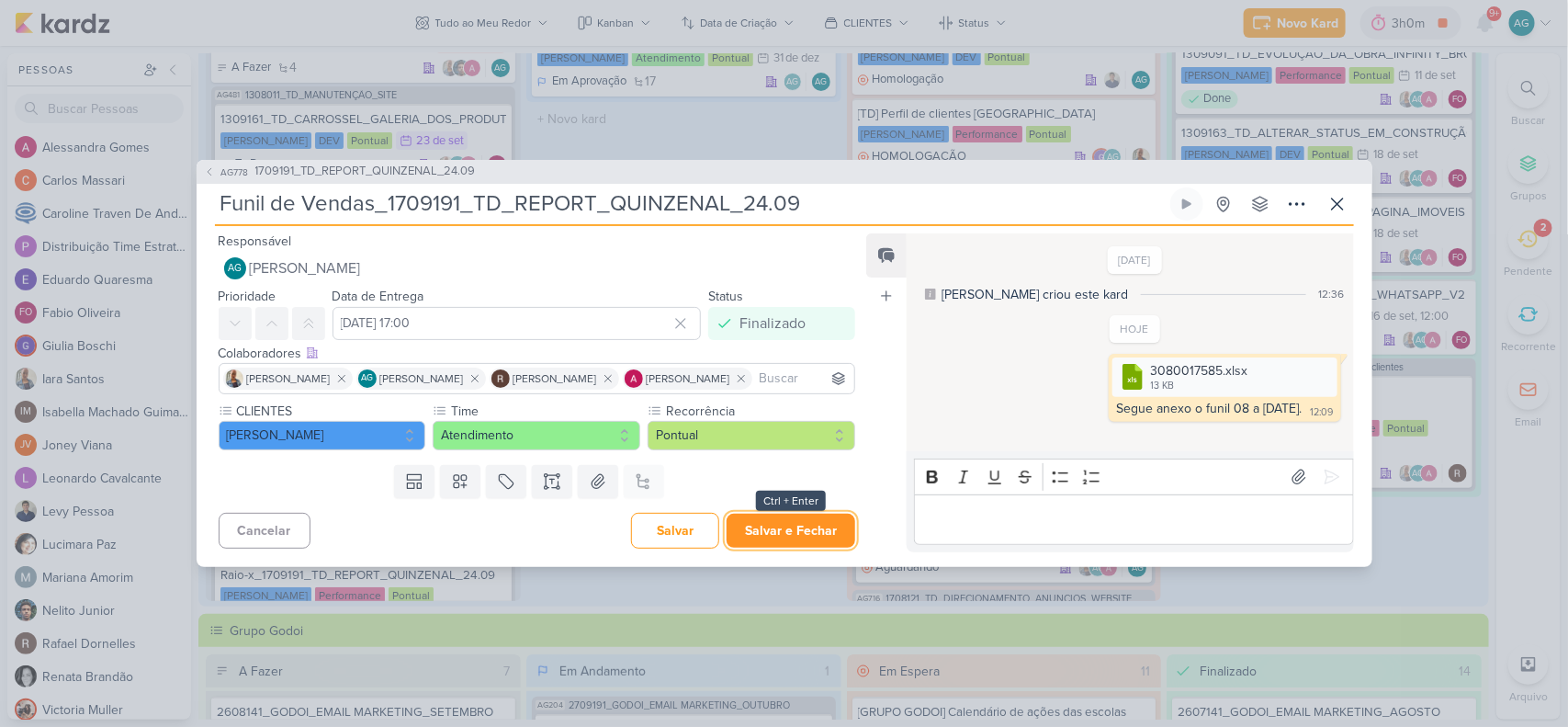
click at [783, 538] on button "Salvar e Fechar" at bounding box center [791, 530] width 129 height 34
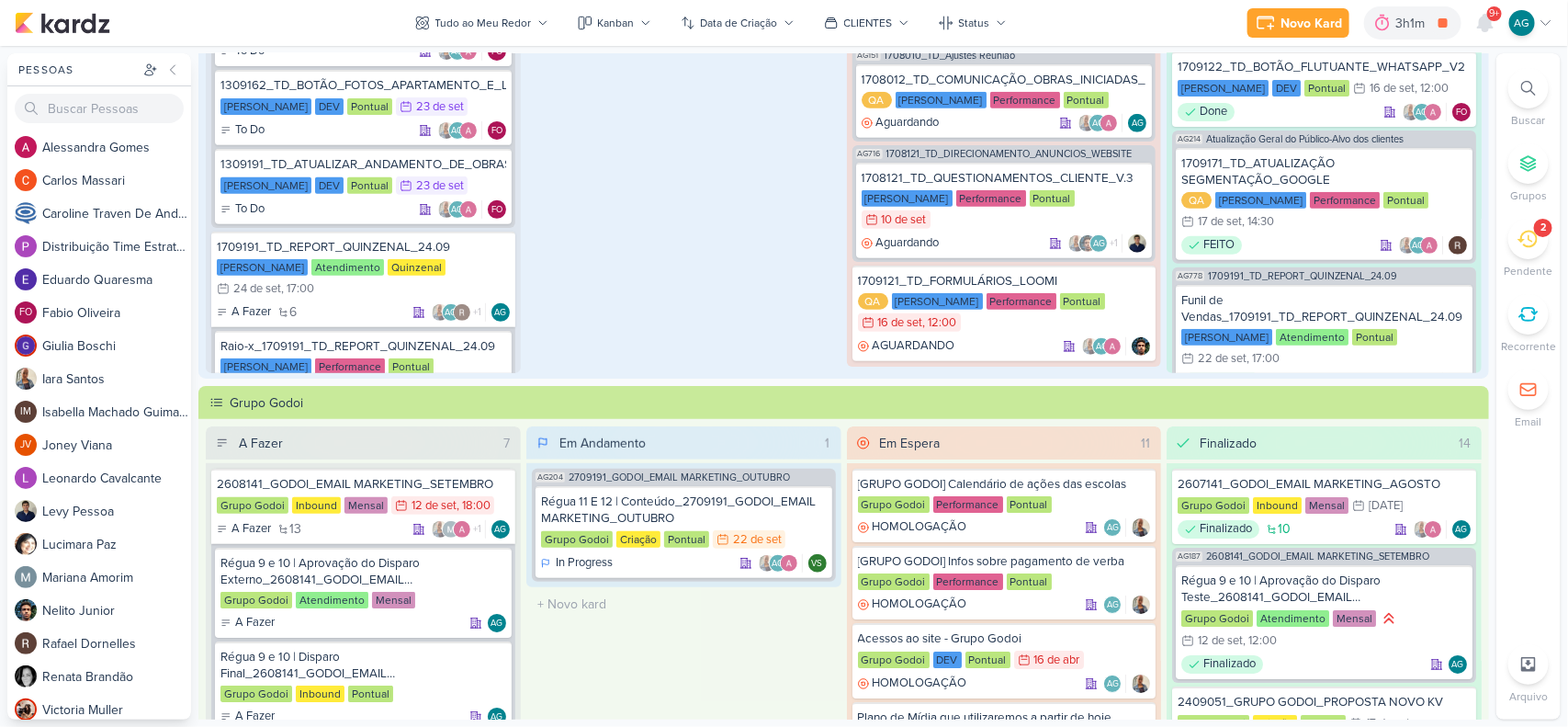
scroll to position [345, 0]
